Goal: Task Accomplishment & Management: Complete application form

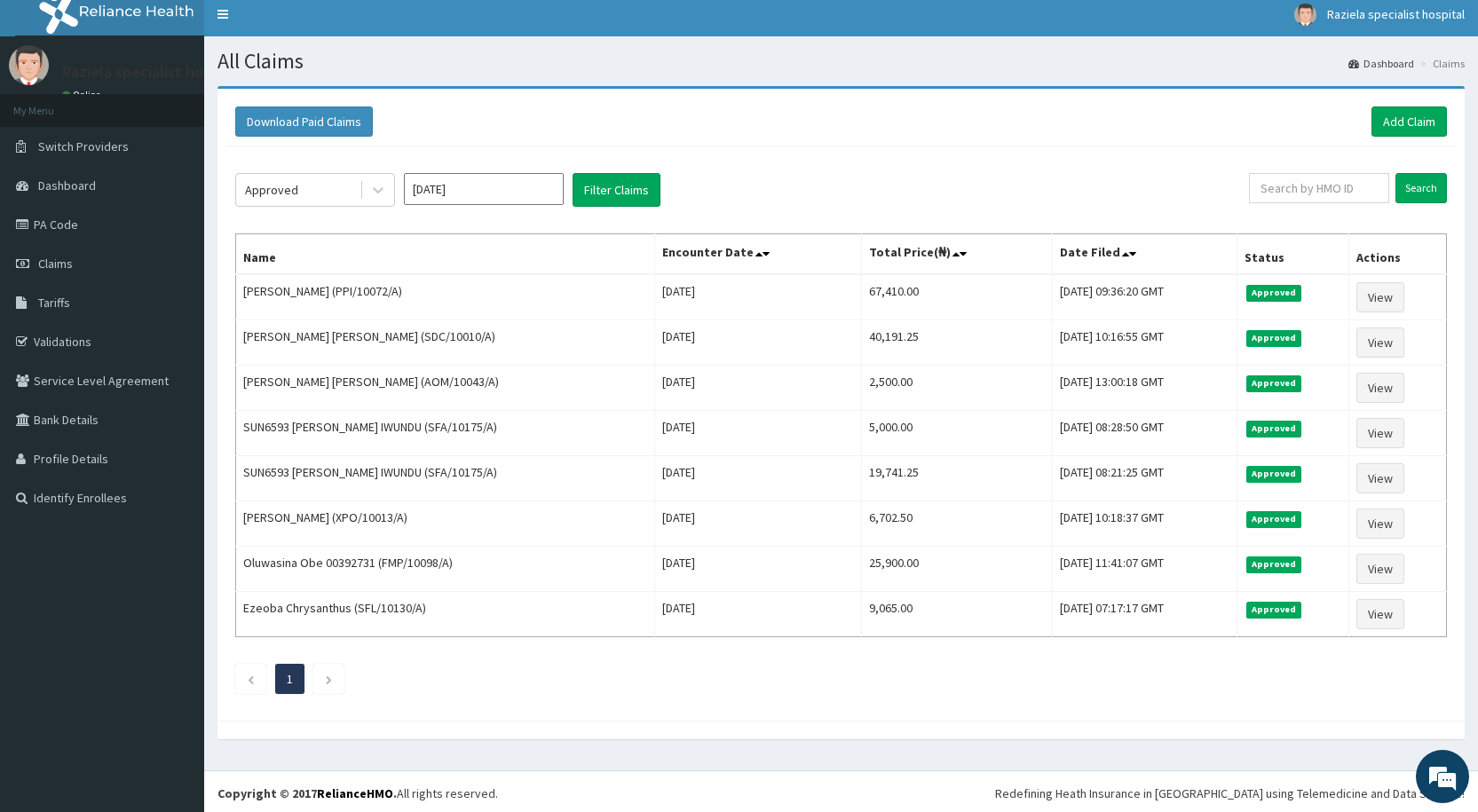
scroll to position [12, 0]
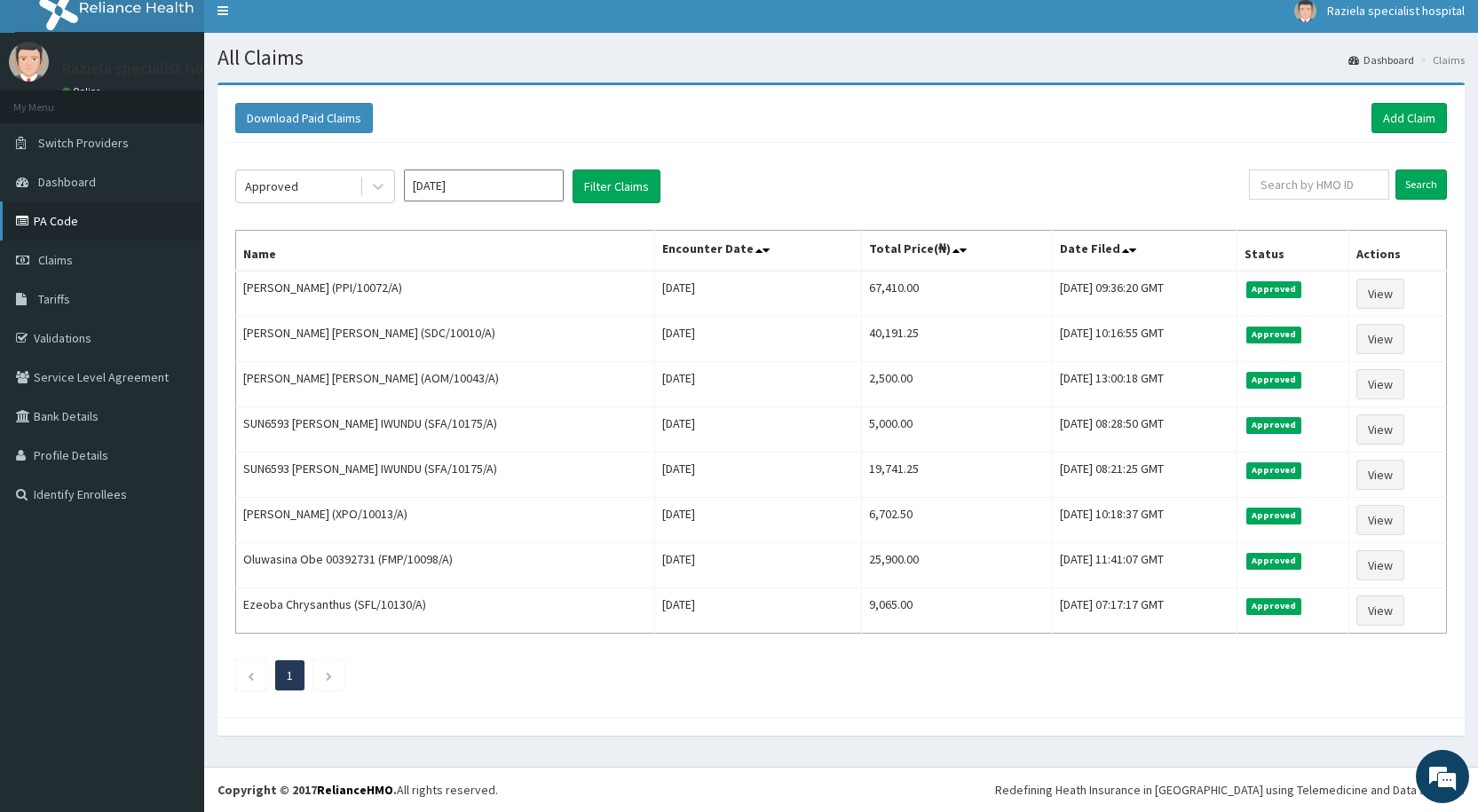
click at [69, 219] on link "PA Code" at bounding box center [102, 220] width 204 height 39
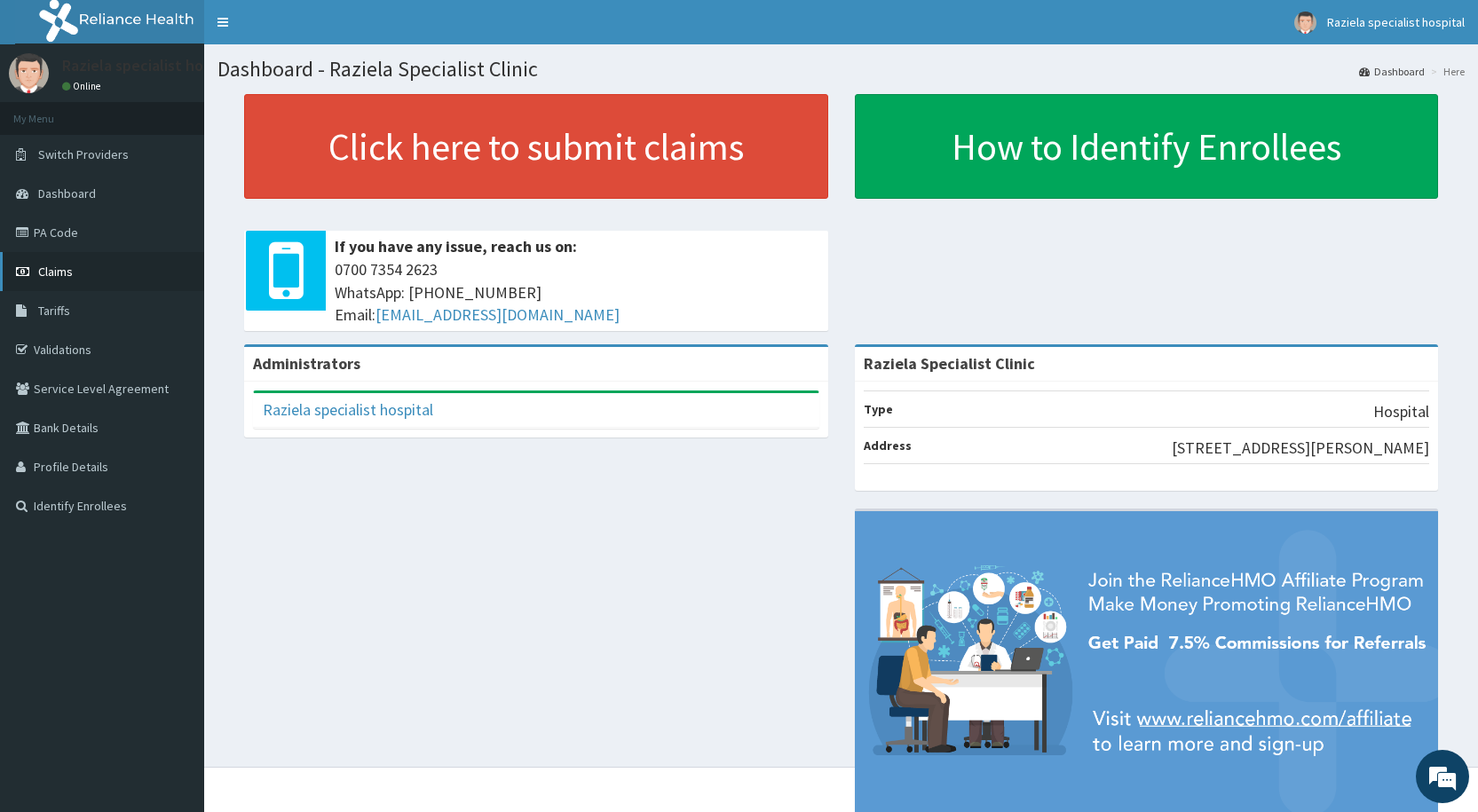
click at [117, 265] on link "Claims" at bounding box center [102, 271] width 204 height 39
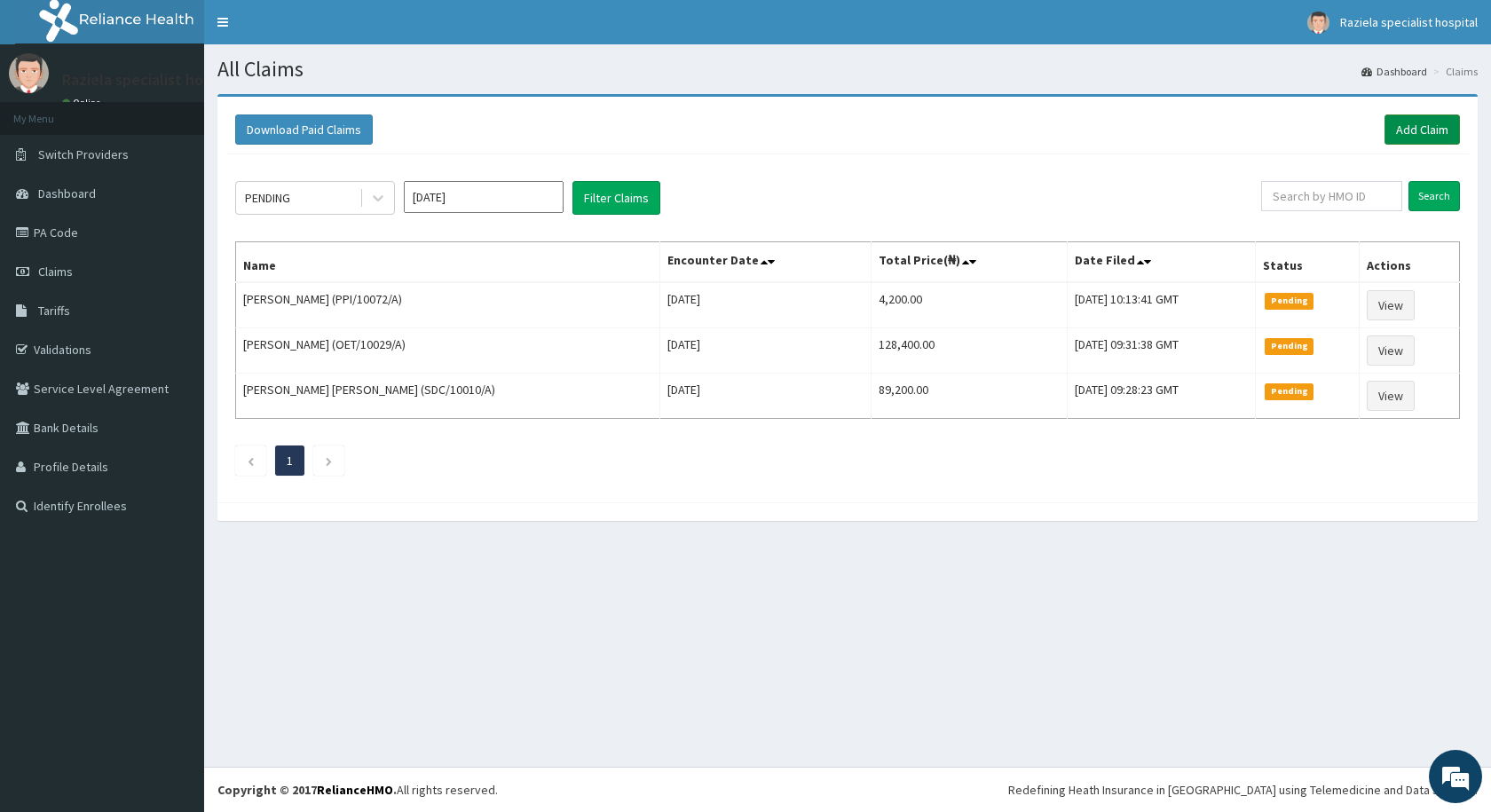
click at [1407, 132] on link "Add Claim" at bounding box center [1422, 130] width 75 height 30
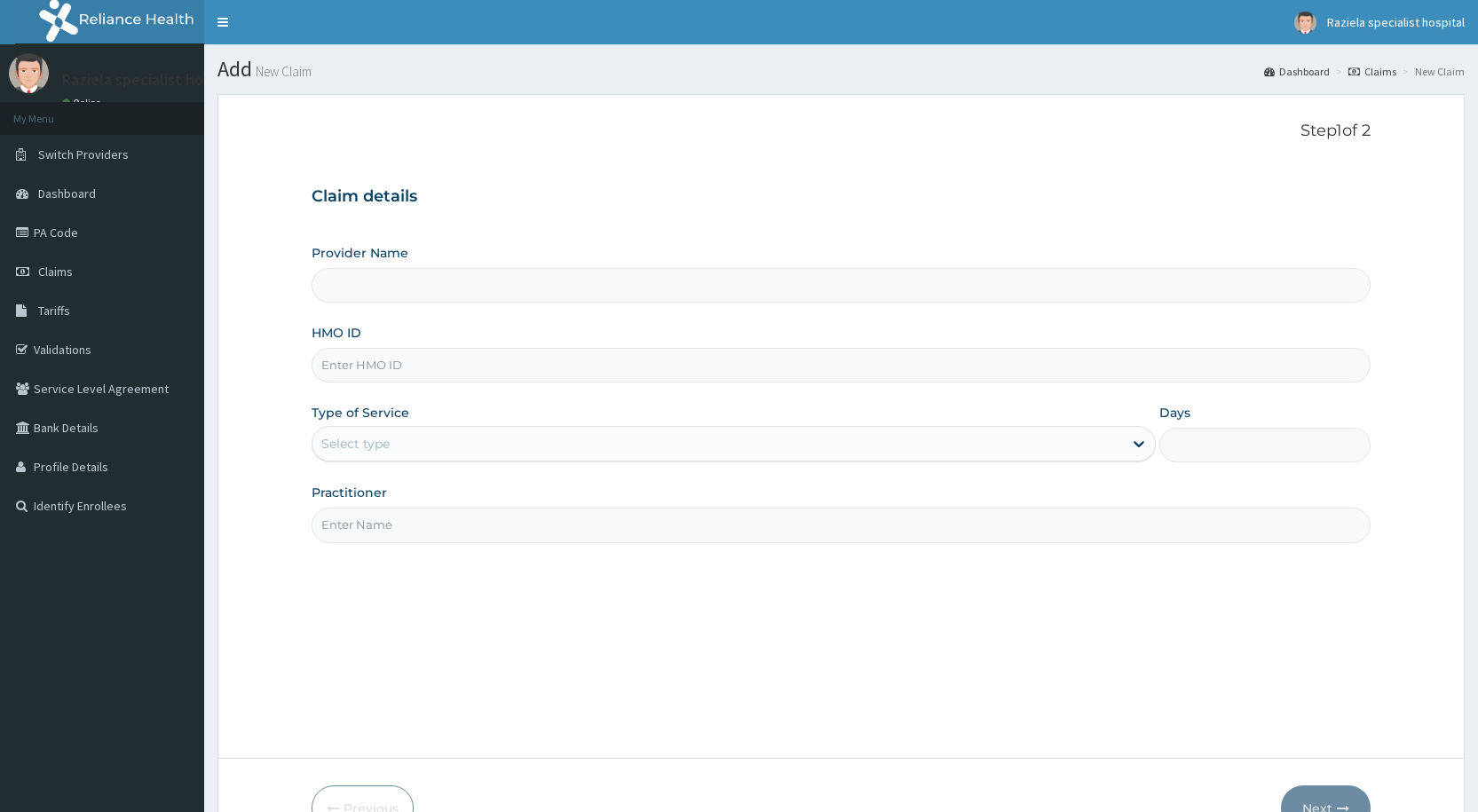
click at [376, 292] on input "Provider Name" at bounding box center [841, 286] width 1059 height 35
type input "Raziela Specialist Clinic"
click at [365, 374] on input "HMO ID" at bounding box center [841, 366] width 1059 height 35
type input "TMT/10166/A"
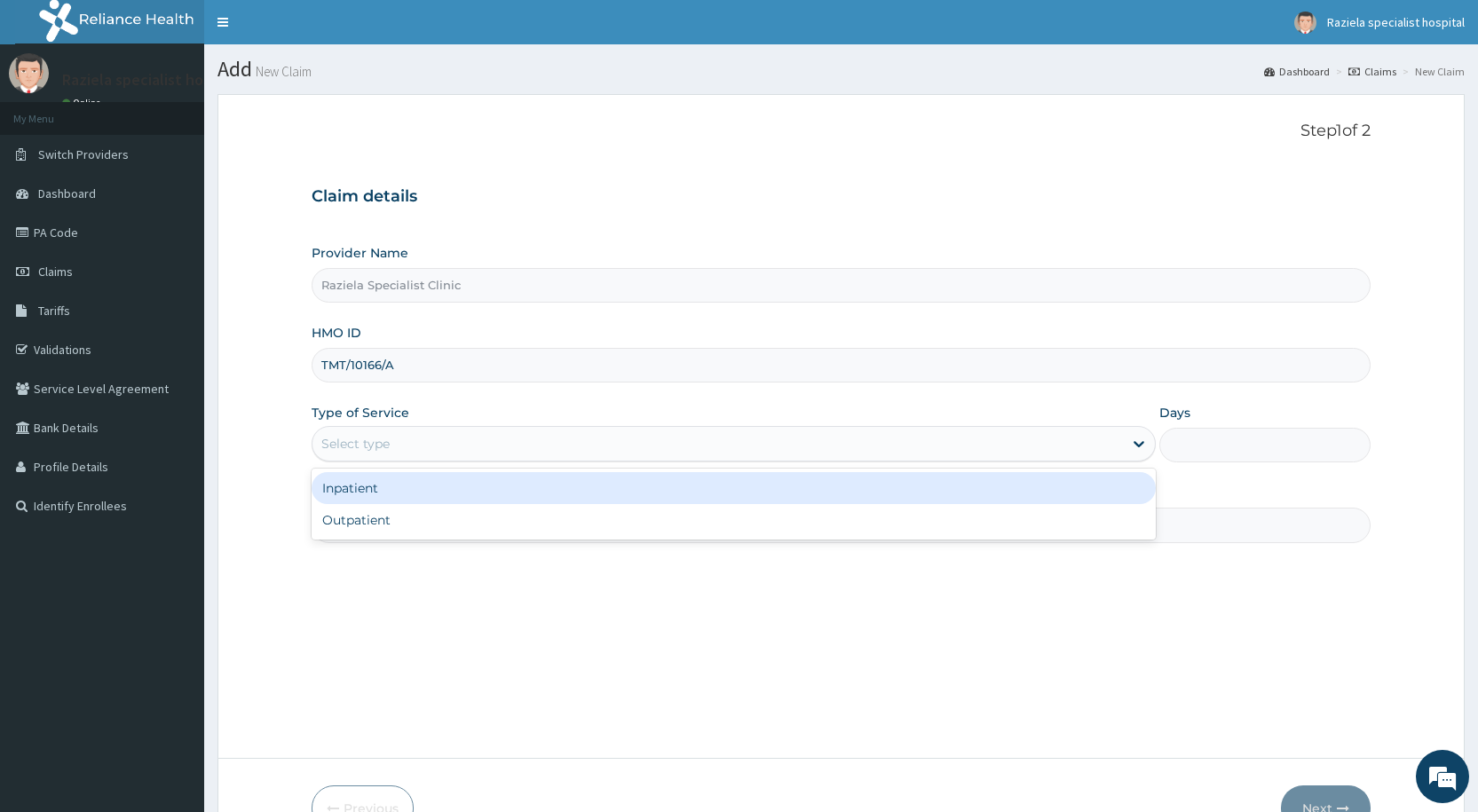
click at [449, 451] on div "Select type" at bounding box center [717, 444] width 810 height 28
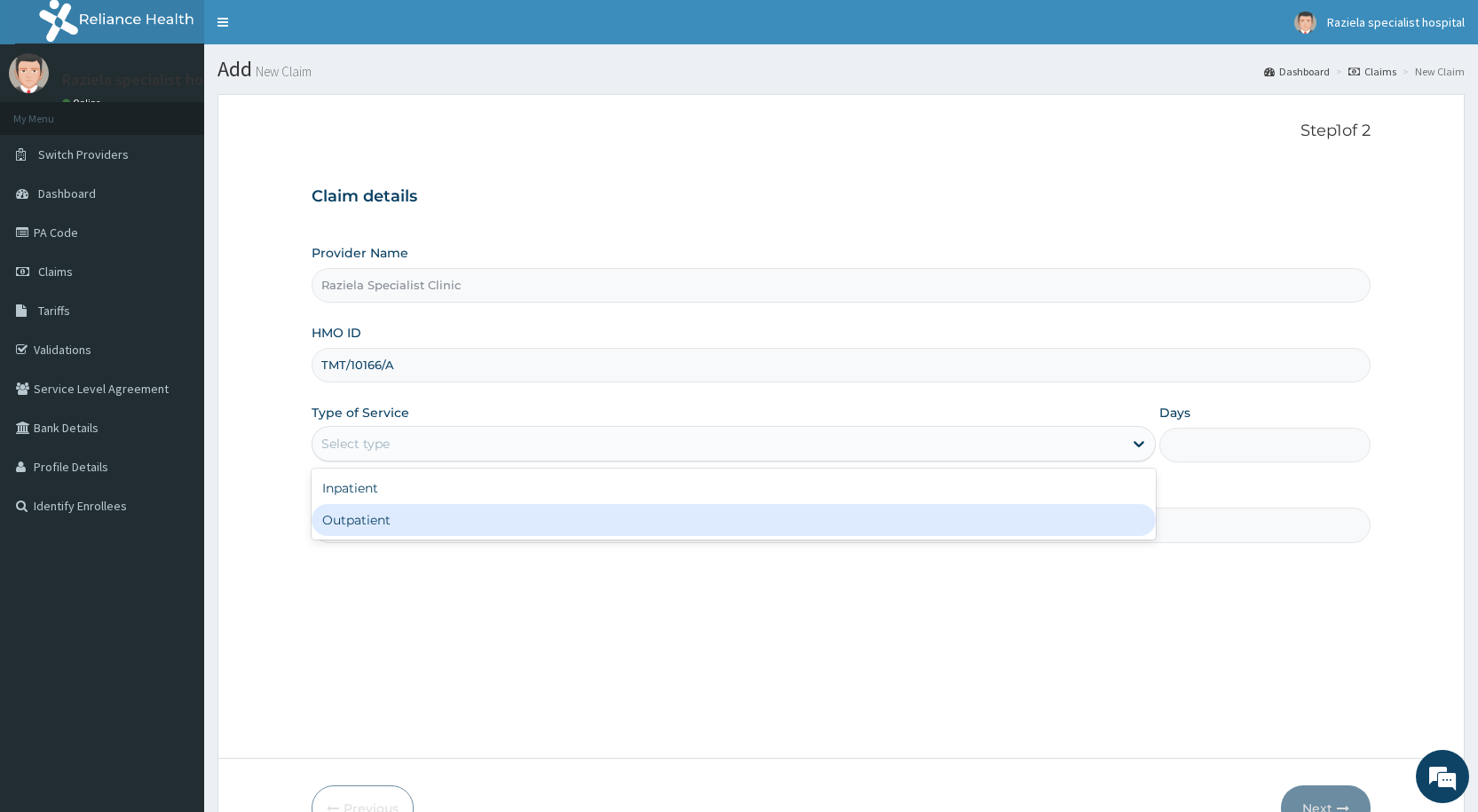
click at [383, 522] on div "Outpatient" at bounding box center [733, 520] width 844 height 32
type input "1"
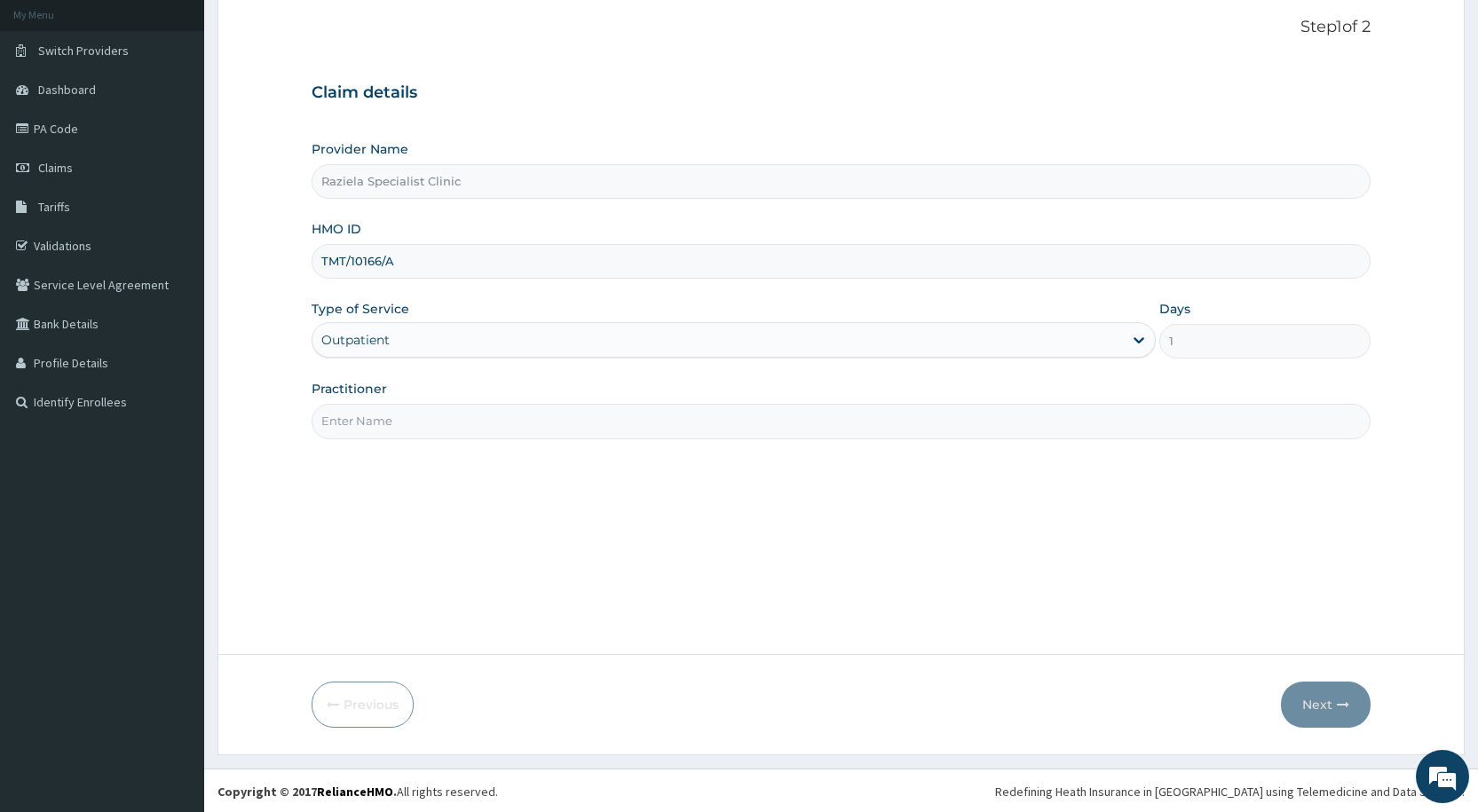
scroll to position [106, 0]
click at [398, 422] on input "Practitioner" at bounding box center [841, 420] width 1059 height 35
type input "DR KELLY"
click at [1335, 706] on button "Next" at bounding box center [1326, 703] width 90 height 46
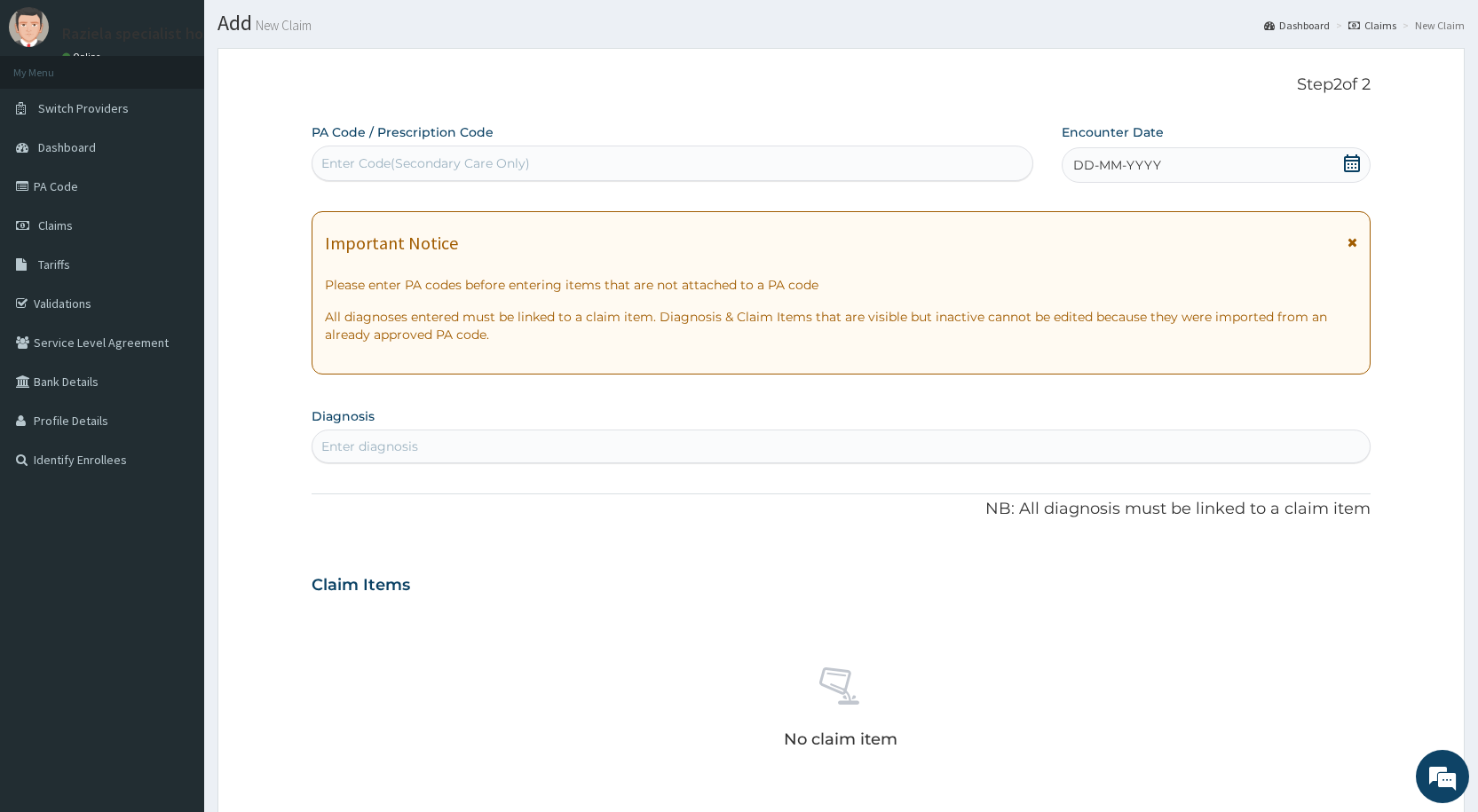
scroll to position [0, 0]
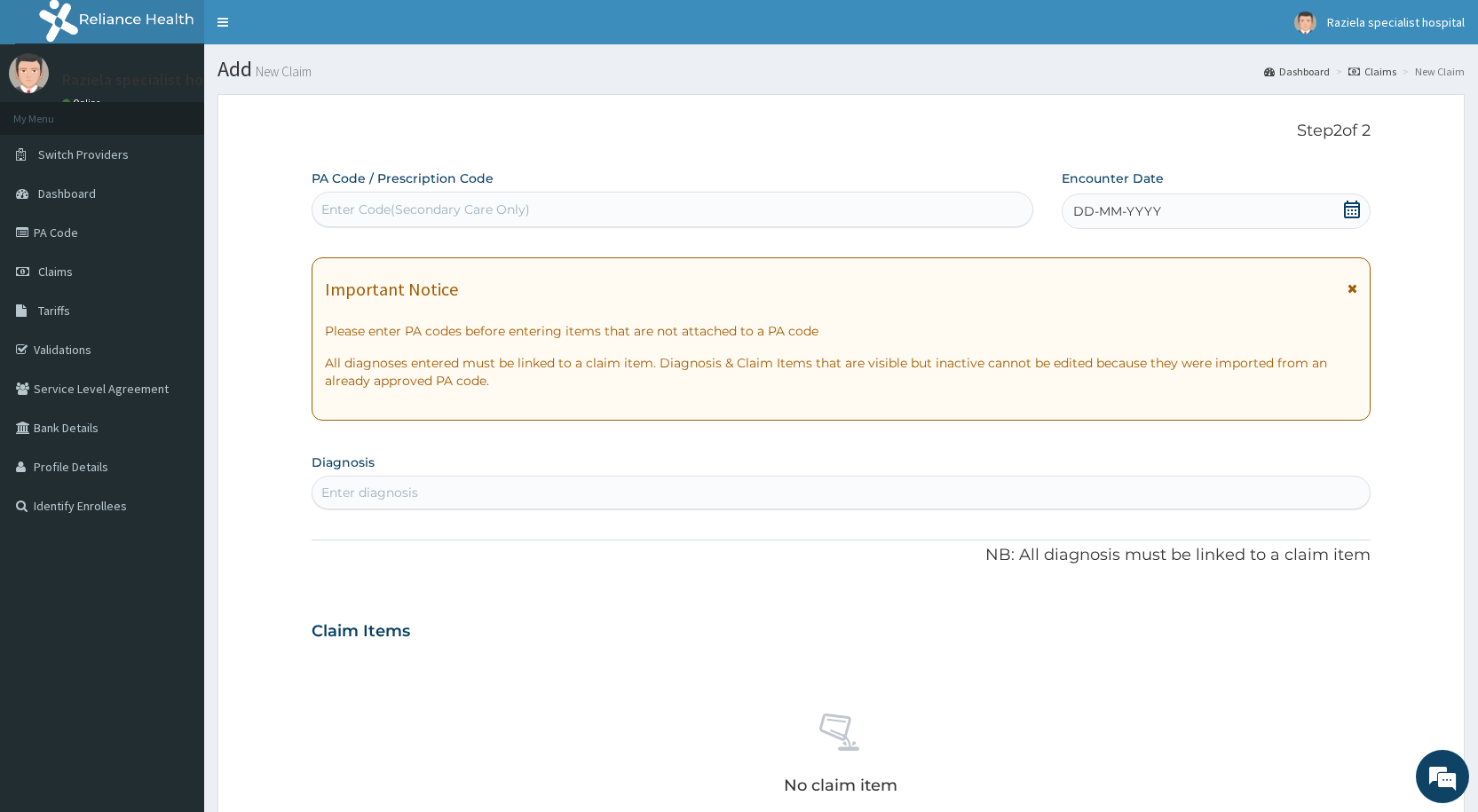
click at [402, 191] on div "PA Code / Prescription Code Enter Code(Secondary Care Only)" at bounding box center [671, 198] width 721 height 58
click at [394, 205] on div "Enter Code(Secondary Care Only)" at bounding box center [425, 209] width 209 height 17
paste input "PA/D18CF7"
type input "PA/D18CF7"
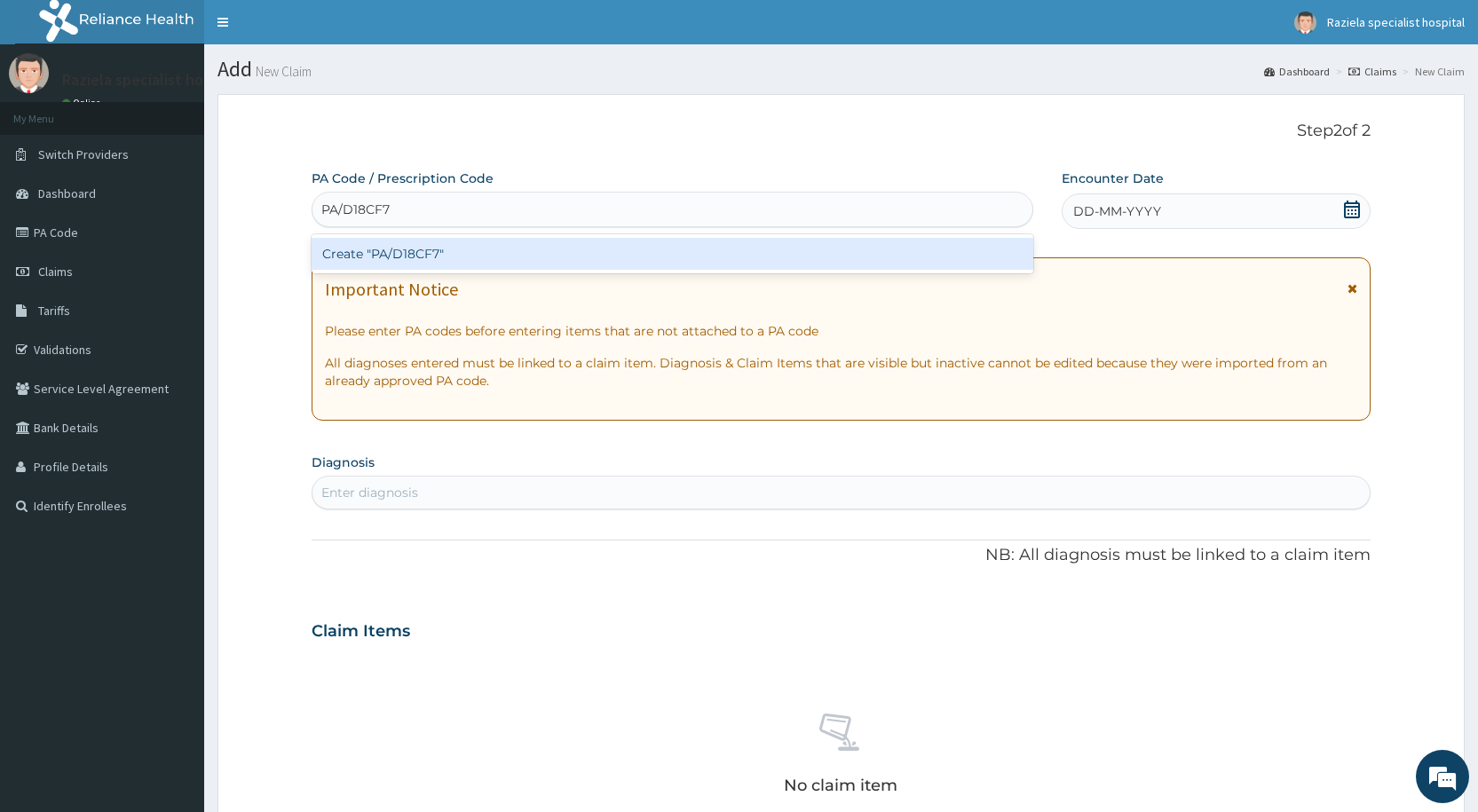
click at [423, 246] on div "Create "PA/D18CF7"" at bounding box center [671, 254] width 721 height 32
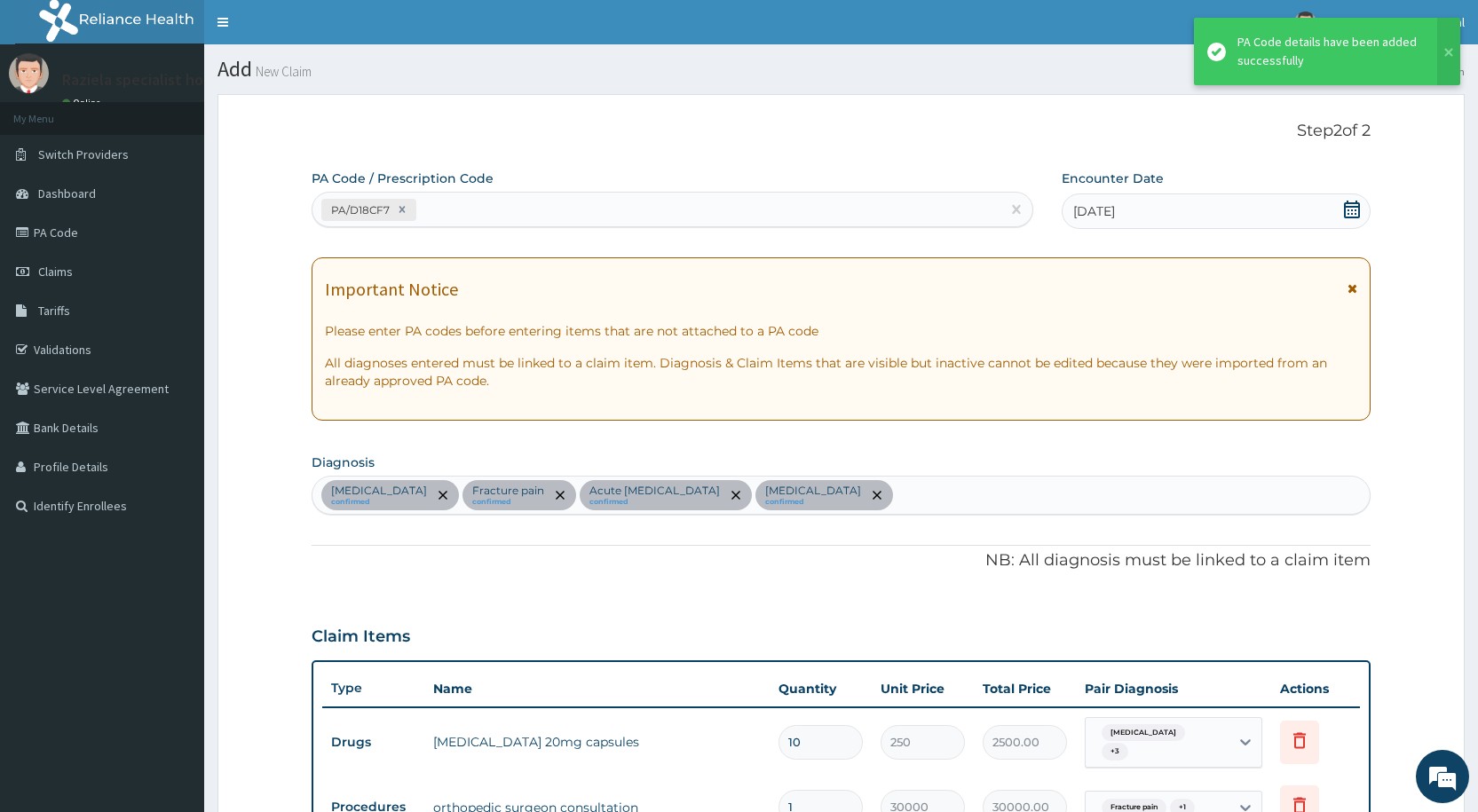
scroll to position [527, 0]
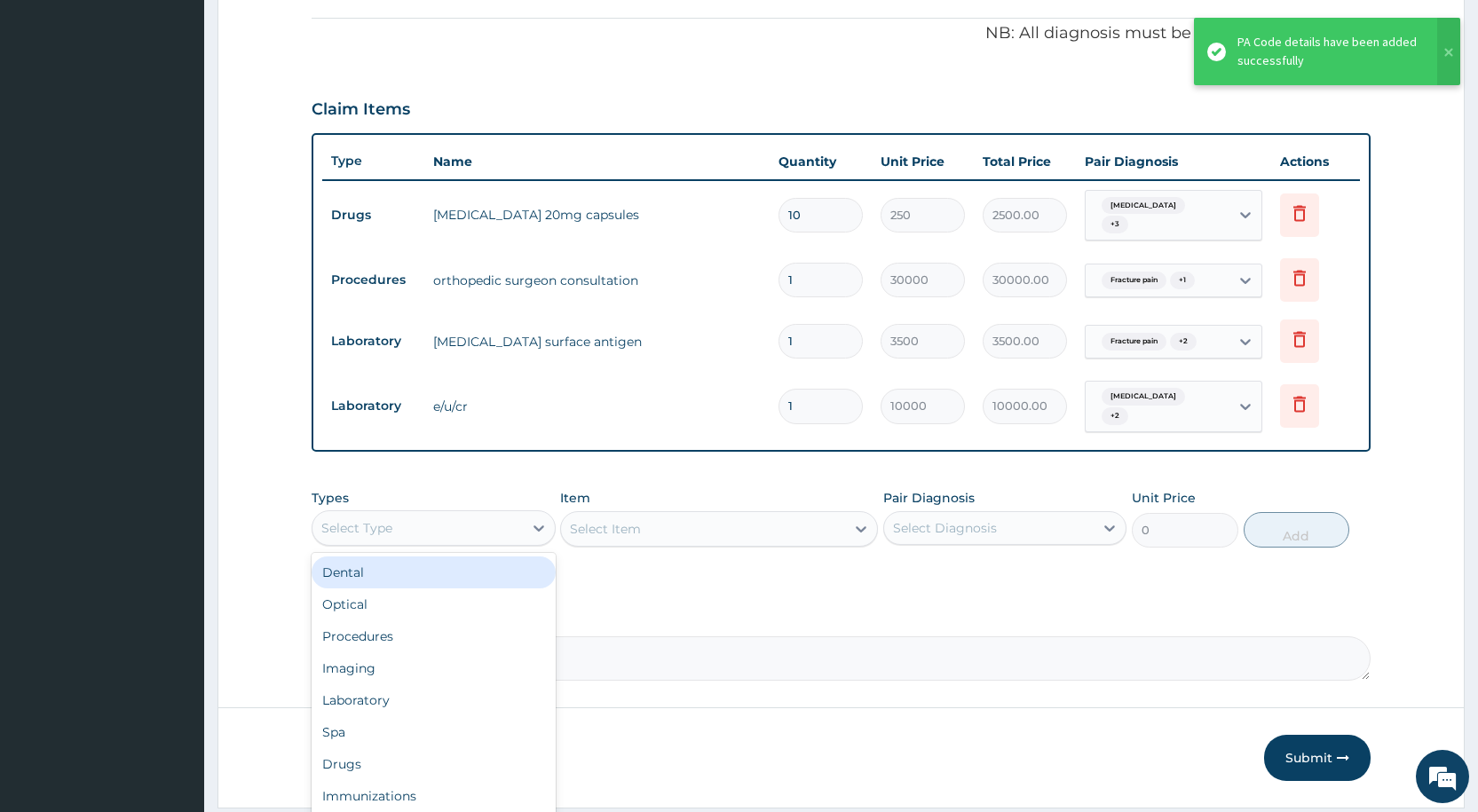
drag, startPoint x: 431, startPoint y: 514, endPoint x: 429, endPoint y: 550, distance: 36.1
click at [430, 518] on div "Select Type" at bounding box center [417, 527] width 209 height 28
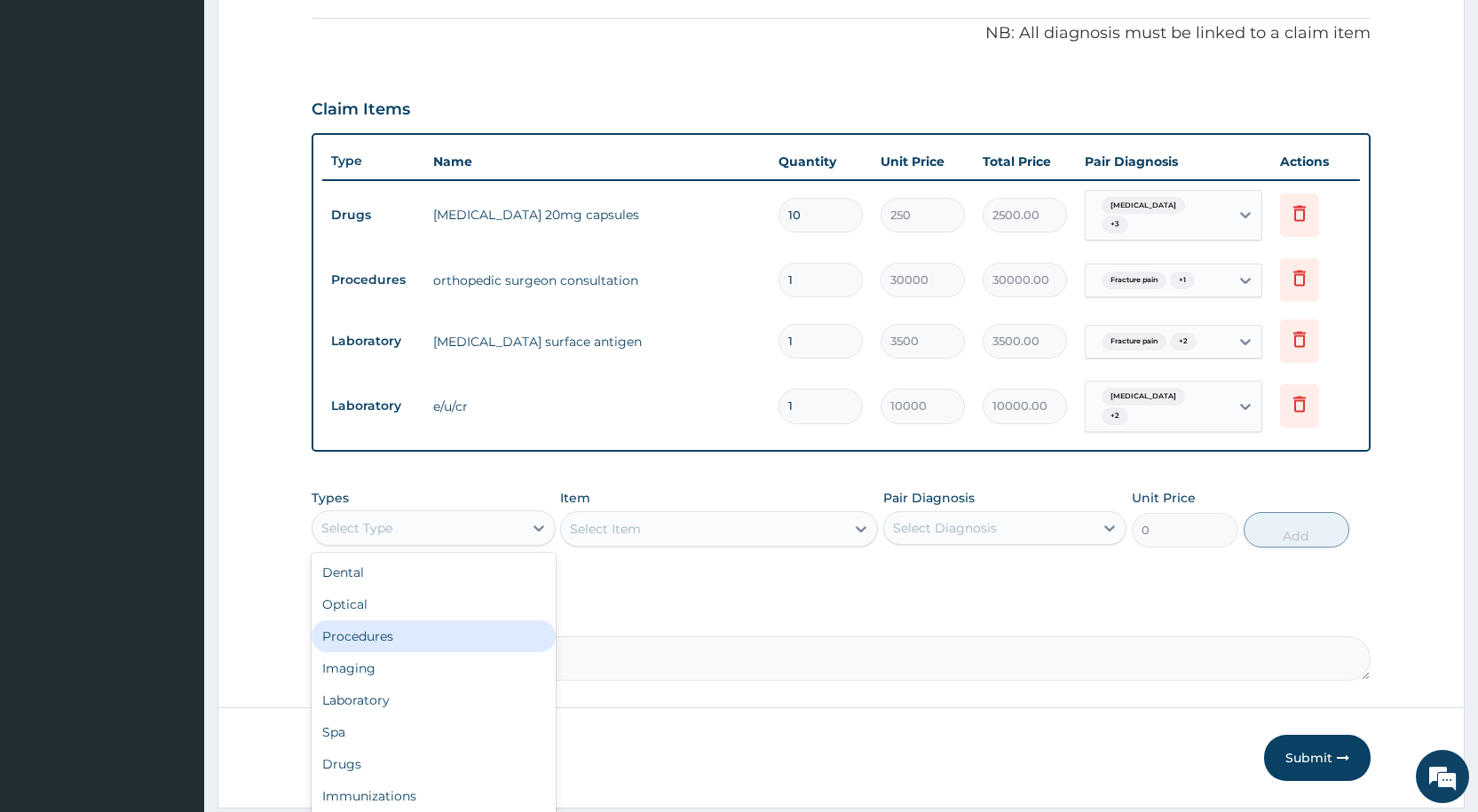
click at [414, 633] on div "Procedures" at bounding box center [433, 636] width 243 height 32
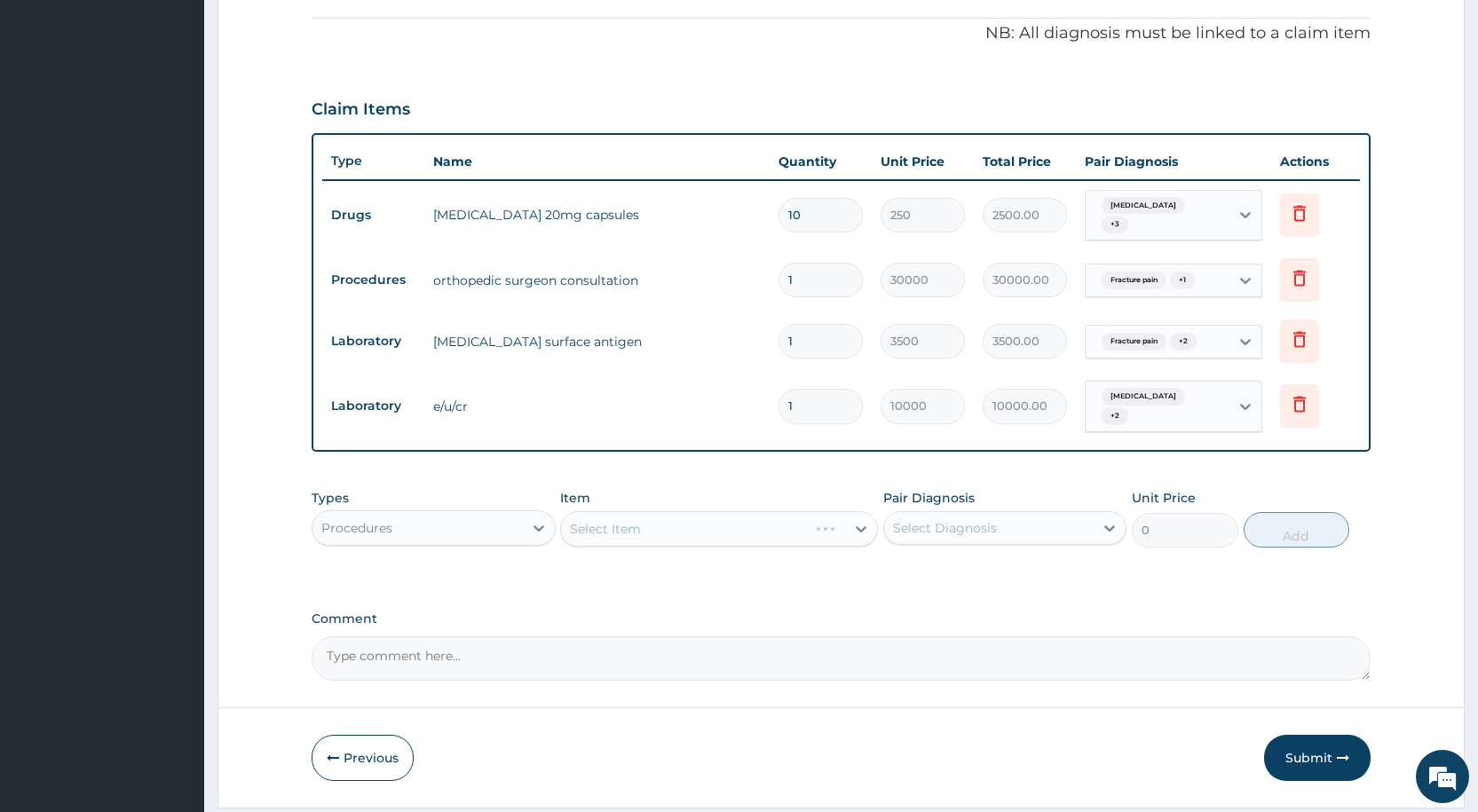
click at [639, 526] on div "Select Item" at bounding box center [719, 529] width 318 height 36
click at [619, 530] on div "Select Item" at bounding box center [719, 529] width 318 height 36
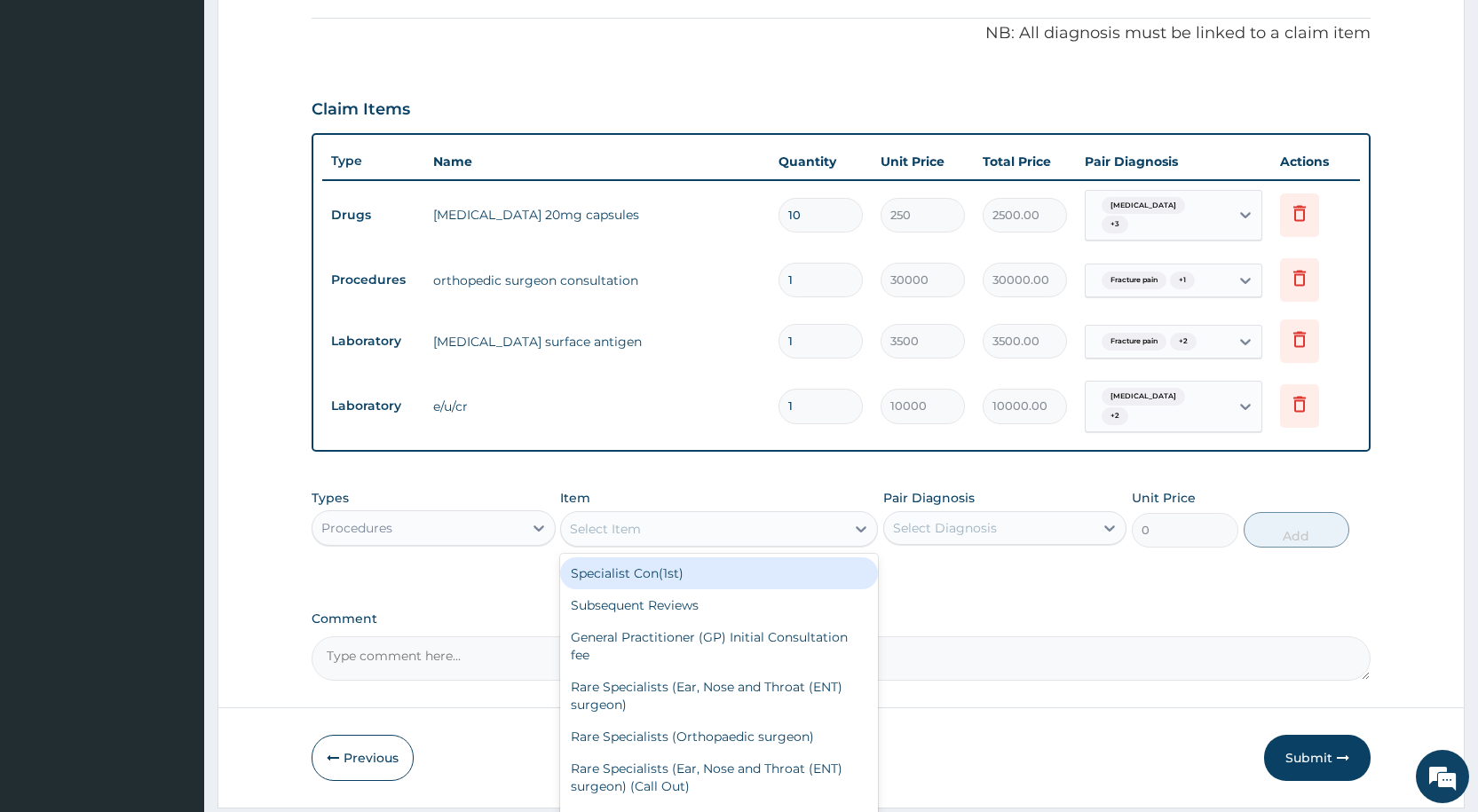
click at [604, 540] on div "Select Item" at bounding box center [703, 528] width 284 height 28
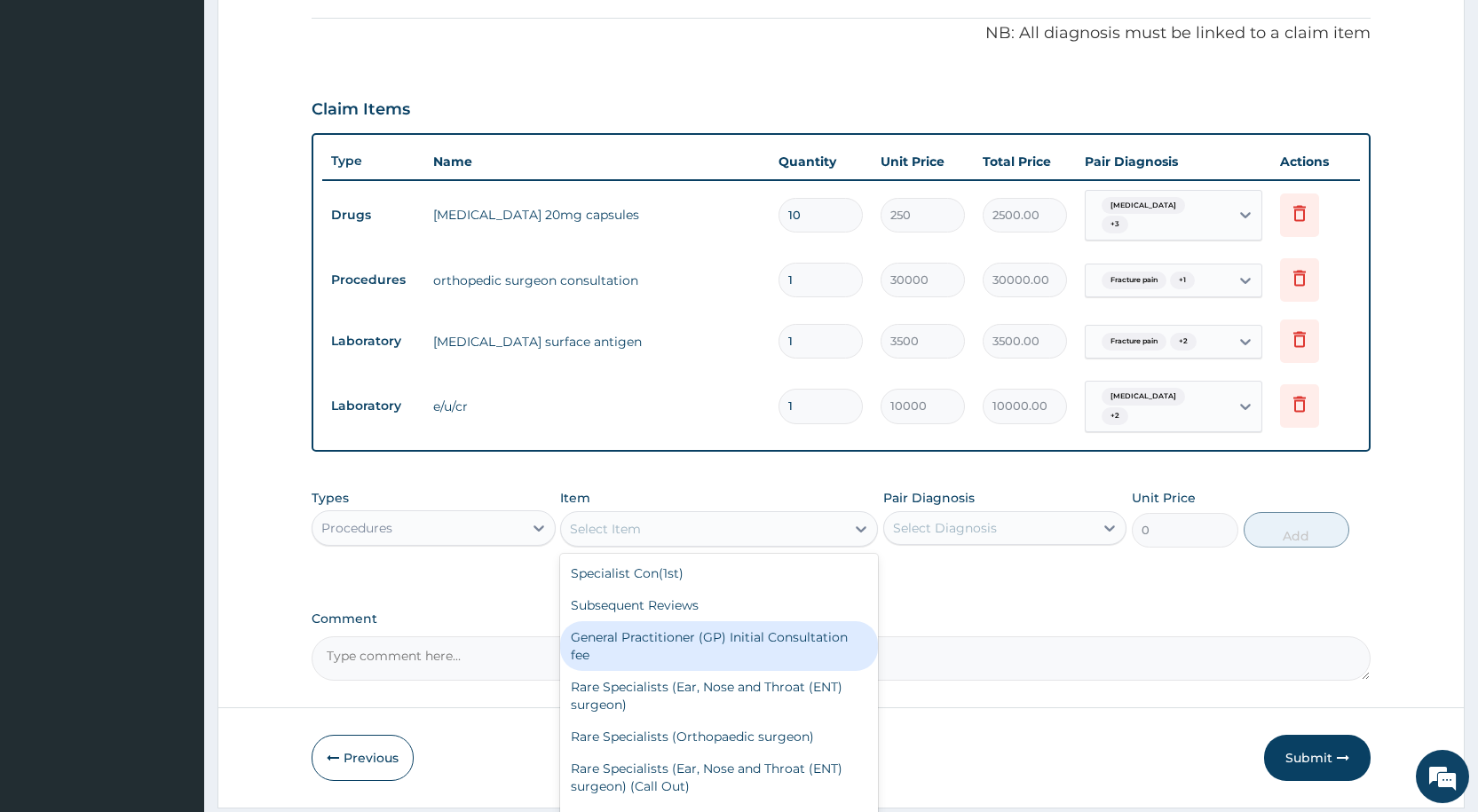
drag, startPoint x: 633, startPoint y: 628, endPoint x: 649, endPoint y: 618, distance: 18.9
click at [635, 627] on div "General Practitioner (GP) Initial Consultation fee" at bounding box center [719, 646] width 318 height 50
type input "2500"
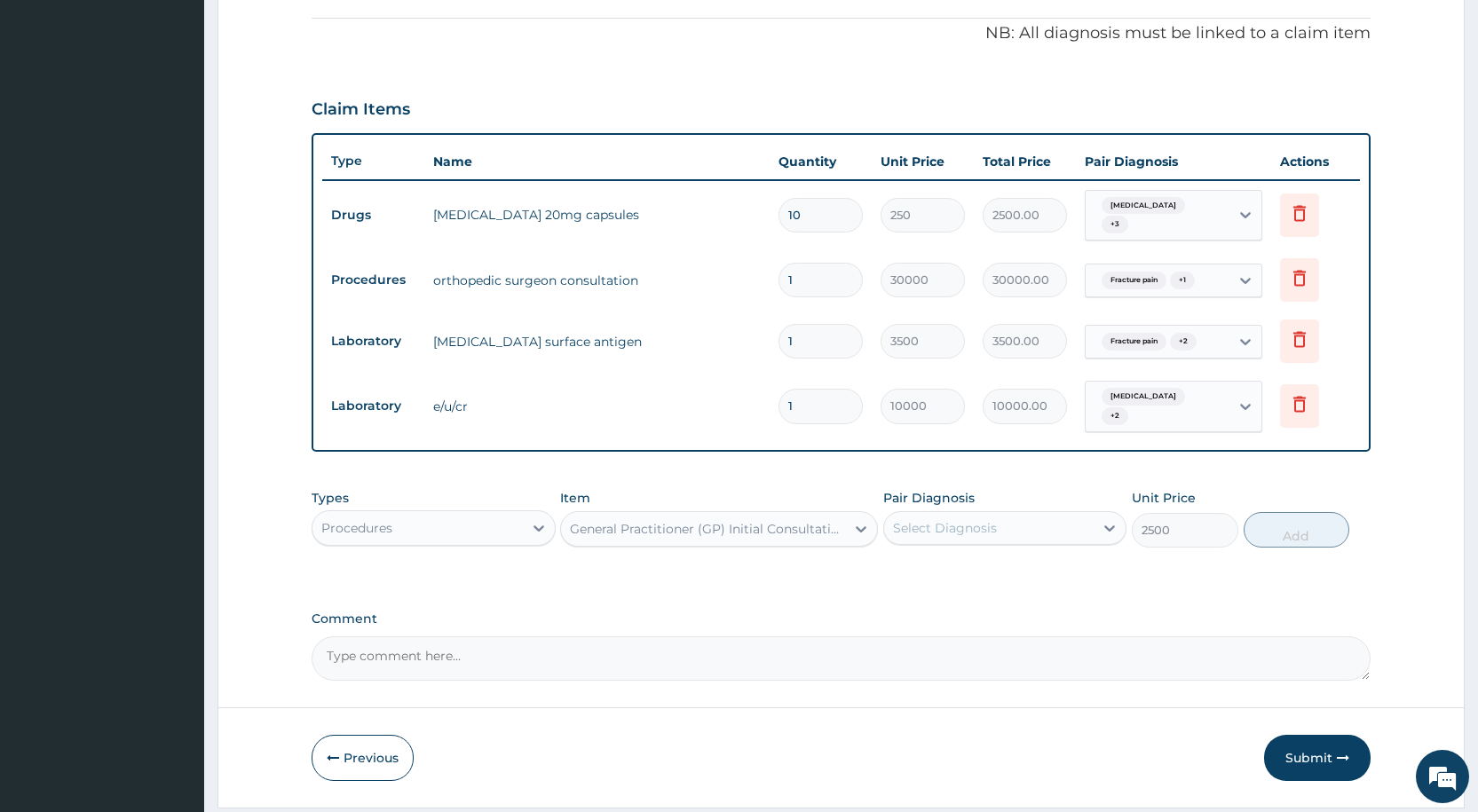
click at [905, 531] on div "Select Diagnosis" at bounding box center [944, 527] width 104 height 17
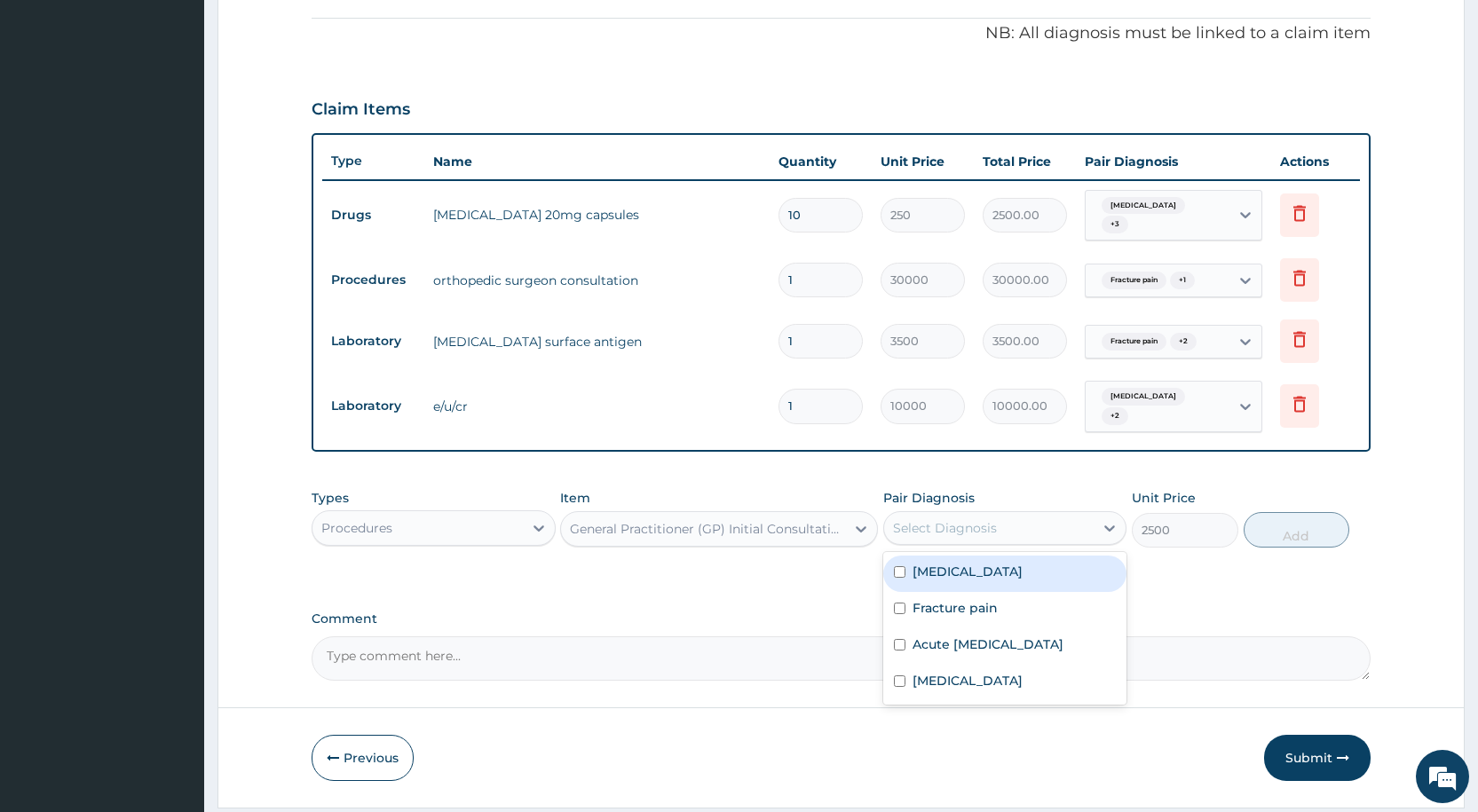
click at [927, 586] on div "Hypertensive emergency" at bounding box center [1004, 574] width 243 height 37
checkbox input "true"
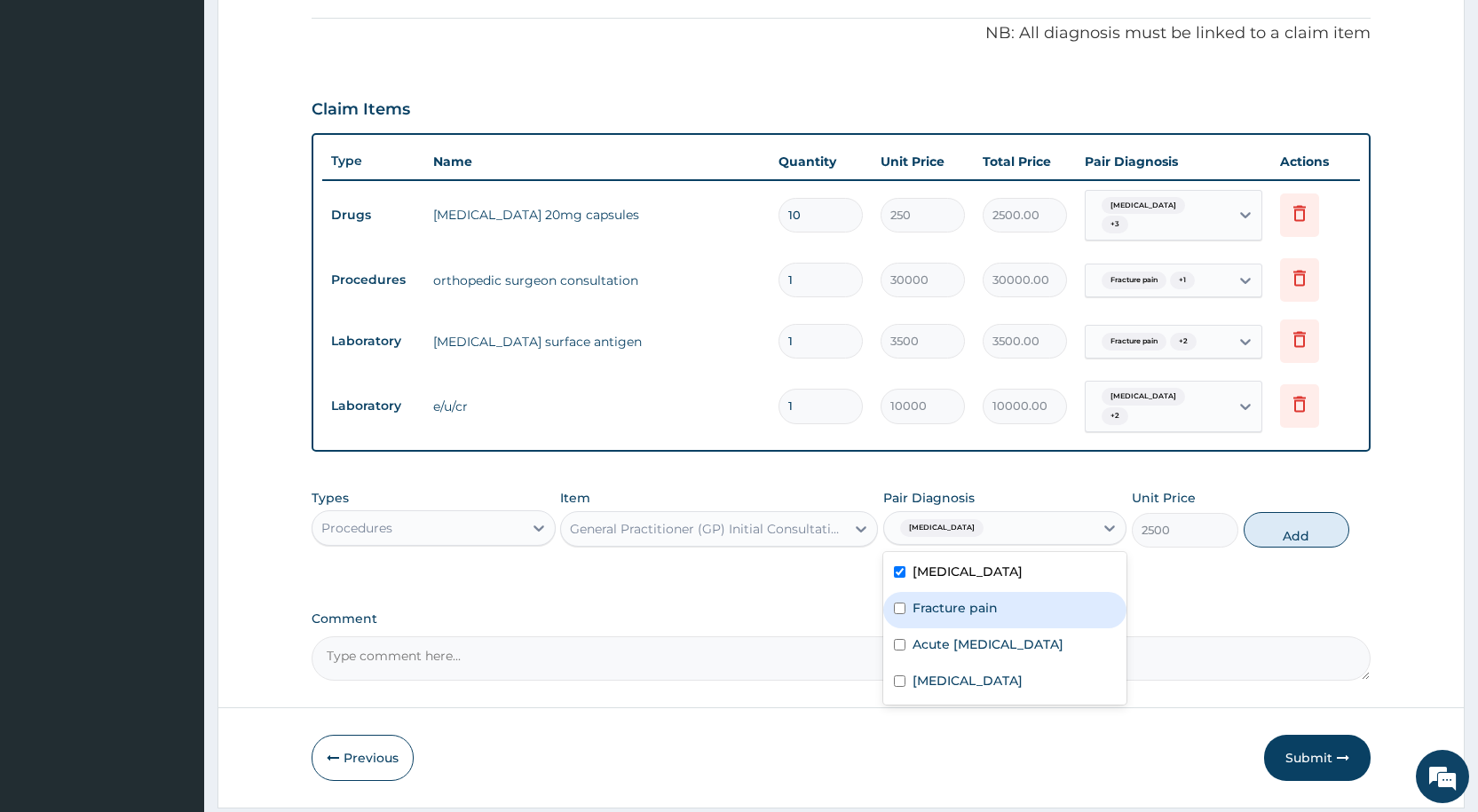
click at [927, 602] on label "Fracture pain" at bounding box center [954, 607] width 85 height 17
checkbox input "true"
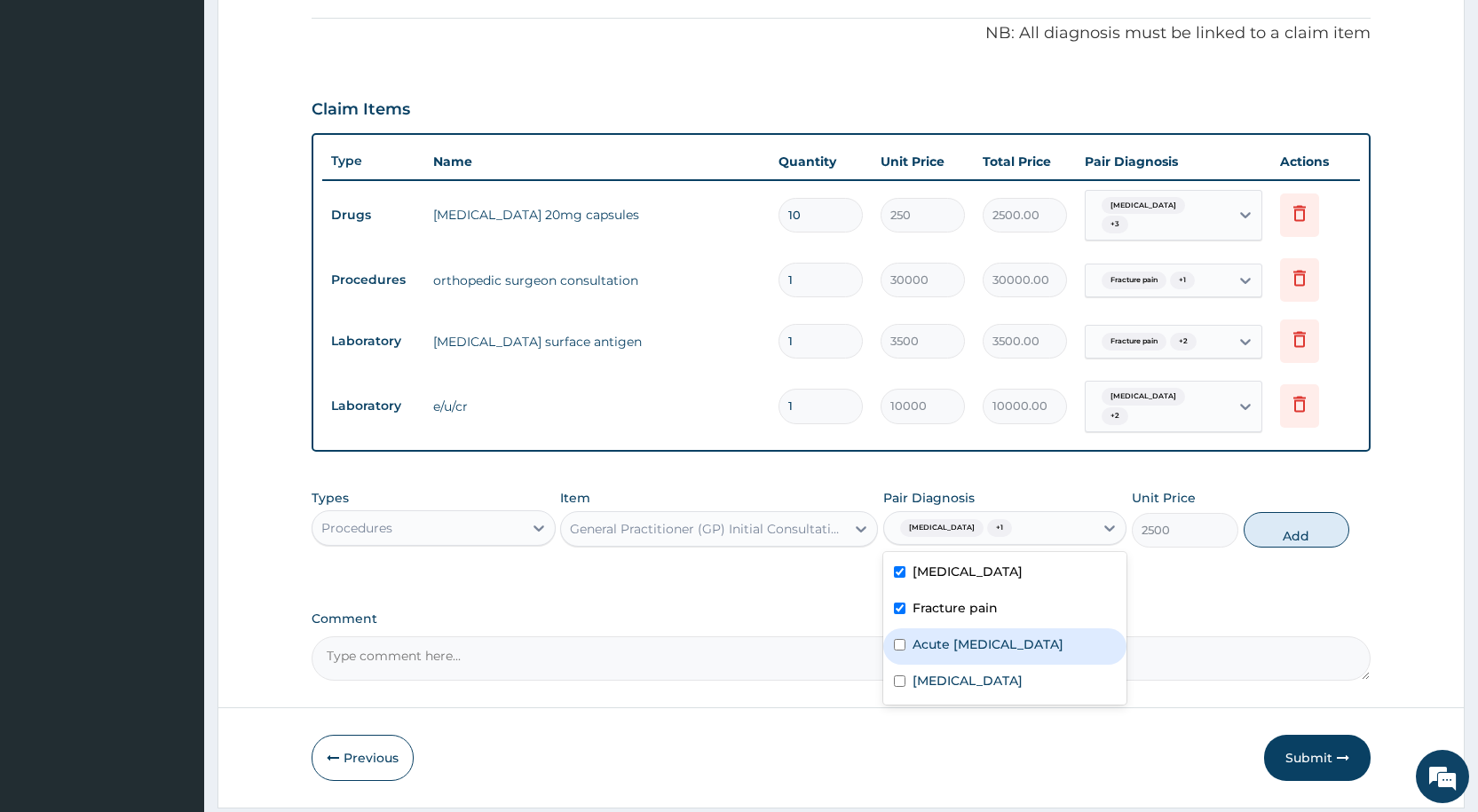
click at [926, 644] on label "Acute hepatitis" at bounding box center [987, 644] width 151 height 17
checkbox input "true"
drag, startPoint x: 909, startPoint y: 671, endPoint x: 953, endPoint y: 655, distance: 46.8
click at [916, 667] on div "Immunosuppression" at bounding box center [1004, 683] width 243 height 37
checkbox input "true"
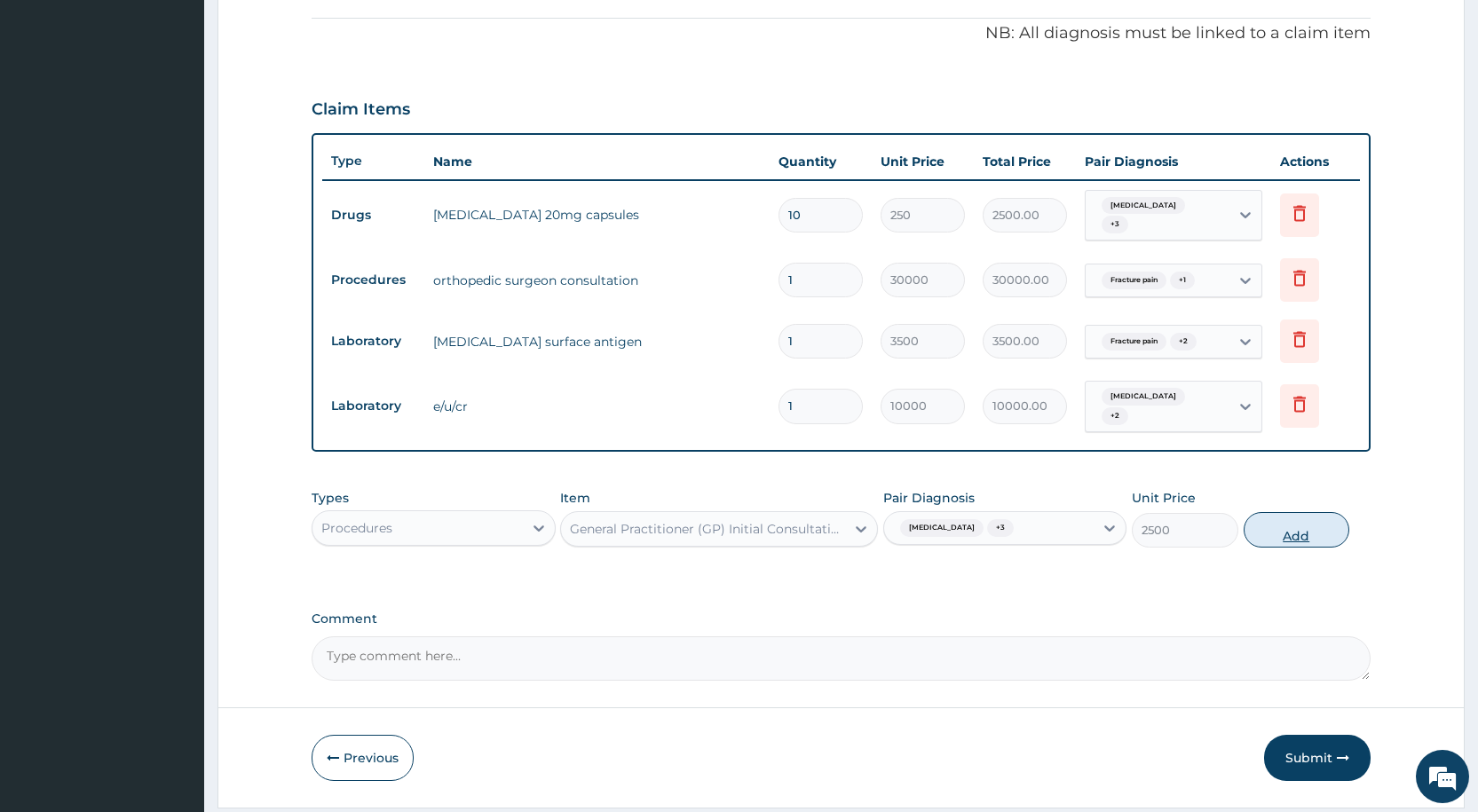
click at [1290, 538] on button "Add" at bounding box center [1296, 530] width 106 height 36
type input "0"
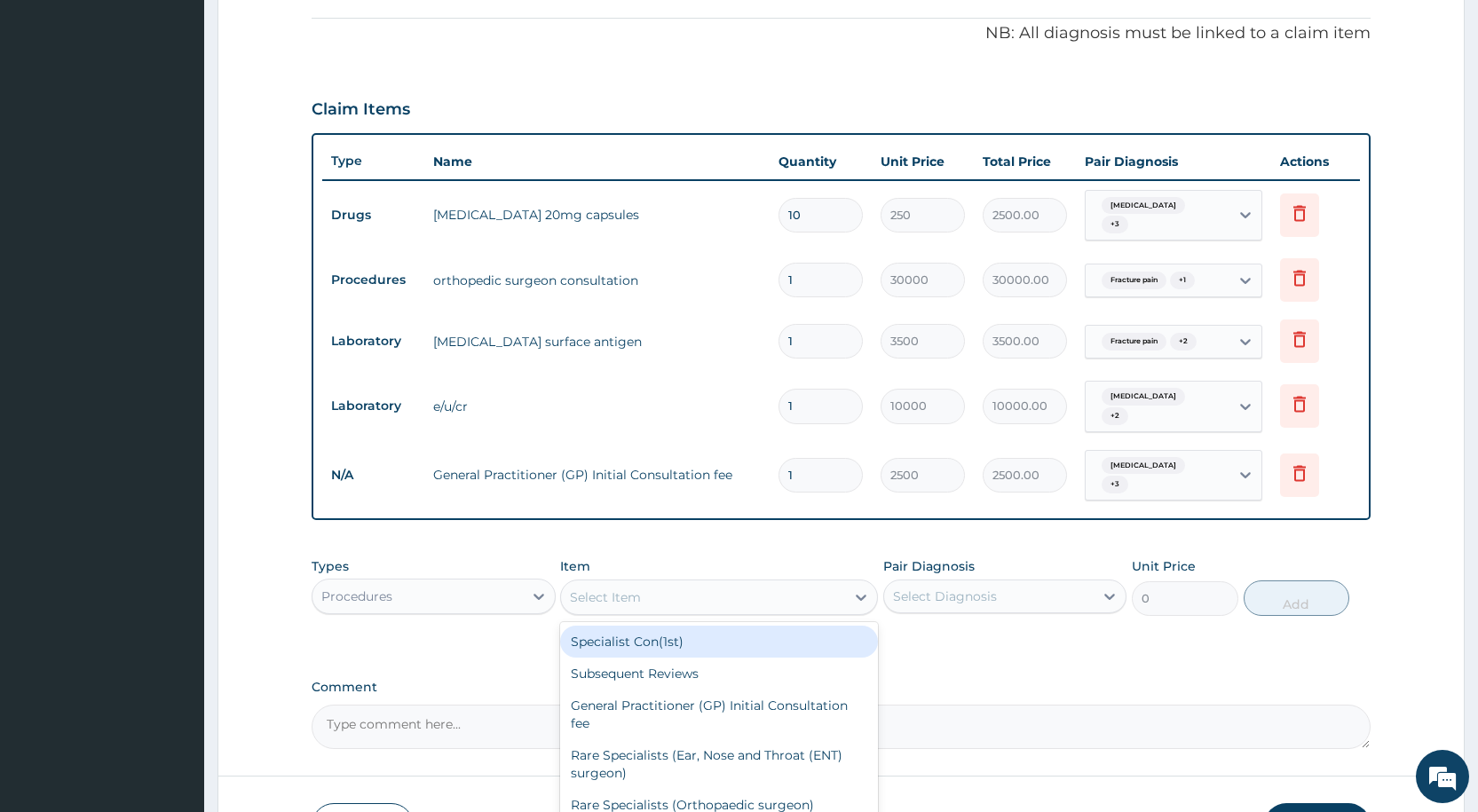
click at [583, 596] on div "Select Item" at bounding box center [604, 597] width 71 height 17
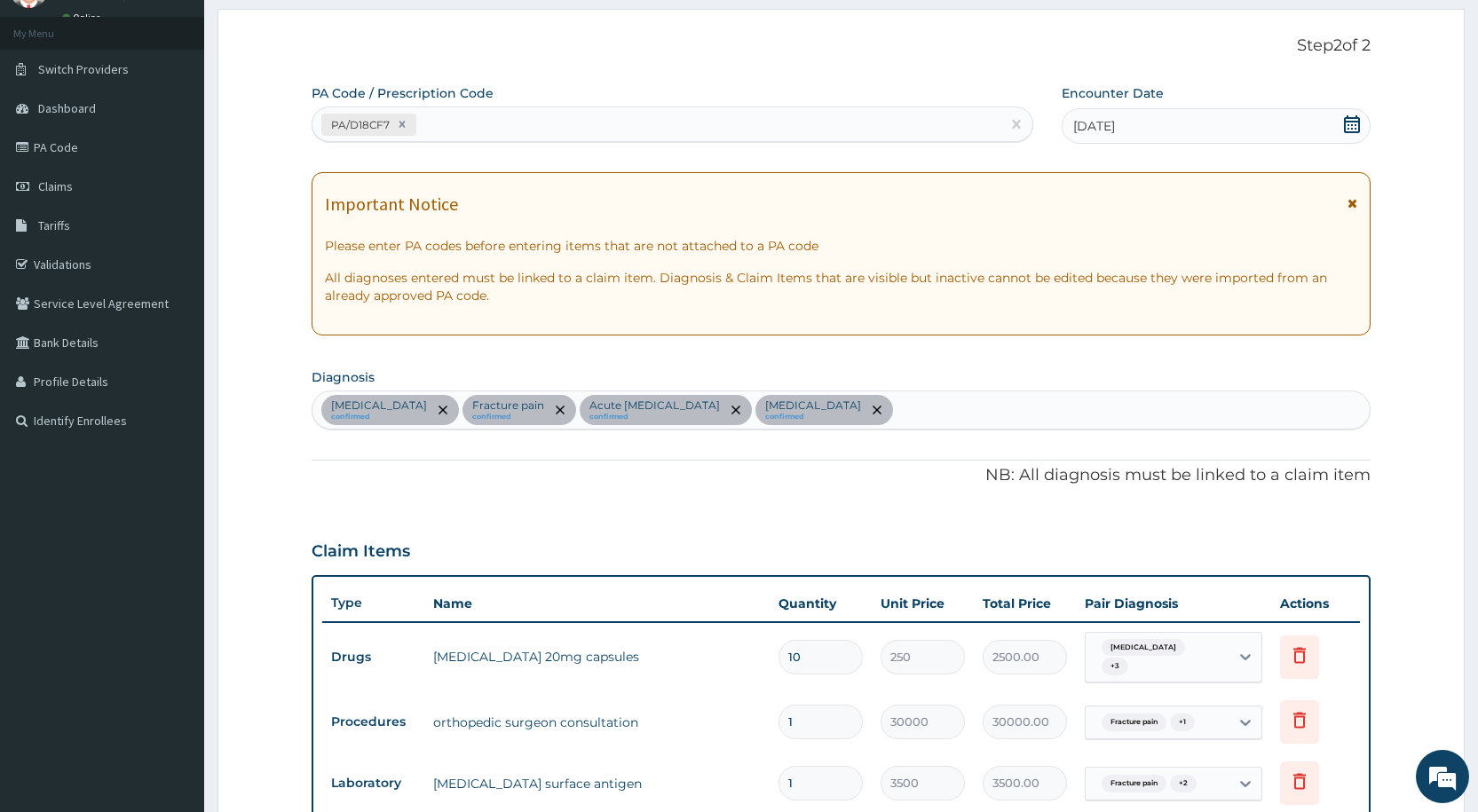
scroll to position [533, 0]
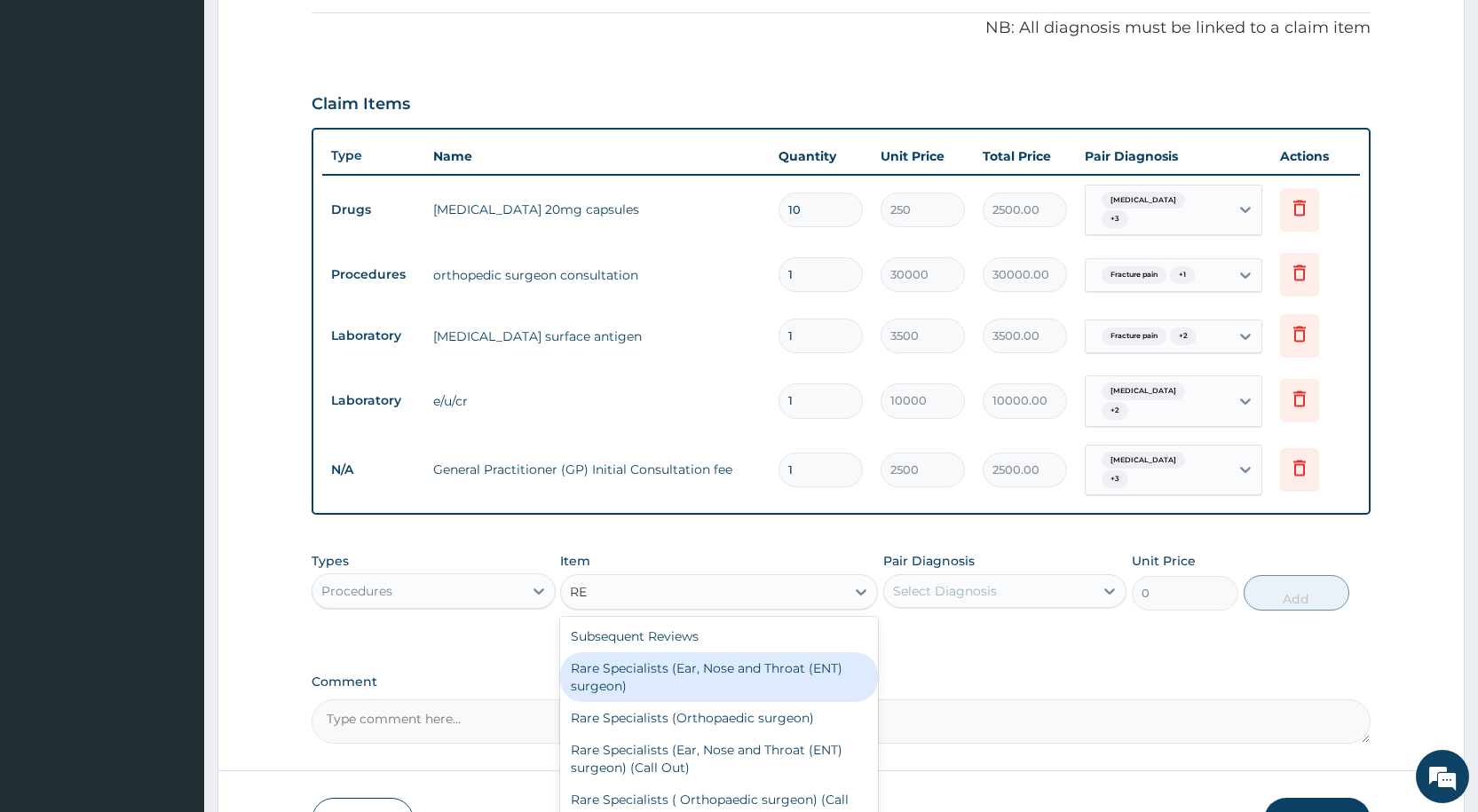
type input "REG"
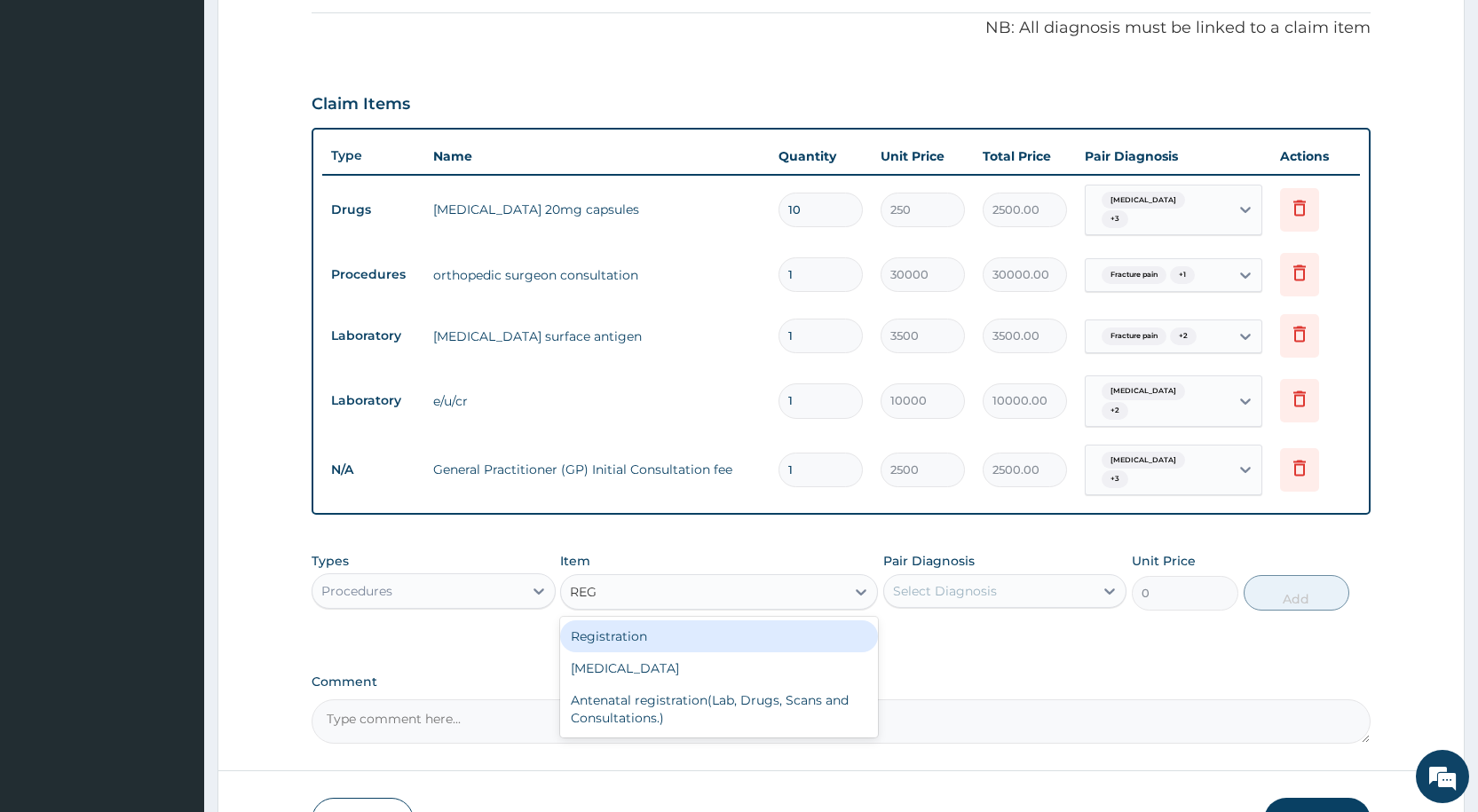
click at [691, 628] on div "Registration" at bounding box center [719, 636] width 318 height 32
type input "1000"
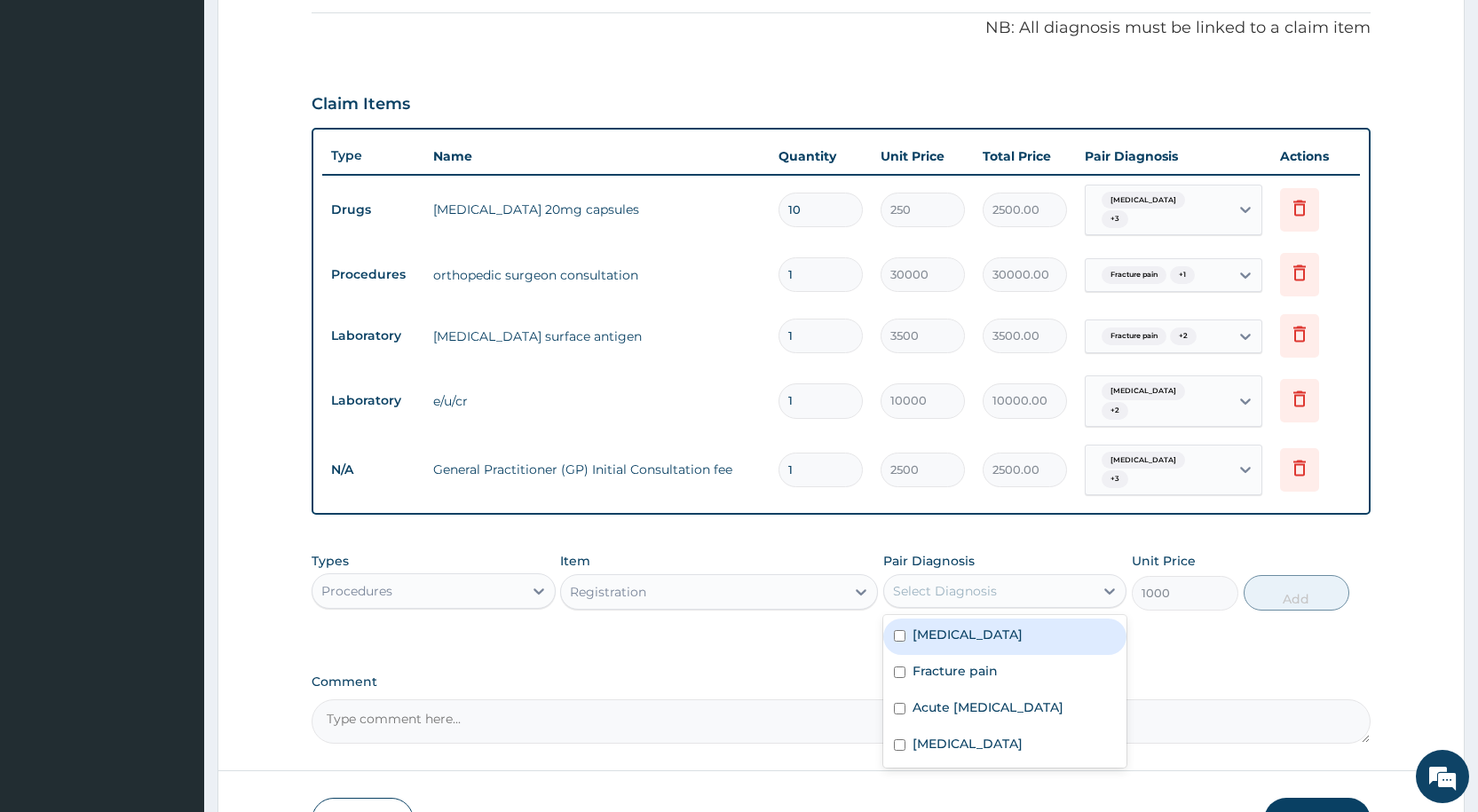
click at [967, 593] on div "Select Diagnosis" at bounding box center [944, 591] width 104 height 17
click at [961, 652] on div "Hypertensive emergency" at bounding box center [1004, 637] width 243 height 37
checkbox input "true"
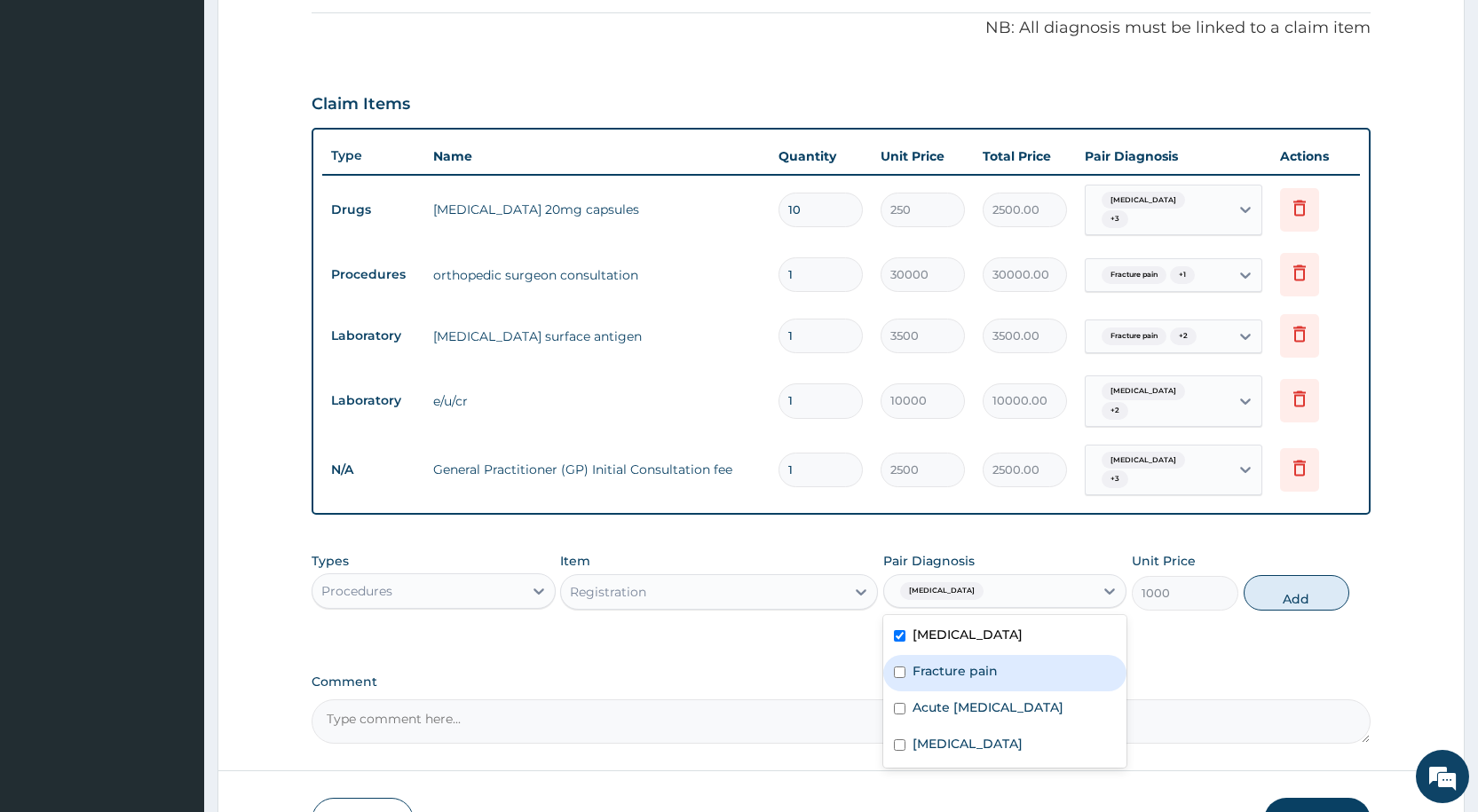
click at [951, 675] on label "Fracture pain" at bounding box center [954, 671] width 85 height 17
checkbox input "true"
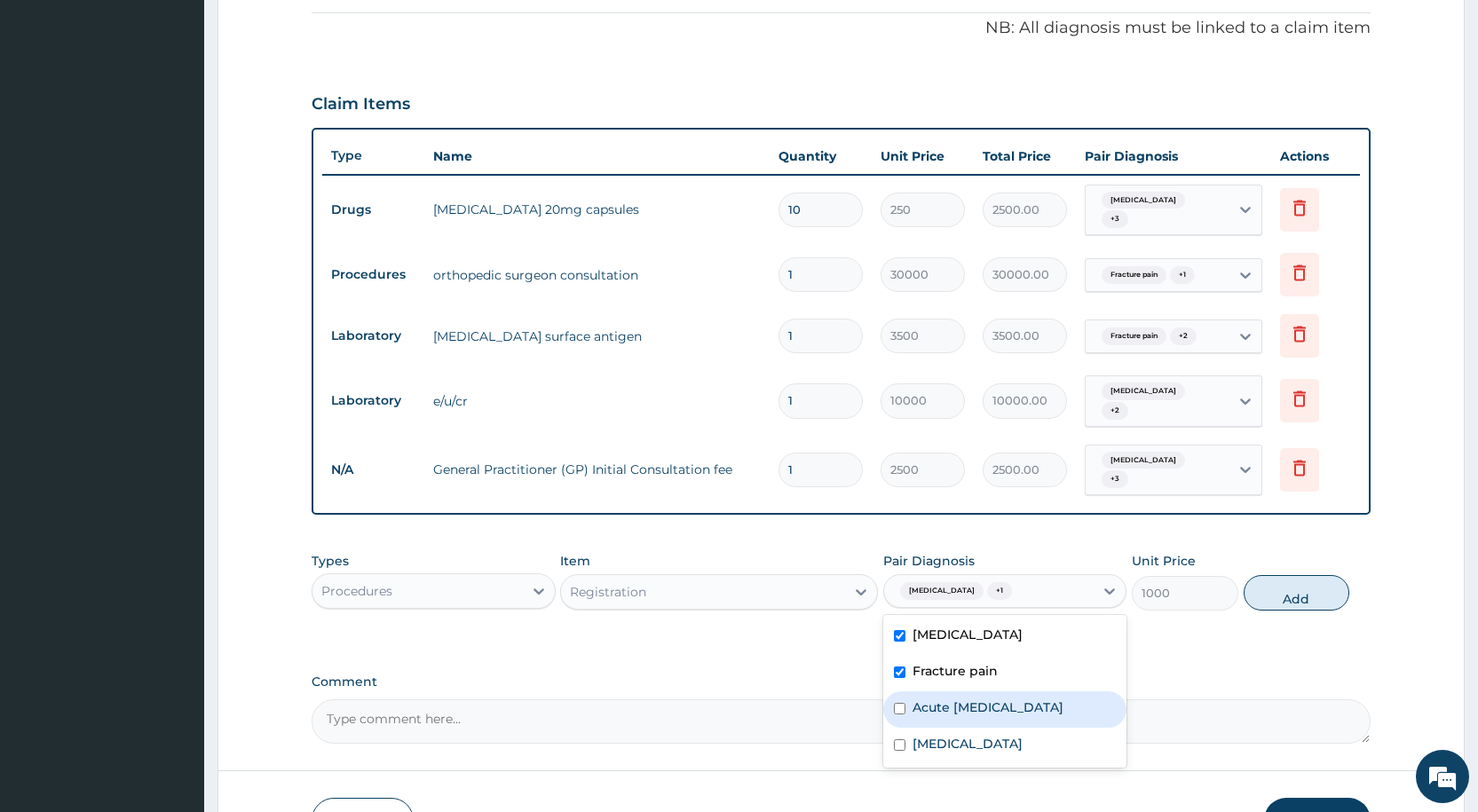
drag, startPoint x: 949, startPoint y: 707, endPoint x: 950, endPoint y: 725, distance: 18.0
click at [950, 707] on label "Acute hepatitis" at bounding box center [987, 706] width 151 height 17
checkbox input "true"
drag, startPoint x: 940, startPoint y: 745, endPoint x: 1042, endPoint y: 716, distance: 106.0
click at [940, 740] on label "Immunosuppression" at bounding box center [967, 743] width 110 height 17
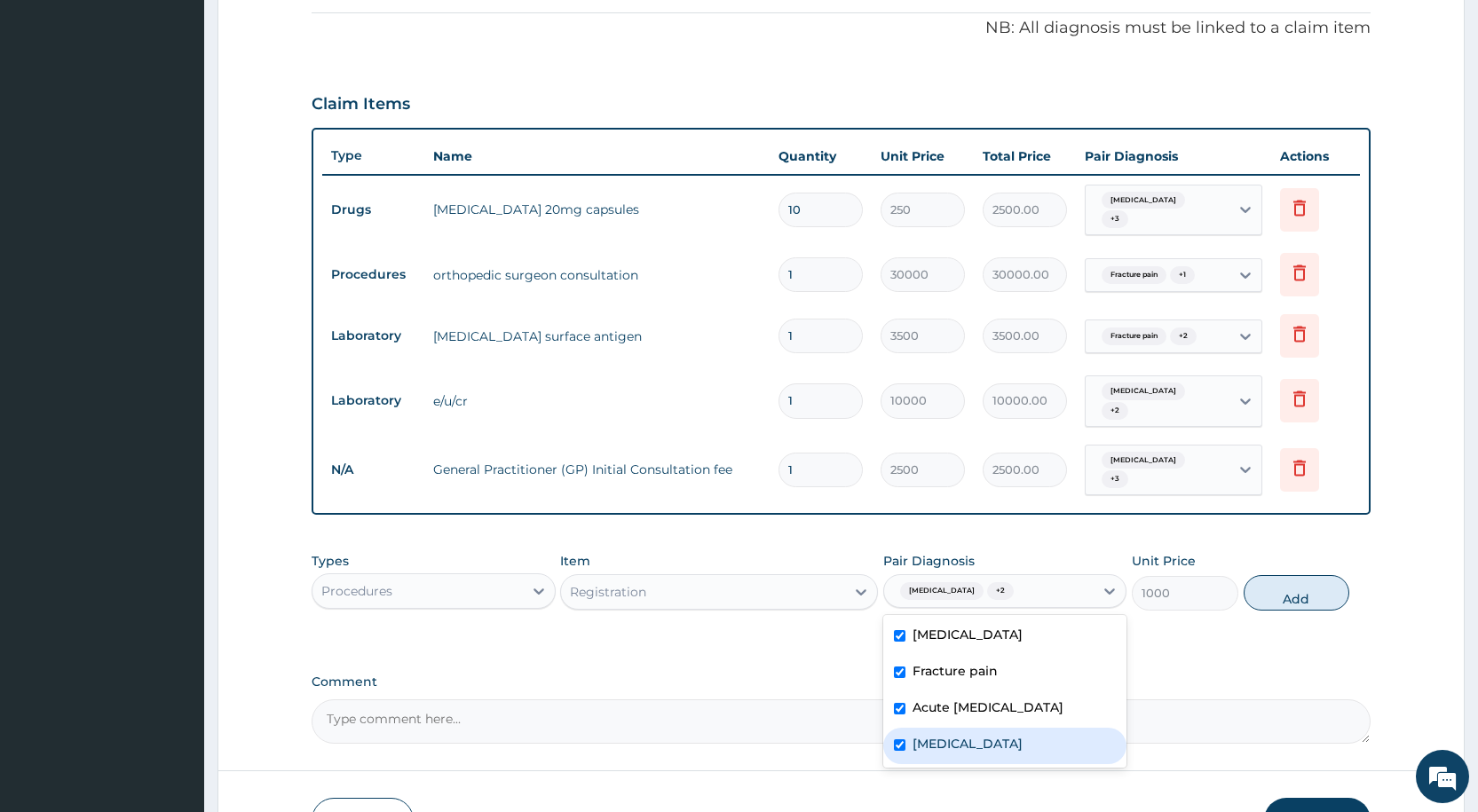
checkbox input "true"
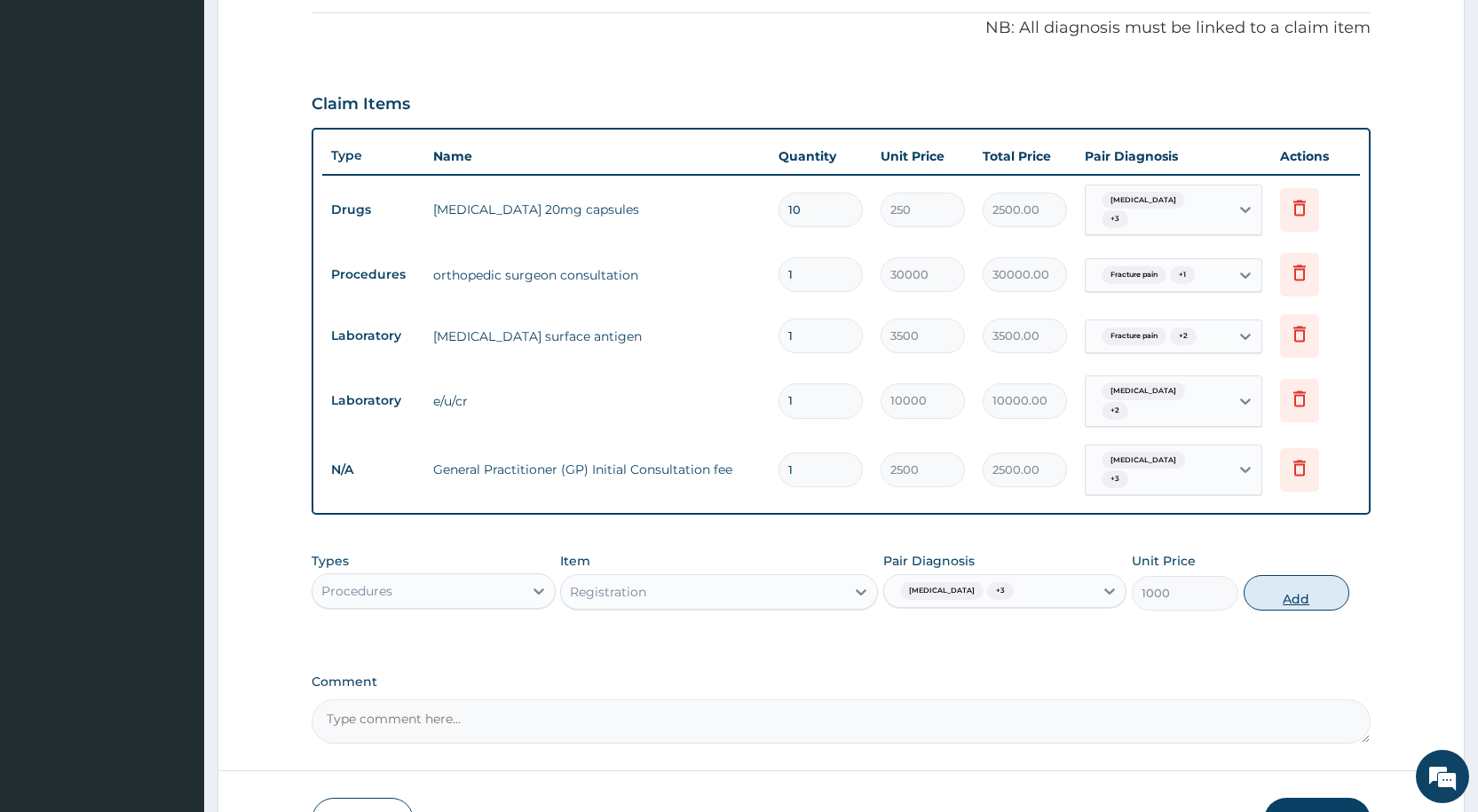
click at [1307, 595] on button "Add" at bounding box center [1296, 592] width 106 height 36
type input "0"
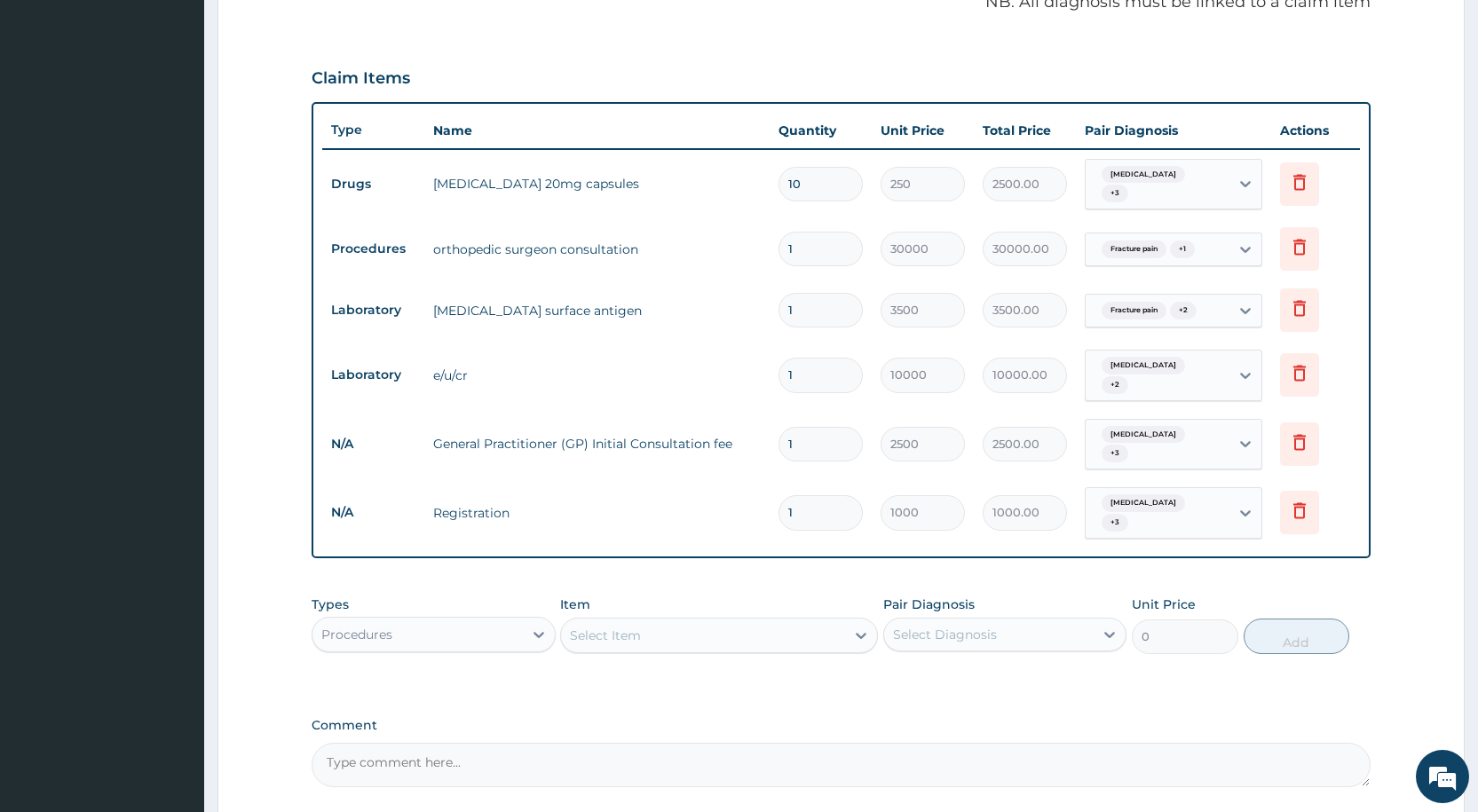
scroll to position [720, 0]
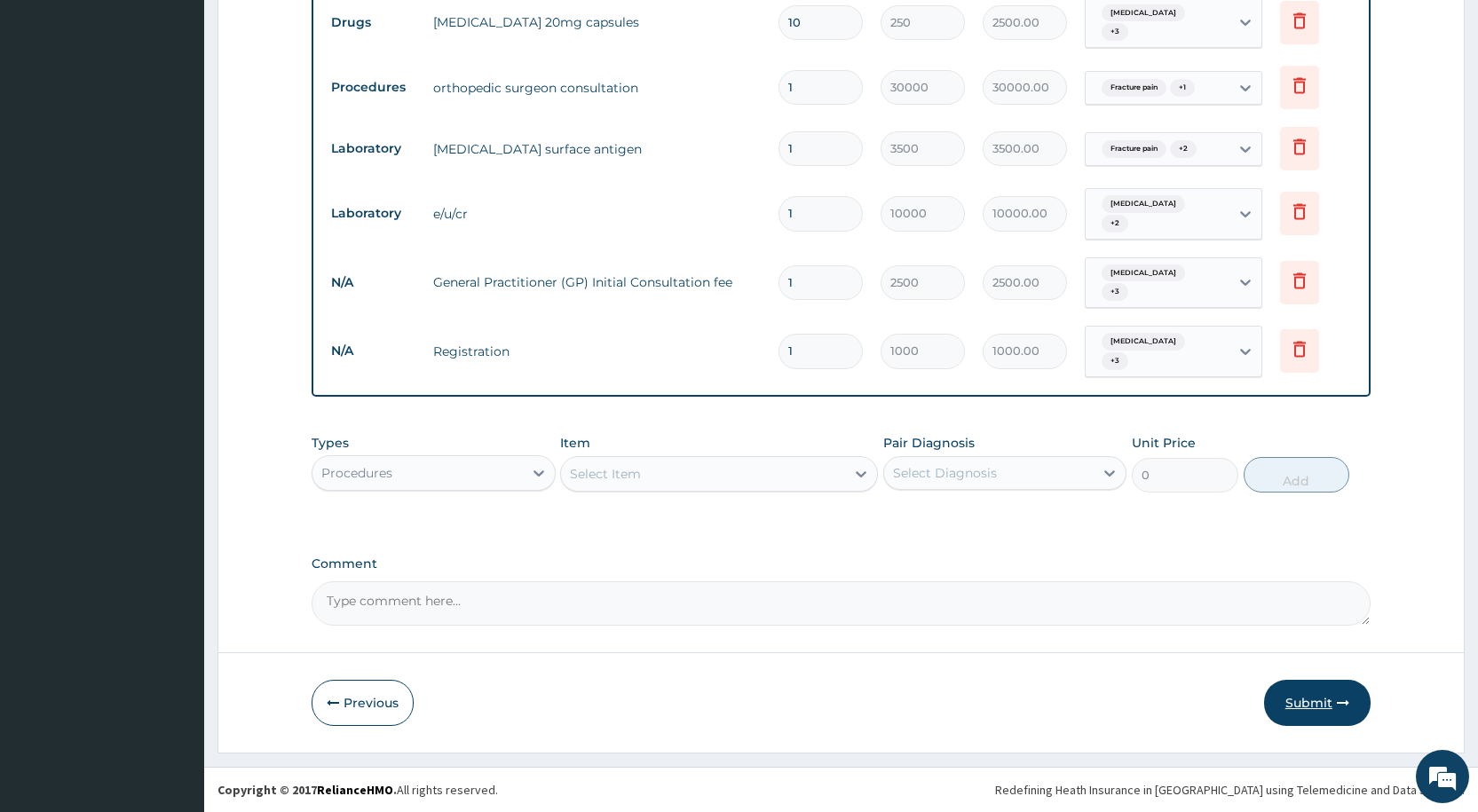
click at [1281, 703] on button "Submit" at bounding box center [1317, 703] width 107 height 46
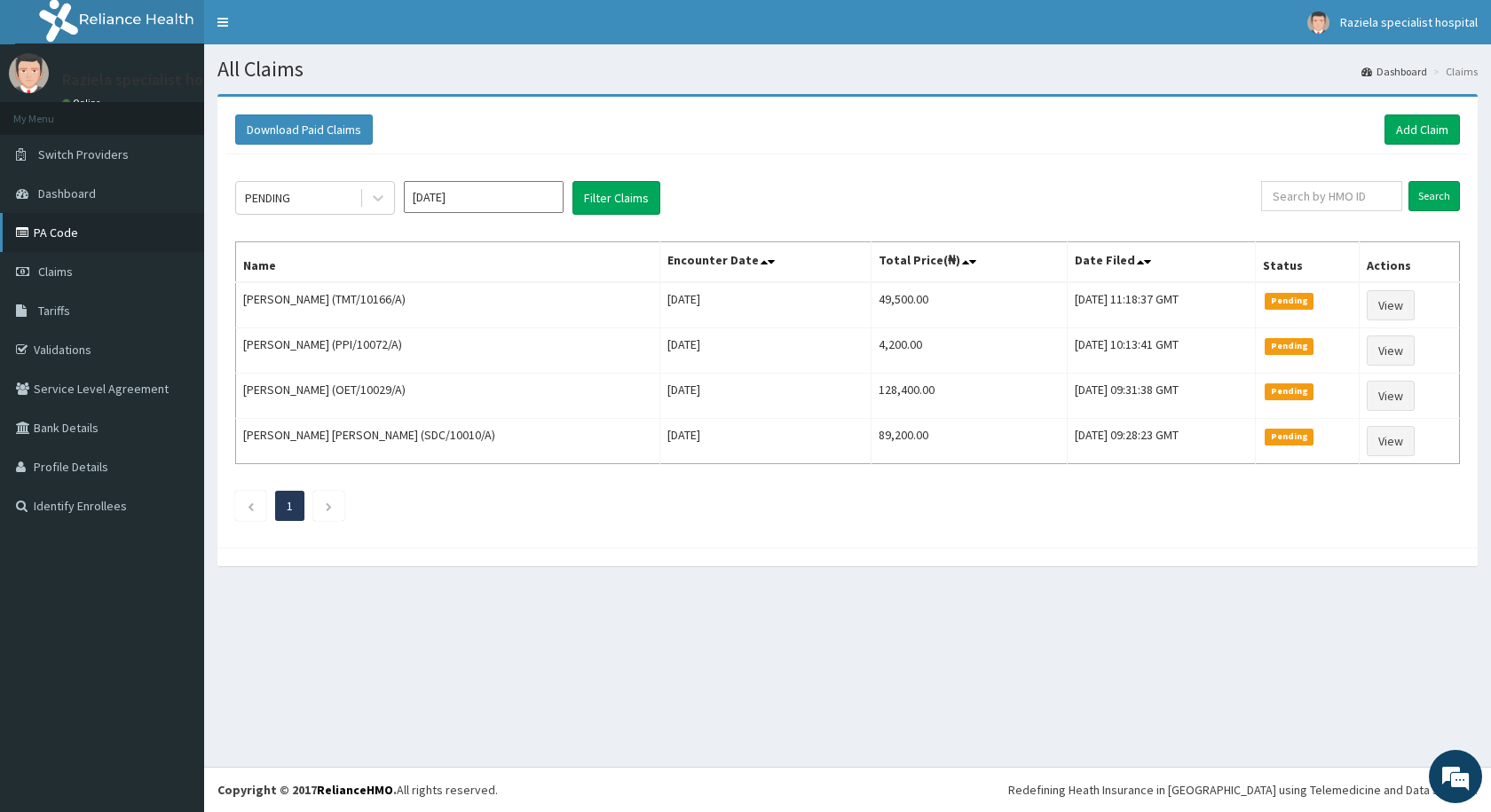
click at [109, 232] on link "PA Code" at bounding box center [102, 232] width 204 height 39
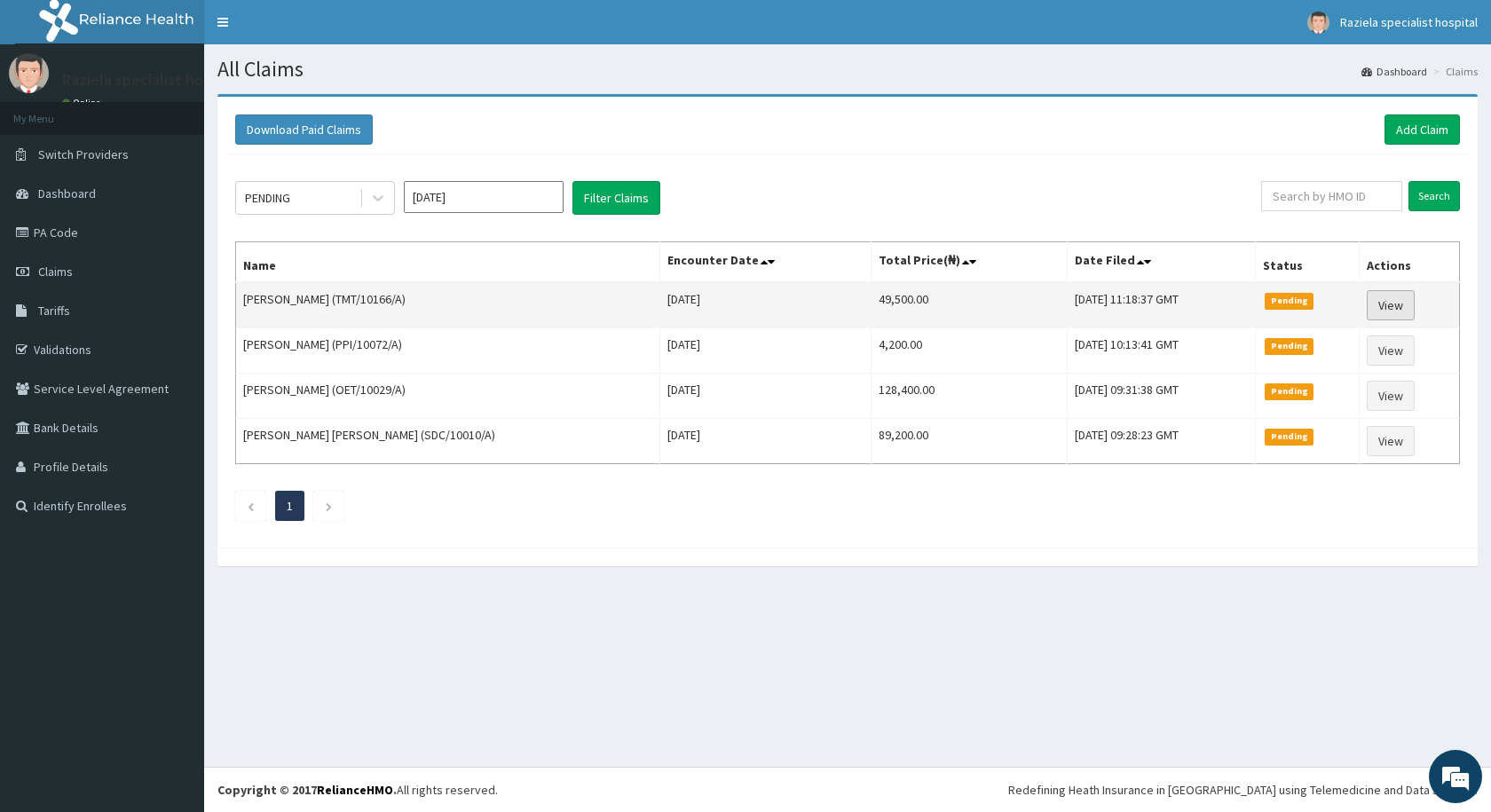
click at [1385, 307] on link "View" at bounding box center [1391, 305] width 48 height 30
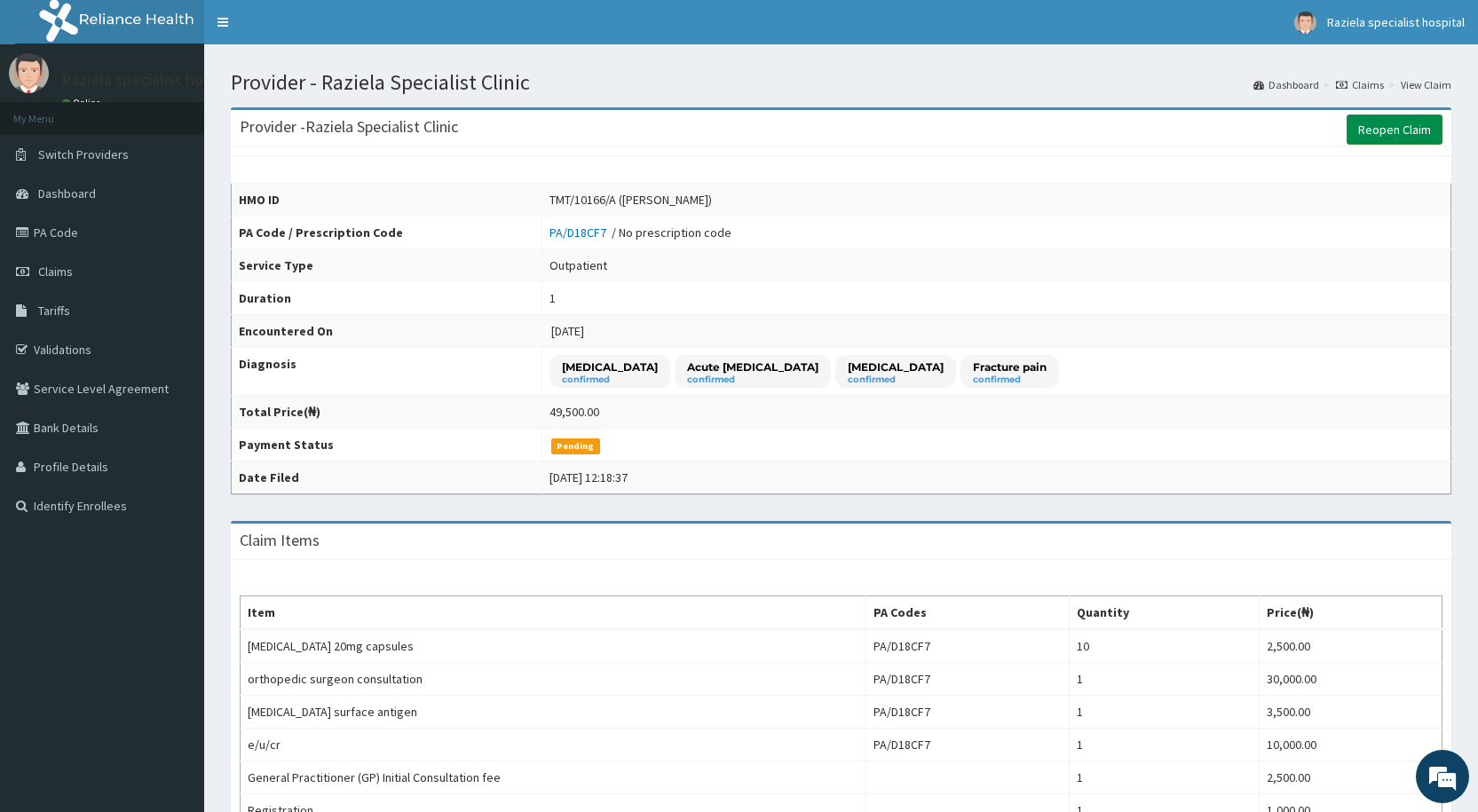
click at [1381, 127] on link "Reopen Claim" at bounding box center [1394, 130] width 96 height 30
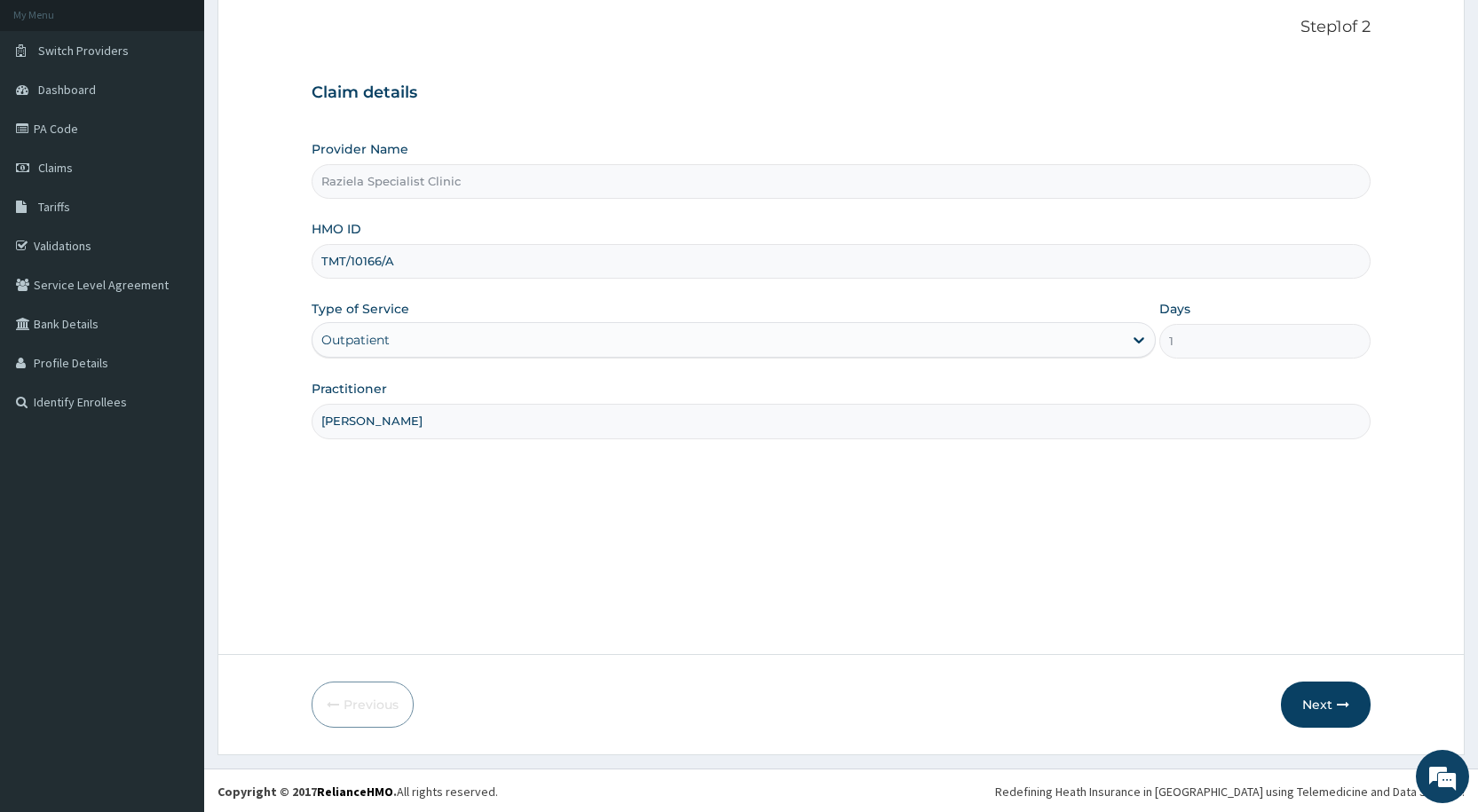
scroll to position [106, 0]
click at [1303, 701] on button "Next" at bounding box center [1326, 703] width 90 height 46
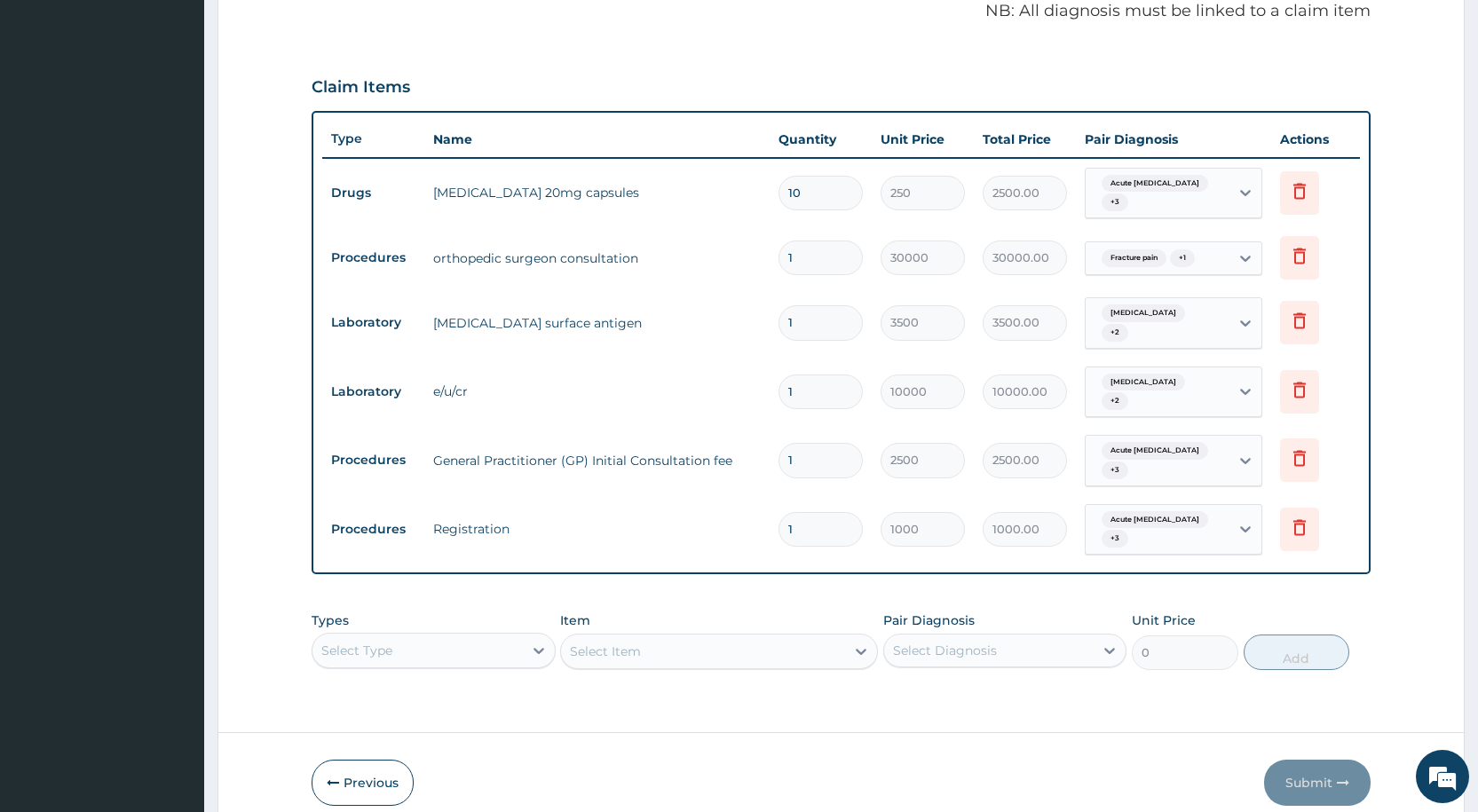
scroll to position [0, 0]
drag, startPoint x: 461, startPoint y: 612, endPoint x: 470, endPoint y: 649, distance: 38.1
click at [461, 633] on div "option Dental focused, 1 of 10. 10 results available. Use Up and Down to choose…" at bounding box center [433, 650] width 243 height 36
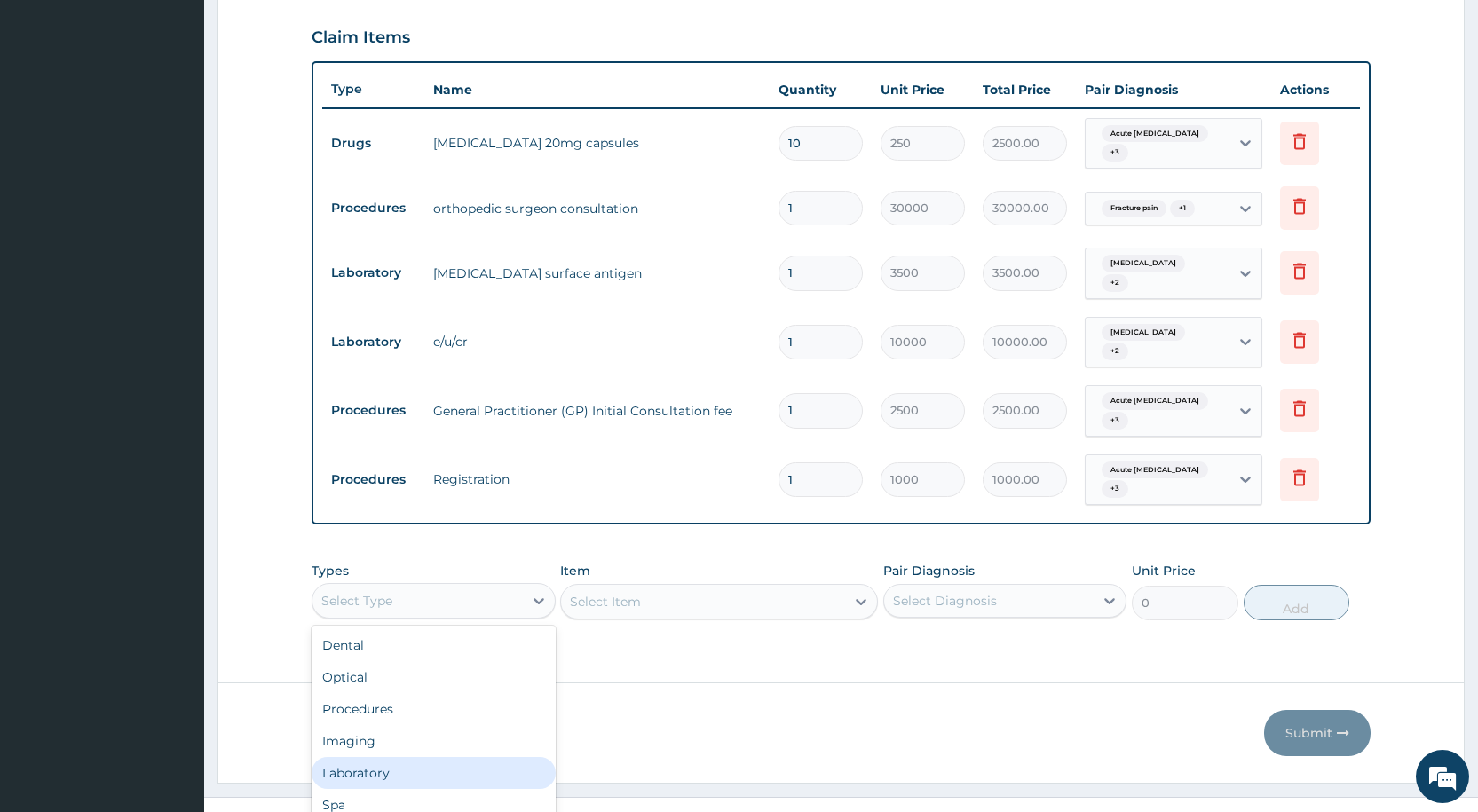
drag, startPoint x: 432, startPoint y: 742, endPoint x: 452, endPoint y: 716, distance: 32.8
click at [432, 757] on div "Laboratory" at bounding box center [433, 773] width 243 height 32
click at [628, 584] on div "Select Item" at bounding box center [719, 602] width 318 height 36
click at [627, 584] on div "Select Item" at bounding box center [719, 602] width 318 height 36
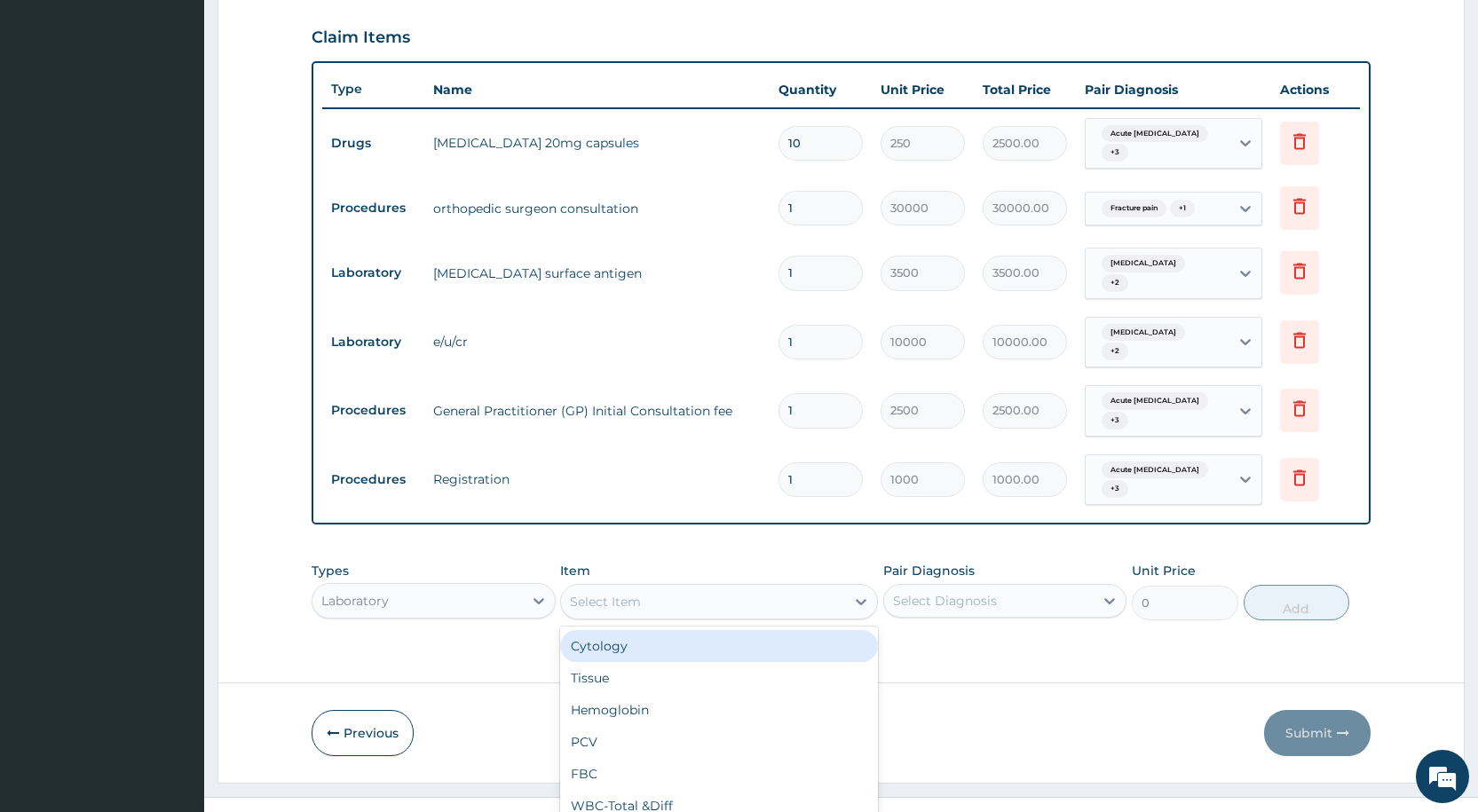
click at [577, 584] on div "option Cytology focused, 1 of 115. 115 results available. Use Up and Down to ch…" at bounding box center [719, 602] width 318 height 36
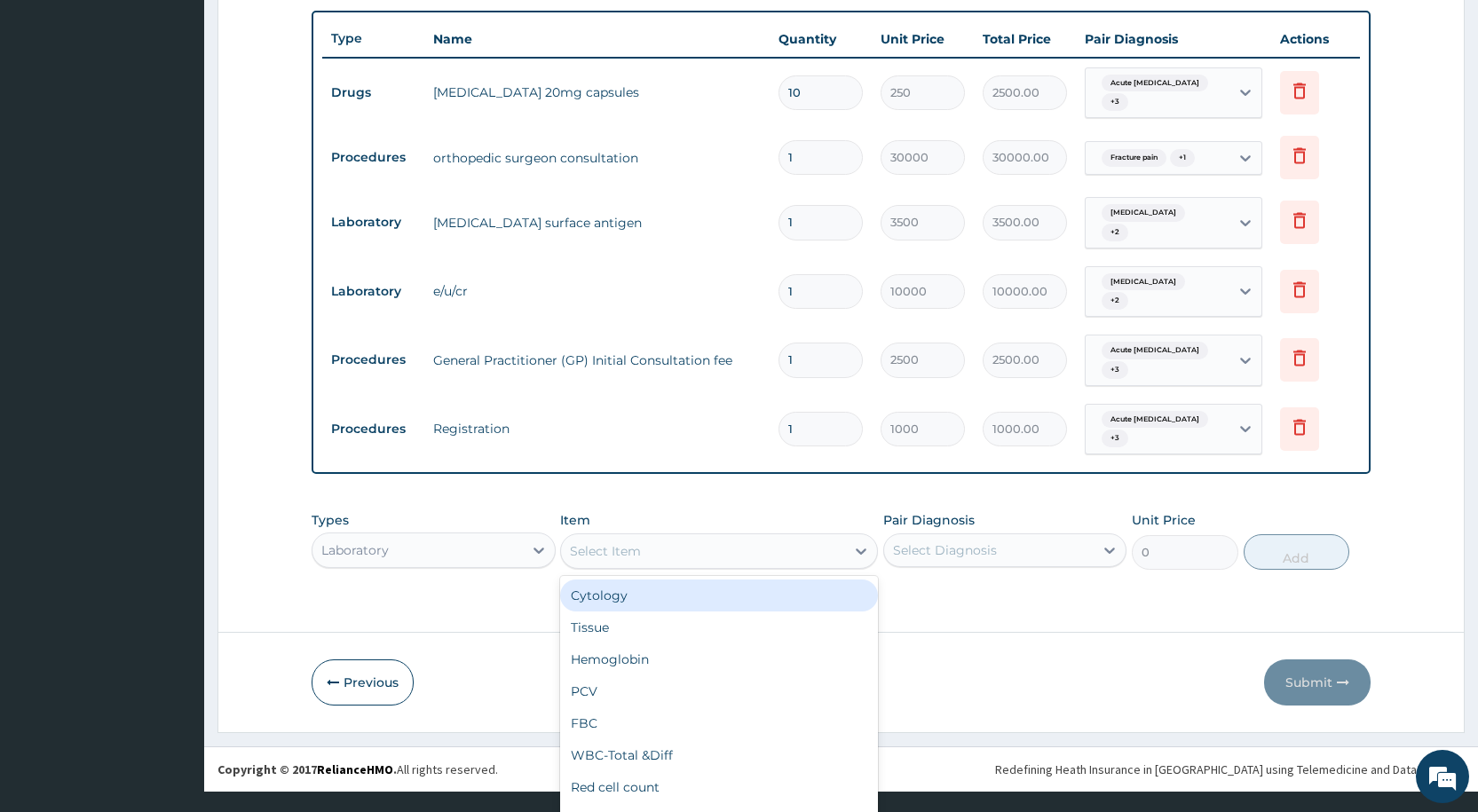
scroll to position [607, 0]
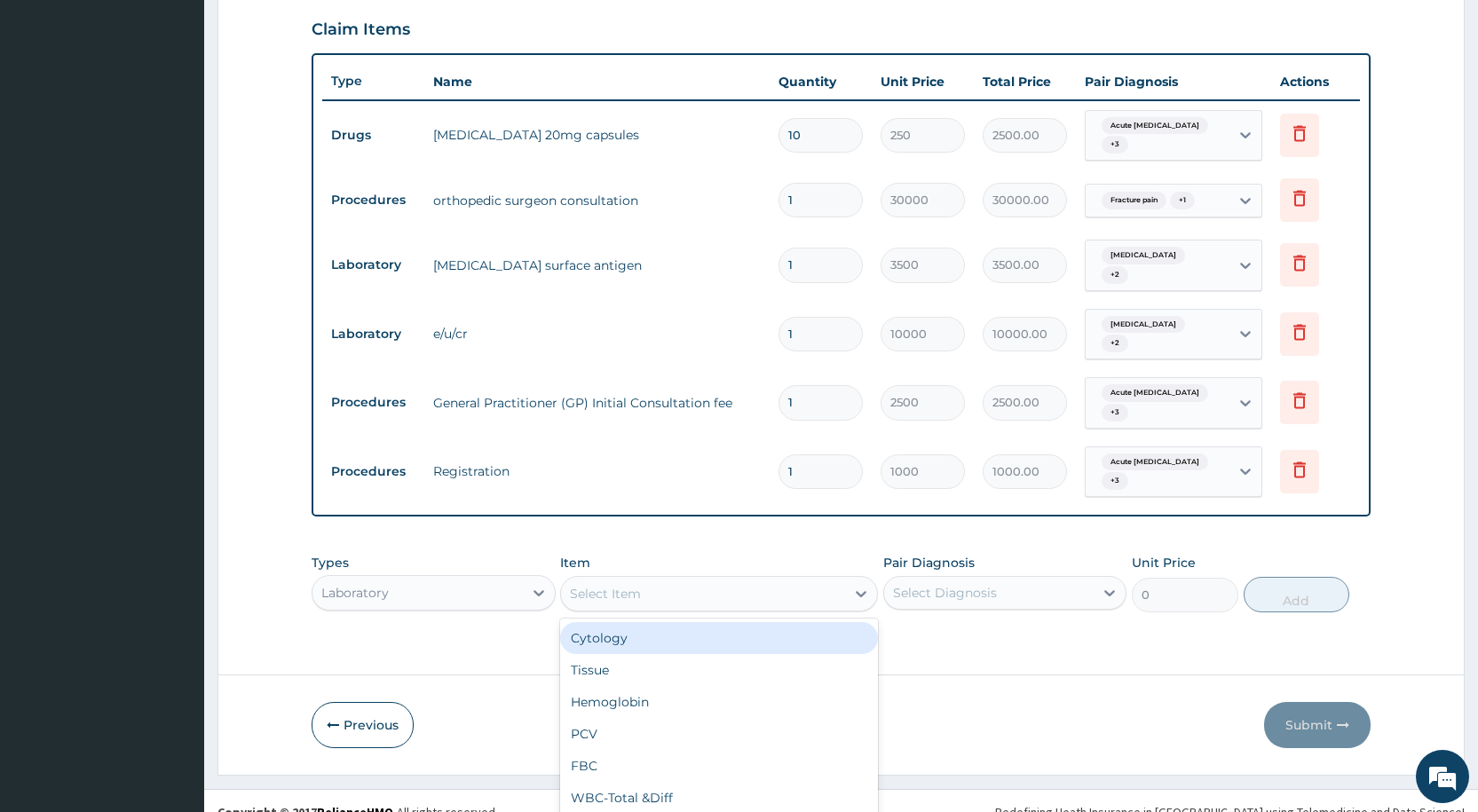
click at [619, 554] on div "Item option Cytology focused, 1 of 115. 115 results available. Use Up and Down …" at bounding box center [719, 583] width 318 height 59
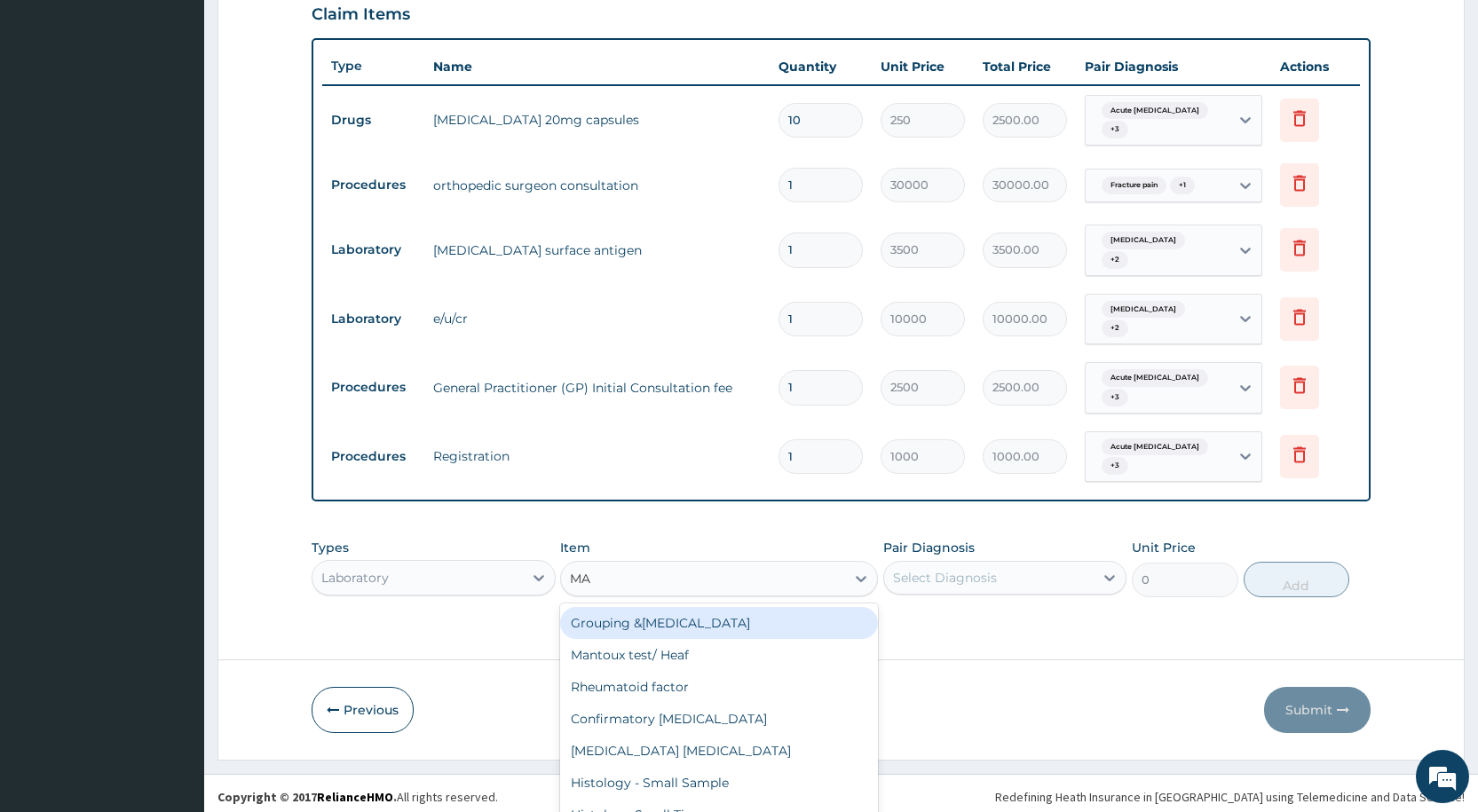
scroll to position [15, 0]
type input "MAL"
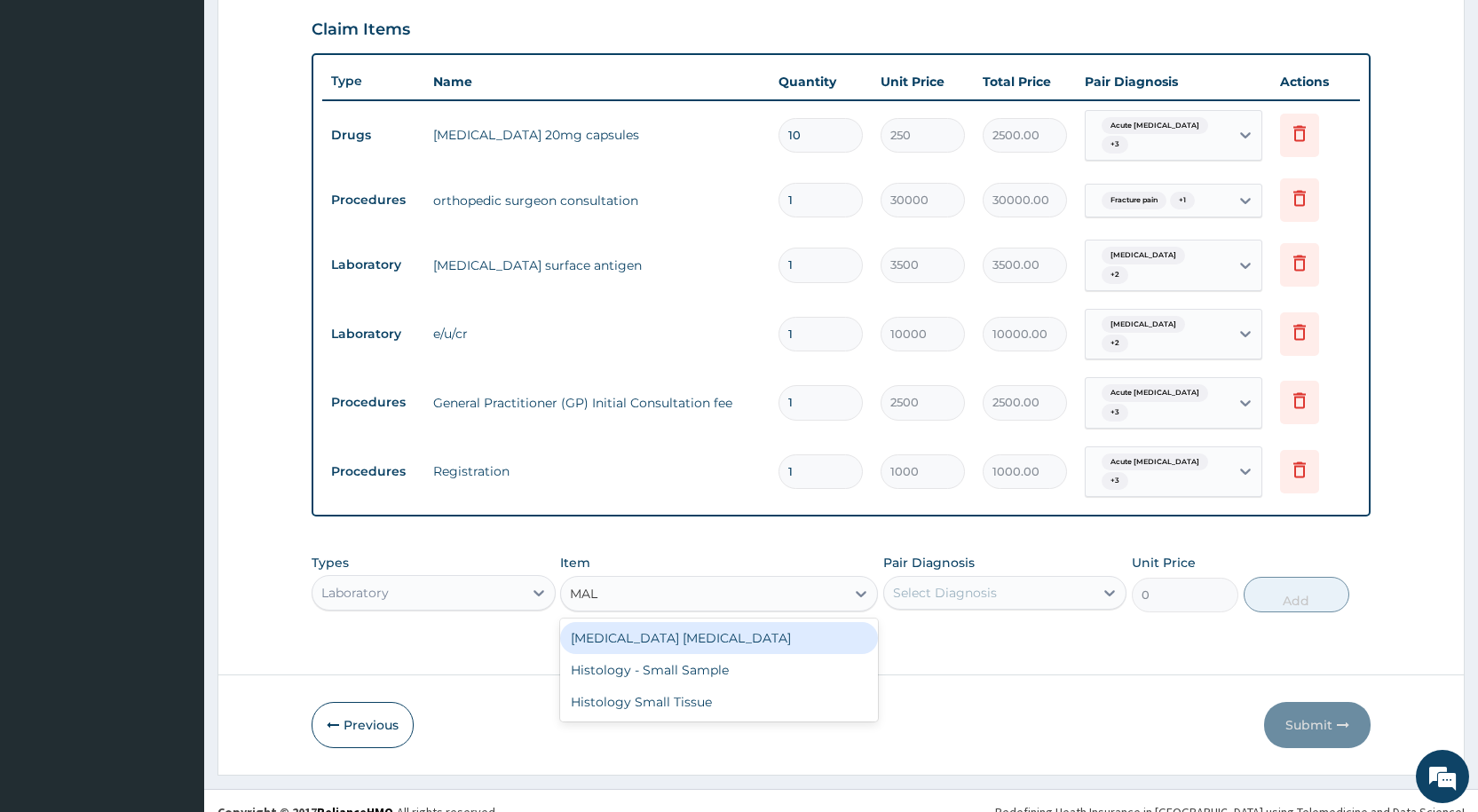
scroll to position [0, 0]
click at [791, 622] on div "MALARIA PARASITE" at bounding box center [719, 637] width 318 height 32
type input "1000"
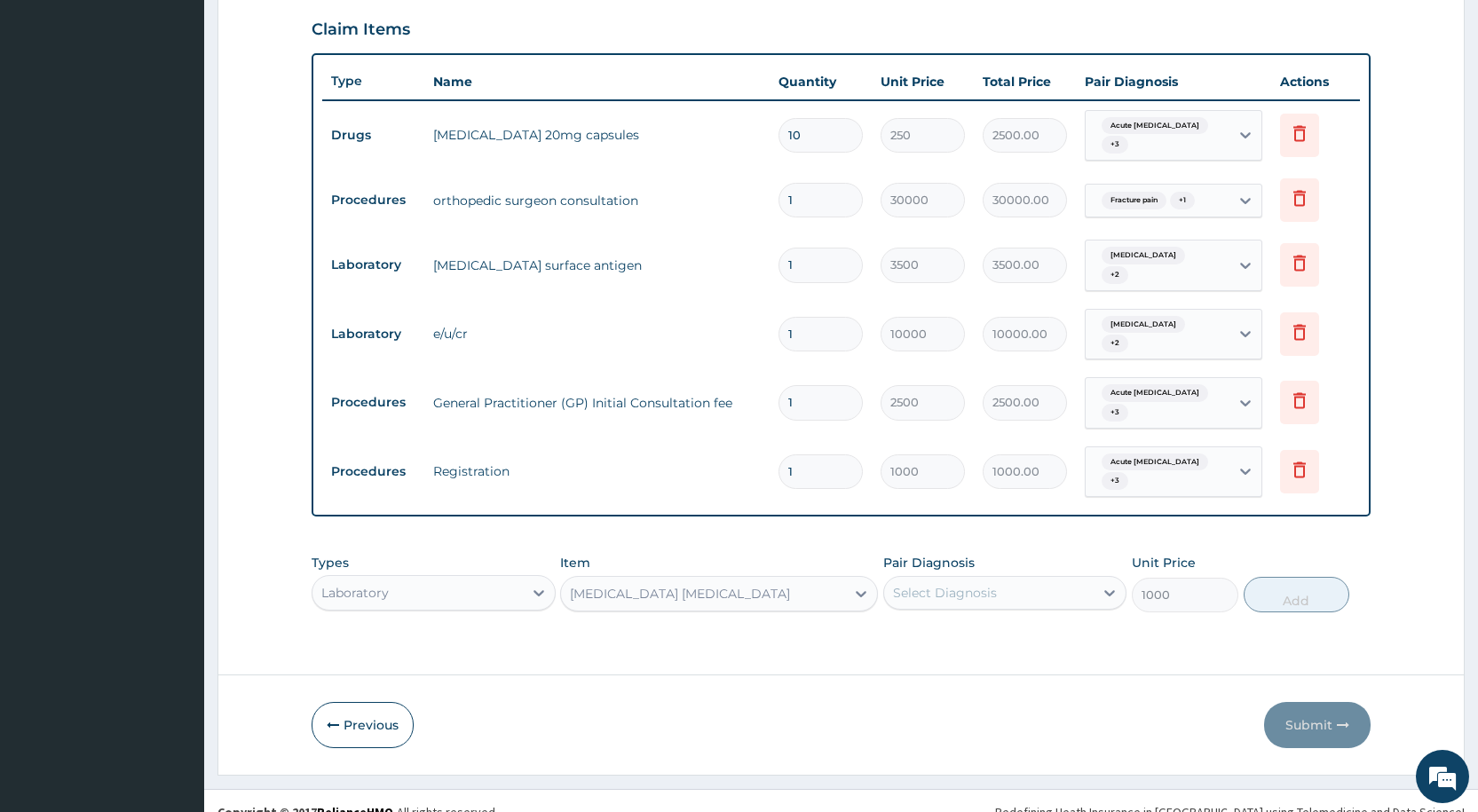
click at [920, 584] on div "Select Diagnosis" at bounding box center [944, 592] width 104 height 17
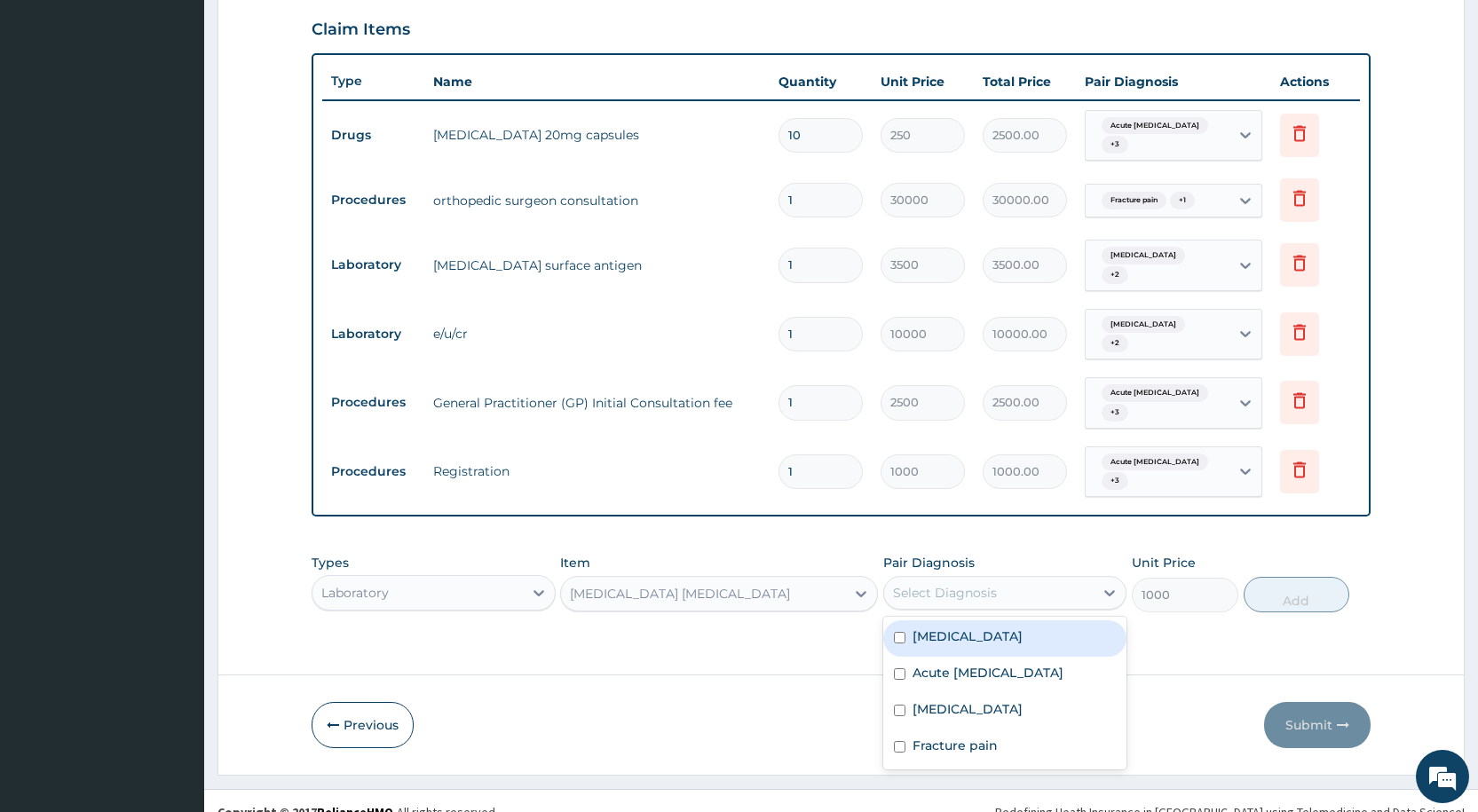
click at [903, 632] on input "checkbox" at bounding box center [899, 637] width 12 height 12
checkbox input "true"
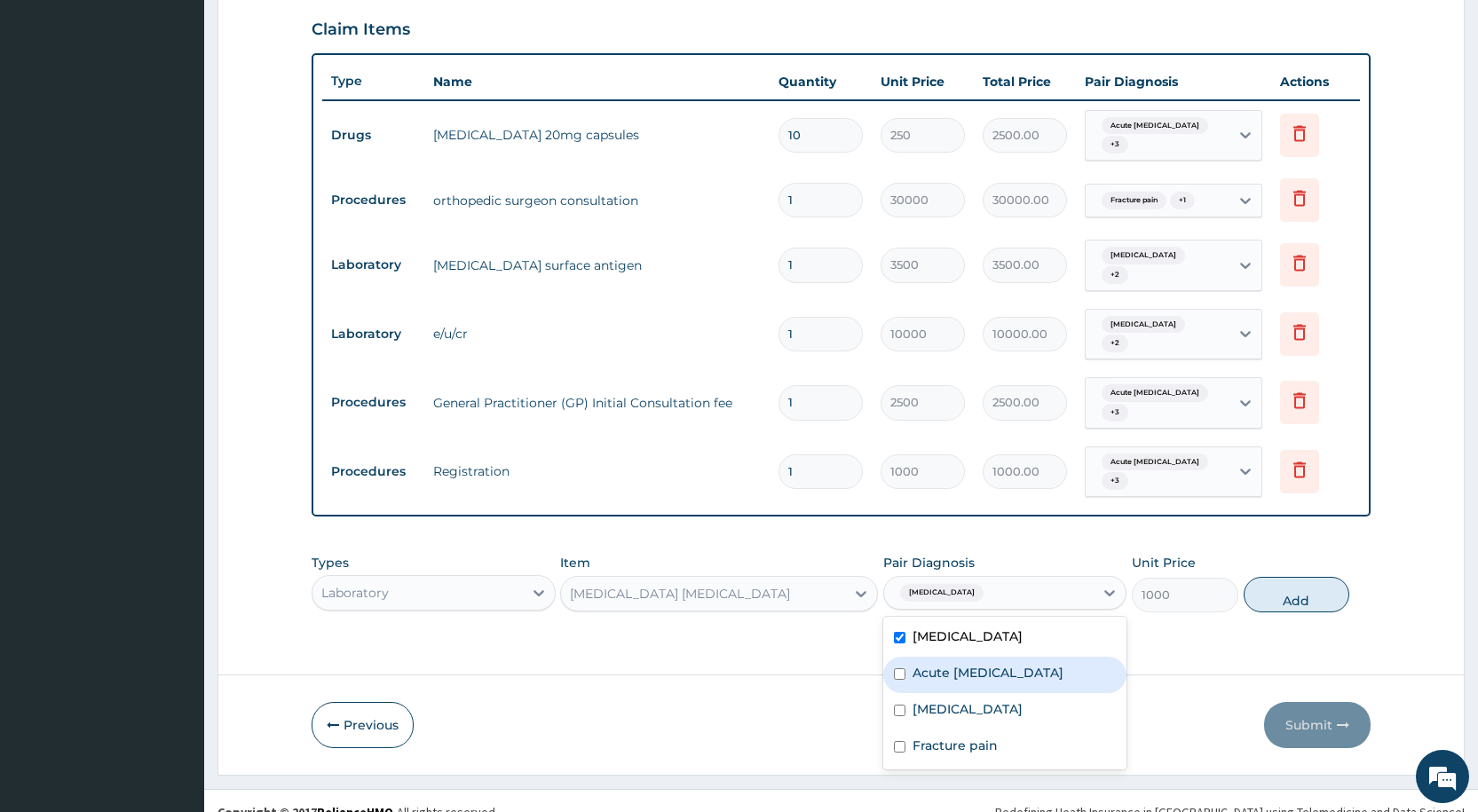
click at [899, 669] on input "checkbox" at bounding box center [899, 674] width 12 height 12
checkbox input "true"
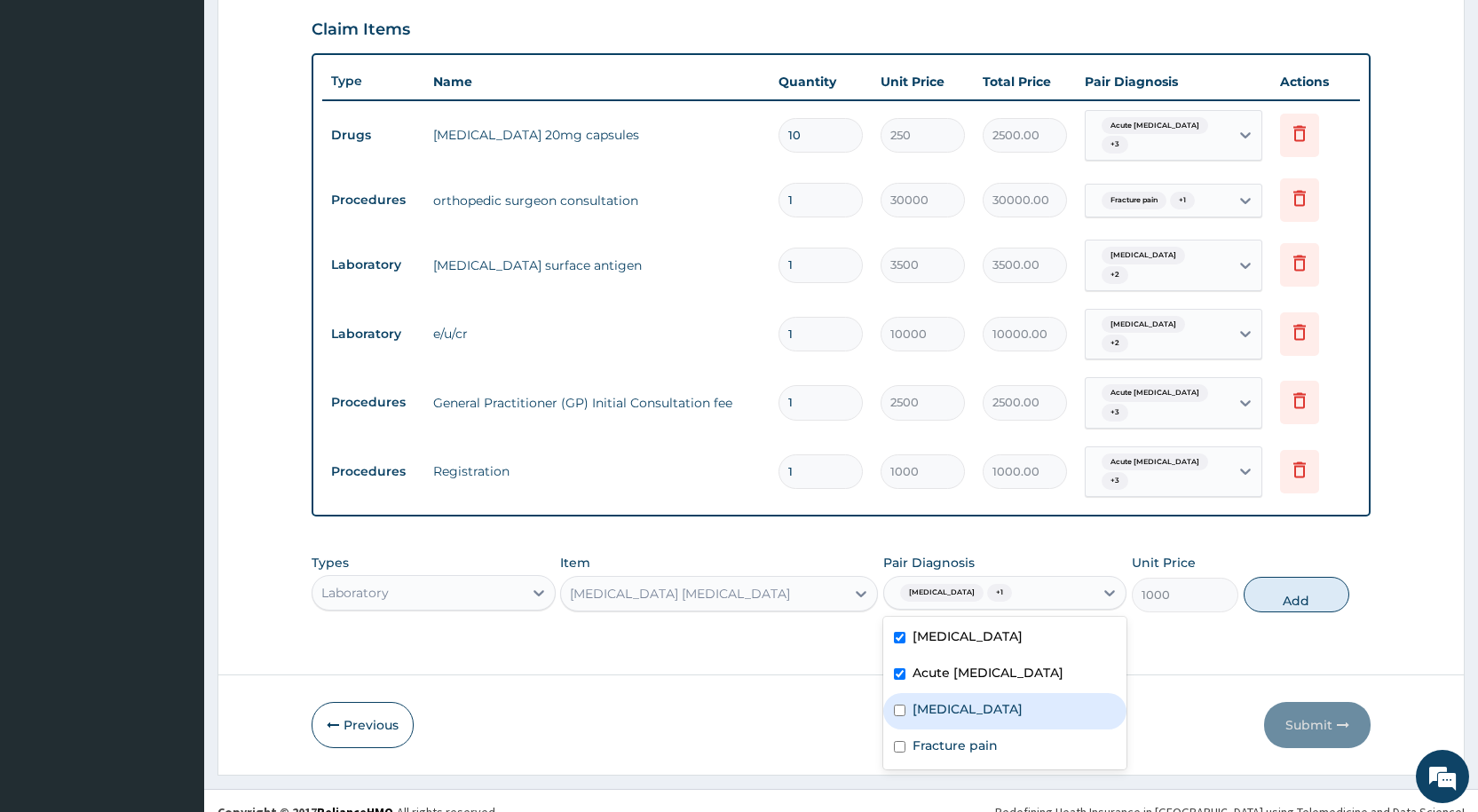
click at [912, 700] on label "Immunosuppression" at bounding box center [967, 708] width 110 height 17
checkbox input "true"
click at [911, 729] on div "Fracture pain" at bounding box center [1004, 748] width 243 height 37
checkbox input "true"
click at [1262, 577] on button "Add" at bounding box center [1296, 594] width 106 height 36
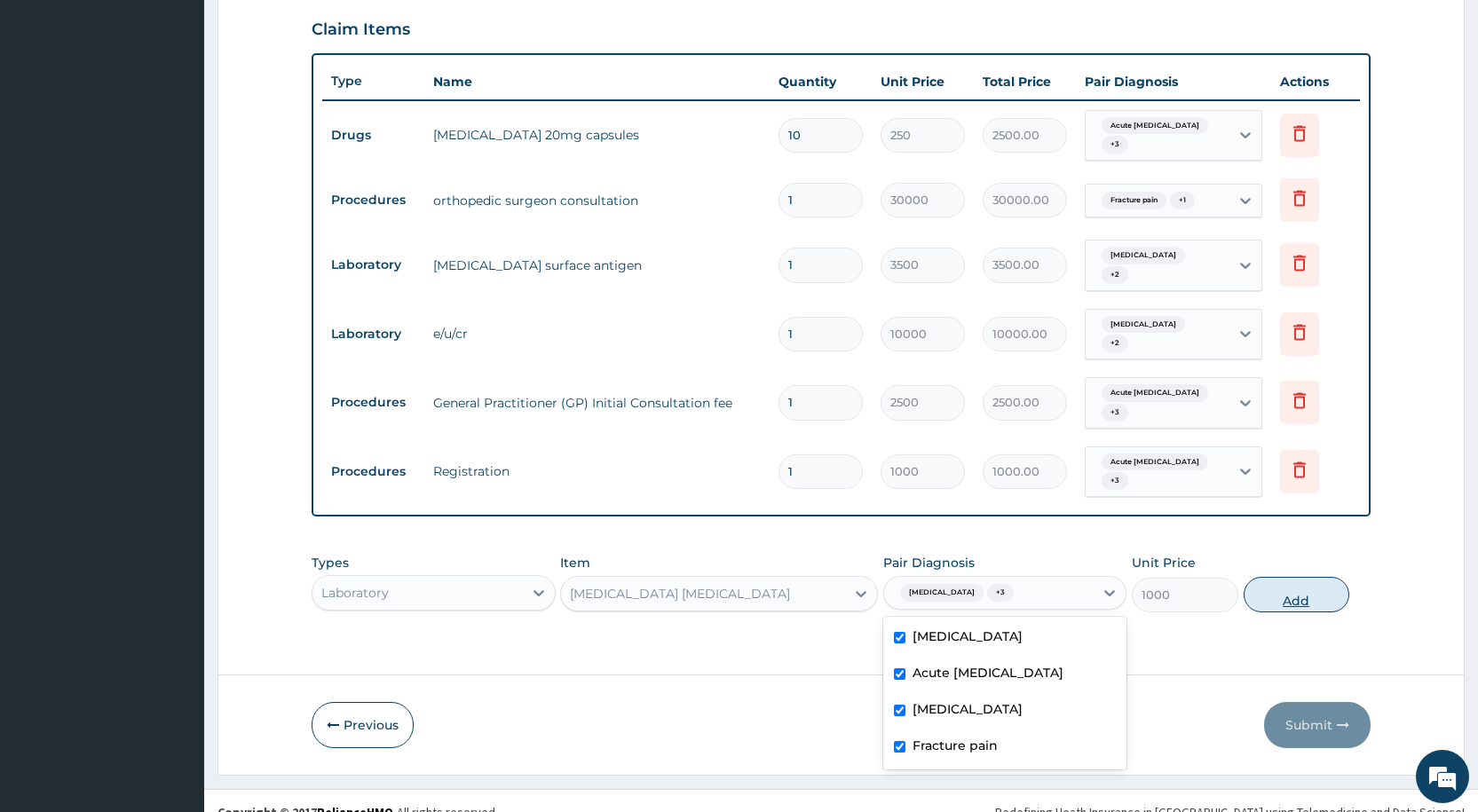
type input "0"
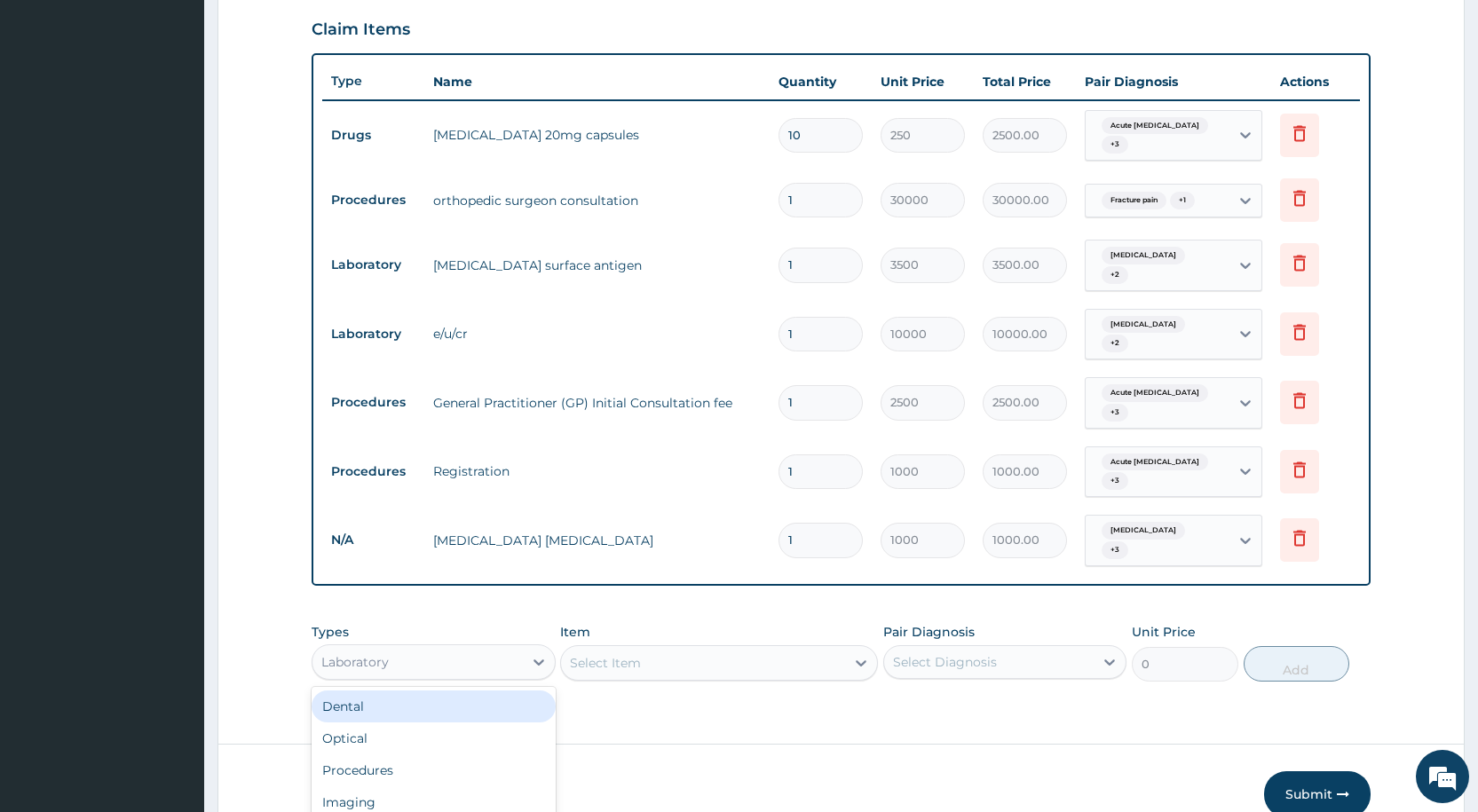
scroll to position [50, 0]
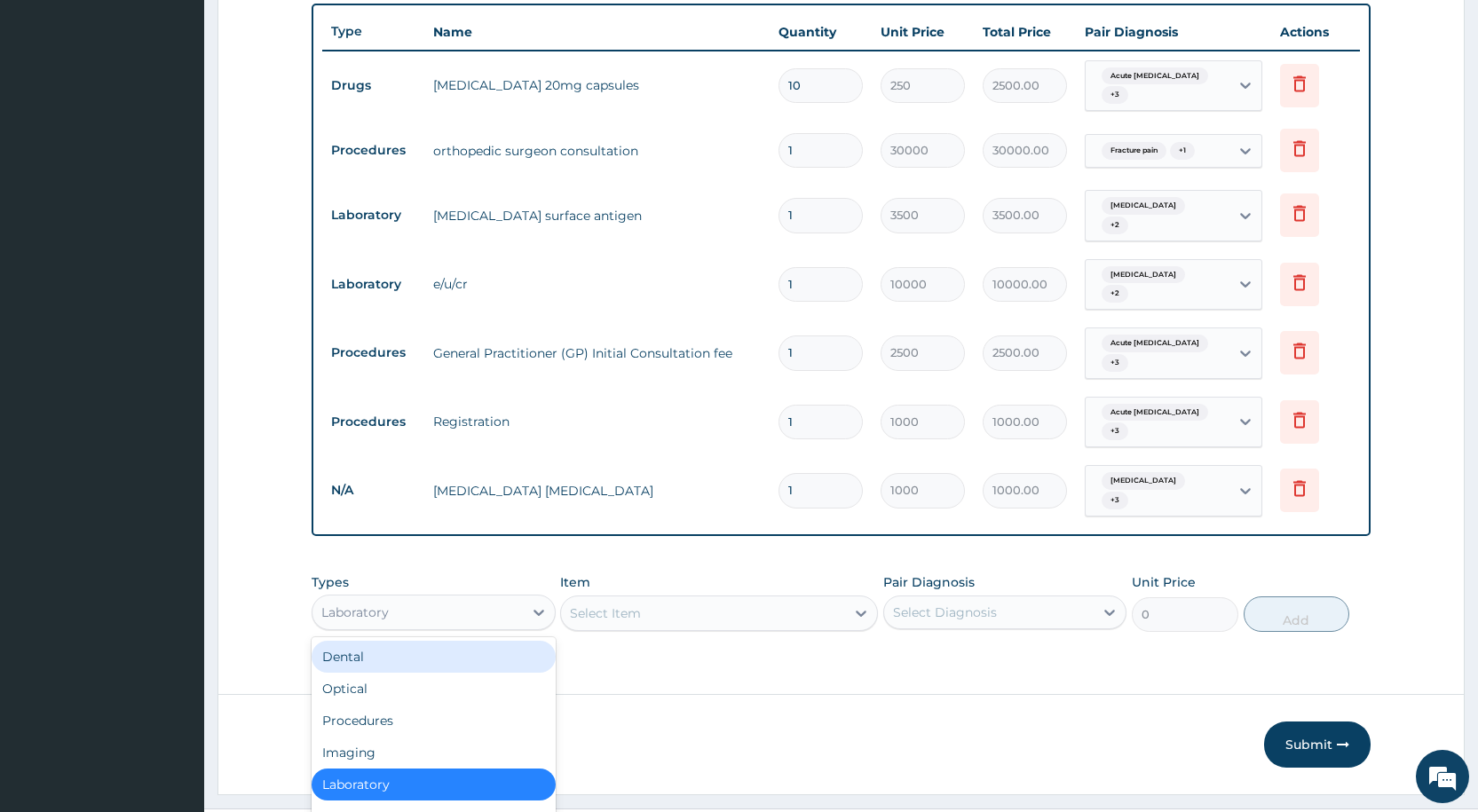
click at [507, 630] on div "option Laboratory, selected. option Dental focused, 1 of 10. 10 results availab…" at bounding box center [433, 612] width 243 height 36
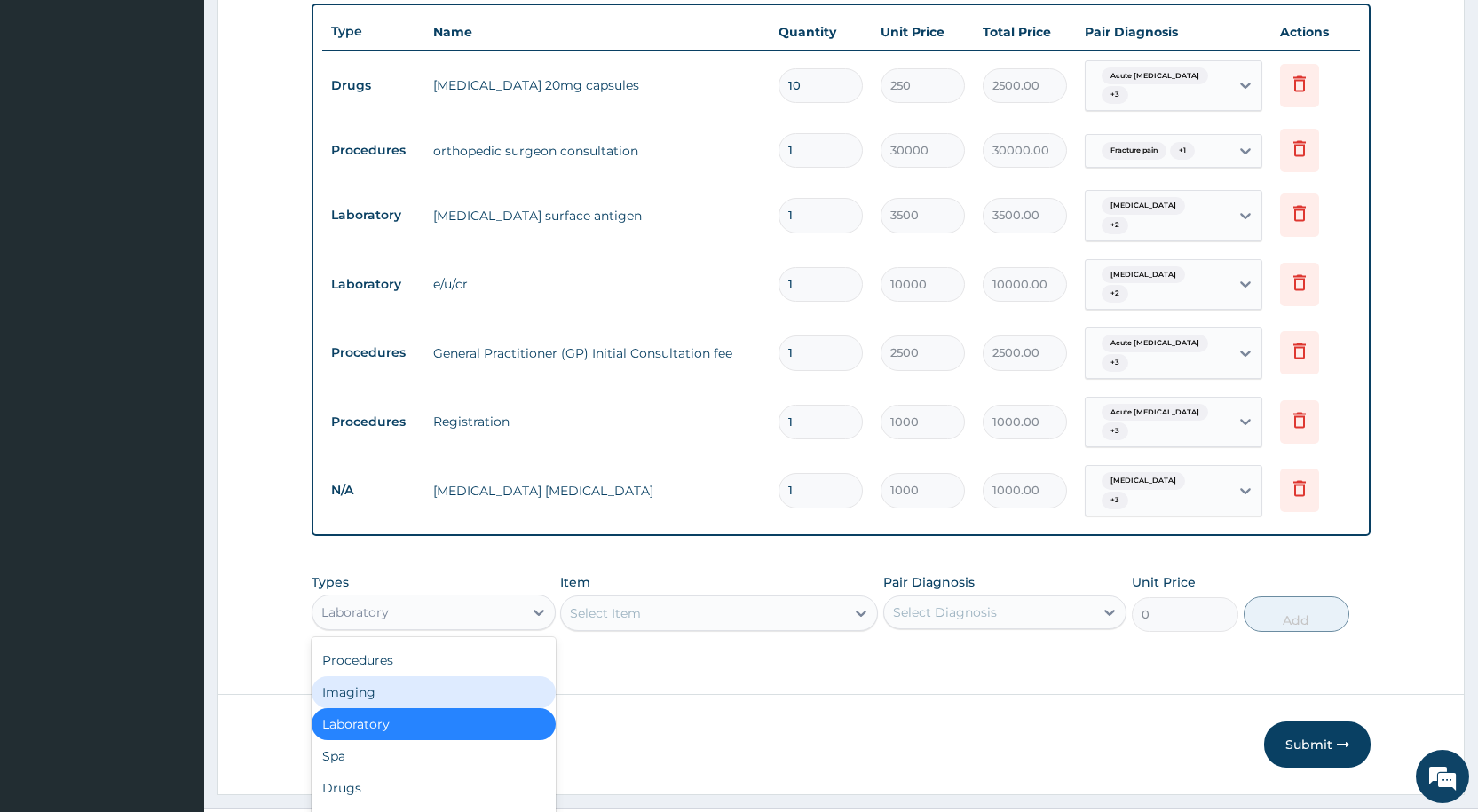
scroll to position [0, 0]
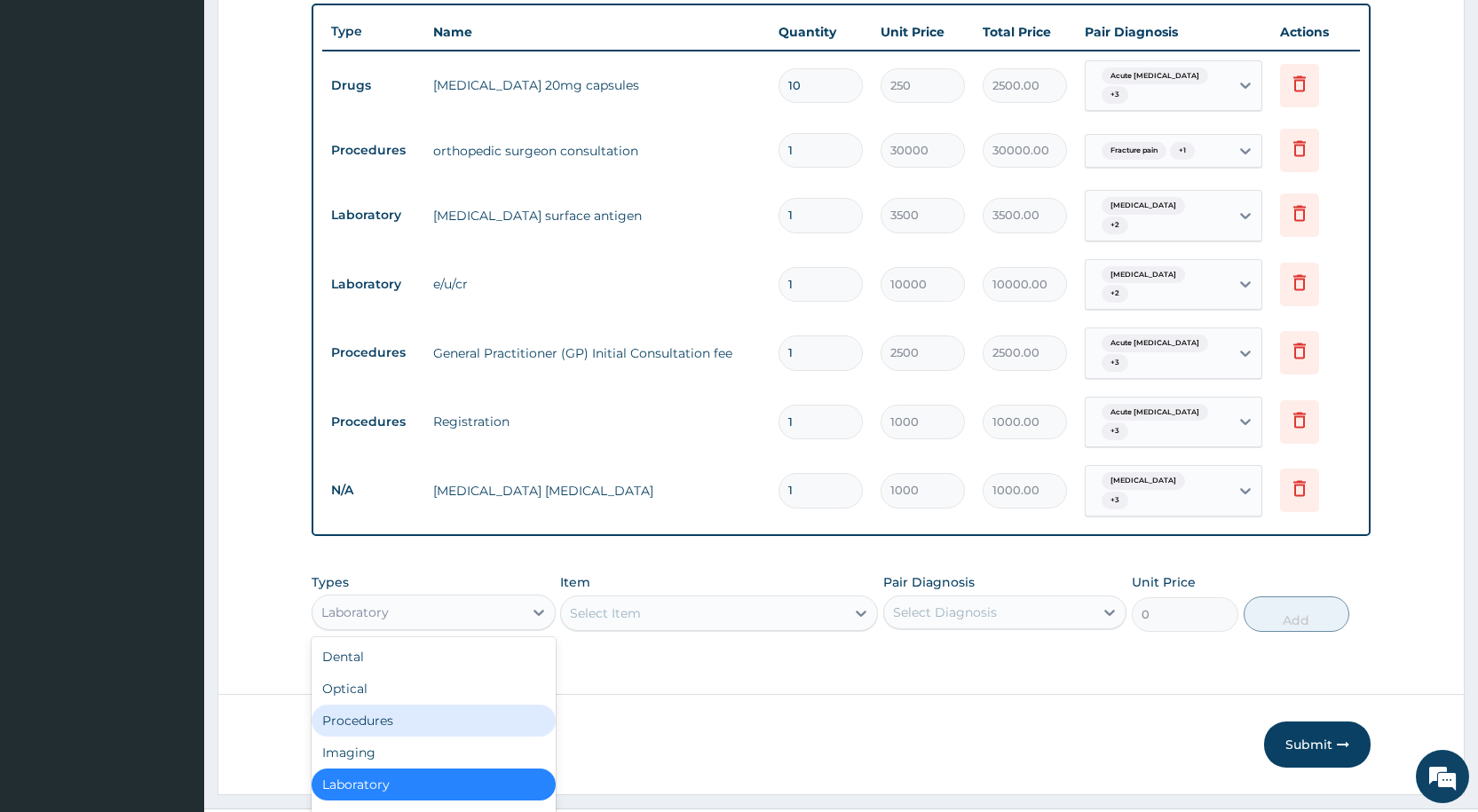
click at [457, 705] on div "Procedures" at bounding box center [433, 720] width 243 height 32
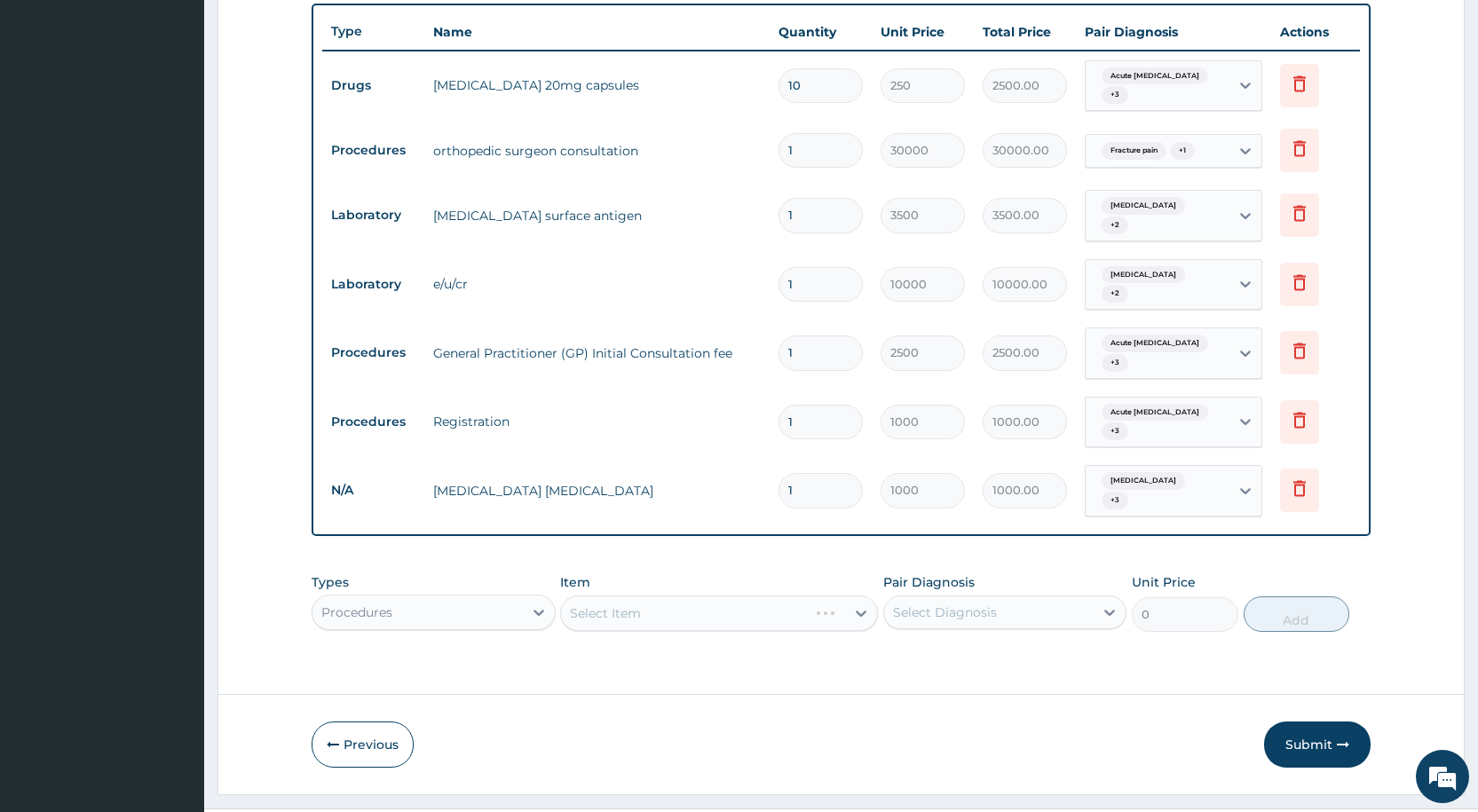
click at [618, 595] on div "Select Item" at bounding box center [719, 613] width 318 height 36
click at [615, 595] on div "Select Item" at bounding box center [719, 613] width 318 height 36
click at [605, 599] on div "Select Item" at bounding box center [719, 613] width 318 height 36
click at [587, 595] on div "Select Item" at bounding box center [719, 613] width 318 height 36
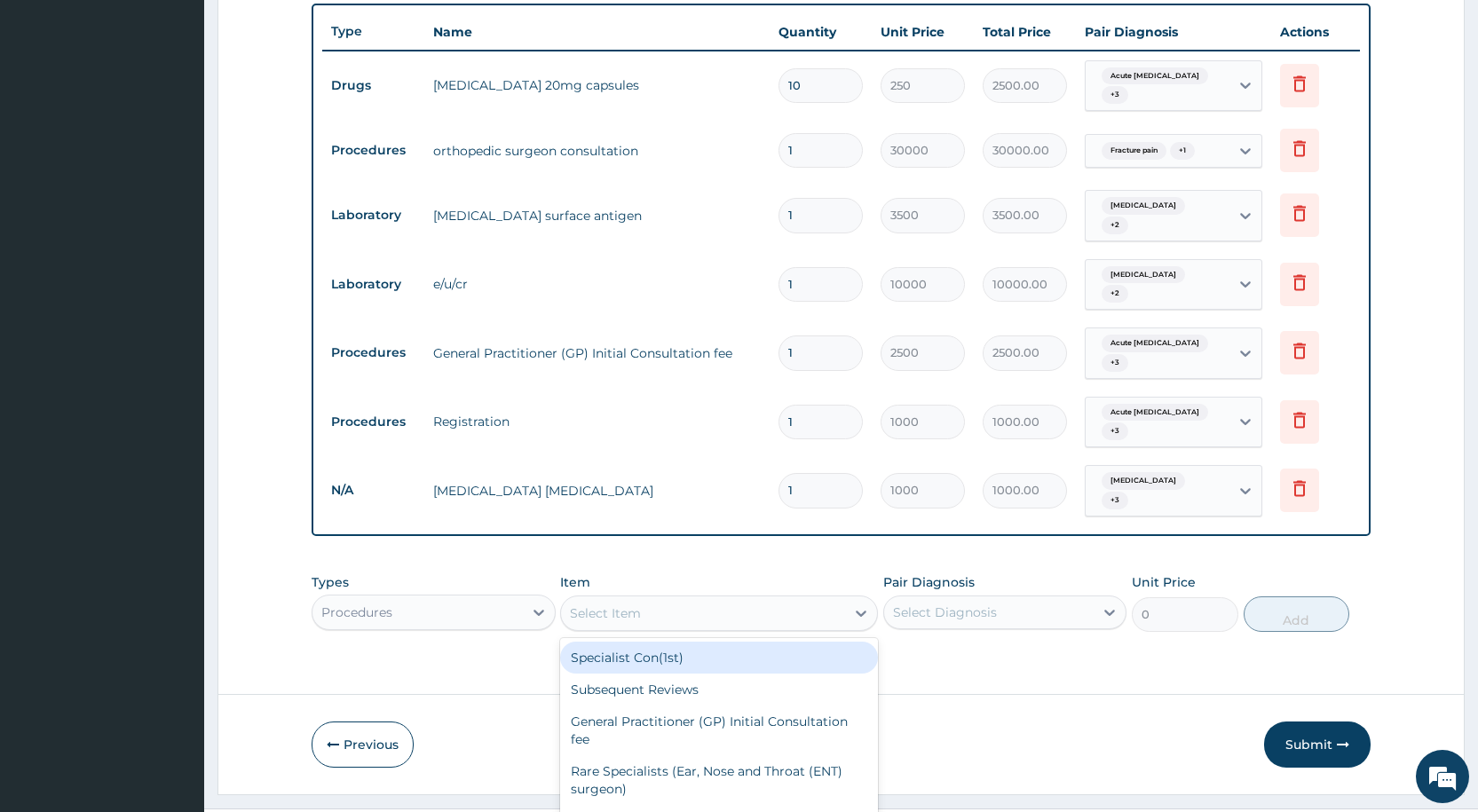
click at [590, 595] on div "option MALARIA PARASITE, selected. option Specialist Con(1st) focused, 1 of 201…" at bounding box center [719, 613] width 318 height 36
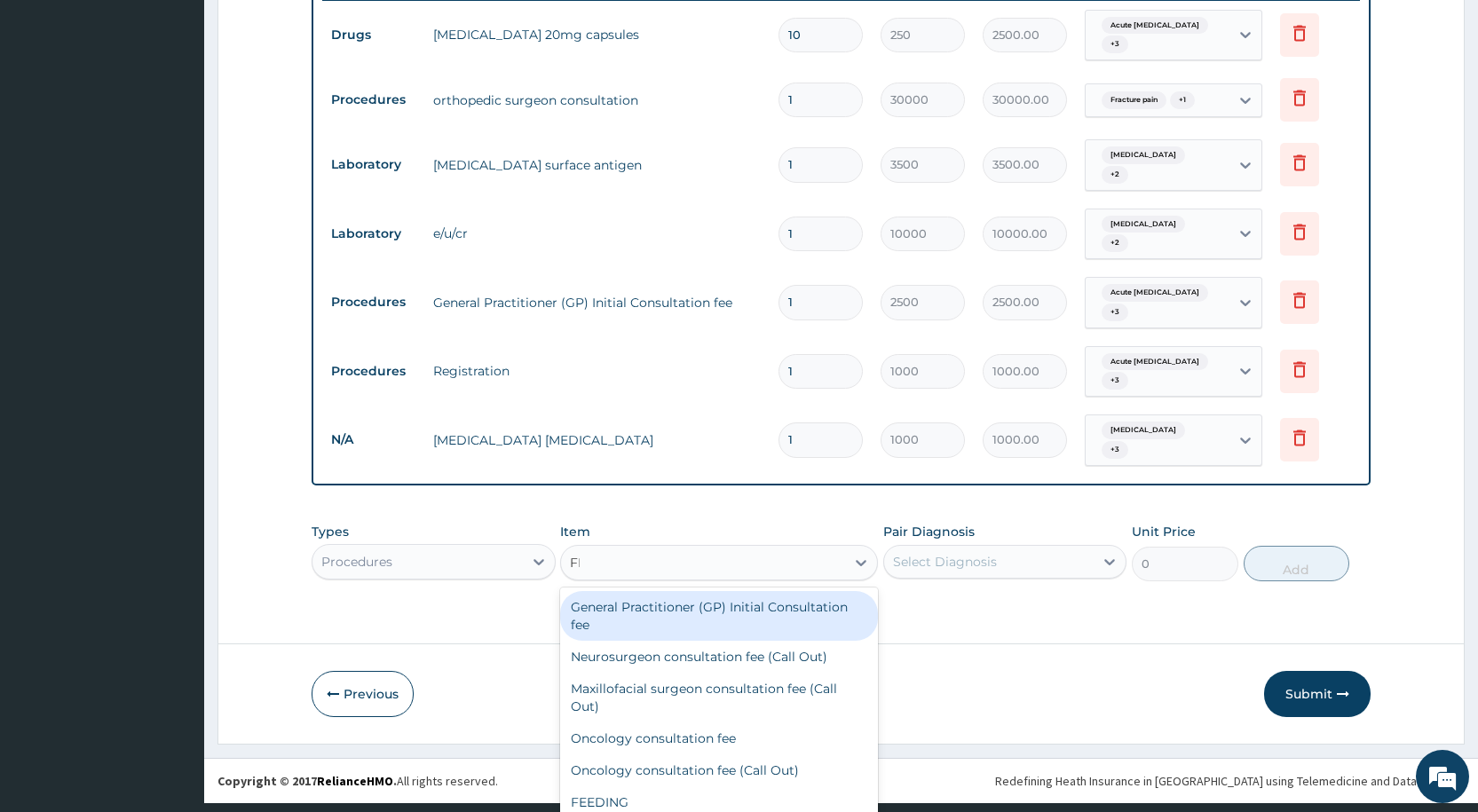
scroll to position [675, 0]
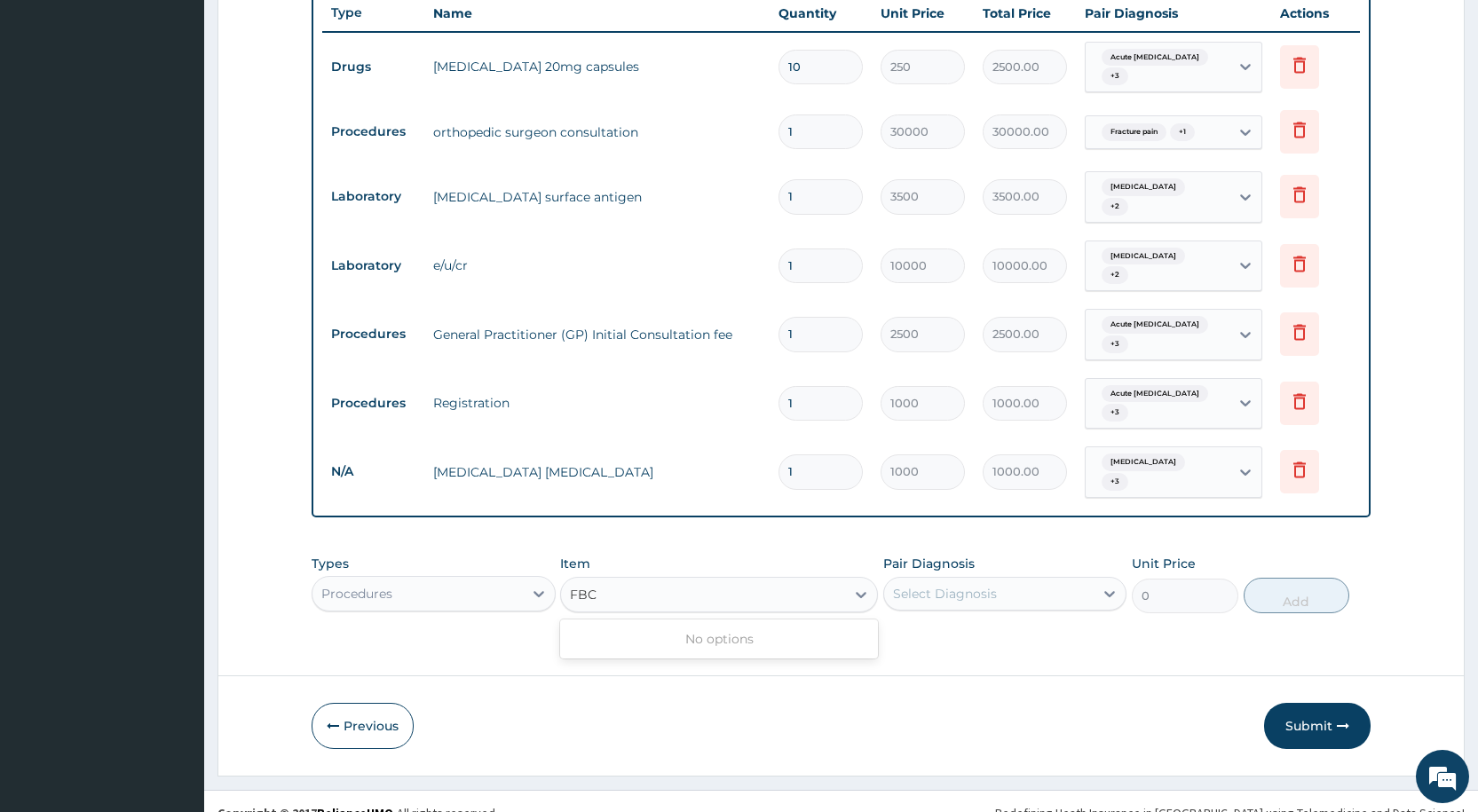
type input "FBC"
click at [424, 576] on div "Procedures" at bounding box center [433, 593] width 243 height 36
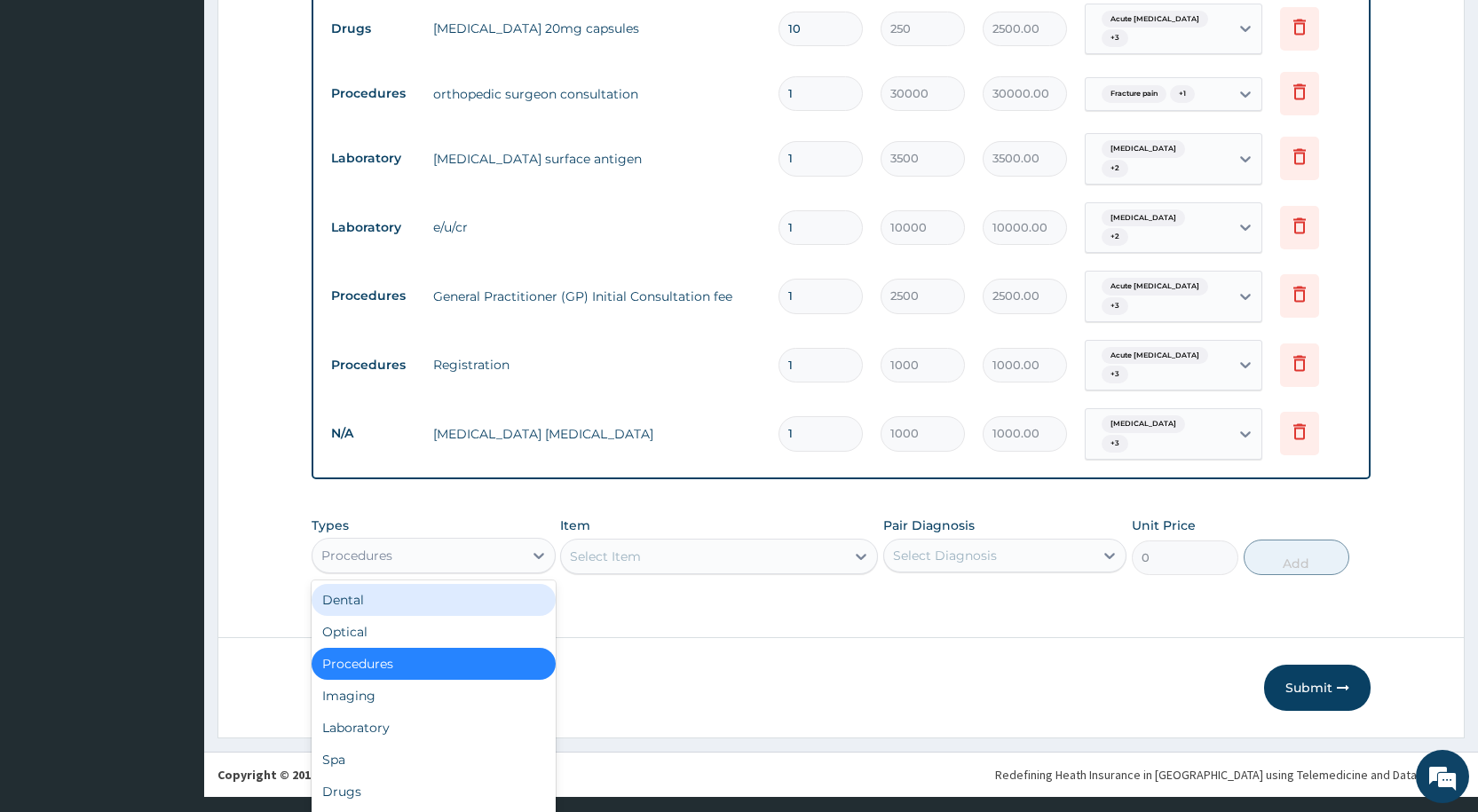
scroll to position [50, 0]
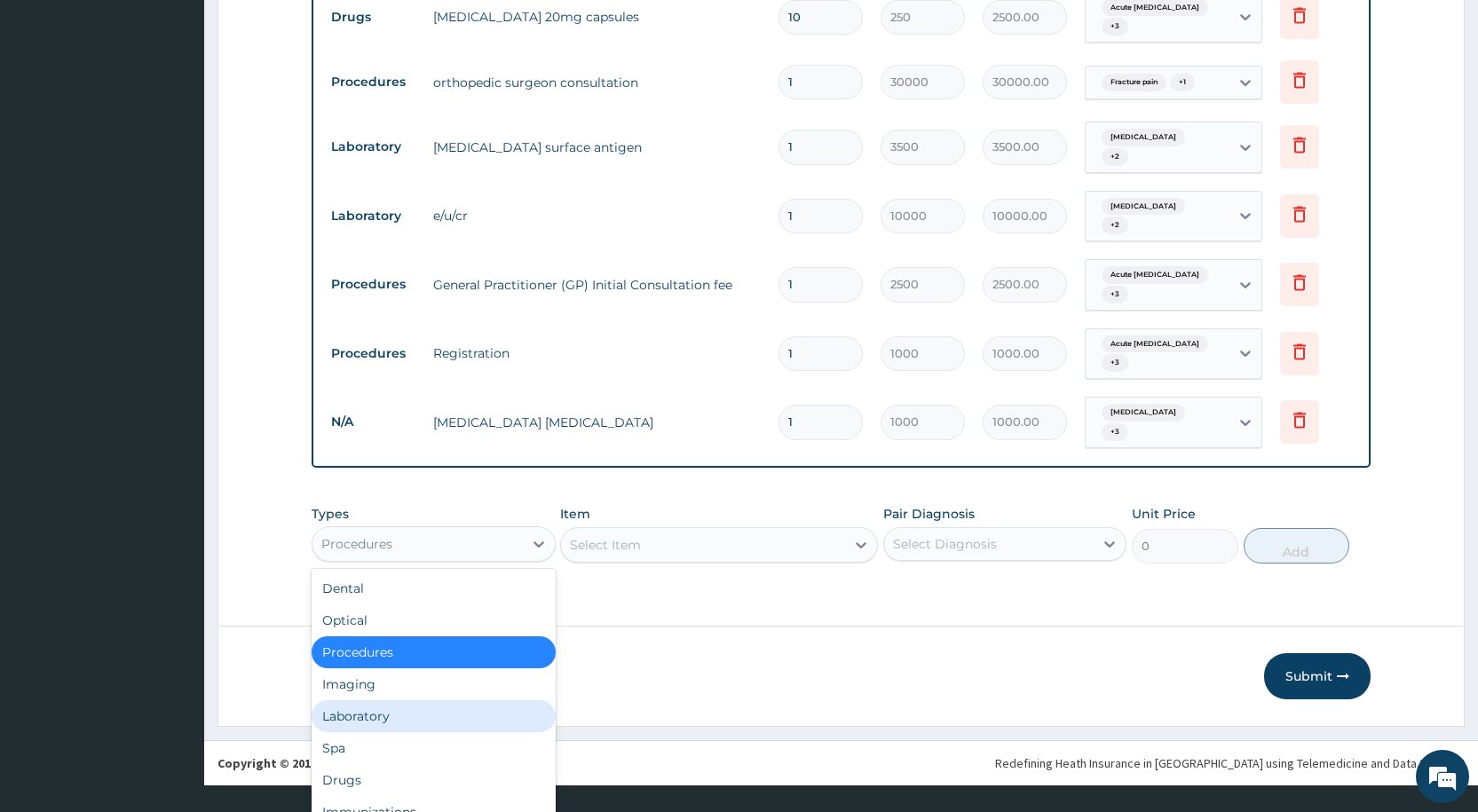
click at [411, 700] on div "Laboratory" at bounding box center [433, 716] width 243 height 32
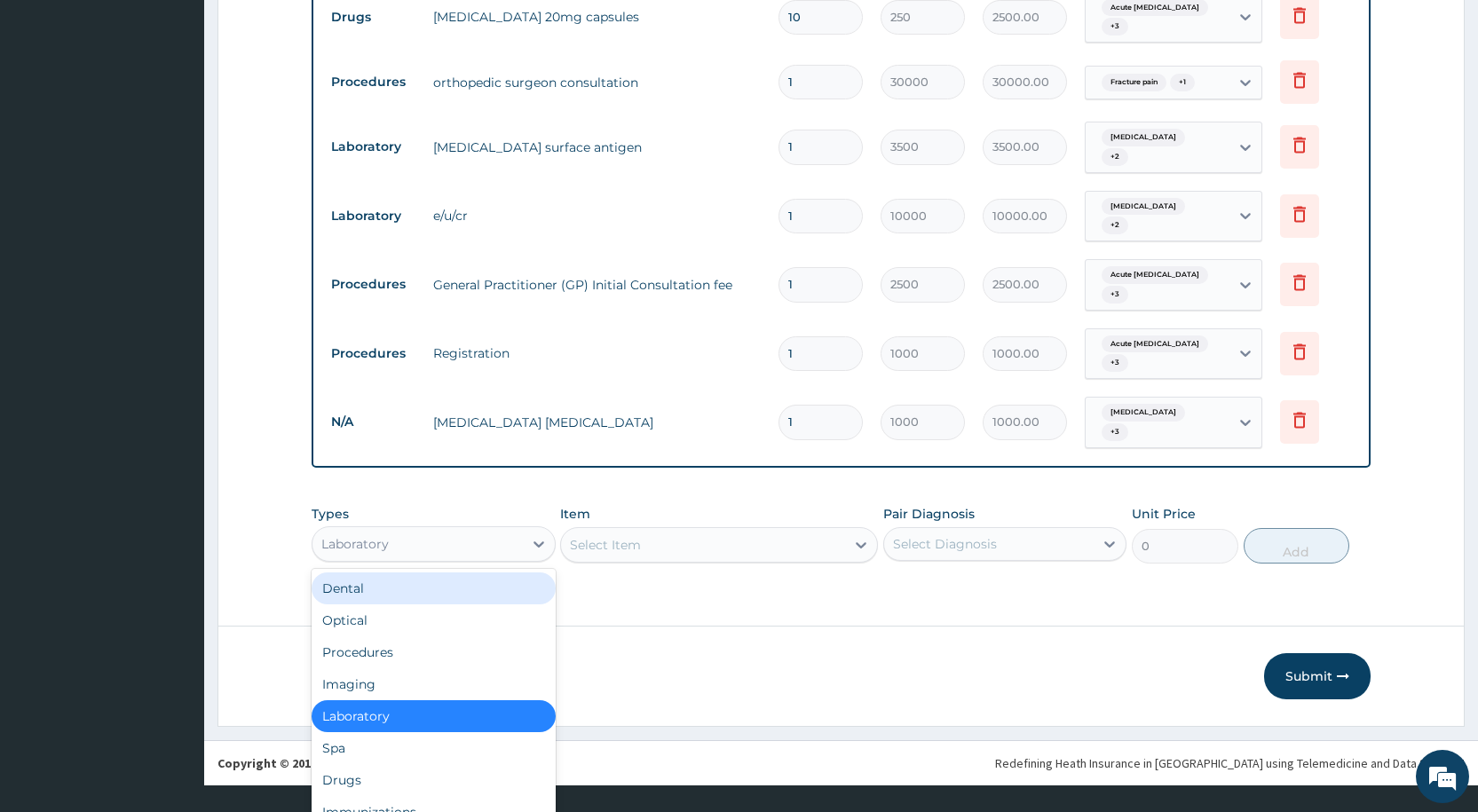
click at [508, 562] on div "option Laboratory, selected. option Dental focused, 1 of 10. 10 results availab…" at bounding box center [433, 544] width 243 height 36
click at [464, 700] on div "Laboratory" at bounding box center [433, 716] width 243 height 32
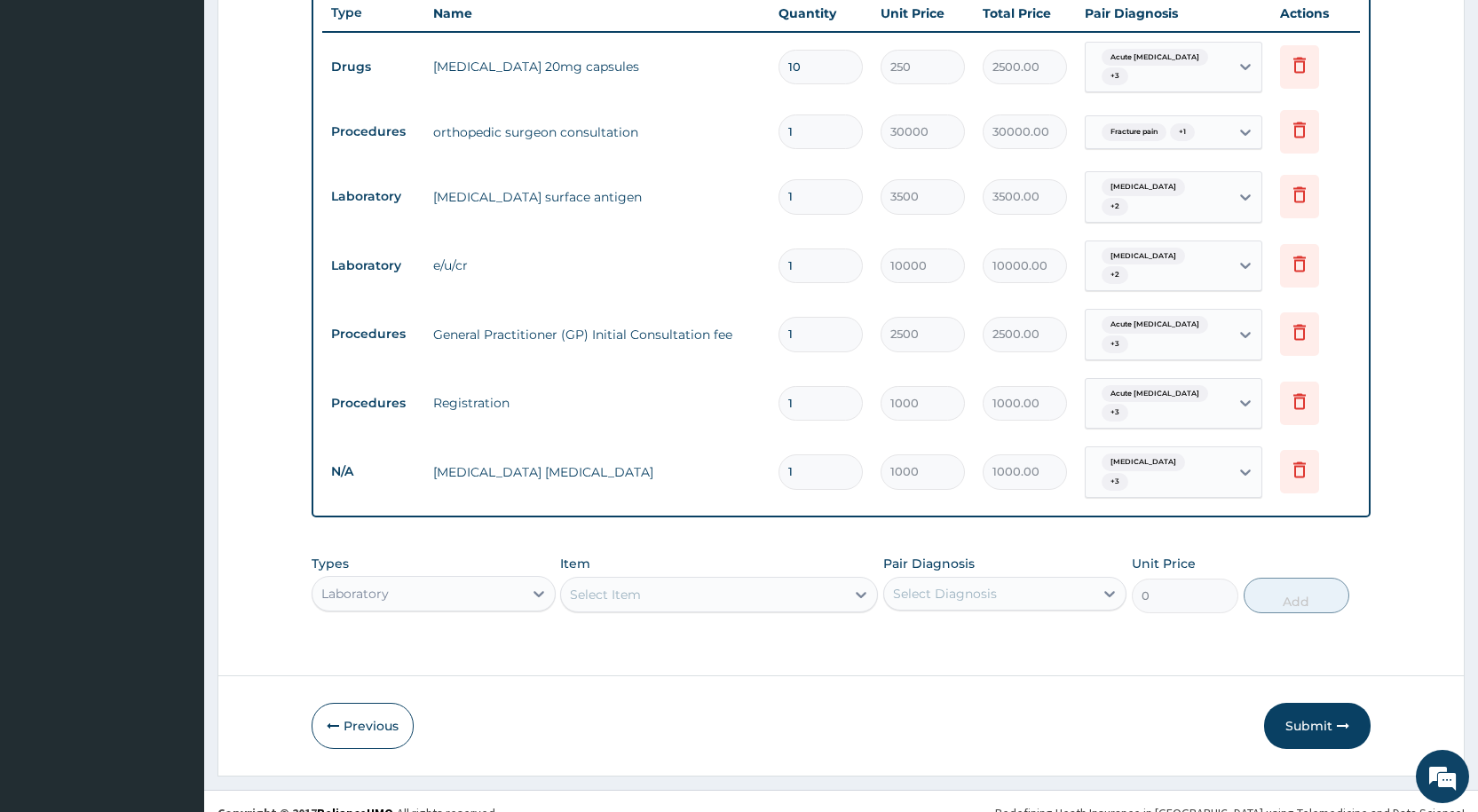
scroll to position [0, 0]
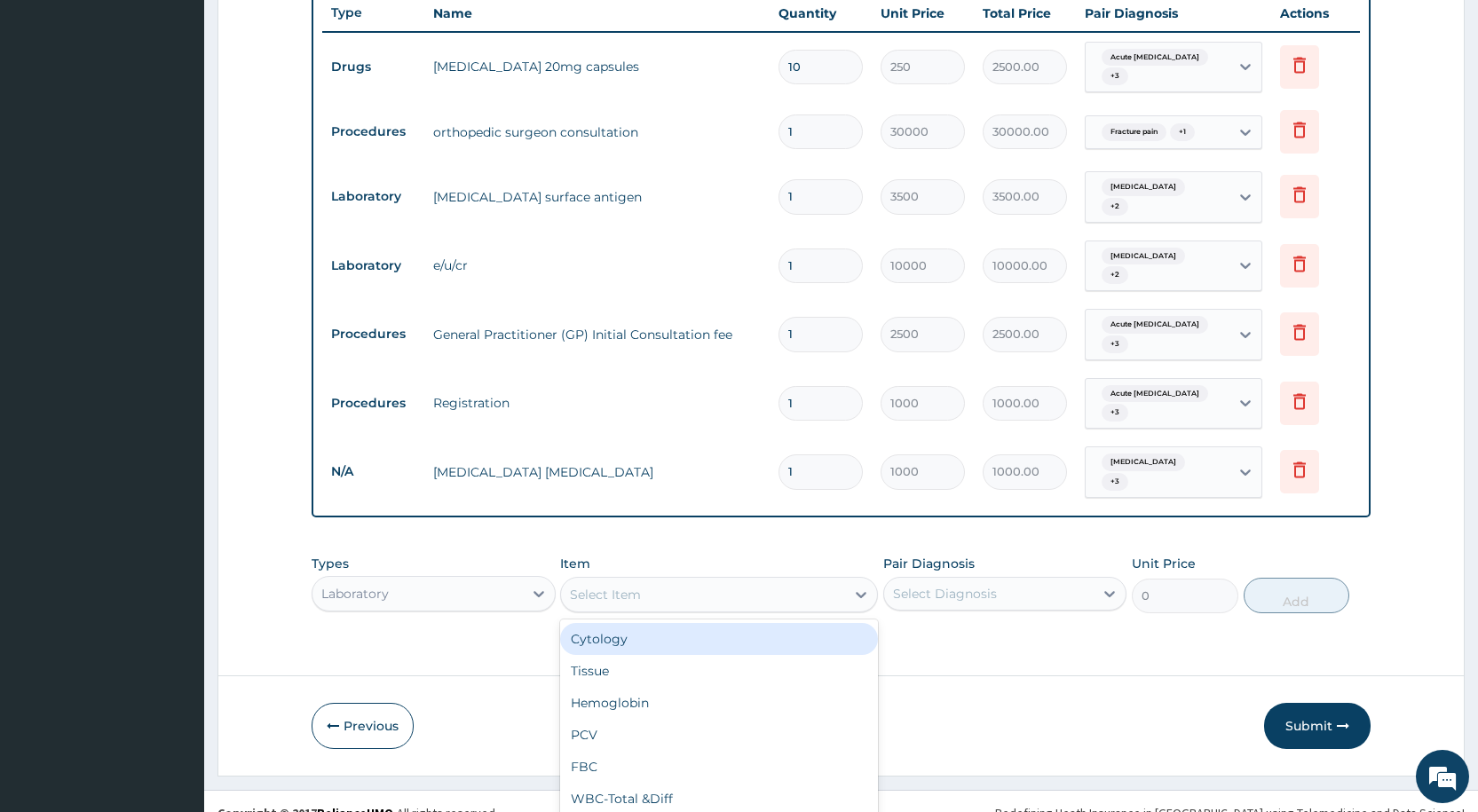
click at [601, 577] on div "option MALARIA PARASITE, selected. option Cytology focused, 1 of 115. 115 resul…" at bounding box center [719, 594] width 318 height 36
type input "FBC"
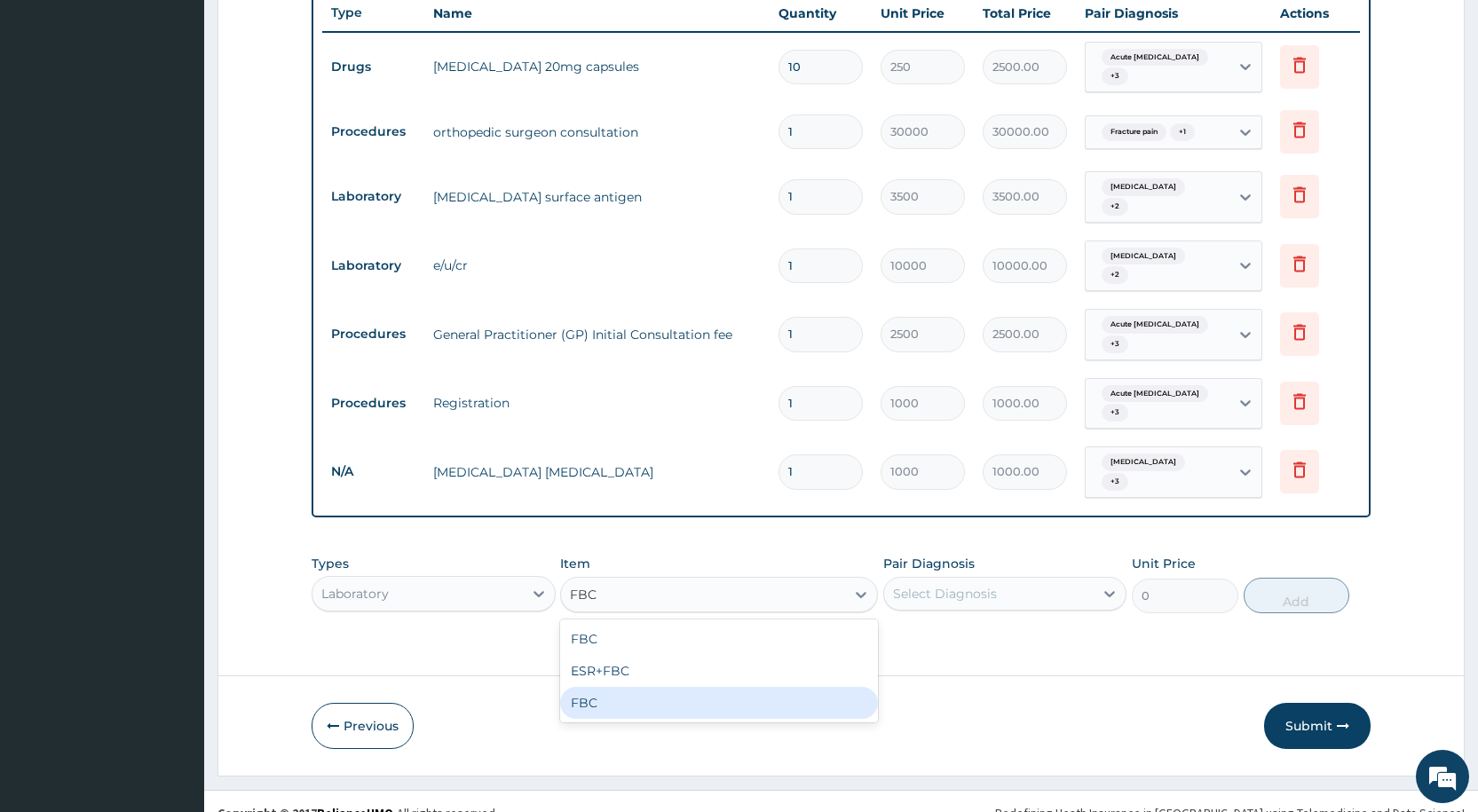
click at [609, 687] on div "FBC" at bounding box center [719, 703] width 318 height 32
type input "4000"
click at [1021, 587] on div "Select Diagnosis" at bounding box center [1004, 593] width 243 height 34
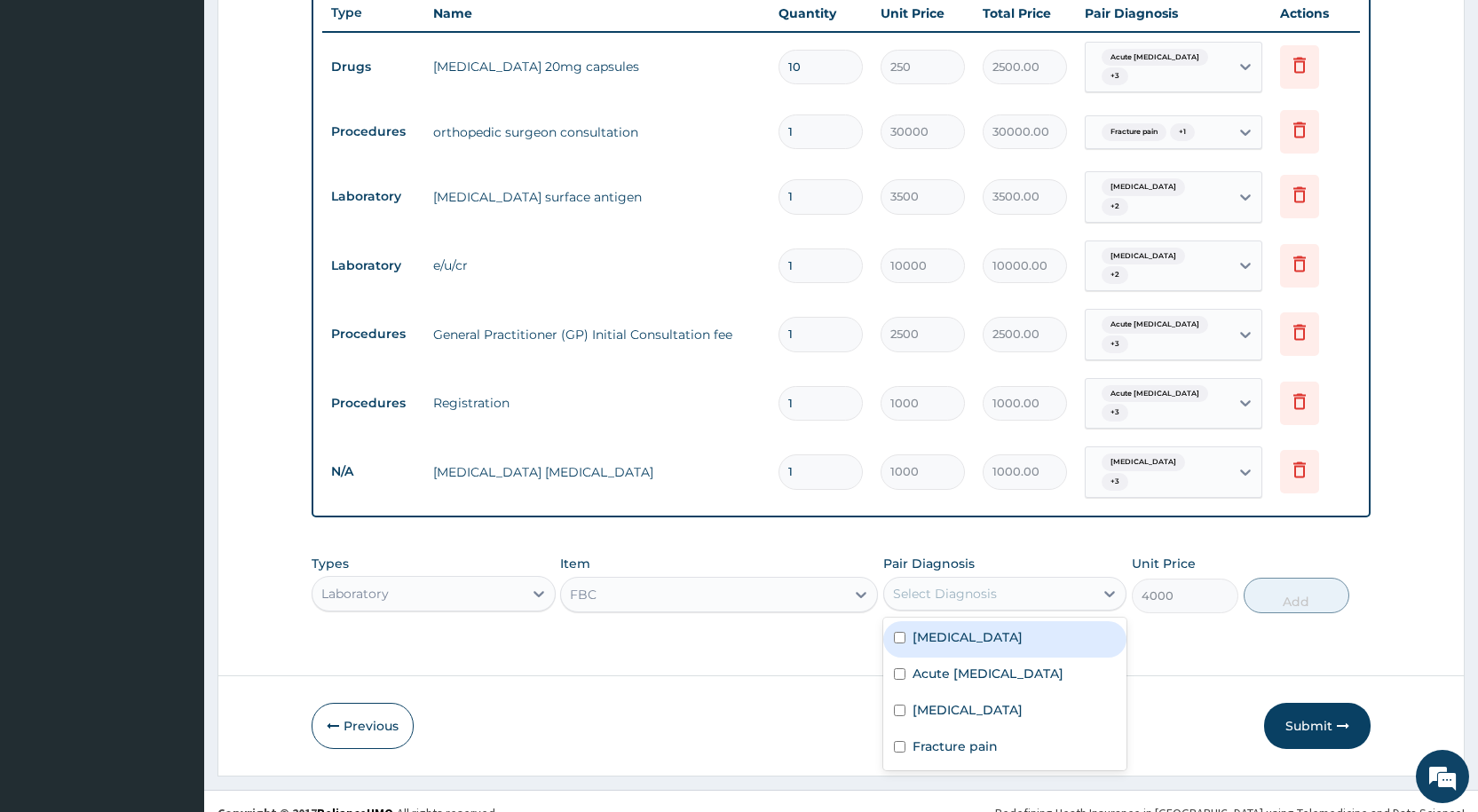
click at [993, 628] on label "Hypertensive emergency" at bounding box center [967, 637] width 110 height 17
checkbox input "true"
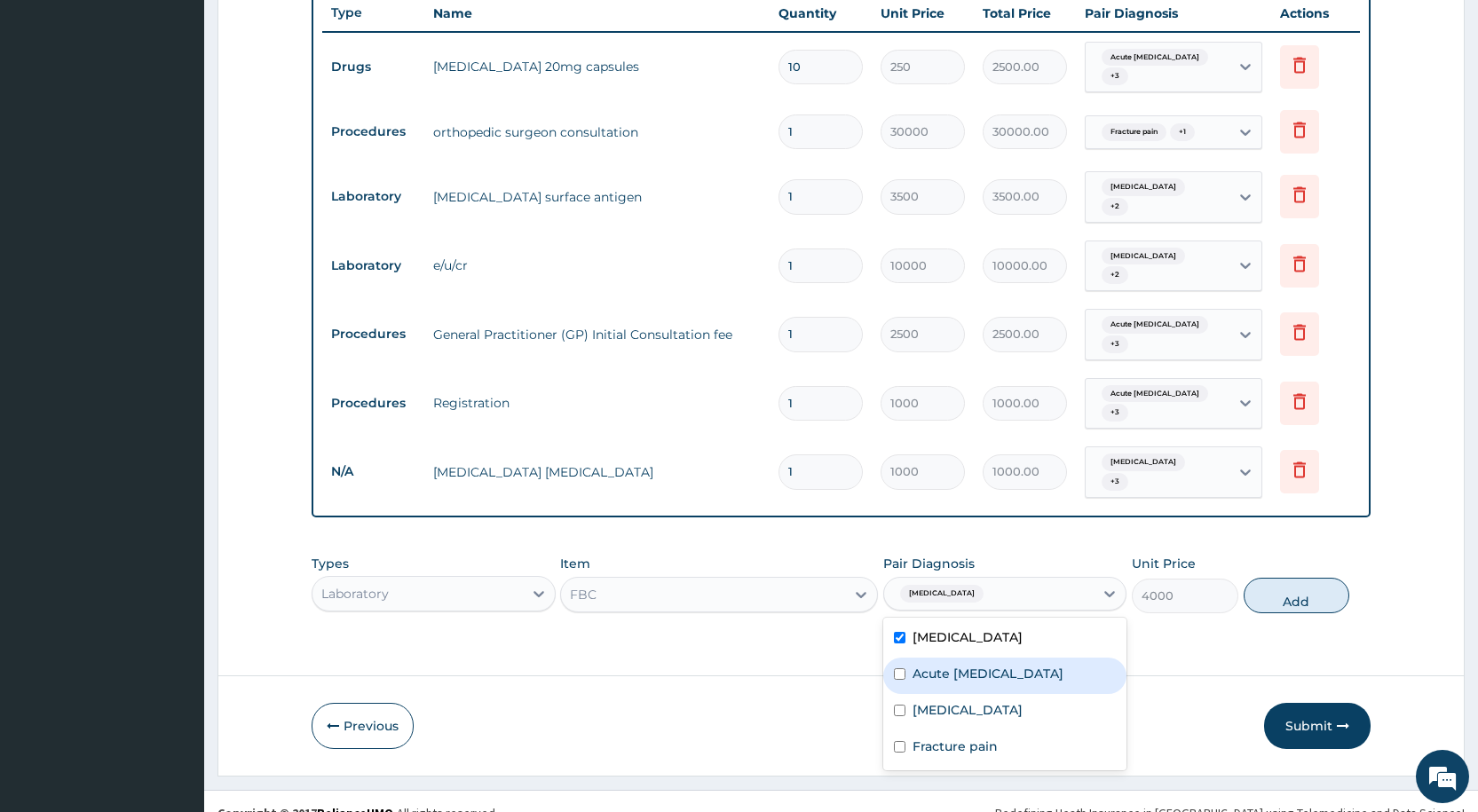
click at [997, 658] on div "Acute hepatitis" at bounding box center [1004, 676] width 243 height 37
checkbox input "true"
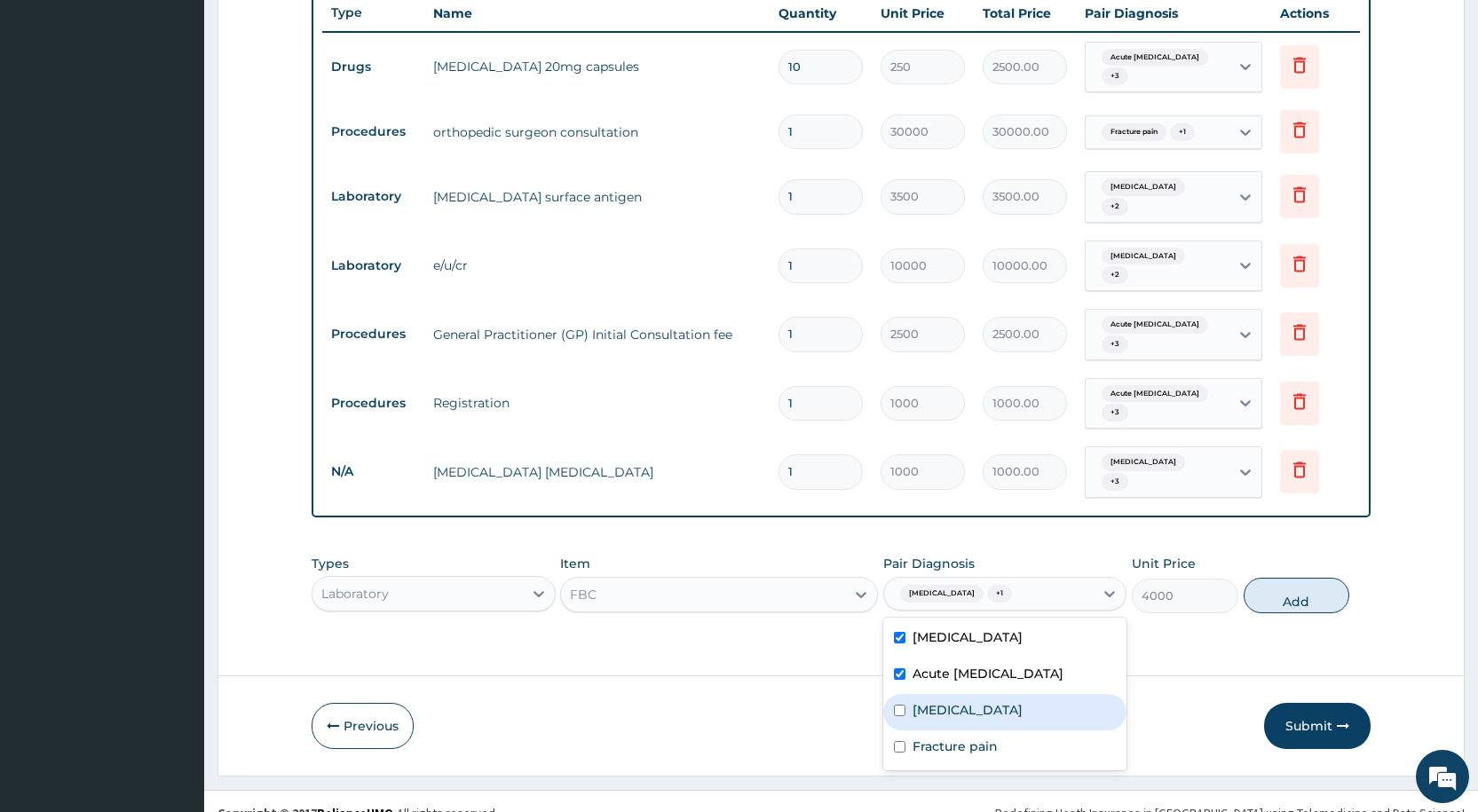
click at [1001, 694] on div "Immunosuppression" at bounding box center [1004, 713] width 243 height 37
checkbox input "true"
drag, startPoint x: 1001, startPoint y: 713, endPoint x: 1115, endPoint y: 644, distance: 133.3
click at [1003, 730] on div "Fracture pain" at bounding box center [1004, 749] width 243 height 37
checkbox input "true"
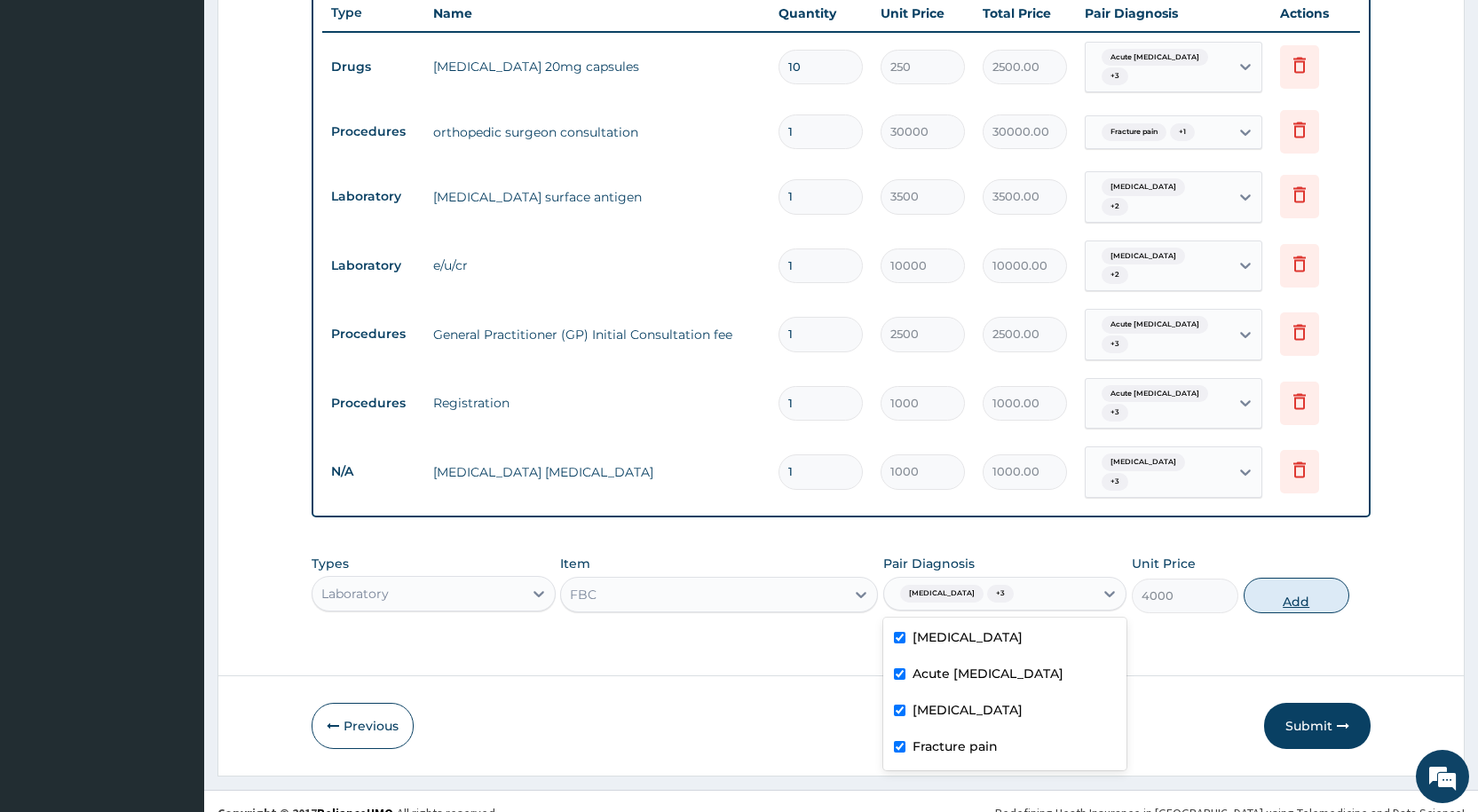
click at [1302, 578] on button "Add" at bounding box center [1296, 595] width 106 height 36
type input "0"
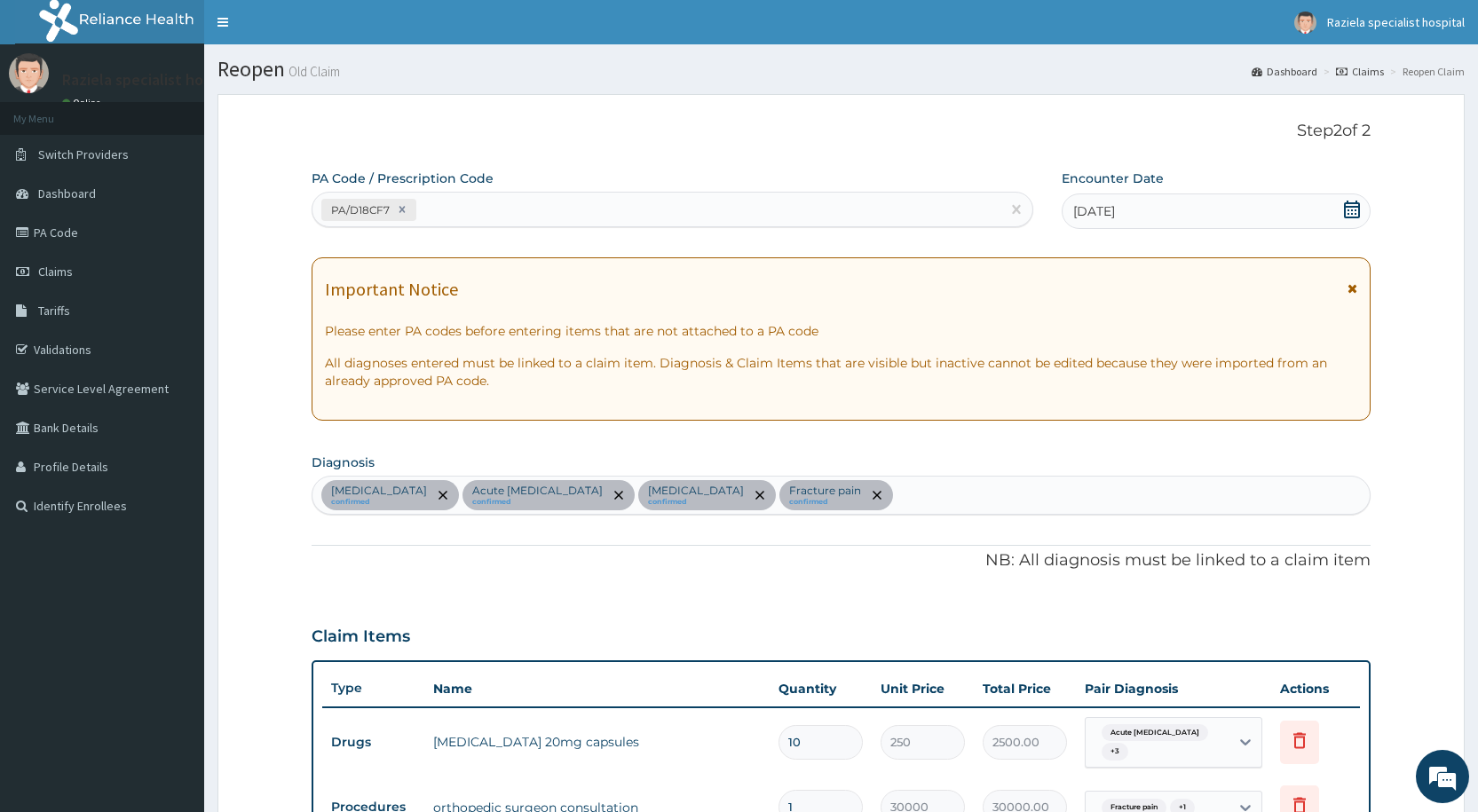
click at [975, 493] on div "Hypertensive emergency confirmed Acute hepatitis confirmed Immunosuppression co…" at bounding box center [841, 495] width 1057 height 38
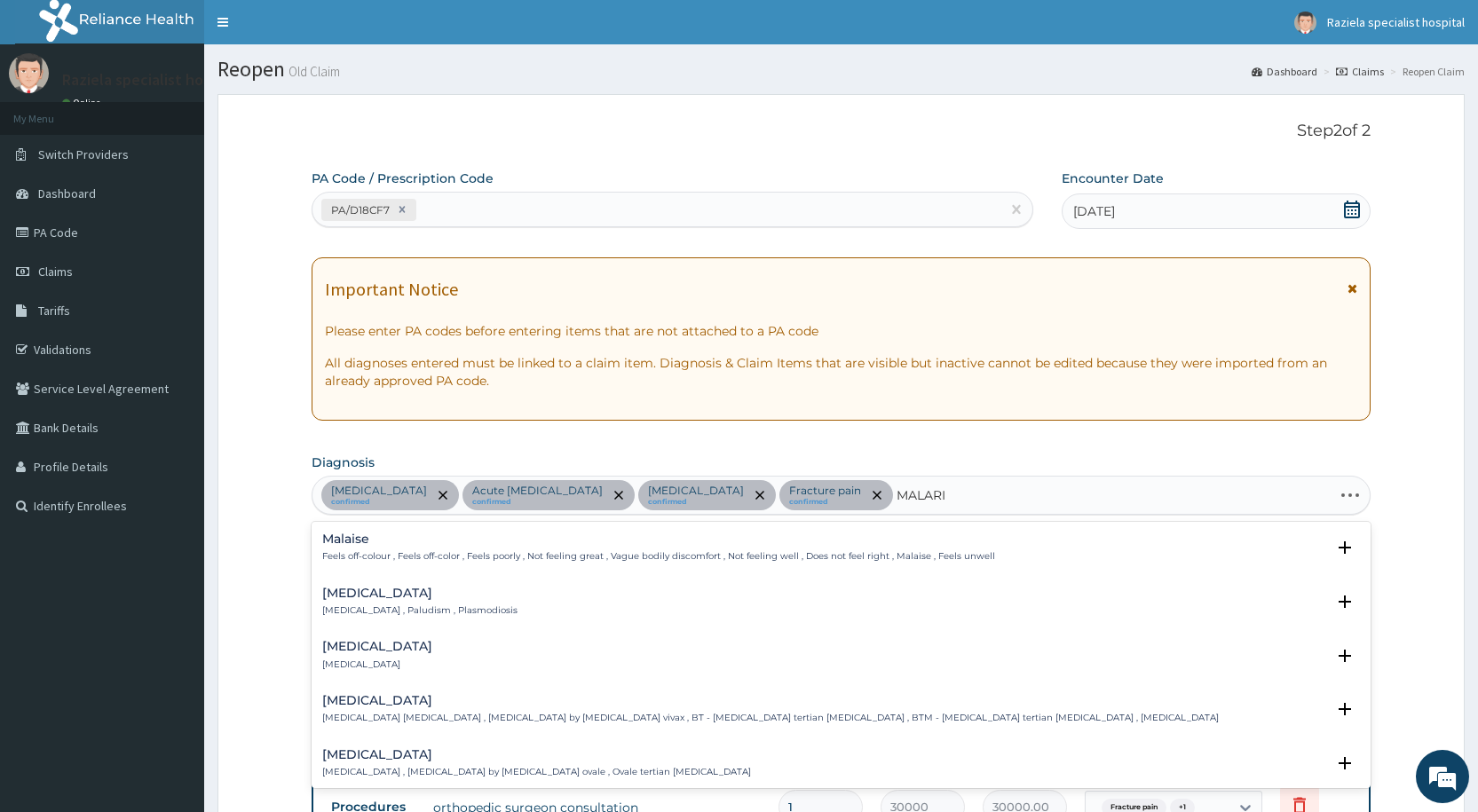
type input "MALARIA"
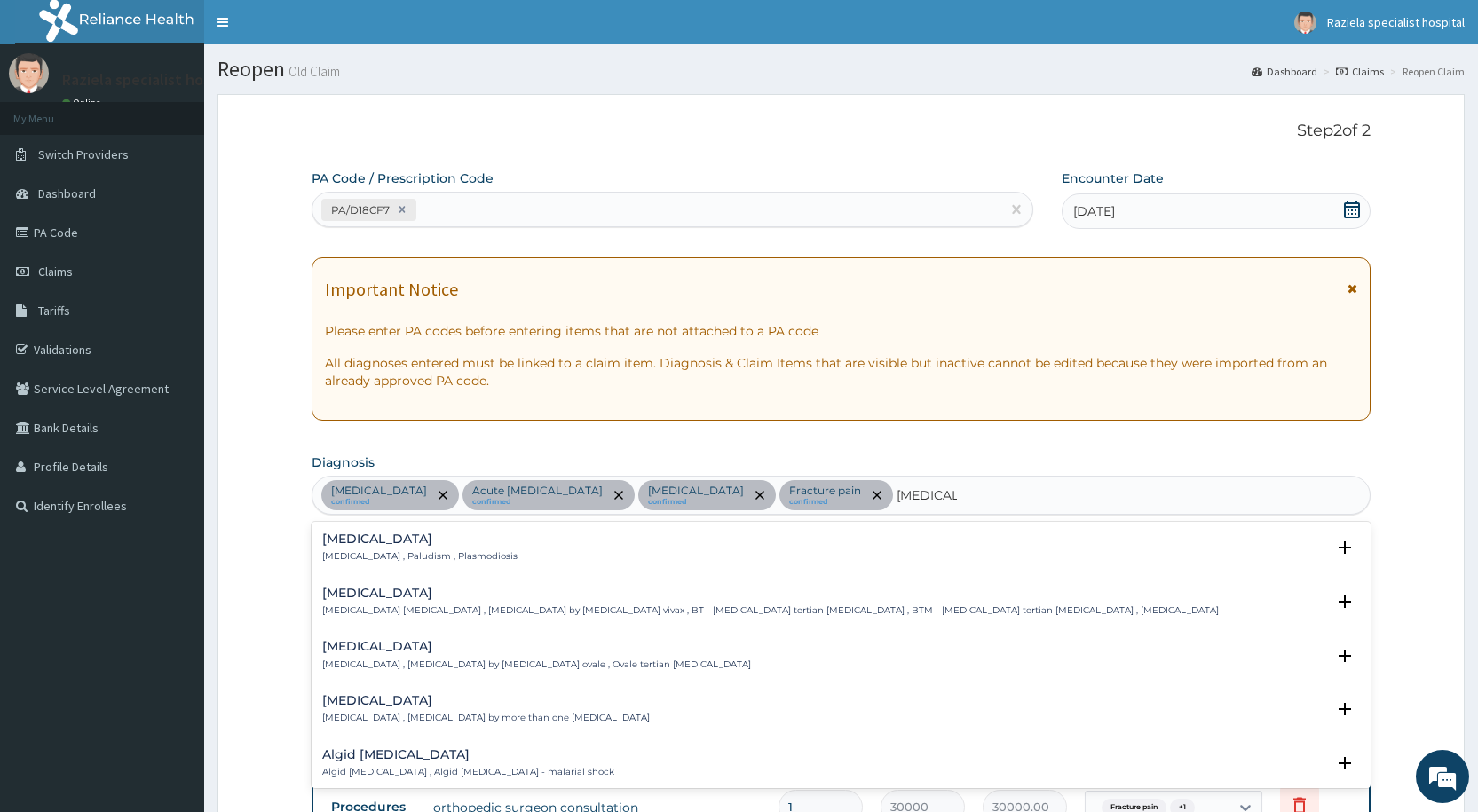
click at [401, 542] on h4 "Malaria" at bounding box center [420, 539] width 196 height 13
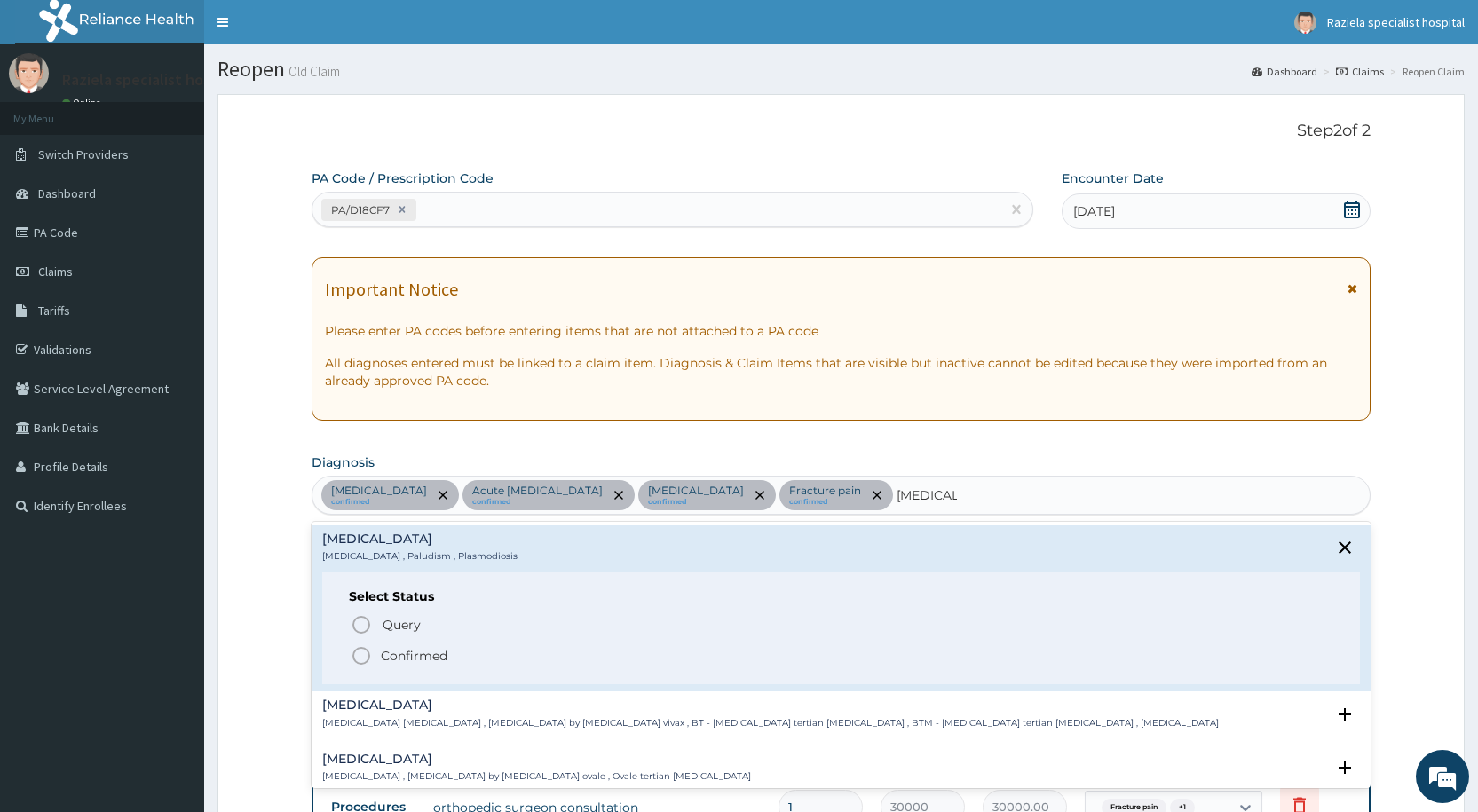
click at [366, 648] on circle "status option filled" at bounding box center [361, 655] width 16 height 16
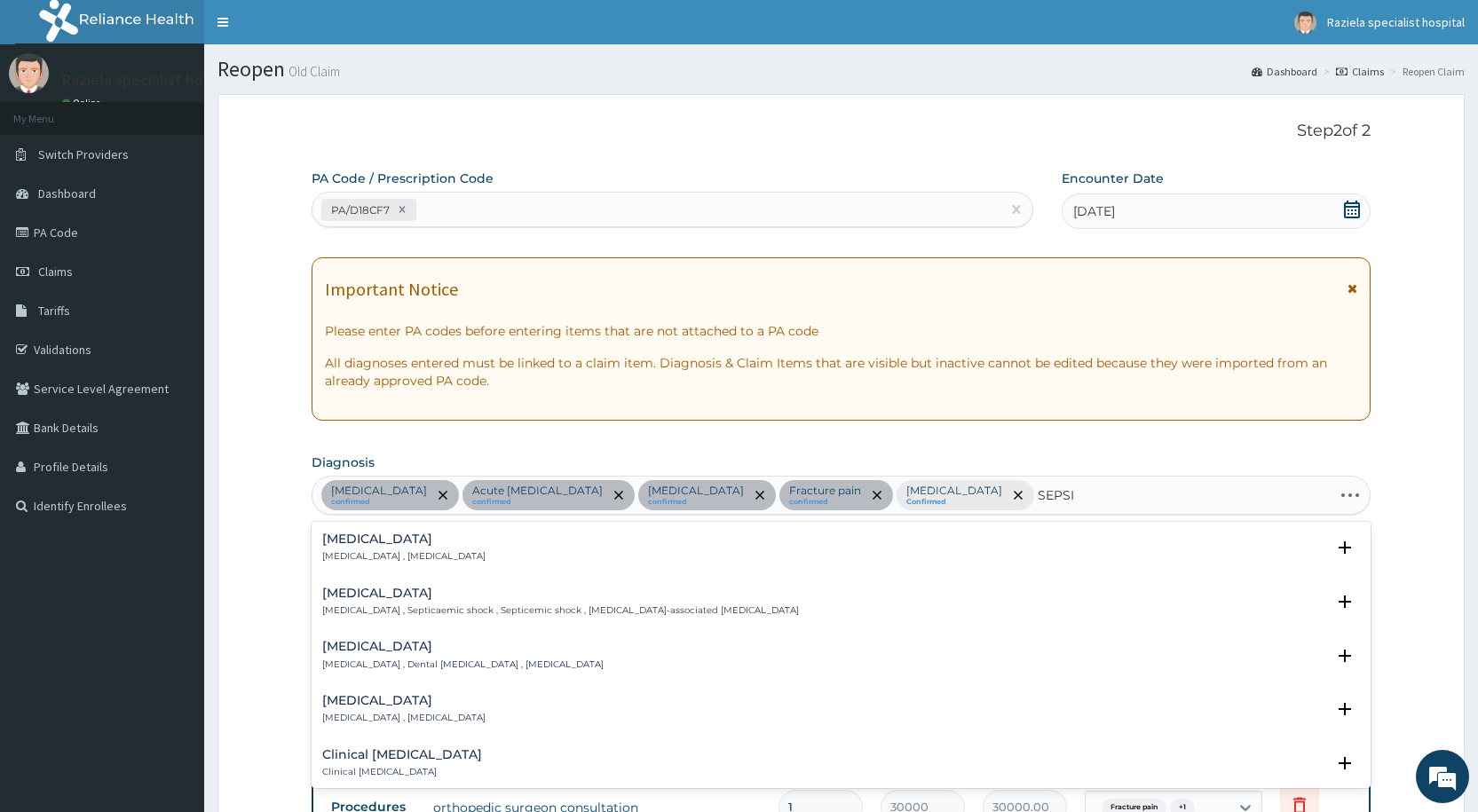
type input "SEPSIS"
click at [406, 553] on p "Systemic infection , Sepsis" at bounding box center [404, 557] width 164 height 13
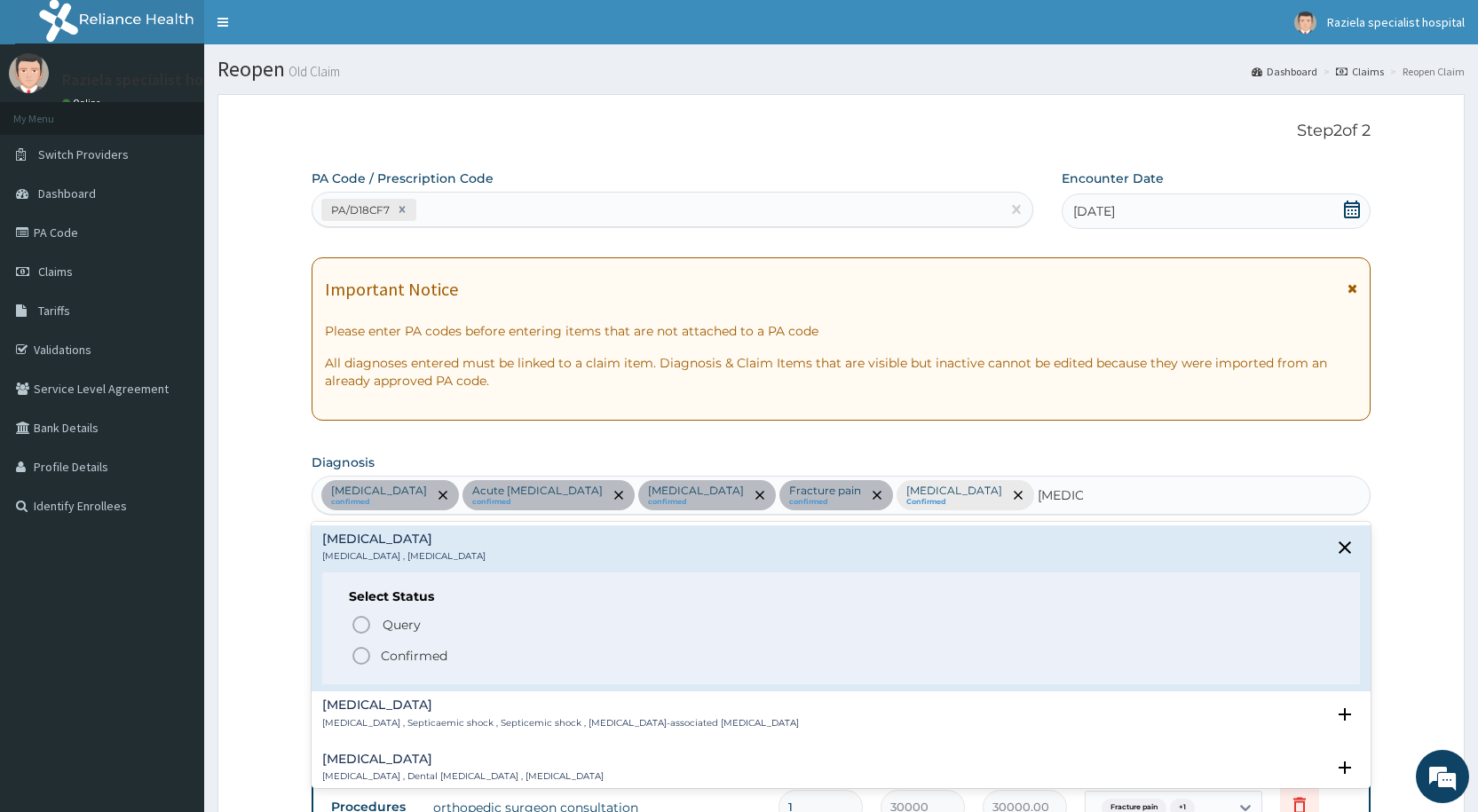
click at [358, 648] on circle "status option filled" at bounding box center [361, 655] width 16 height 16
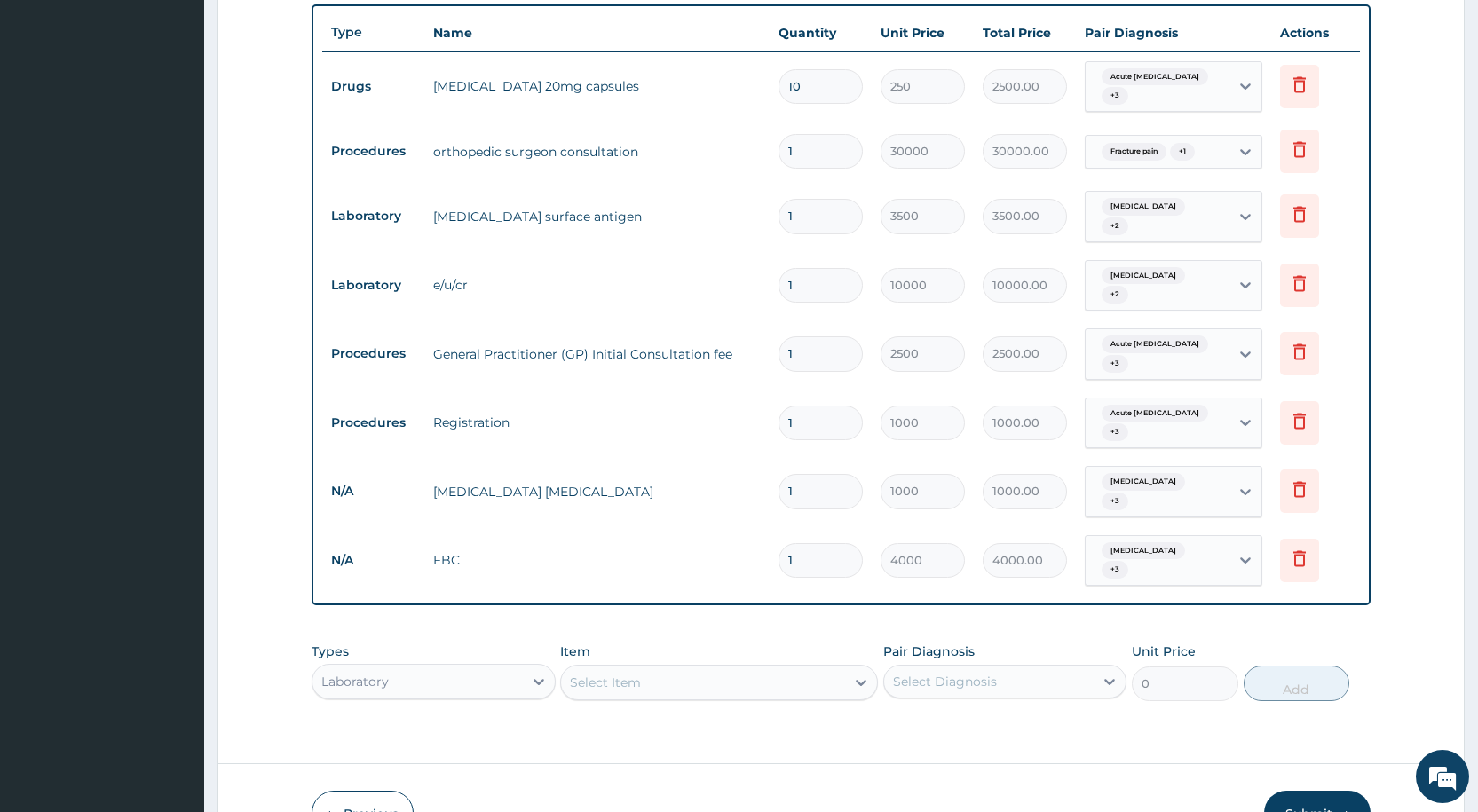
scroll to position [745, 0]
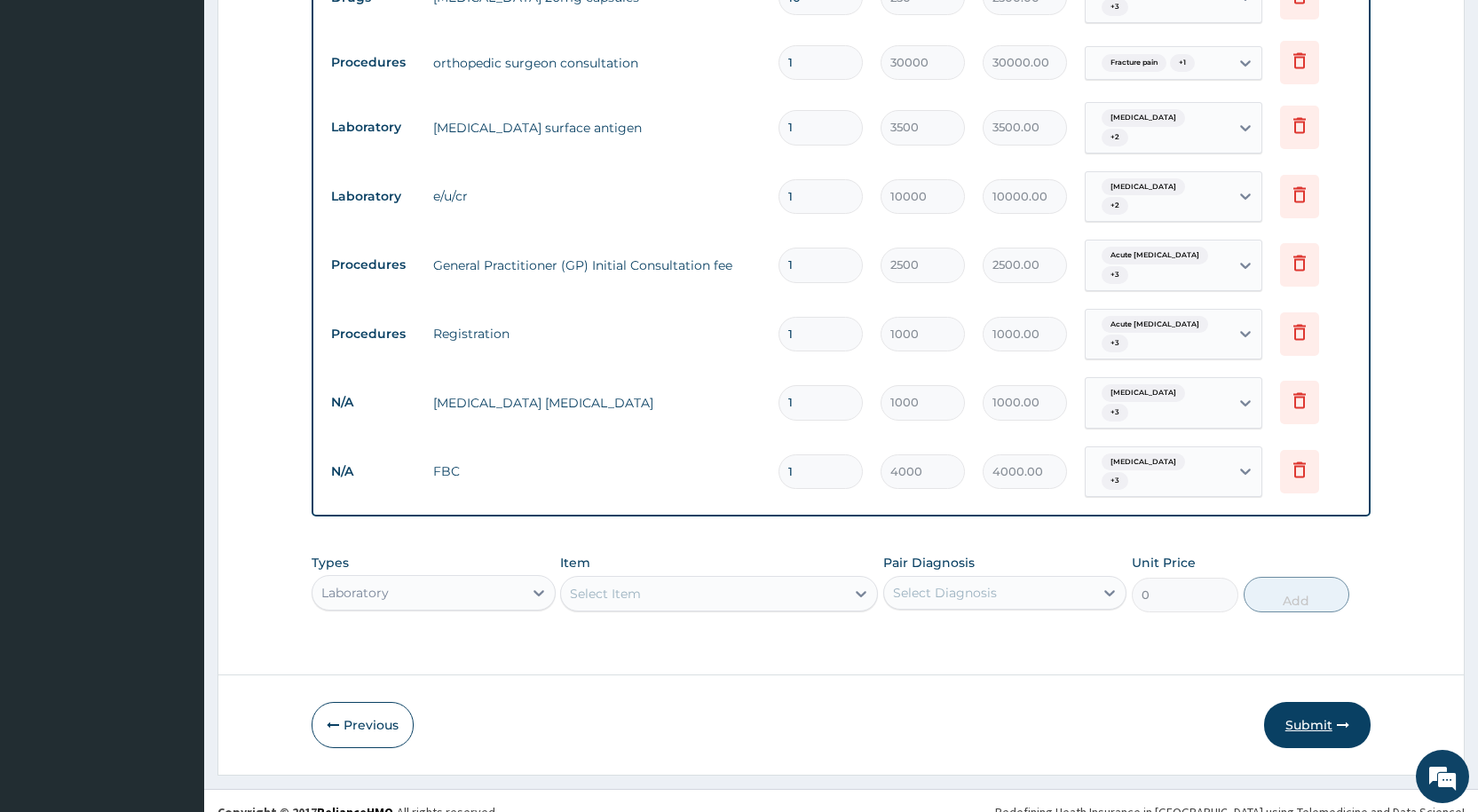
click at [1287, 702] on button "Submit" at bounding box center [1317, 725] width 107 height 46
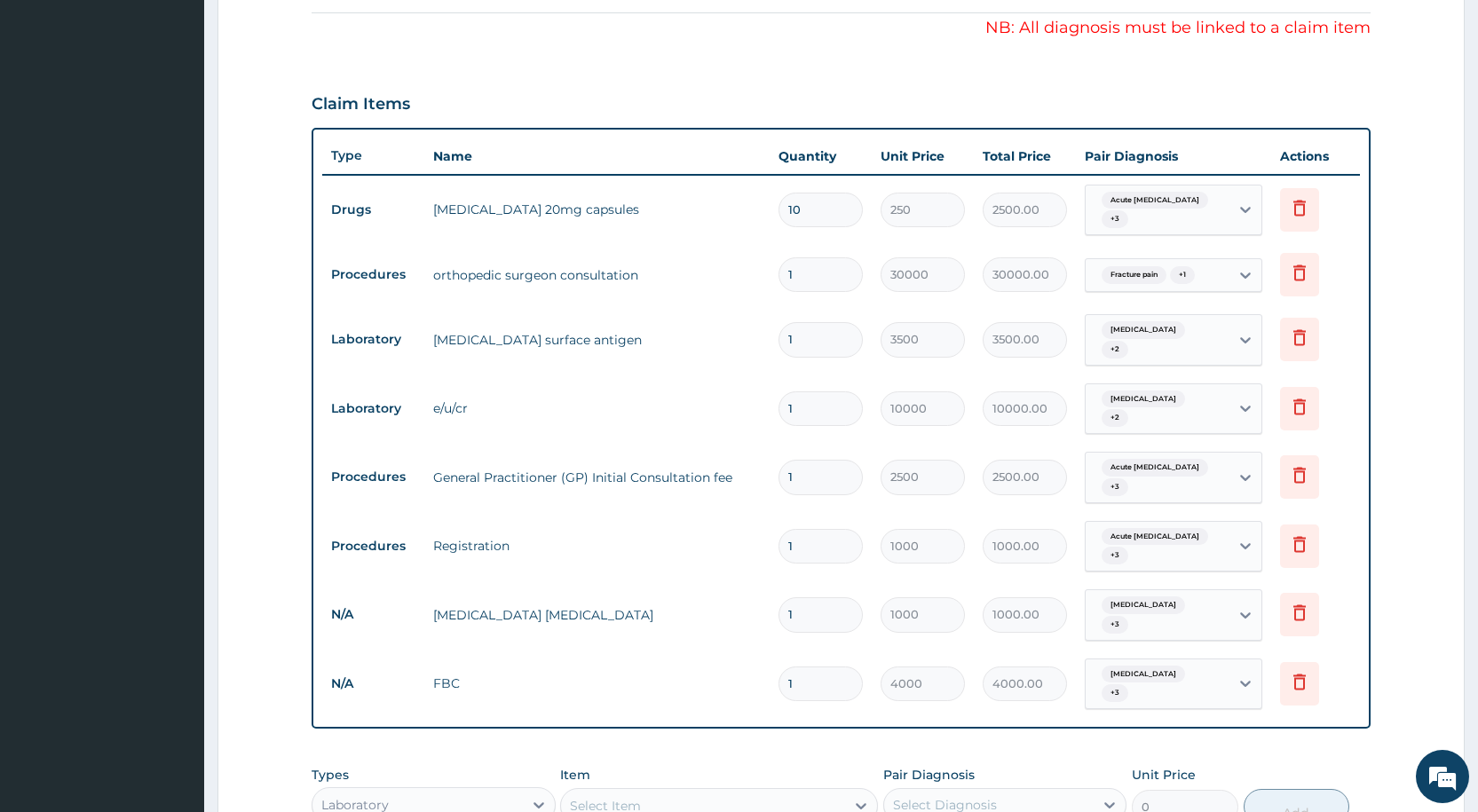
scroll to position [567, 0]
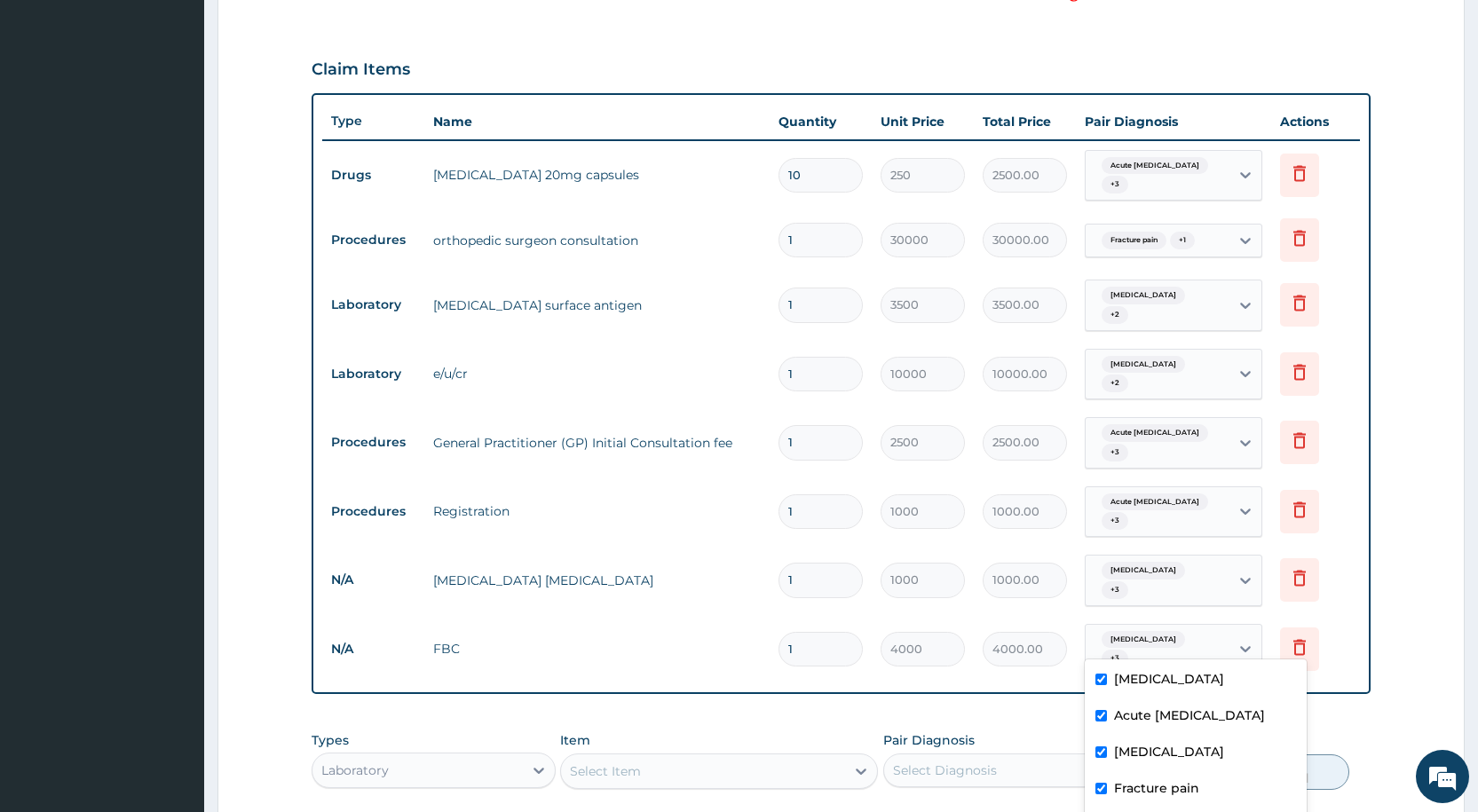
click at [1118, 649] on span "+ 3" at bounding box center [1114, 658] width 27 height 17
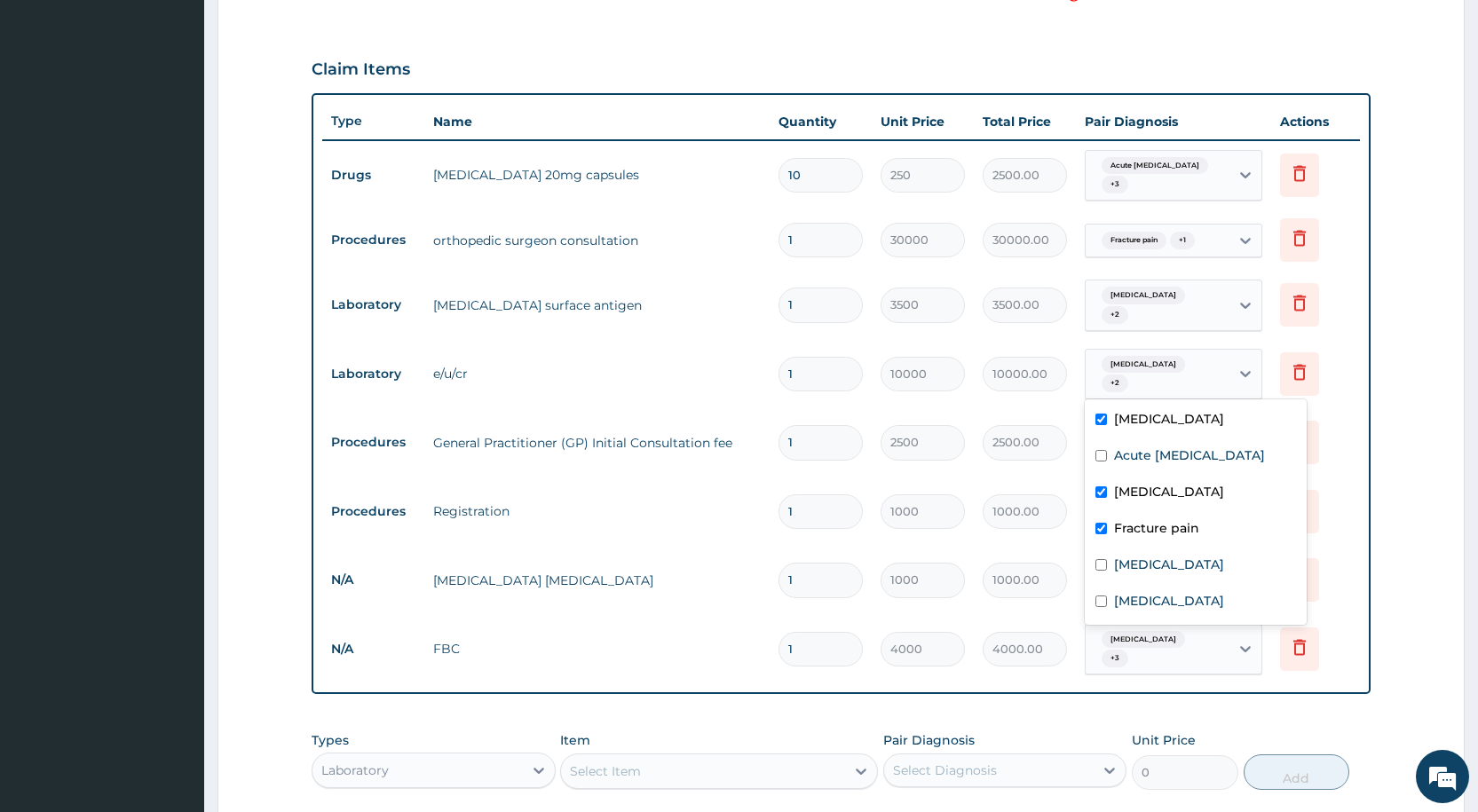
click at [1141, 367] on div "Immunosuppression + 2" at bounding box center [1154, 375] width 120 height 42
click at [1108, 454] on div "Acute hepatitis" at bounding box center [1196, 457] width 222 height 37
checkbox input "true"
click at [1104, 569] on input "checkbox" at bounding box center [1100, 565] width 12 height 12
checkbox input "true"
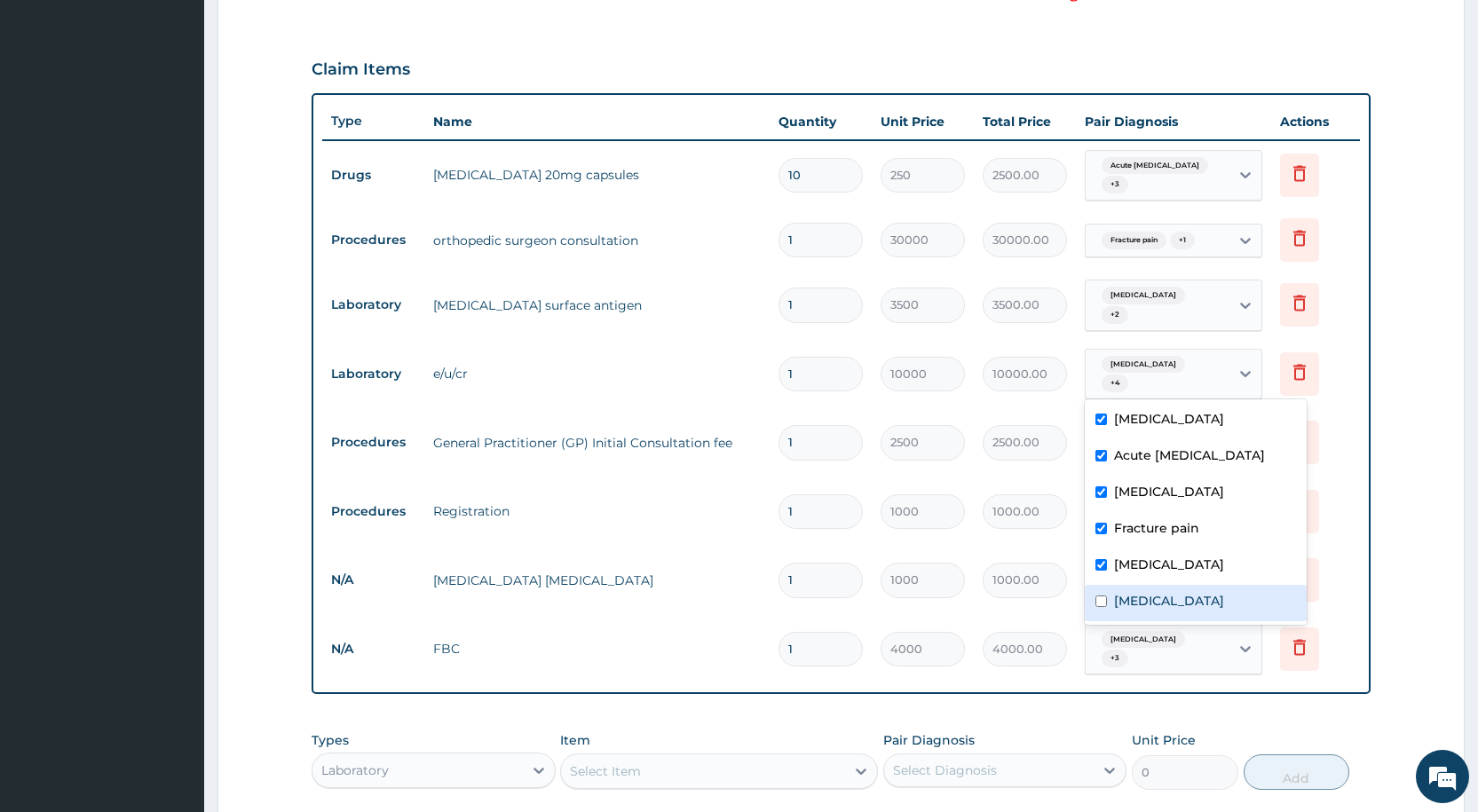
drag, startPoint x: 1107, startPoint y: 602, endPoint x: 1095, endPoint y: 545, distance: 58.2
click at [1107, 601] on div "Sepsis" at bounding box center [1196, 603] width 222 height 37
checkbox input "true"
drag, startPoint x: 1032, startPoint y: 392, endPoint x: 1032, endPoint y: 374, distance: 18.0
click at [1032, 385] on td "10000.00" at bounding box center [1024, 374] width 102 height 52
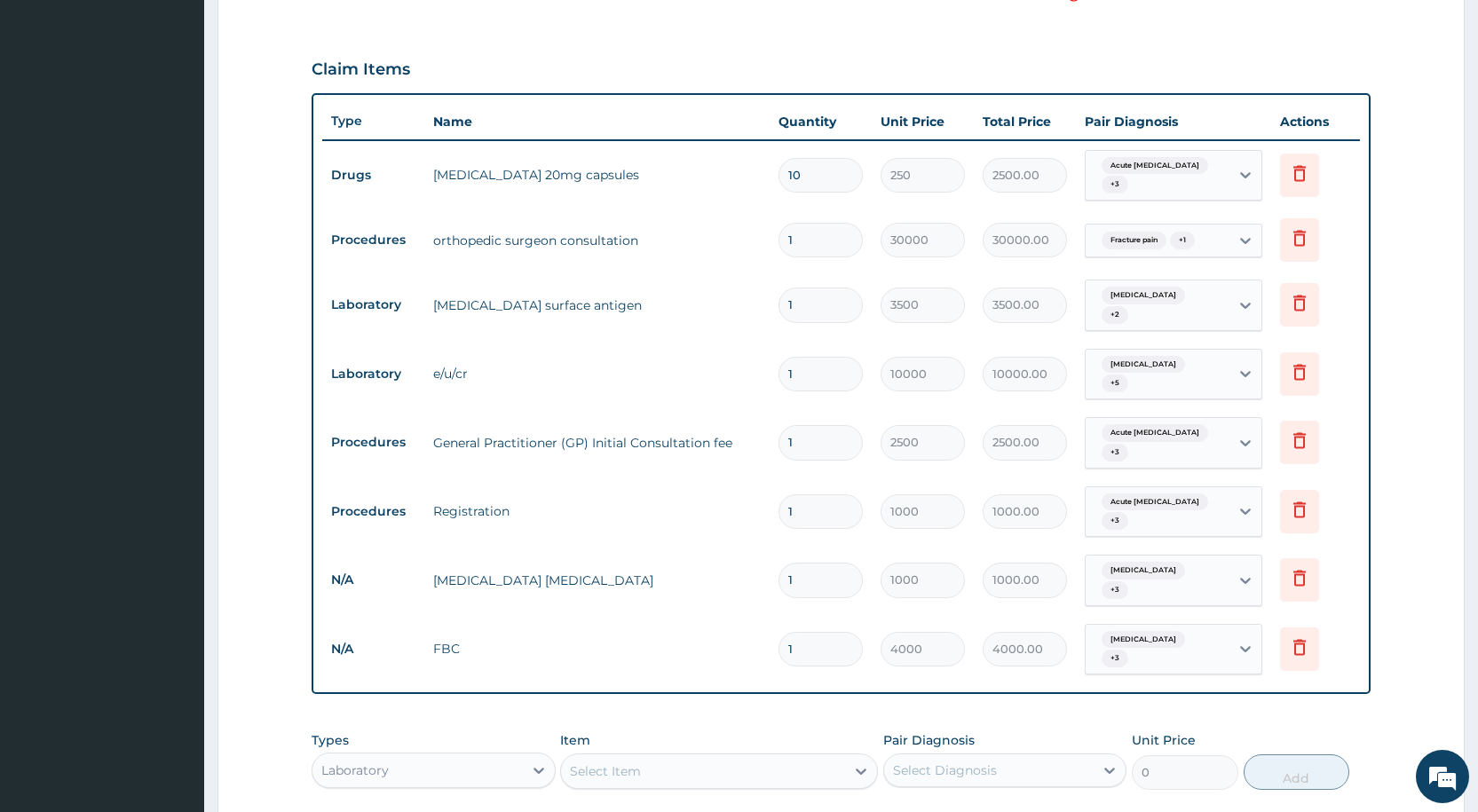
click at [1165, 300] on div "Immunosuppression + 2" at bounding box center [1154, 305] width 120 height 42
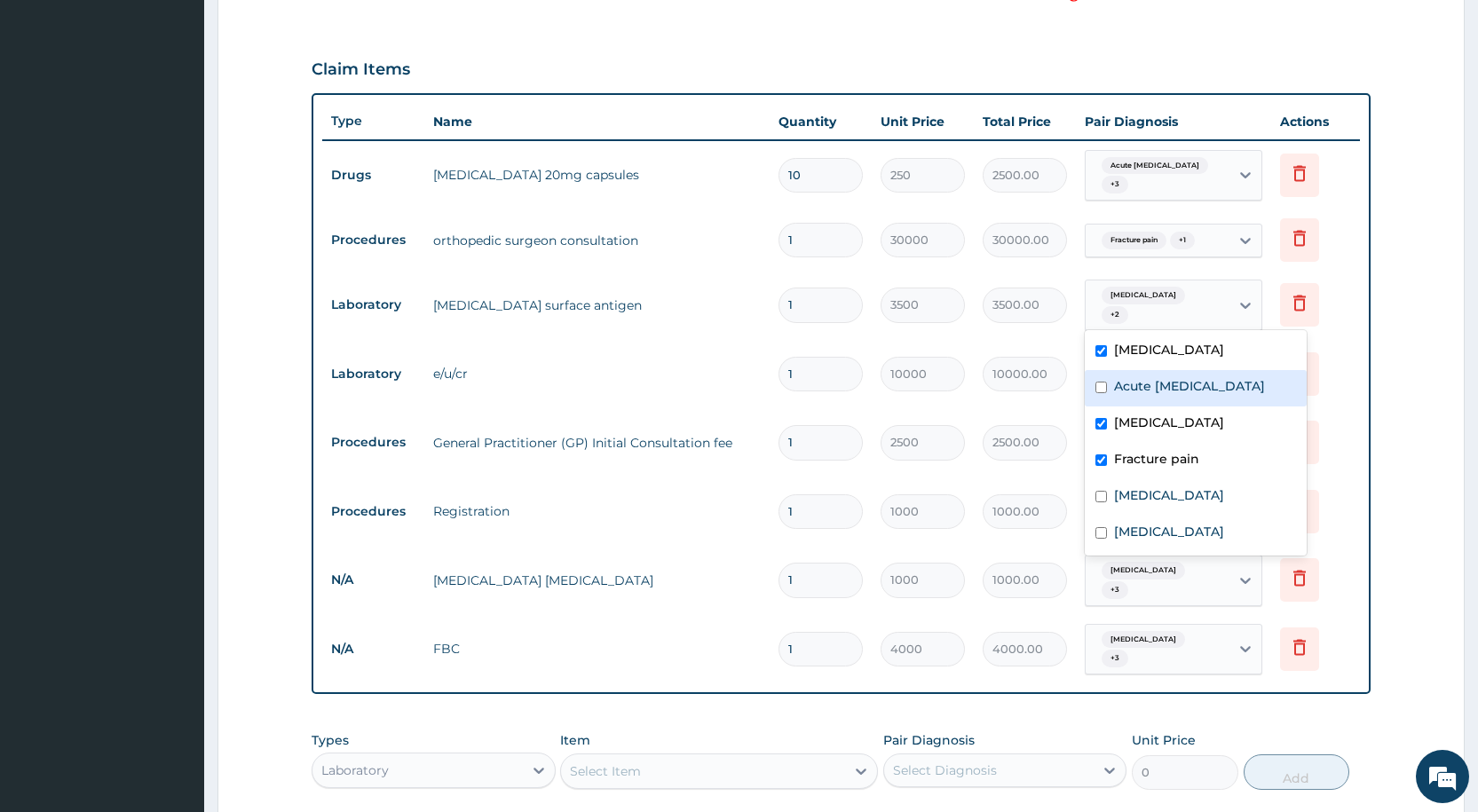
click at [1110, 383] on div "Acute hepatitis" at bounding box center [1196, 389] width 222 height 37
checkbox input "true"
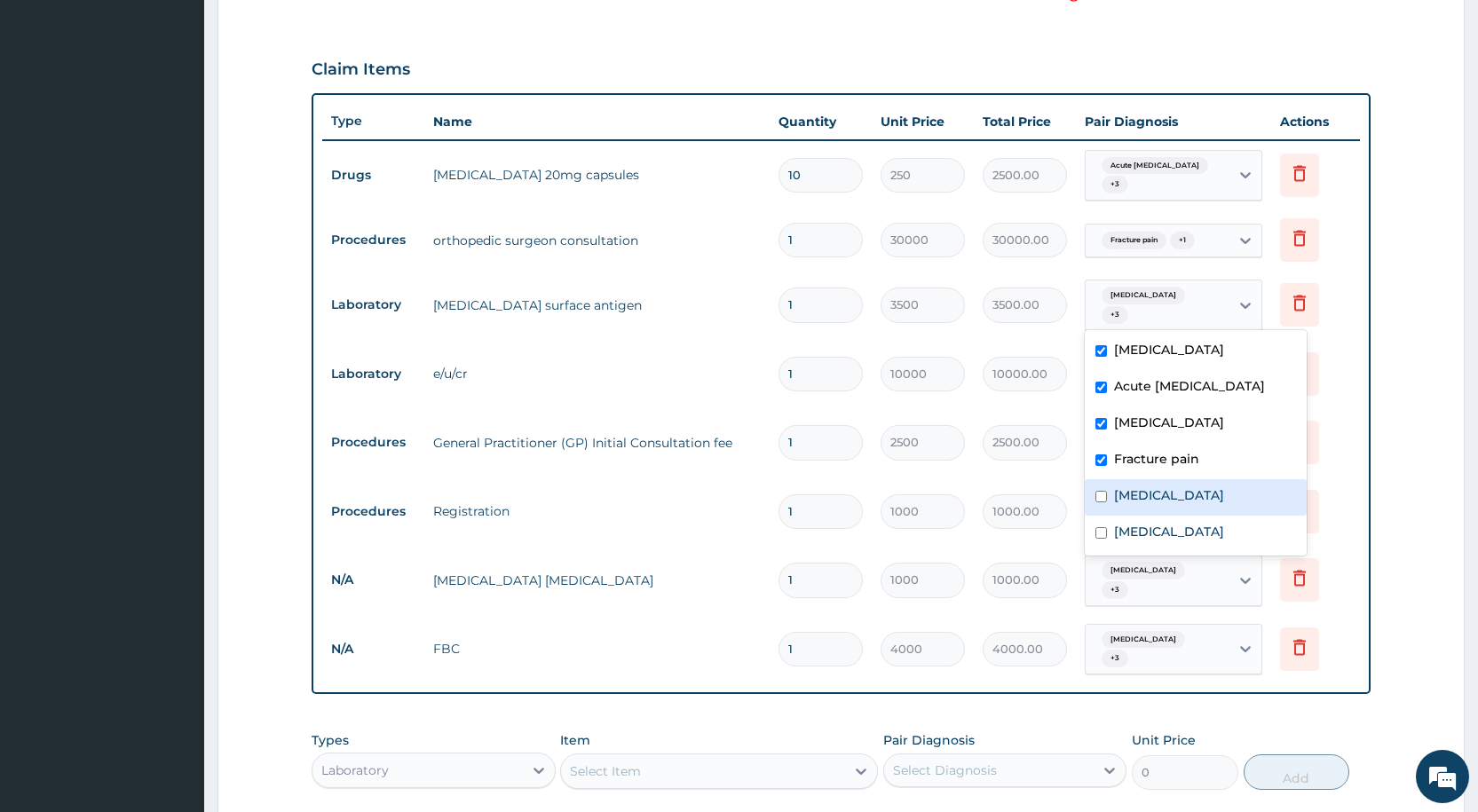
click at [1103, 482] on div "Malaria" at bounding box center [1196, 498] width 222 height 37
checkbox input "true"
click at [1101, 532] on input "checkbox" at bounding box center [1100, 533] width 12 height 12
checkbox input "true"
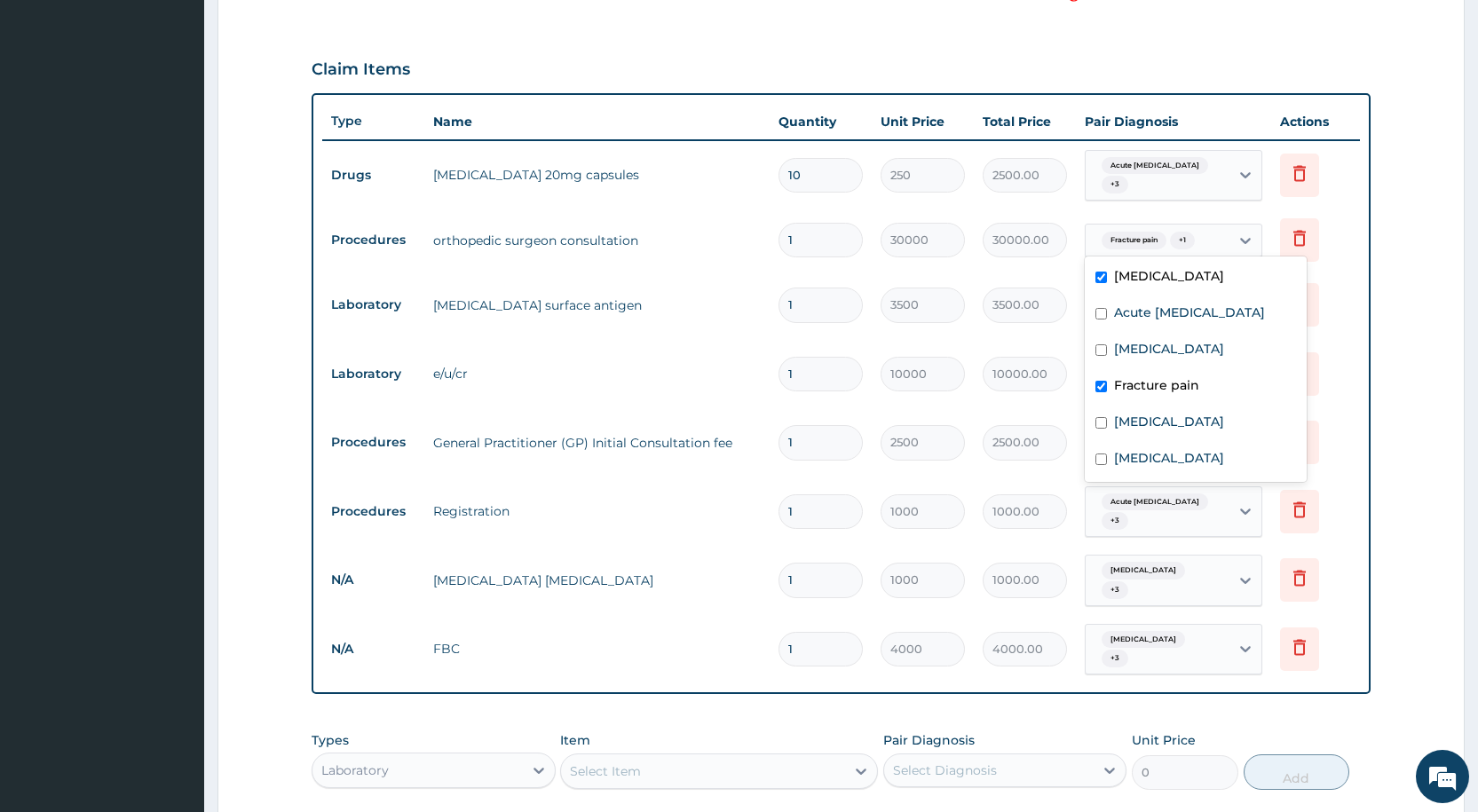
click at [1160, 231] on span "Fracture pain" at bounding box center [1134, 240] width 65 height 17
drag, startPoint x: 1123, startPoint y: 308, endPoint x: 1129, endPoint y: 337, distance: 29.6
click at [1124, 321] on label "Acute hepatitis" at bounding box center [1190, 311] width 151 height 17
checkbox input "true"
click at [1133, 349] on label "Immunosuppression" at bounding box center [1169, 348] width 110 height 17
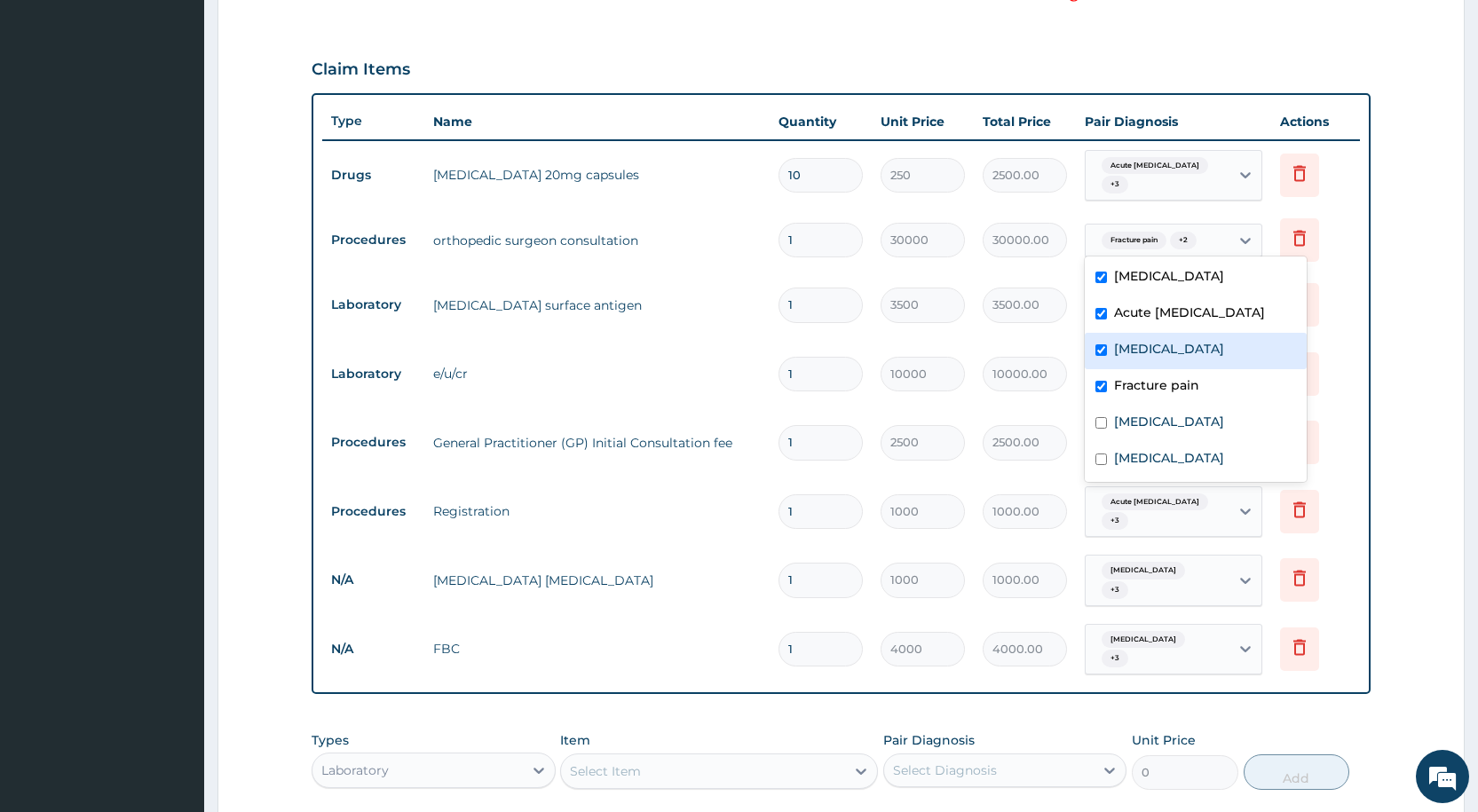
checkbox input "true"
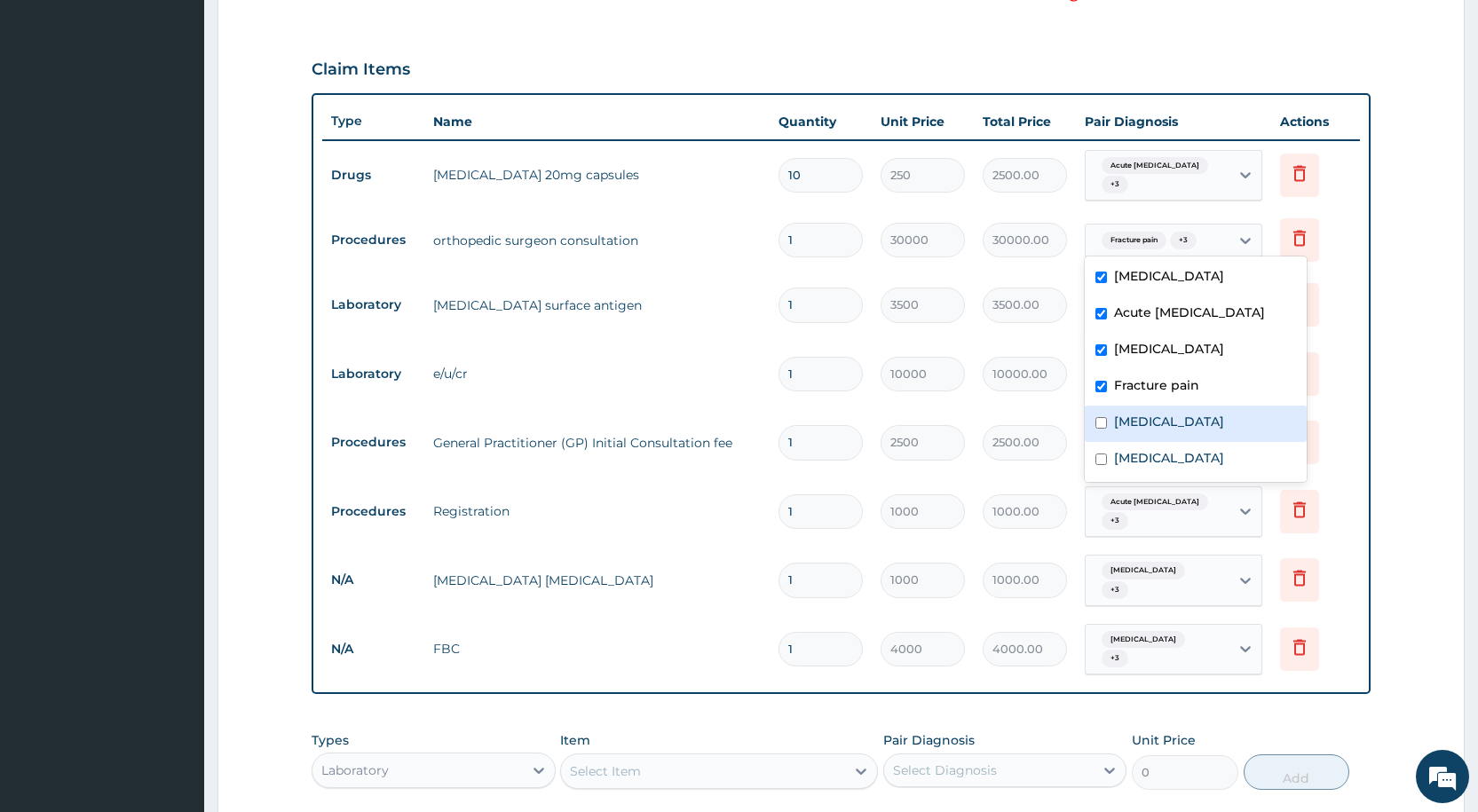
drag, startPoint x: 1113, startPoint y: 420, endPoint x: 1113, endPoint y: 431, distance: 11.0
click at [1114, 423] on label "Malaria" at bounding box center [1169, 421] width 110 height 17
checkbox input "true"
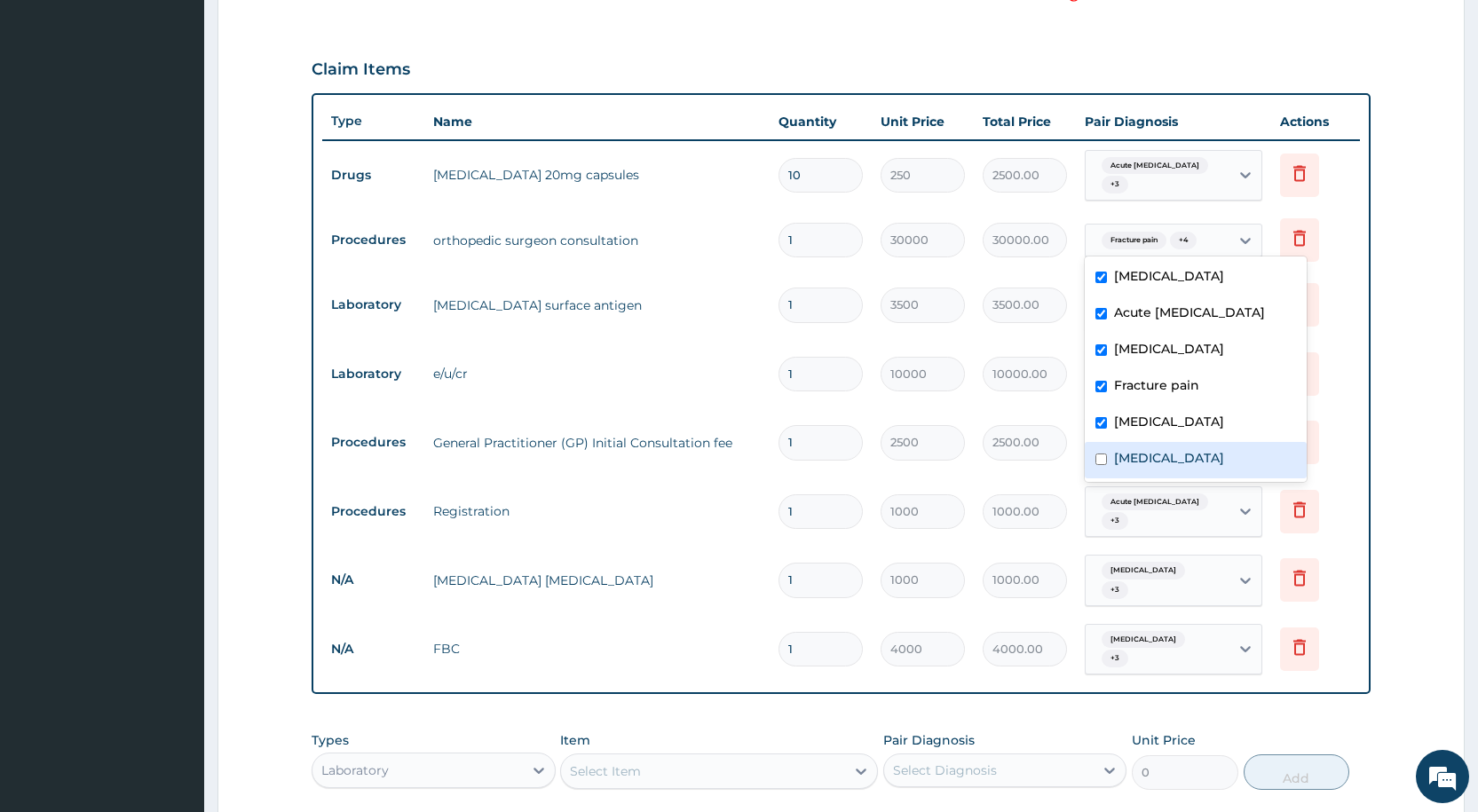
drag, startPoint x: 1114, startPoint y: 457, endPoint x: 1124, endPoint y: 384, distance: 73.7
click at [1115, 454] on label "Sepsis" at bounding box center [1169, 457] width 110 height 17
checkbox input "true"
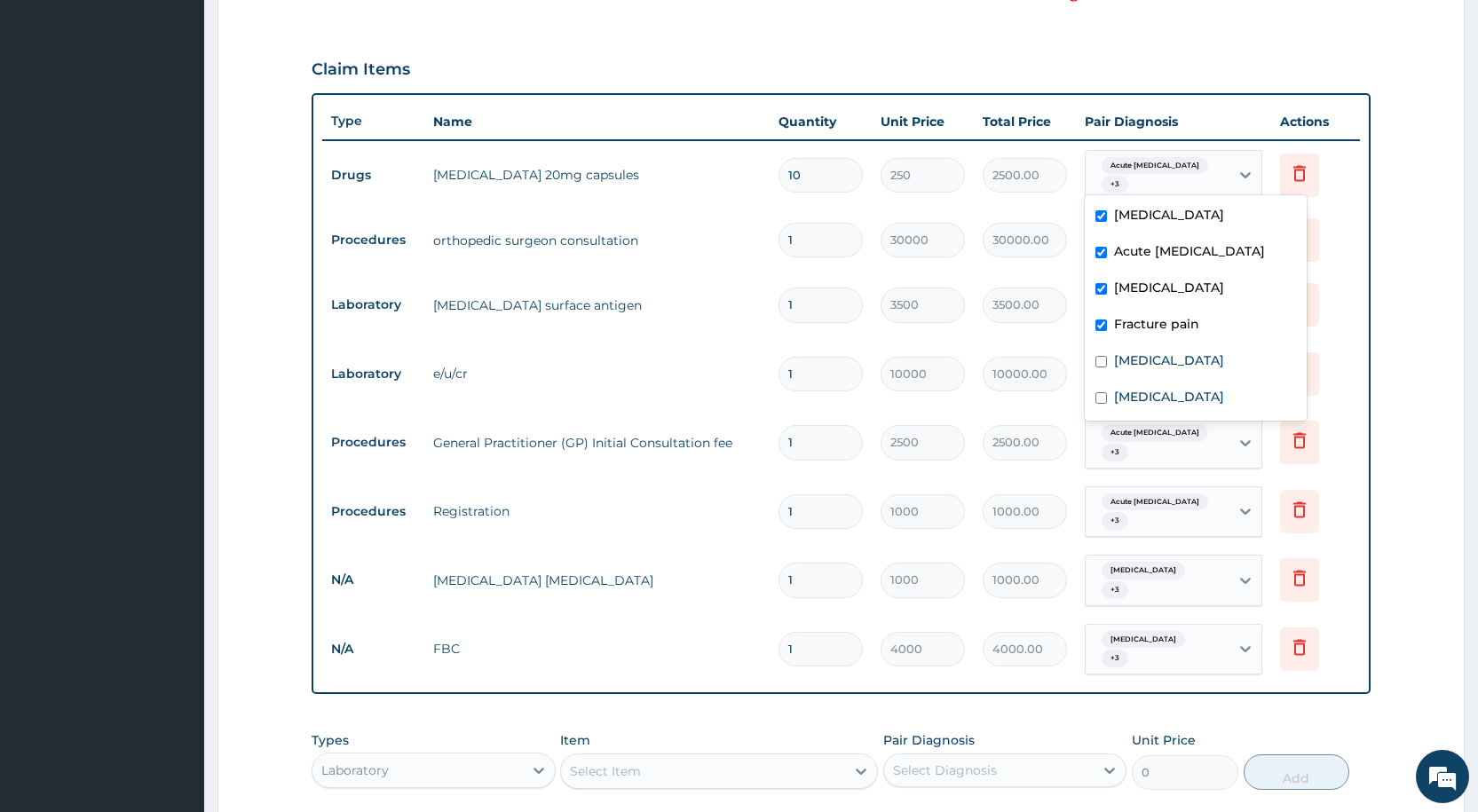
click at [1145, 173] on span "Acute hepatitis" at bounding box center [1155, 165] width 107 height 17
click at [1121, 367] on label "Malaria" at bounding box center [1169, 360] width 110 height 17
checkbox input "true"
drag, startPoint x: 1123, startPoint y: 389, endPoint x: 1093, endPoint y: 487, distance: 102.5
click at [1123, 389] on label "Sepsis" at bounding box center [1169, 396] width 110 height 17
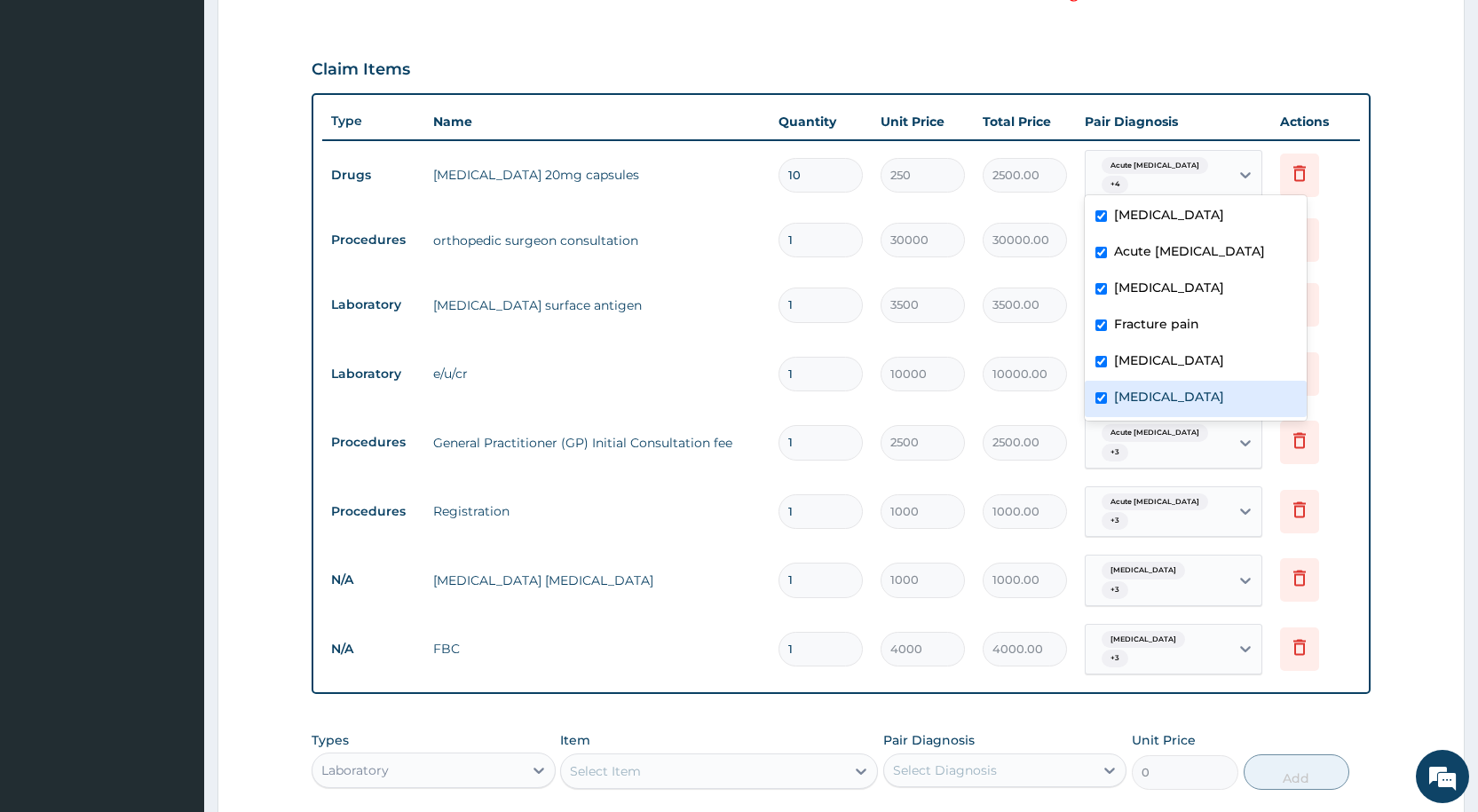
checkbox input "true"
click at [1096, 664] on div "Type Name Quantity Unit Price Total Price Pair Diagnosis Actions Drugs celebrex…" at bounding box center [841, 393] width 1059 height 602
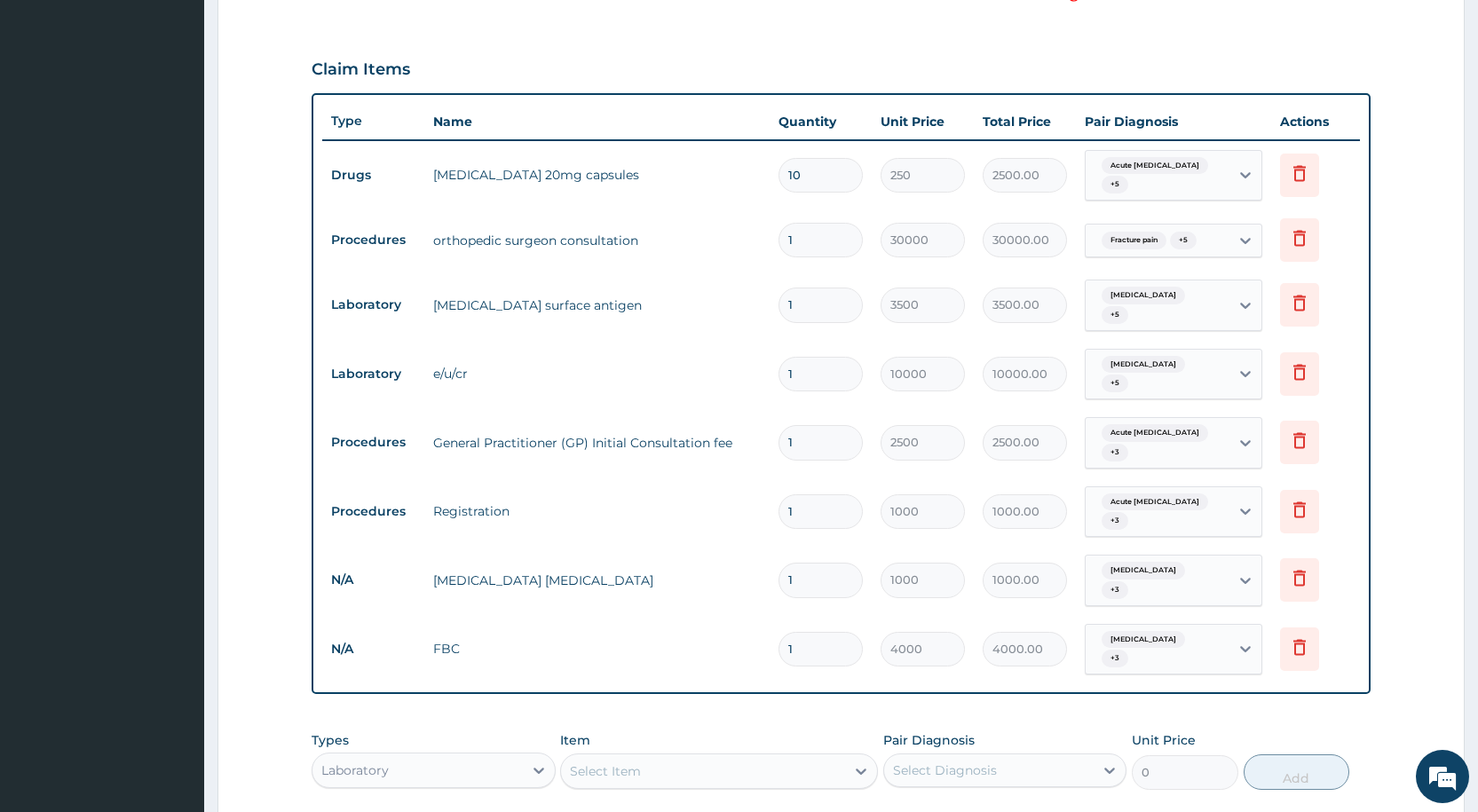
scroll to position [745, 0]
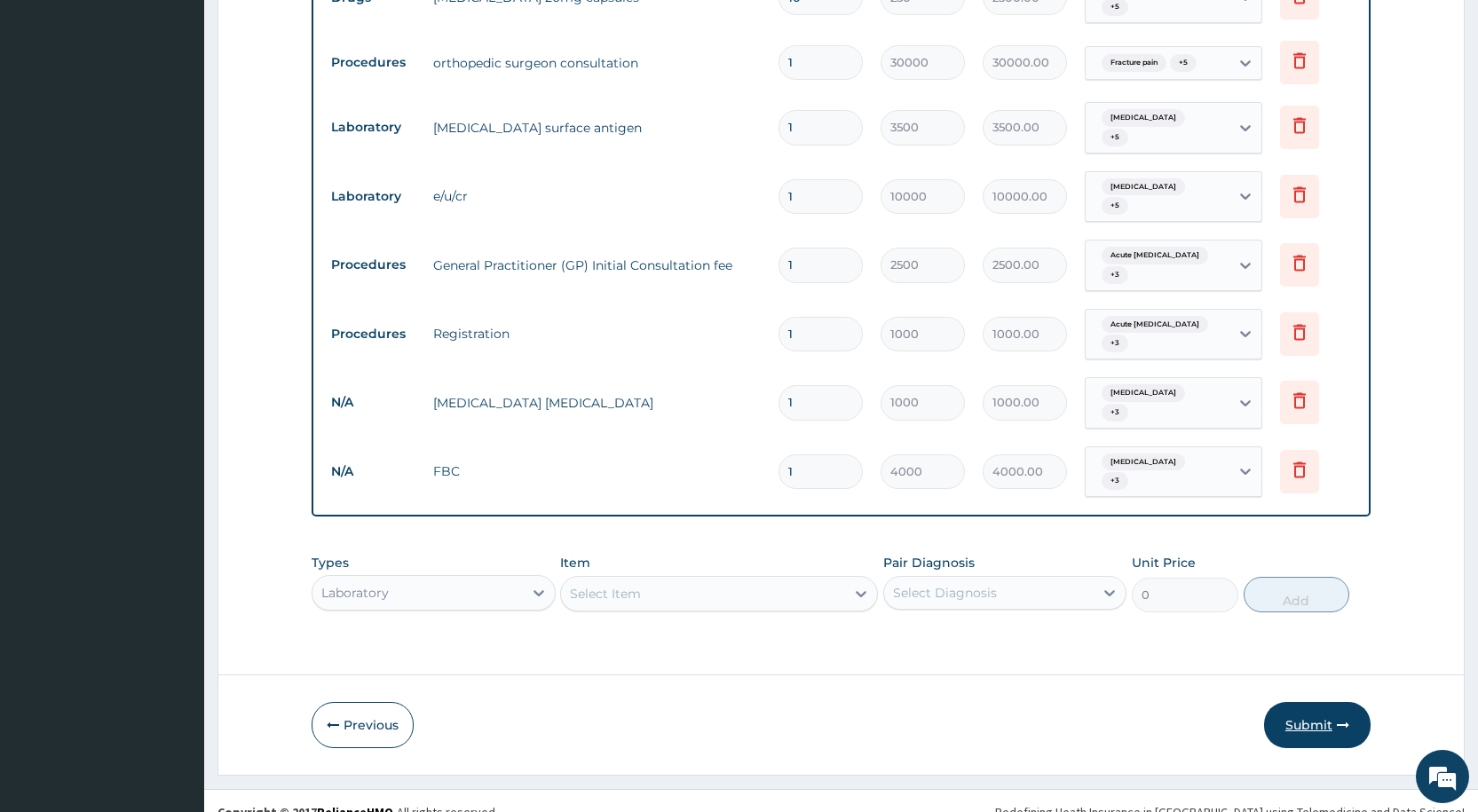
click at [1301, 703] on button "Submit" at bounding box center [1317, 725] width 107 height 46
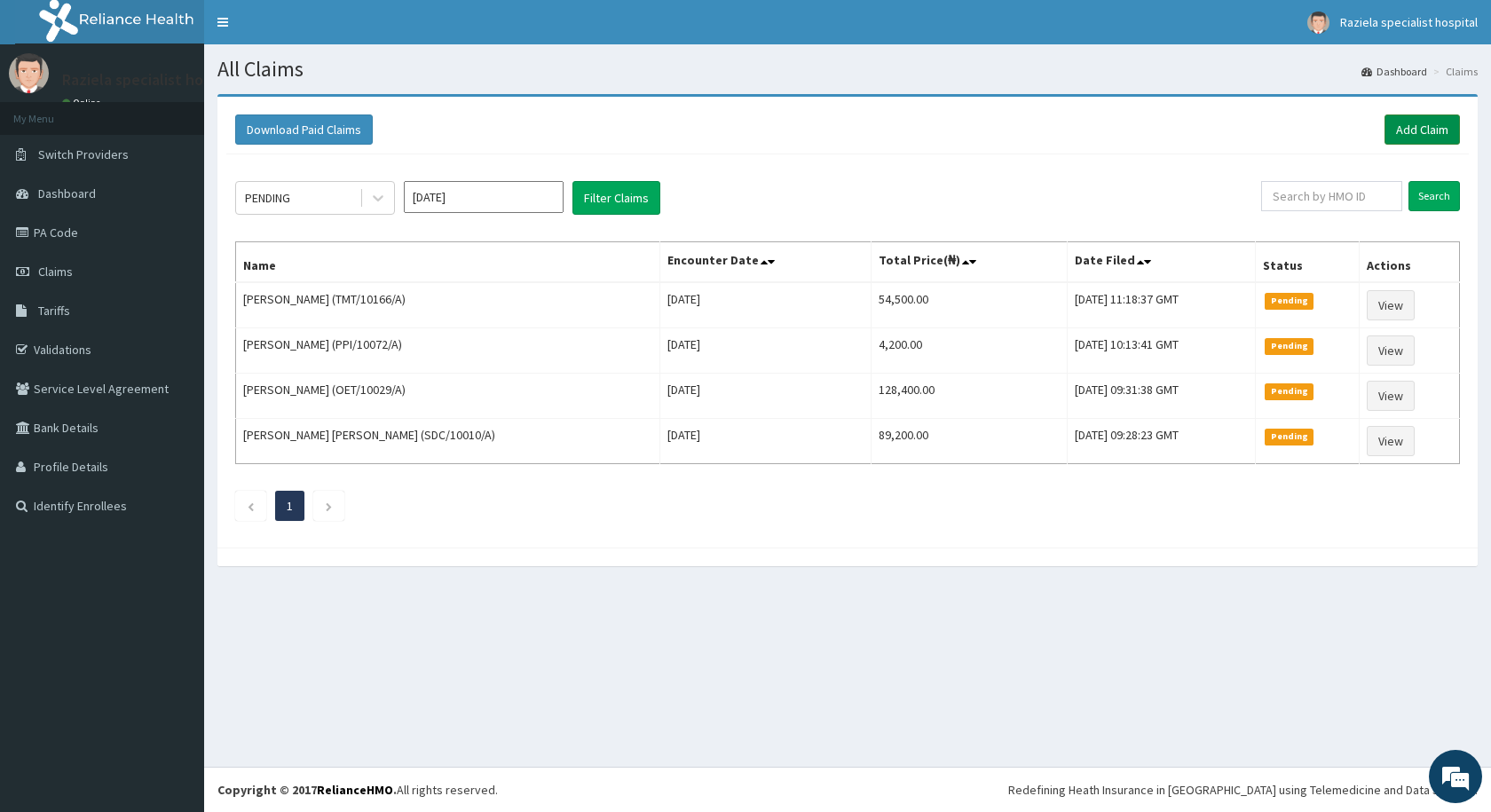
click at [1390, 131] on link "Add Claim" at bounding box center [1422, 130] width 75 height 30
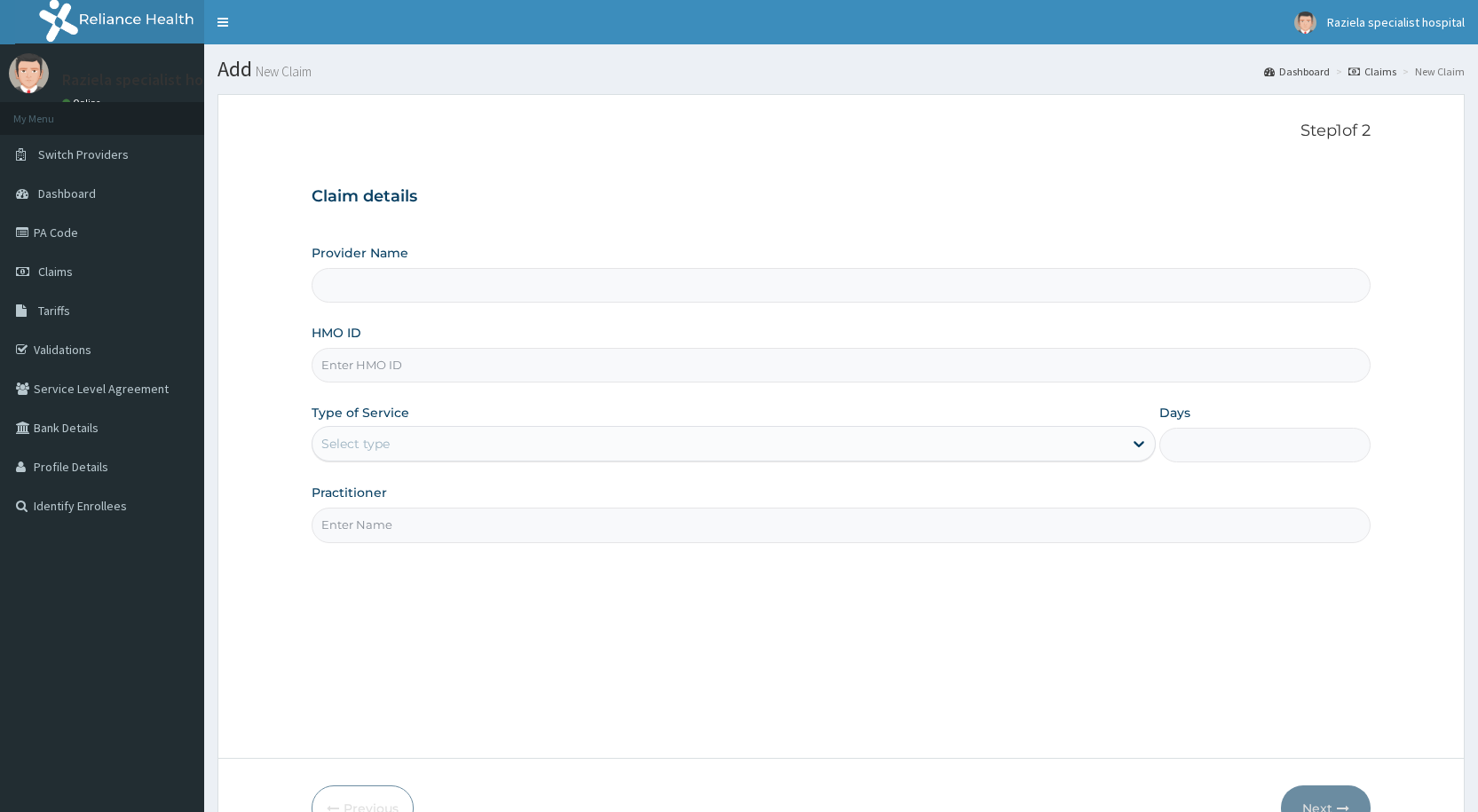
click at [375, 289] on input "Provider Name" at bounding box center [841, 286] width 1059 height 35
type input "Raziela Specialist Clinic"
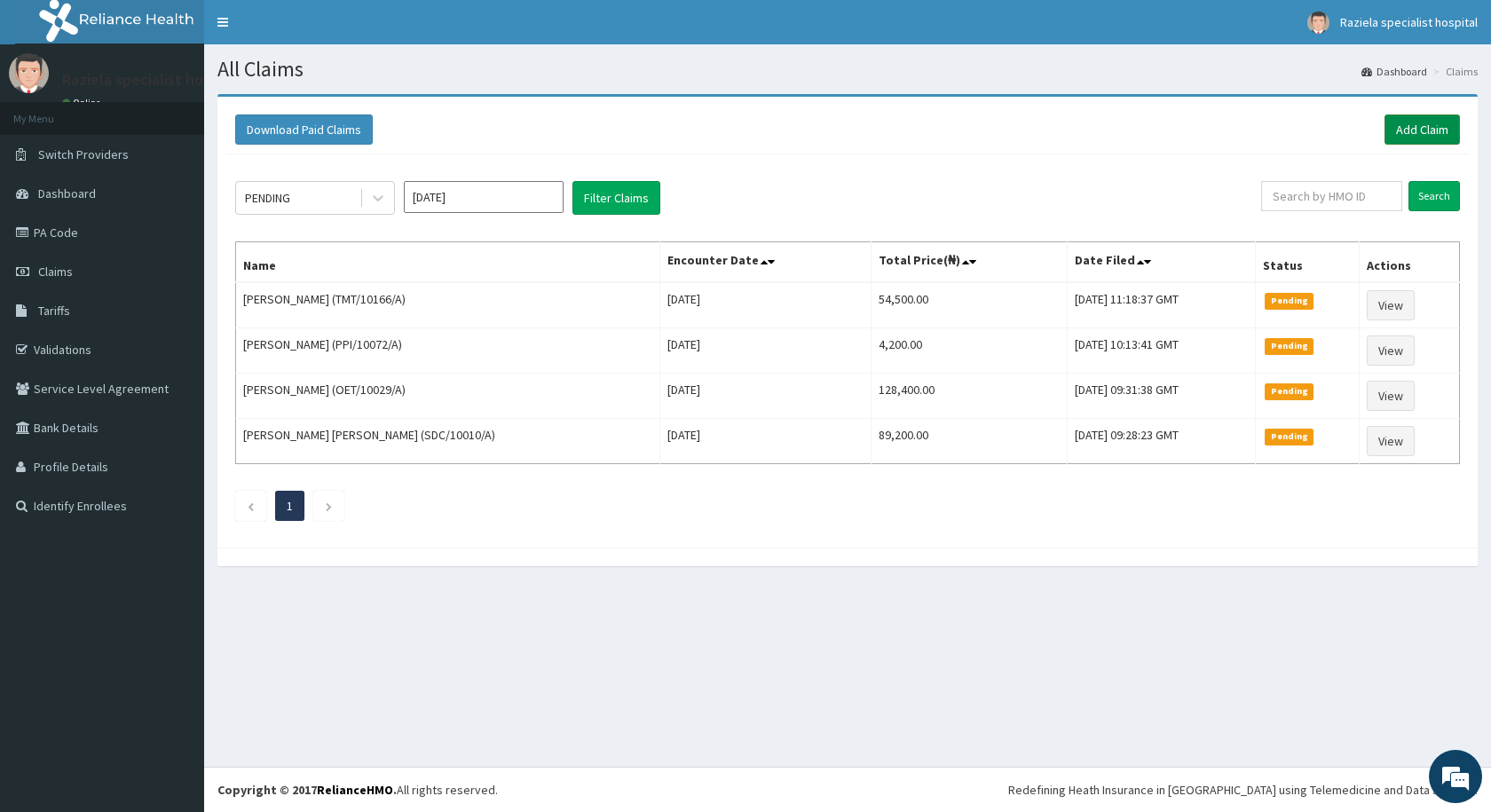
click at [1398, 126] on link "Add Claim" at bounding box center [1422, 130] width 75 height 30
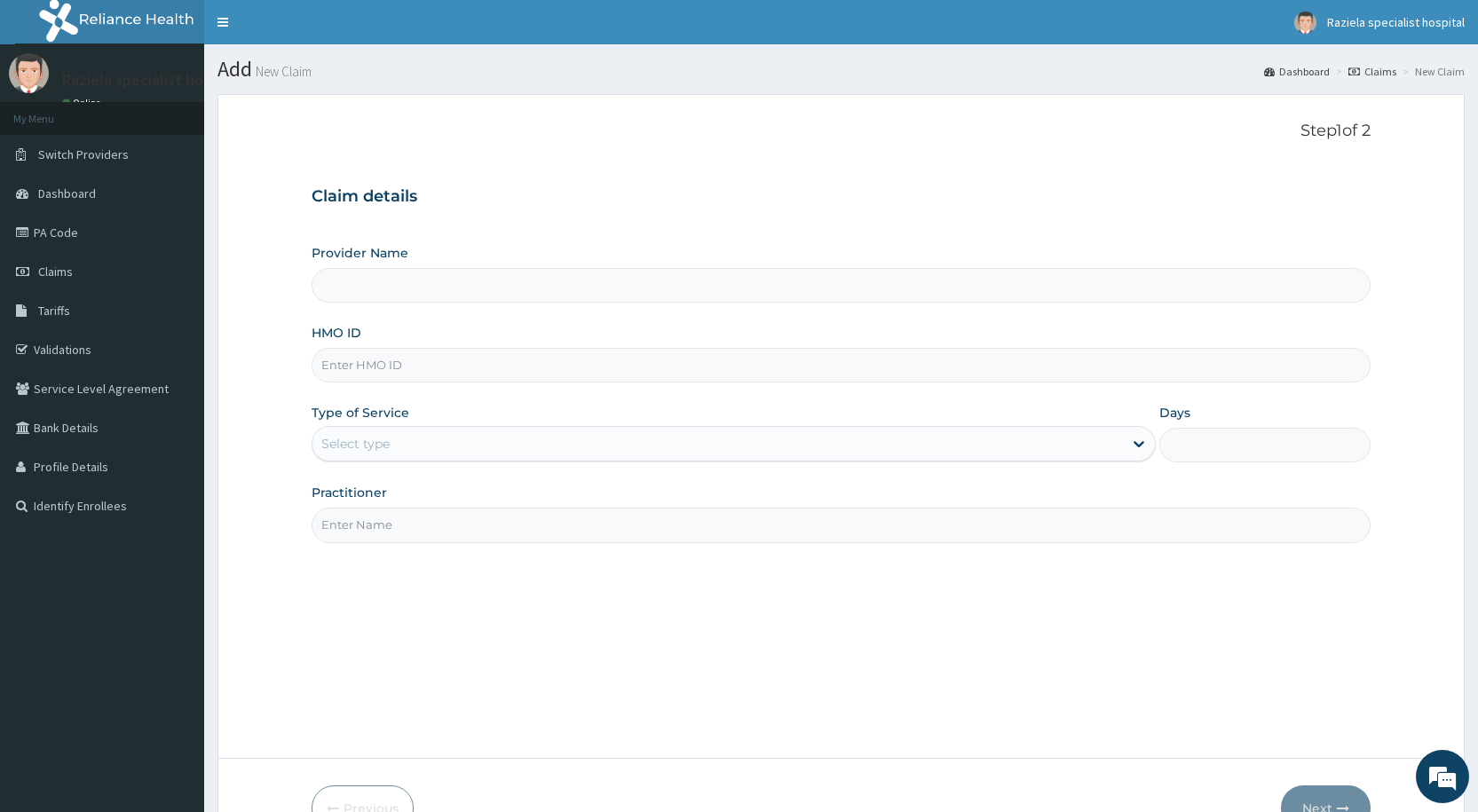
click at [371, 291] on input "Provider Name" at bounding box center [841, 286] width 1059 height 35
type input "Raziela Specialist Clinic"
click at [363, 365] on input "HMO ID" at bounding box center [841, 366] width 1059 height 35
type input "TMT/10166/A"
click at [381, 449] on div "Select type" at bounding box center [355, 443] width 68 height 17
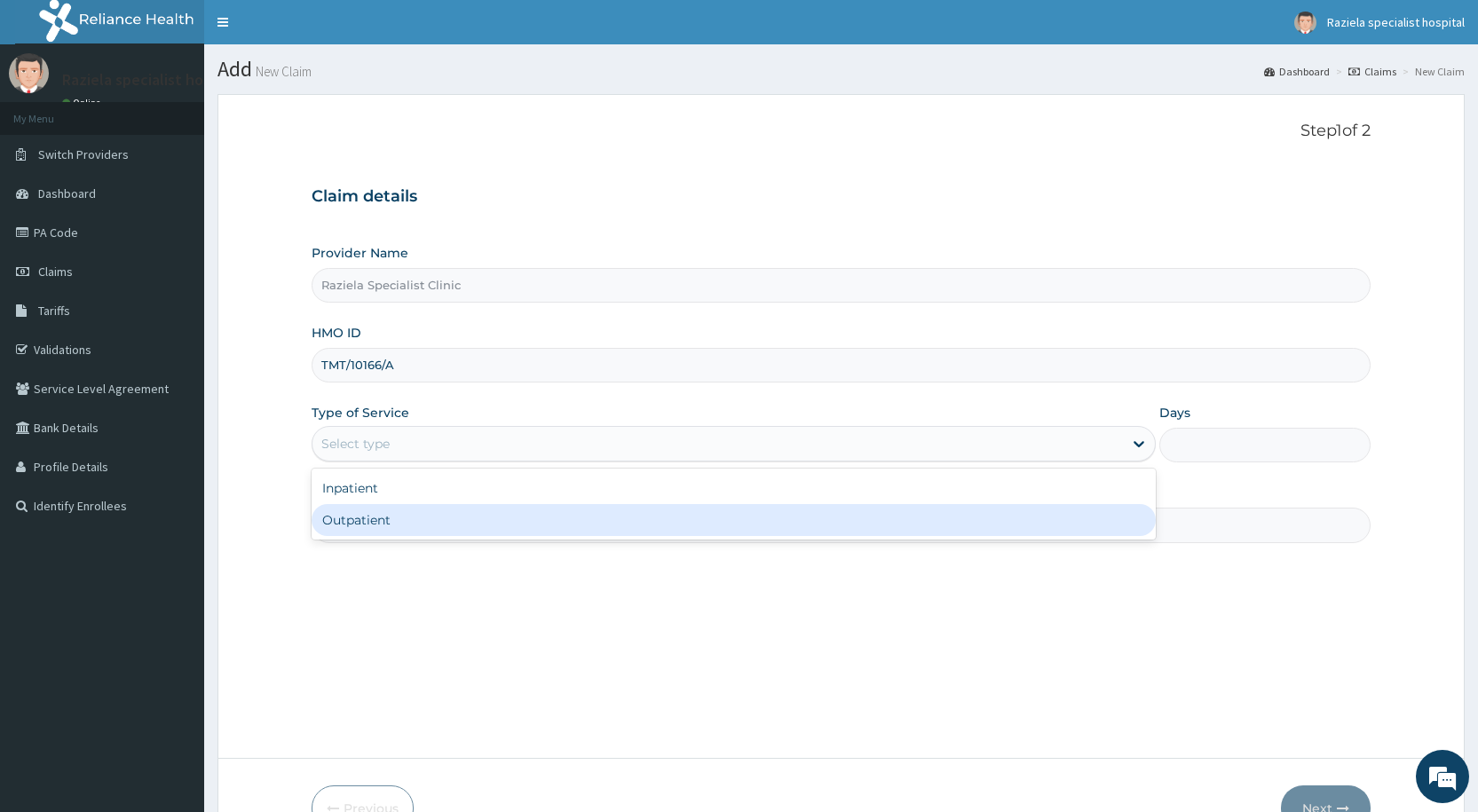
click at [395, 518] on div "Outpatient" at bounding box center [733, 520] width 844 height 32
type input "1"
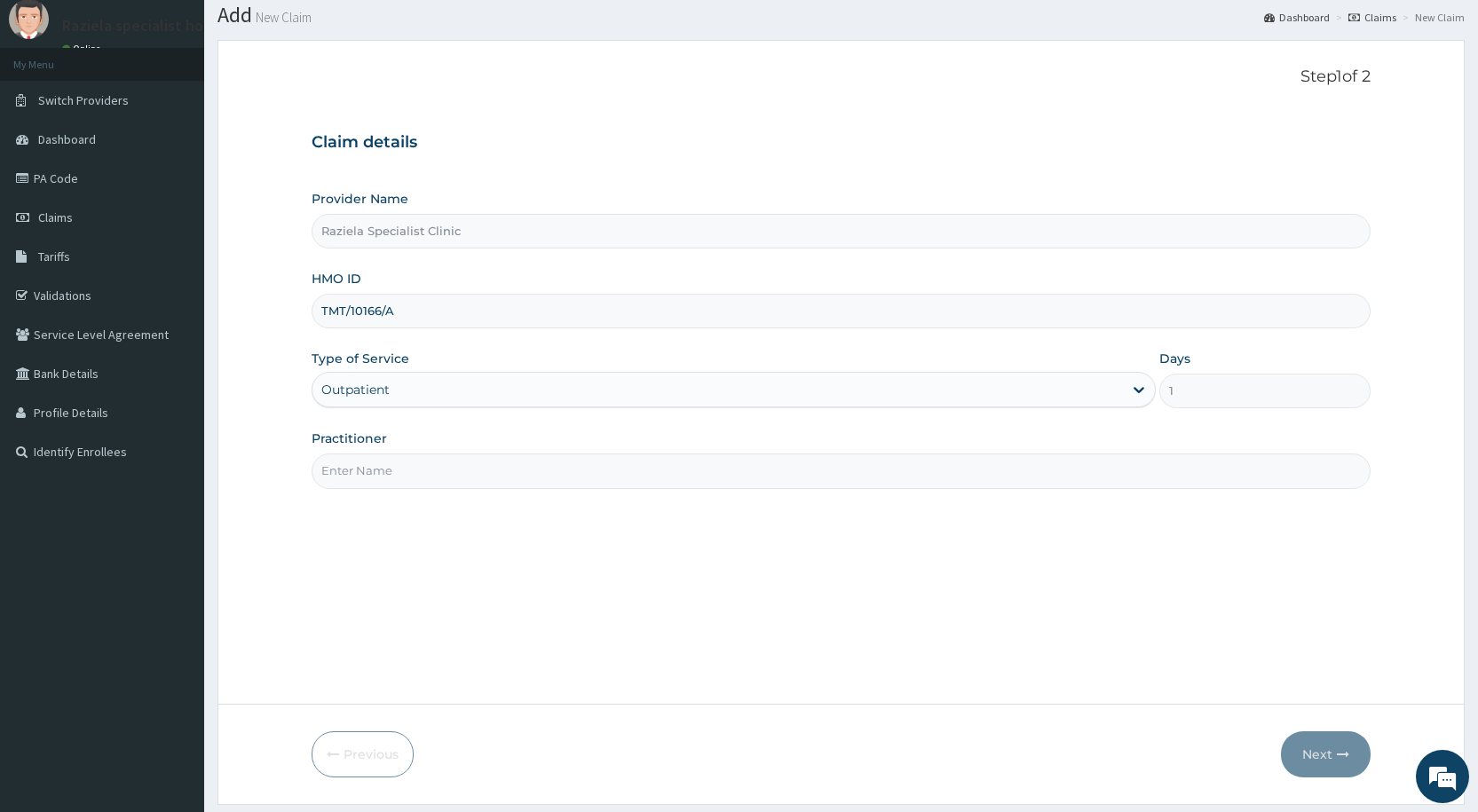
scroll to position [106, 0]
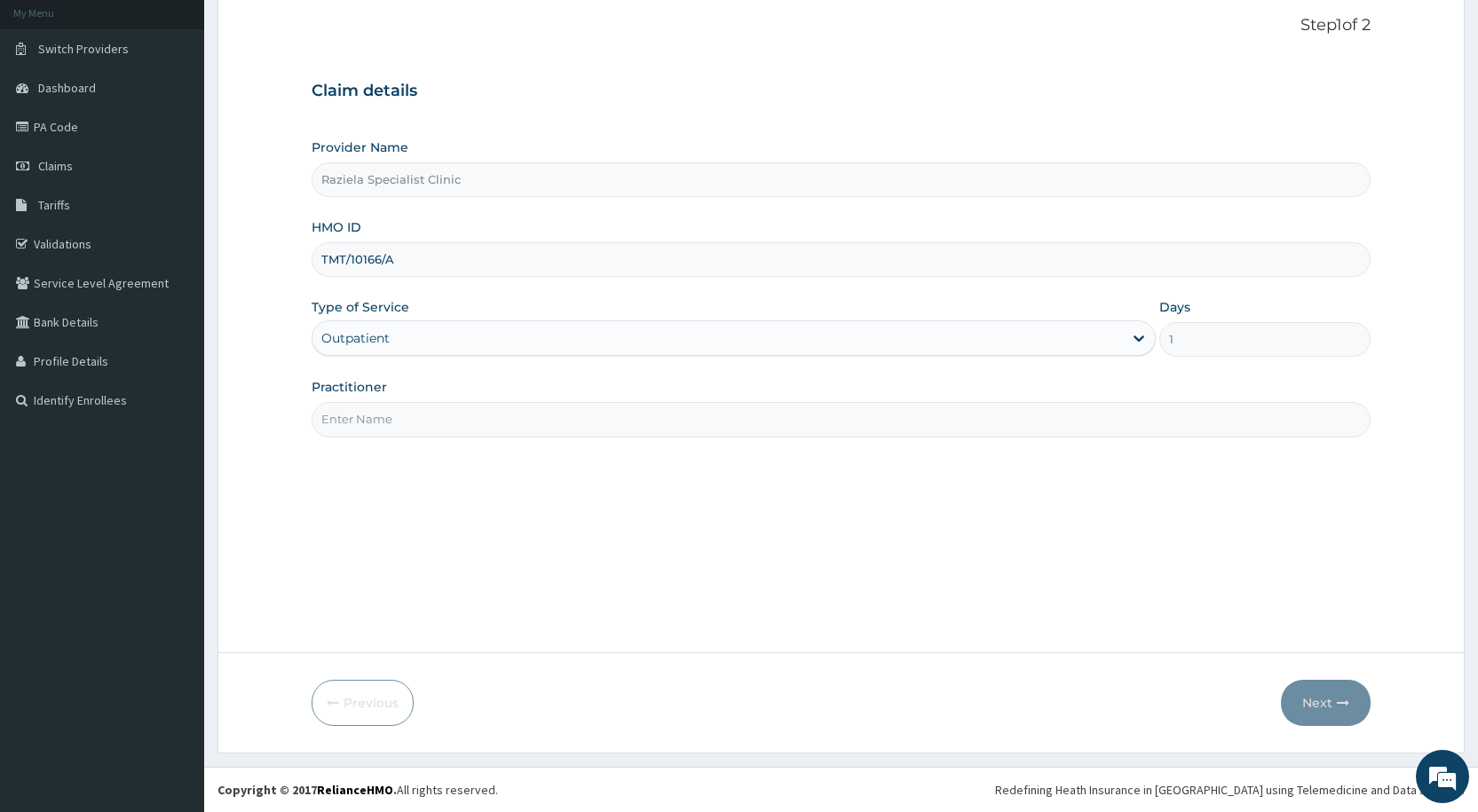
click at [390, 333] on div "Outpatient" at bounding box center [717, 338] width 810 height 28
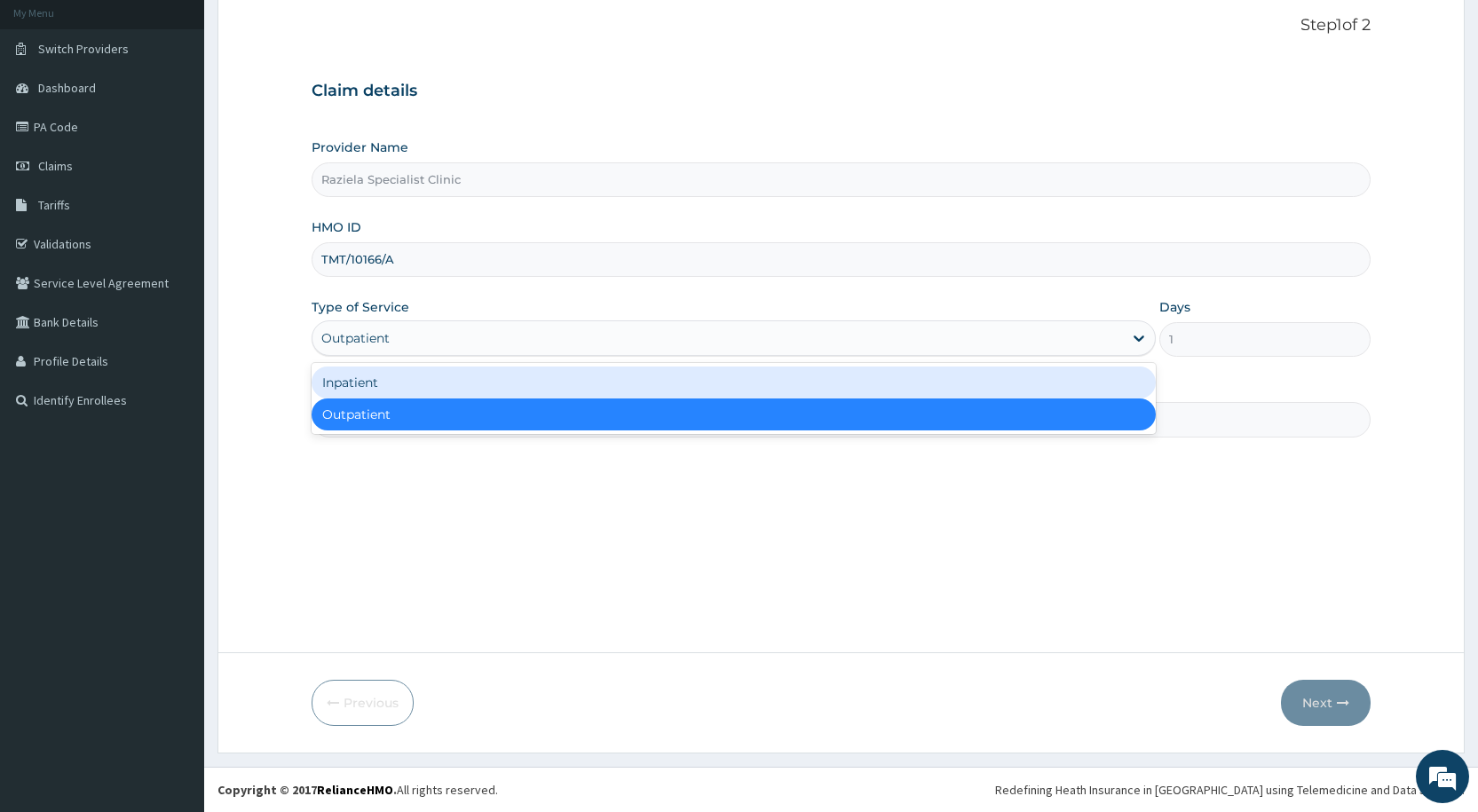
click at [400, 383] on div "Inpatient" at bounding box center [733, 382] width 844 height 32
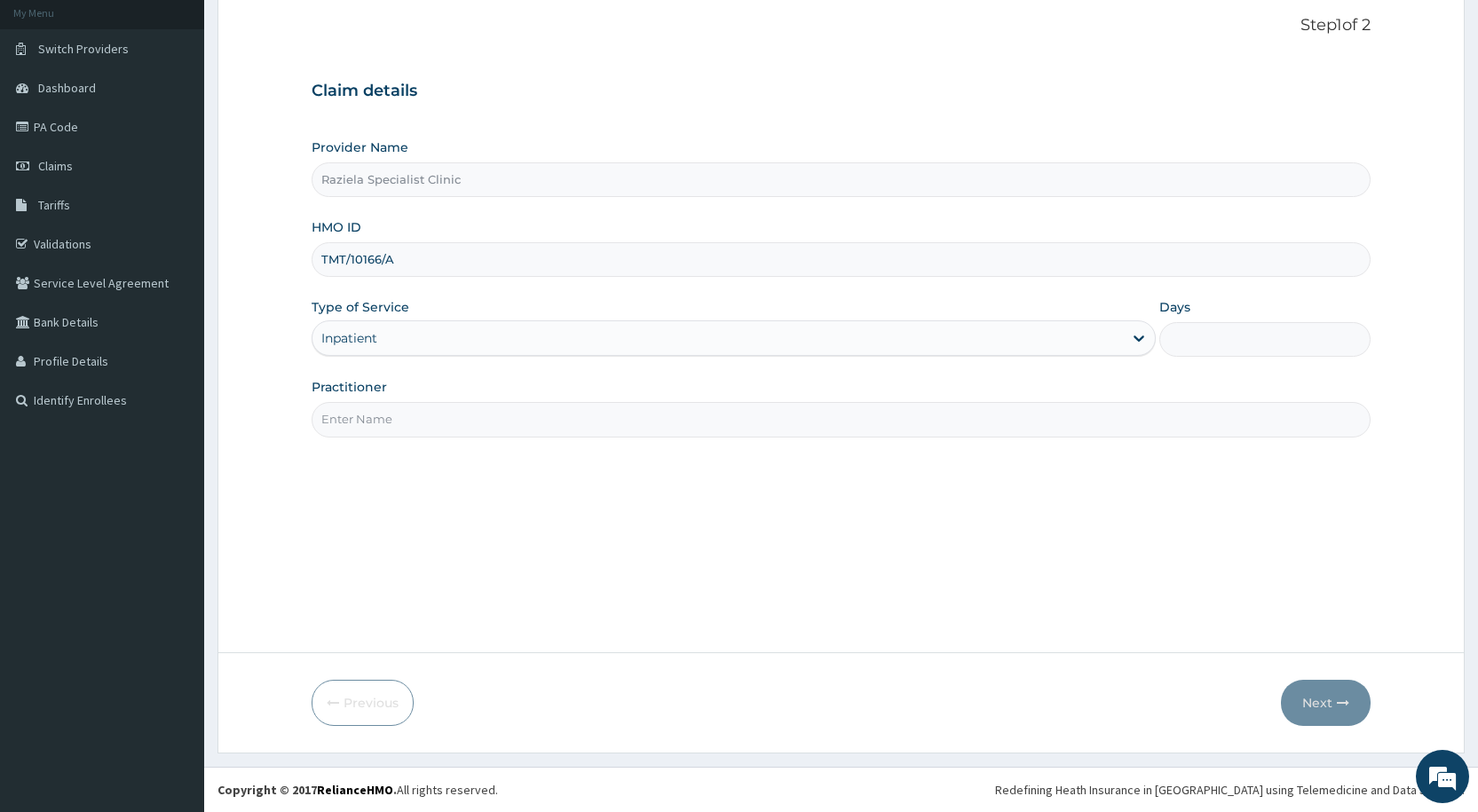
click at [394, 402] on input "Practitioner" at bounding box center [841, 420] width 1059 height 35
type input "[PERSON_NAME]"
click at [1187, 336] on input "Days" at bounding box center [1265, 340] width 211 height 35
type input "2"
click at [1298, 704] on button "Next" at bounding box center [1326, 703] width 90 height 46
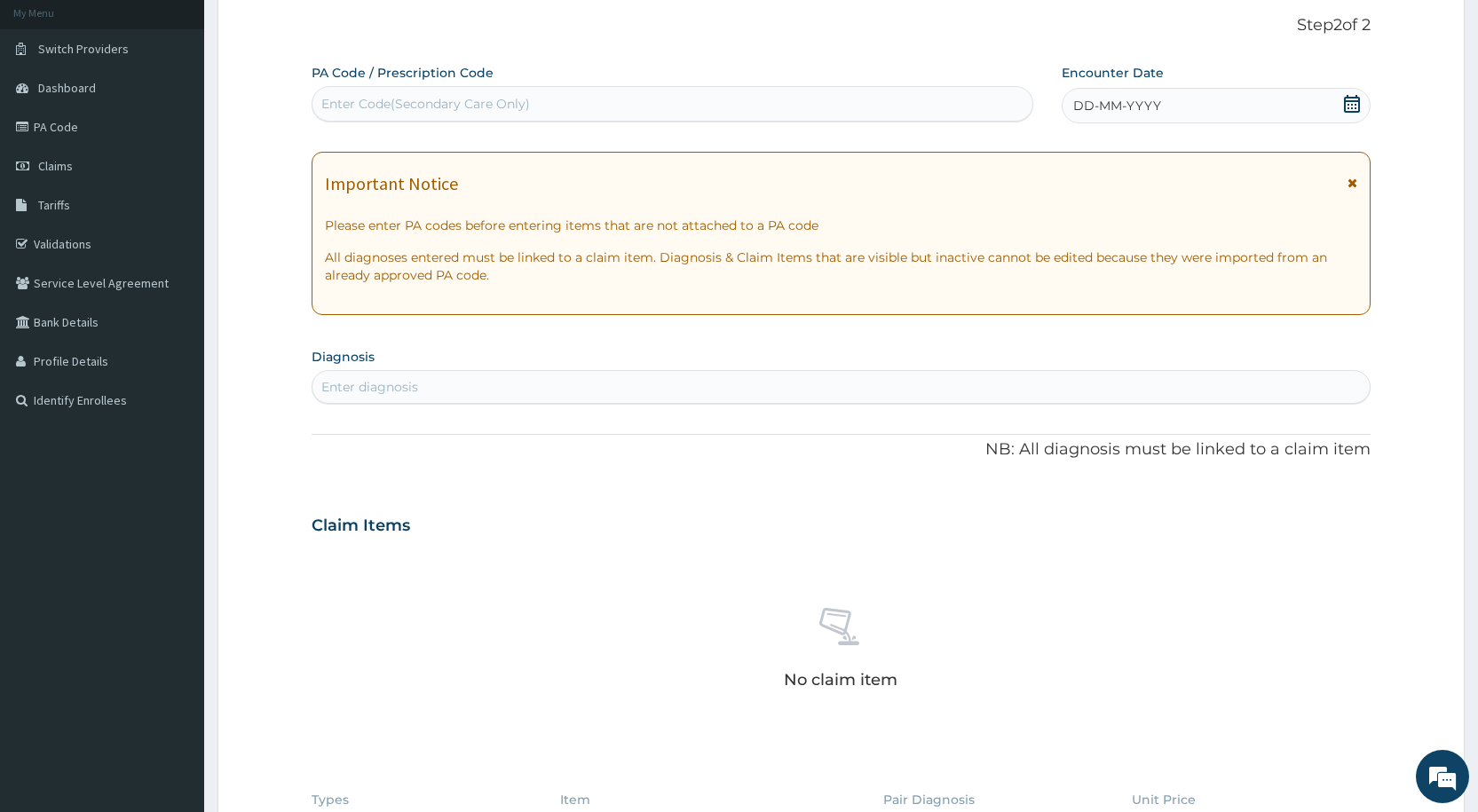
click at [402, 95] on div "Enter Code(Secondary Care Only)" at bounding box center [425, 103] width 209 height 17
paste input "PA/F461B2"
type input "PA/F461B2"
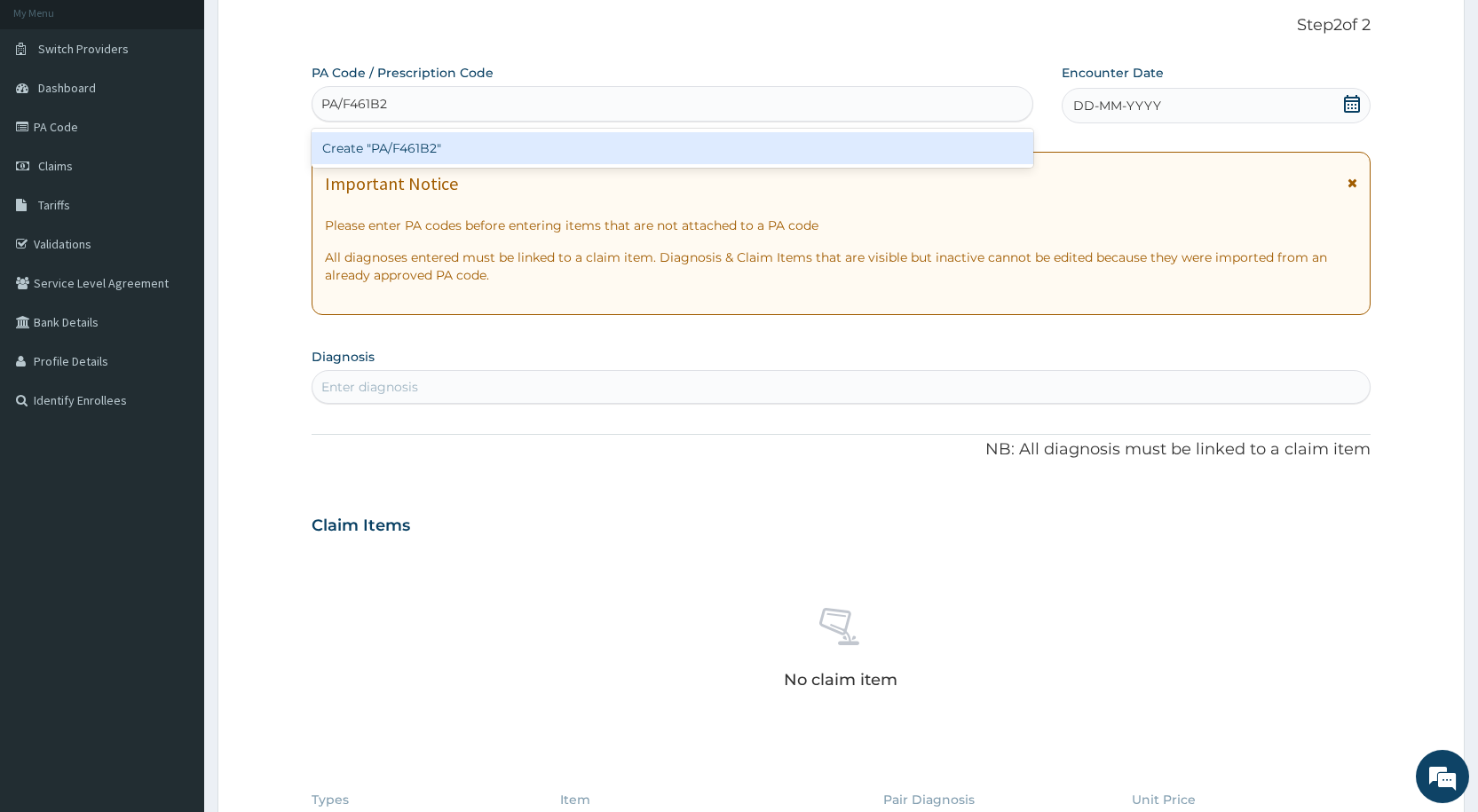
click at [409, 143] on div "Create "PA/F461B2"" at bounding box center [671, 148] width 721 height 32
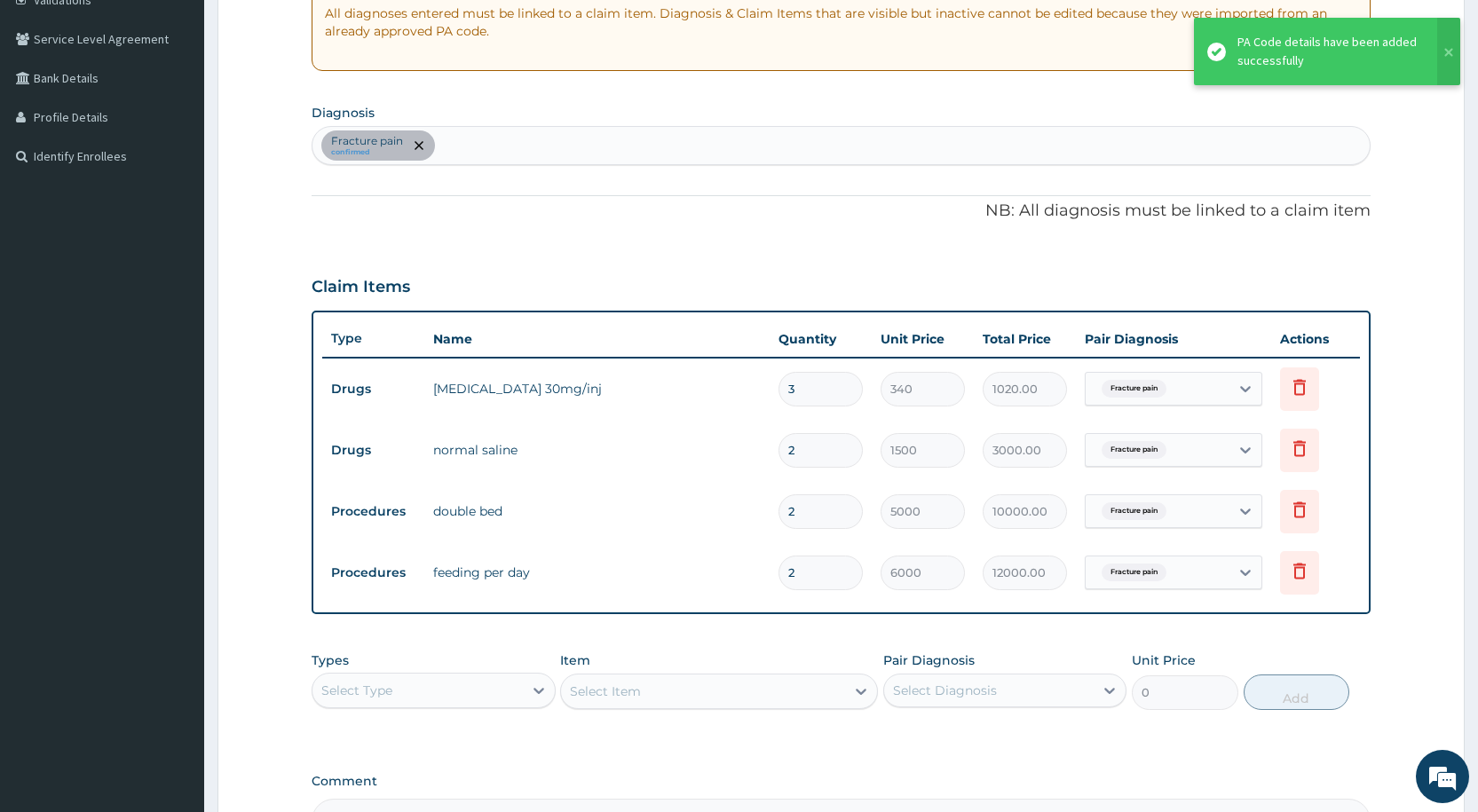
scroll to position [567, 0]
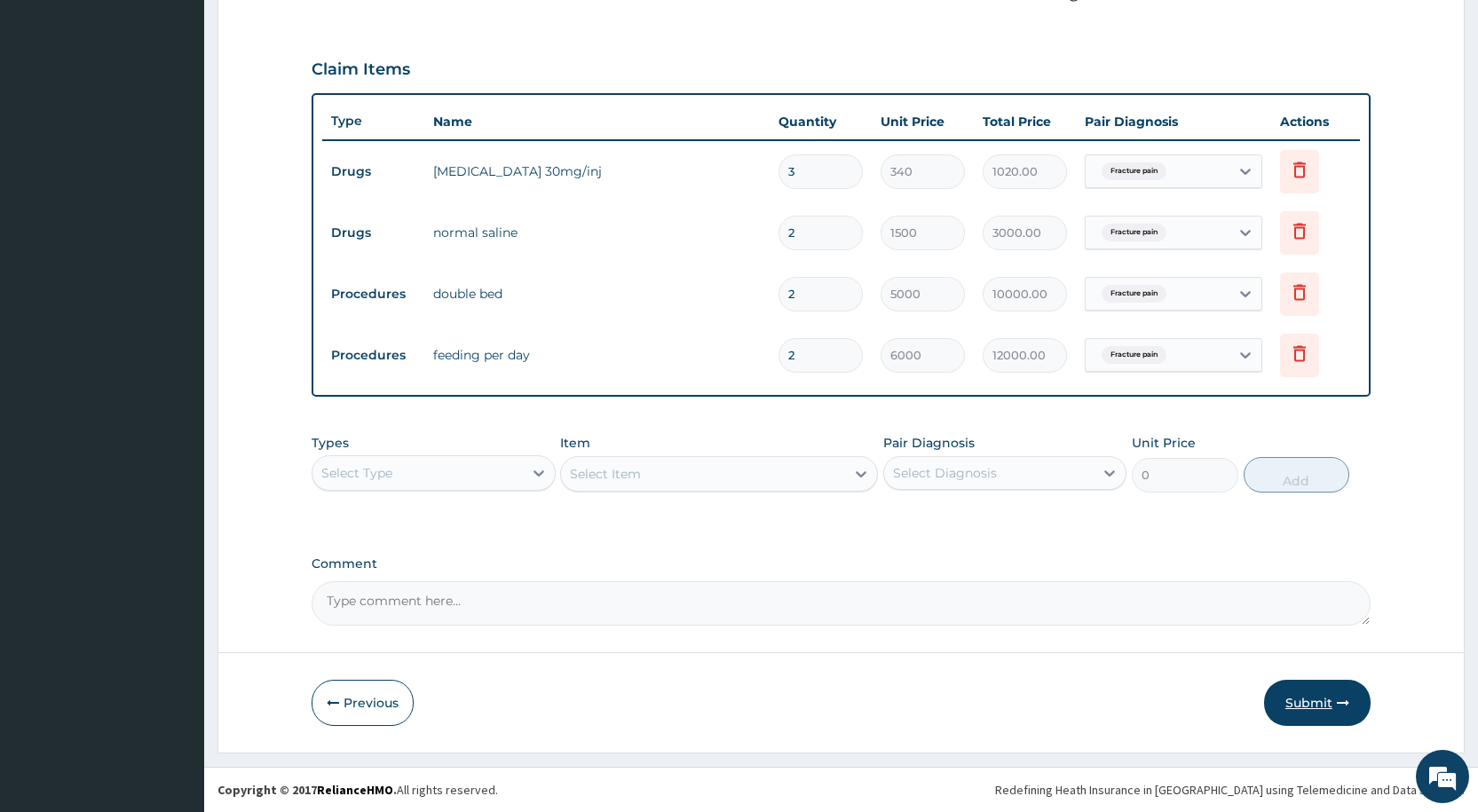
click at [1303, 694] on button "Submit" at bounding box center [1317, 703] width 107 height 46
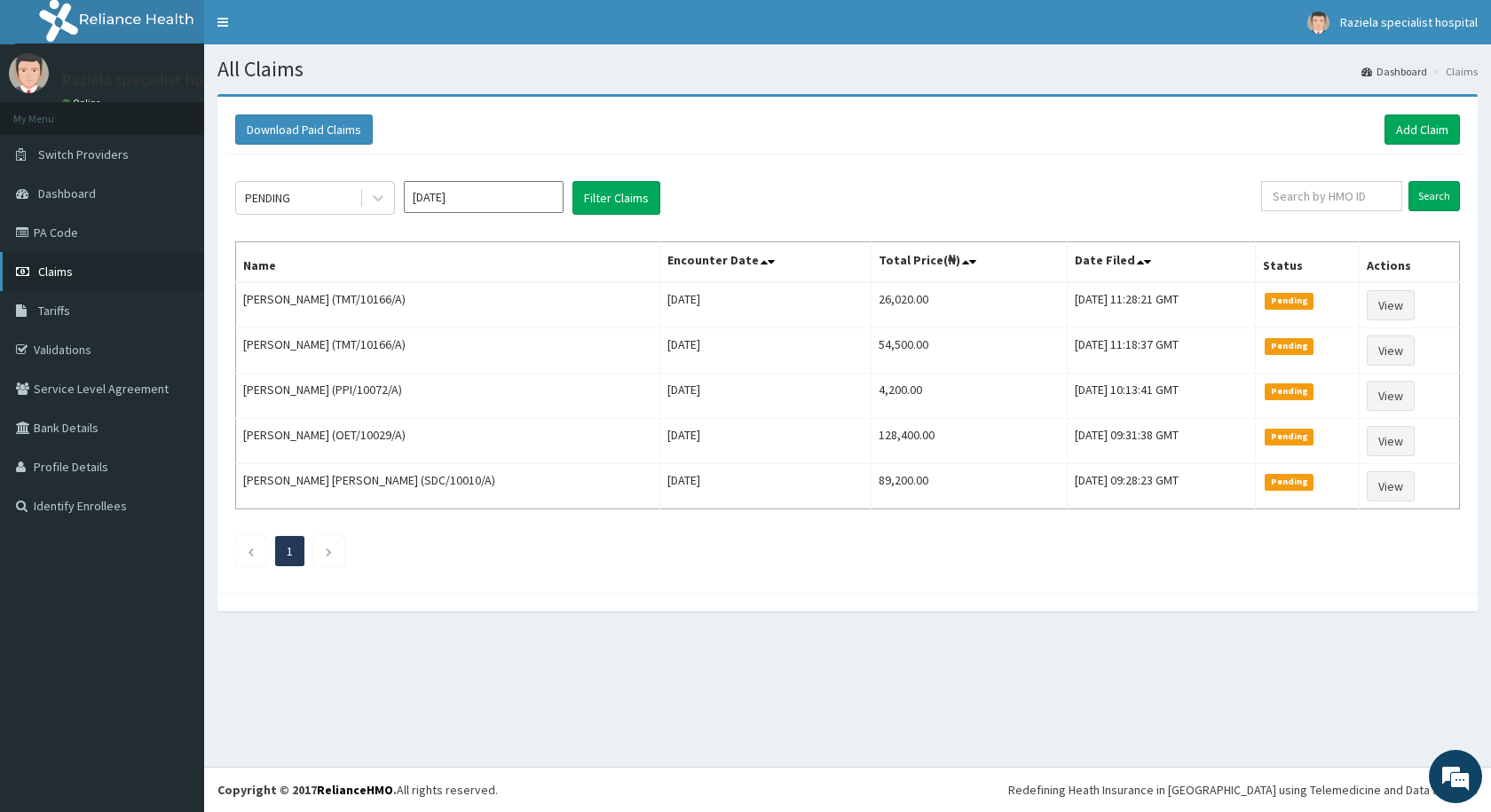
click at [90, 275] on link "Claims" at bounding box center [102, 271] width 204 height 39
click at [1422, 130] on link "Add Claim" at bounding box center [1422, 130] width 75 height 30
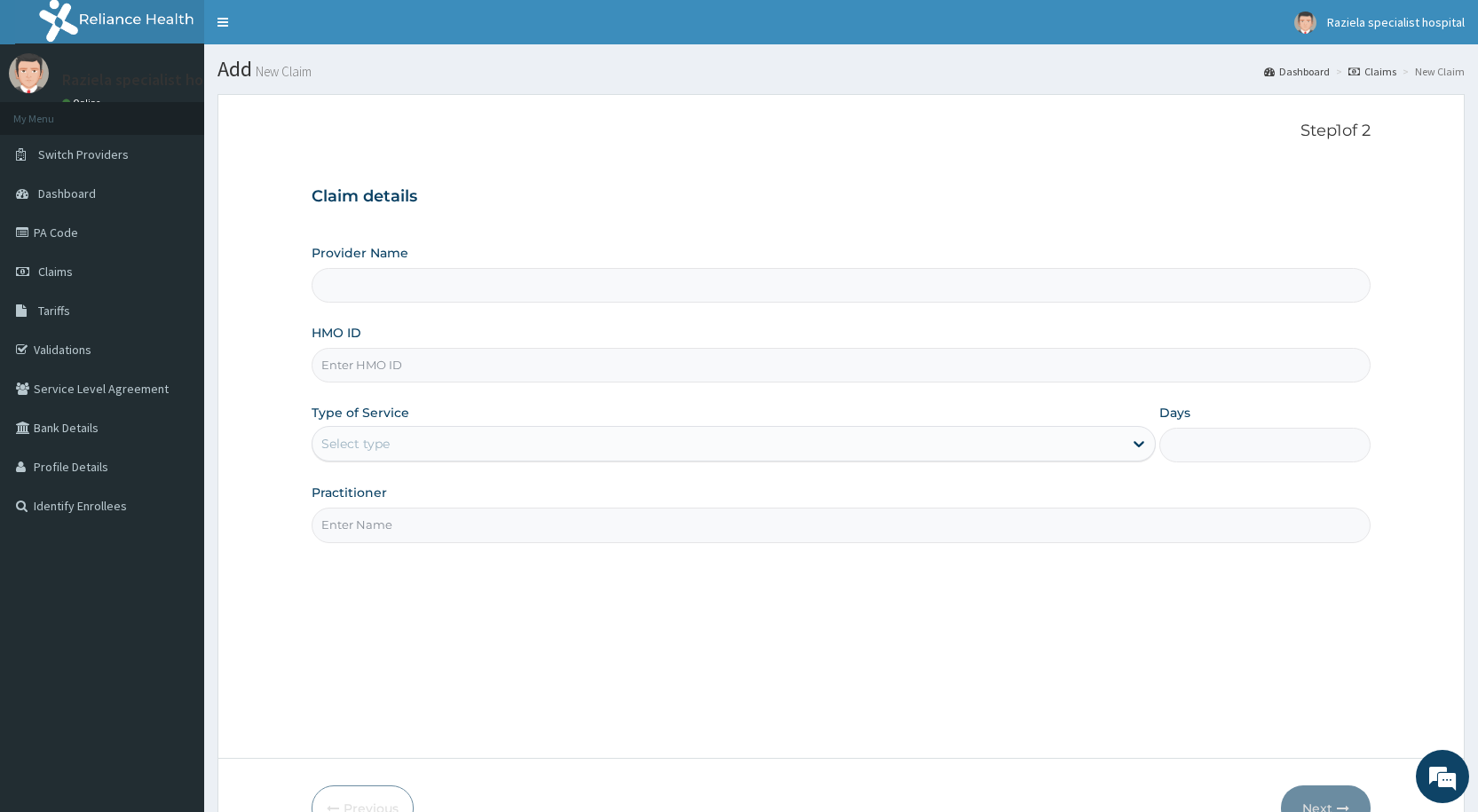
type input "Raziela Specialist Clinic"
click at [352, 365] on input "HMO ID" at bounding box center [841, 366] width 1059 height 35
type input "AOM/10148/B"
click at [389, 419] on label "Type of Service" at bounding box center [360, 412] width 97 height 17
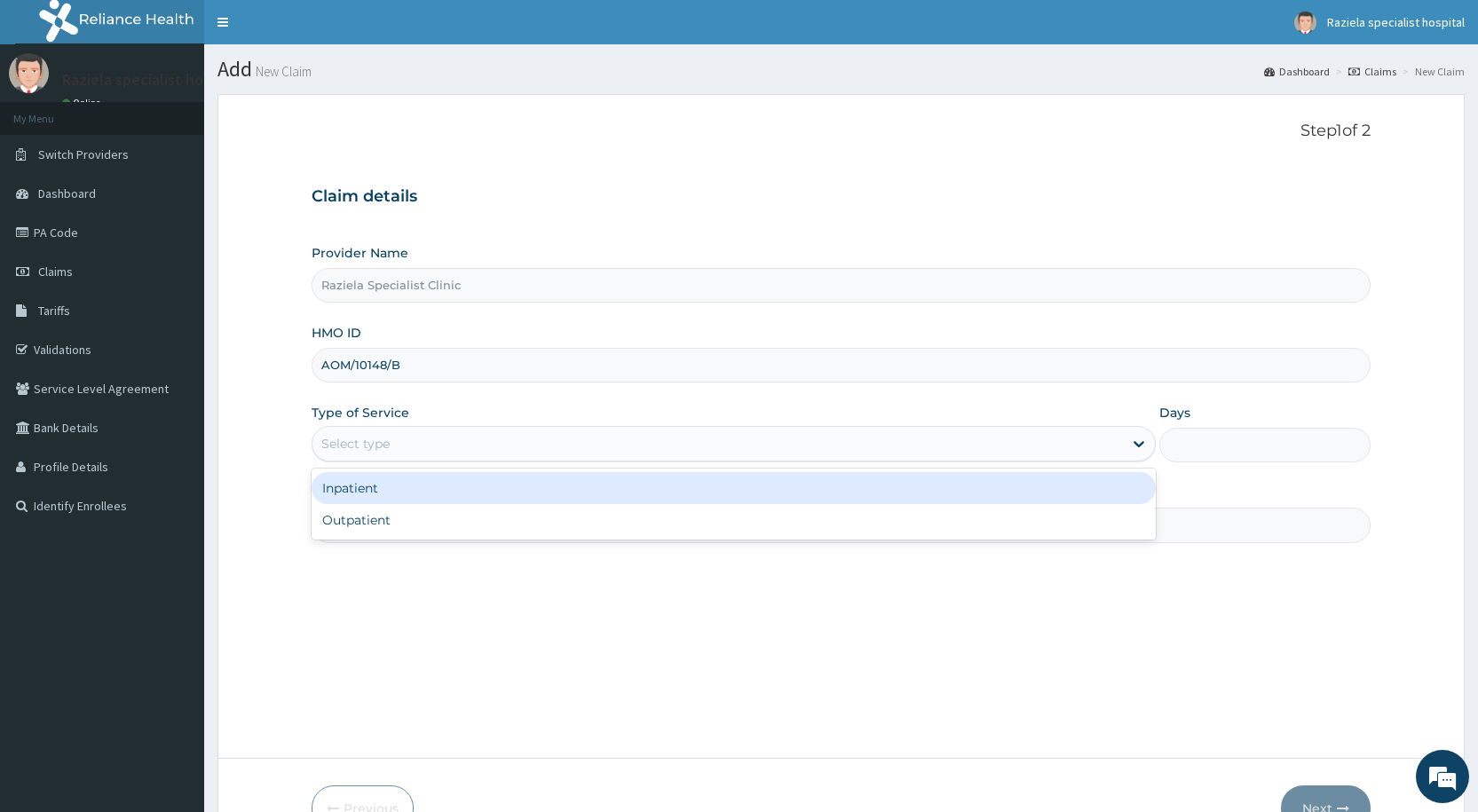
click at [396, 448] on div "Select type" at bounding box center [717, 444] width 810 height 28
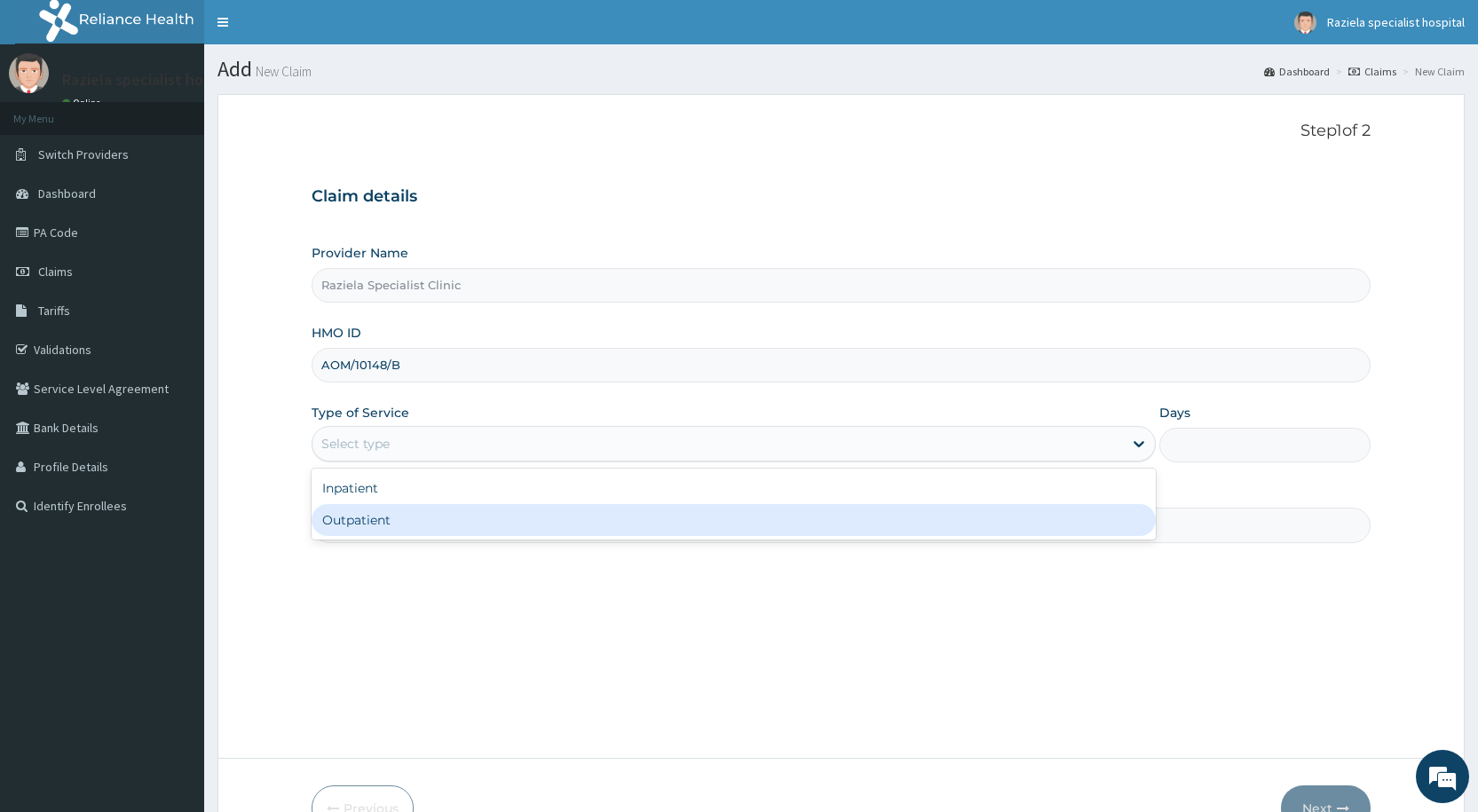
click at [384, 512] on div "Outpatient" at bounding box center [733, 520] width 844 height 32
type input "1"
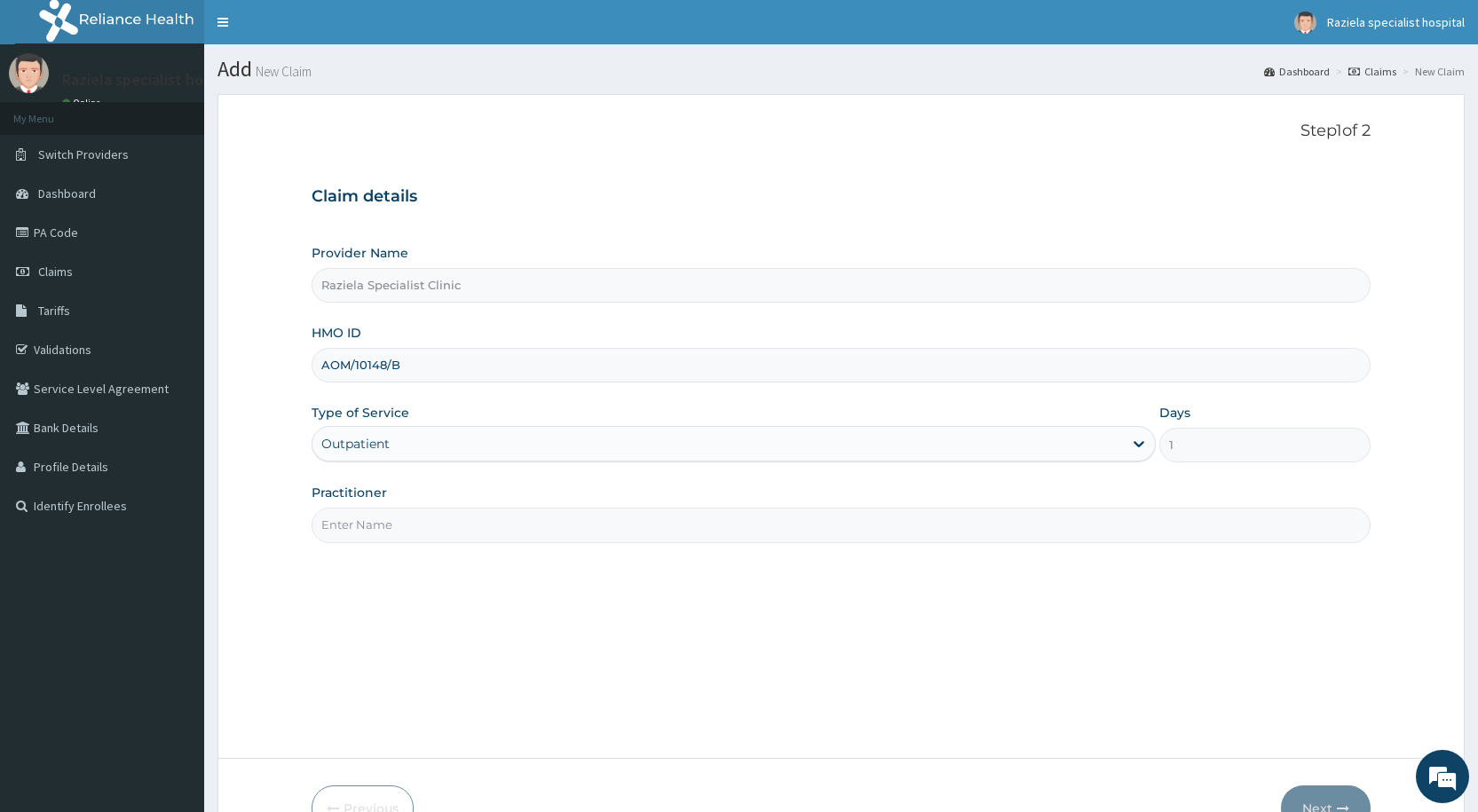
click at [395, 513] on input "Practitioner" at bounding box center [841, 525] width 1059 height 35
type input "DR KELLY"
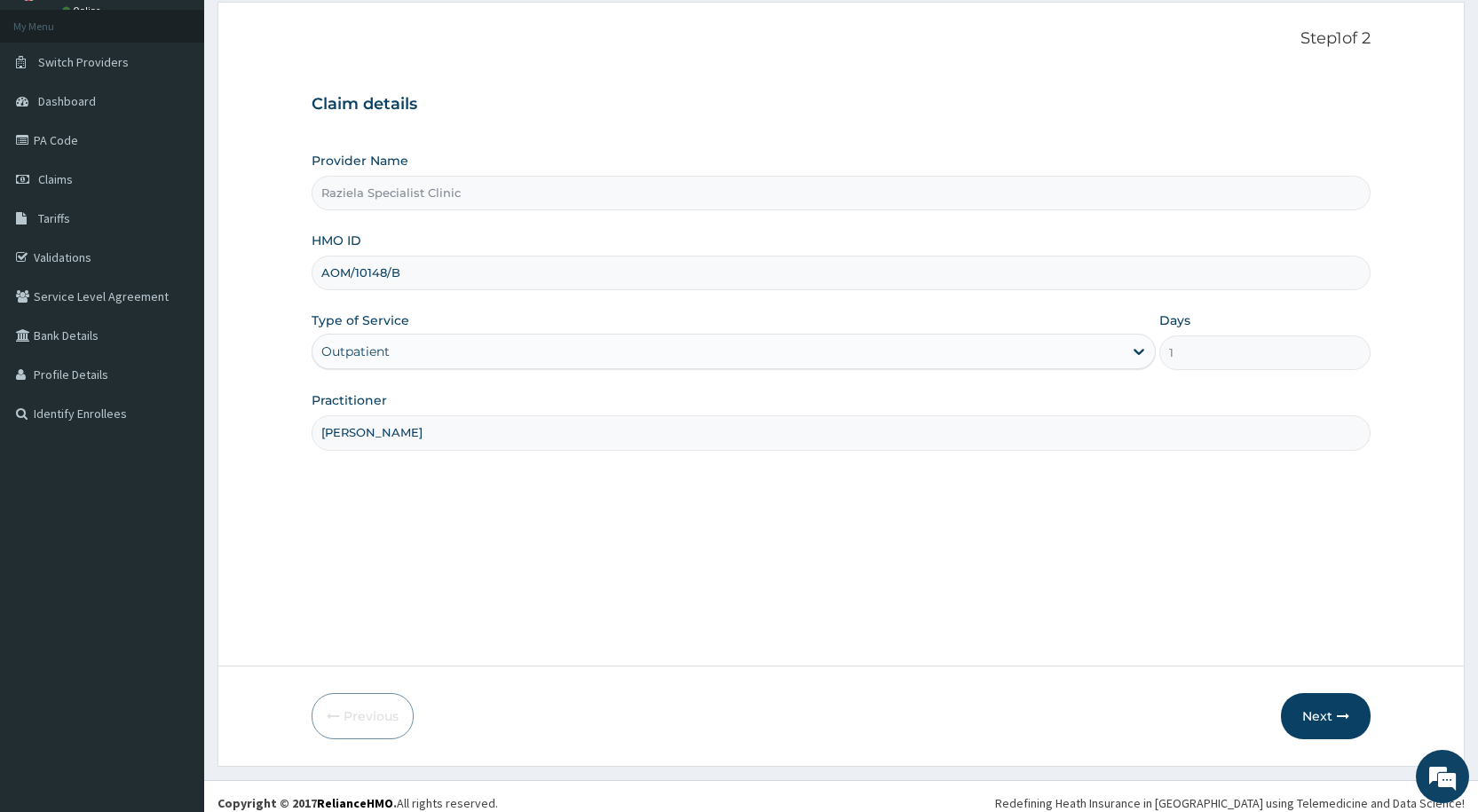
scroll to position [106, 0]
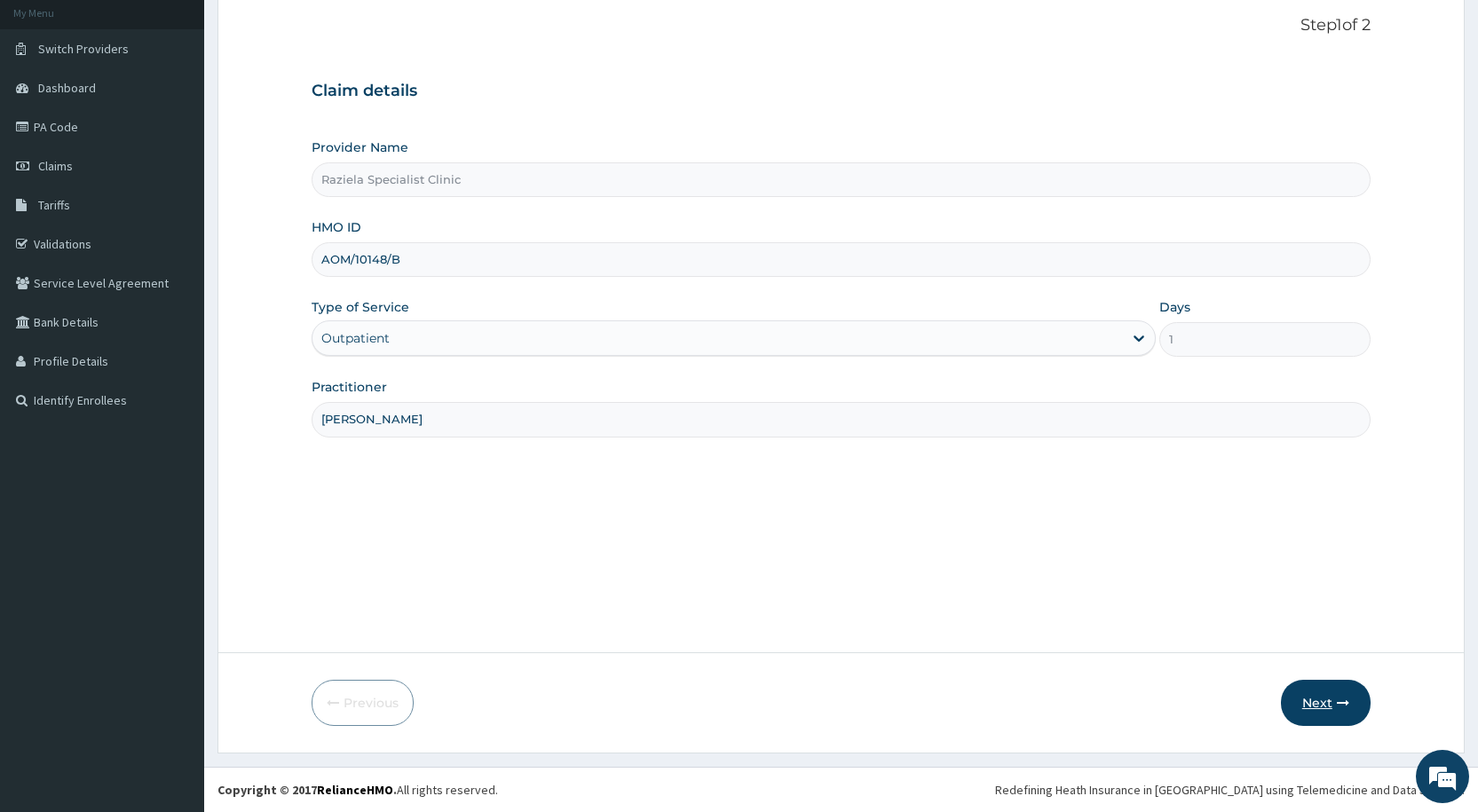
click at [1310, 705] on button "Next" at bounding box center [1326, 703] width 90 height 46
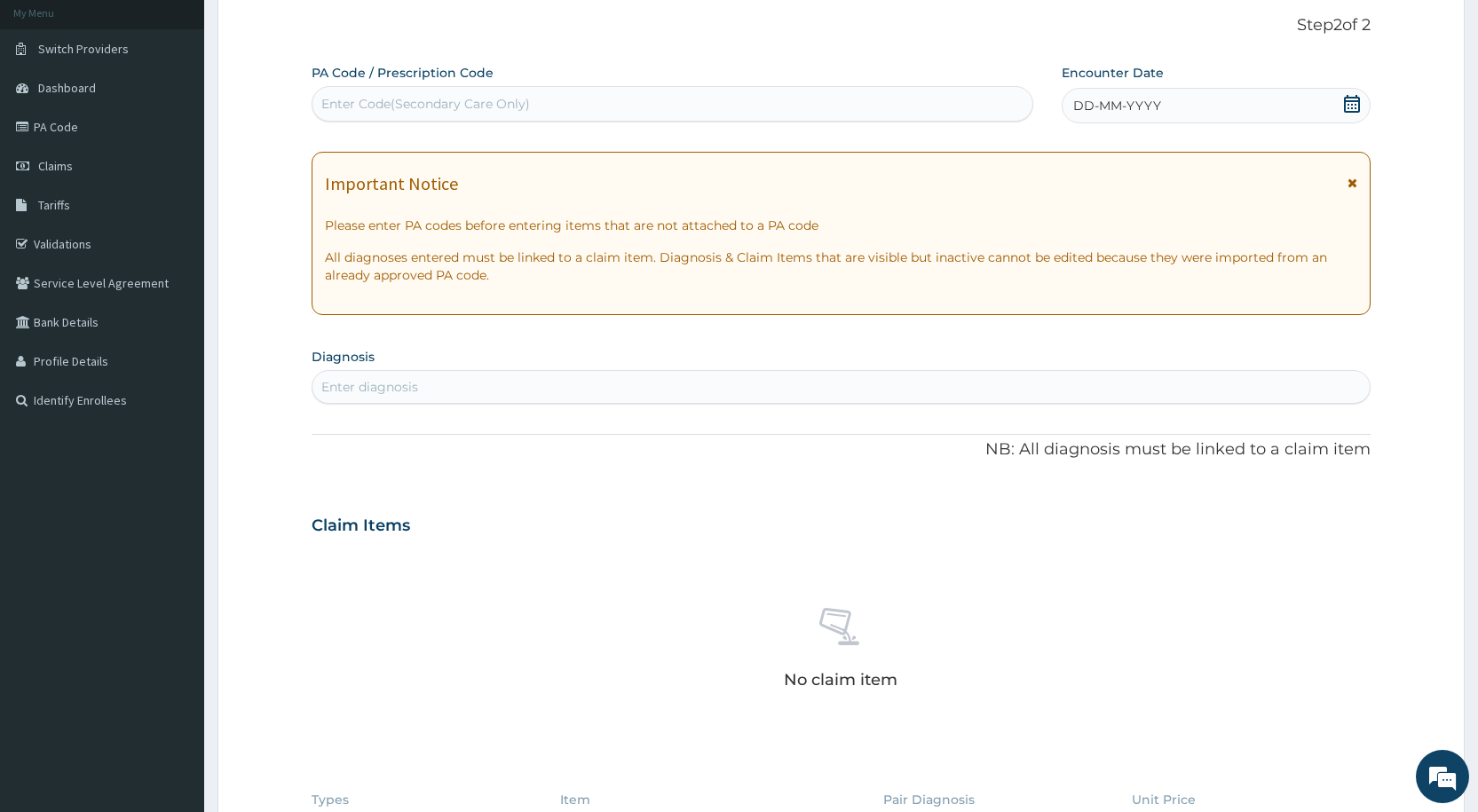
click at [412, 93] on div "Enter Code(Secondary Care Only)" at bounding box center [671, 104] width 719 height 28
paste input "PA/6A53FE"
type input "PA/6A53FE"
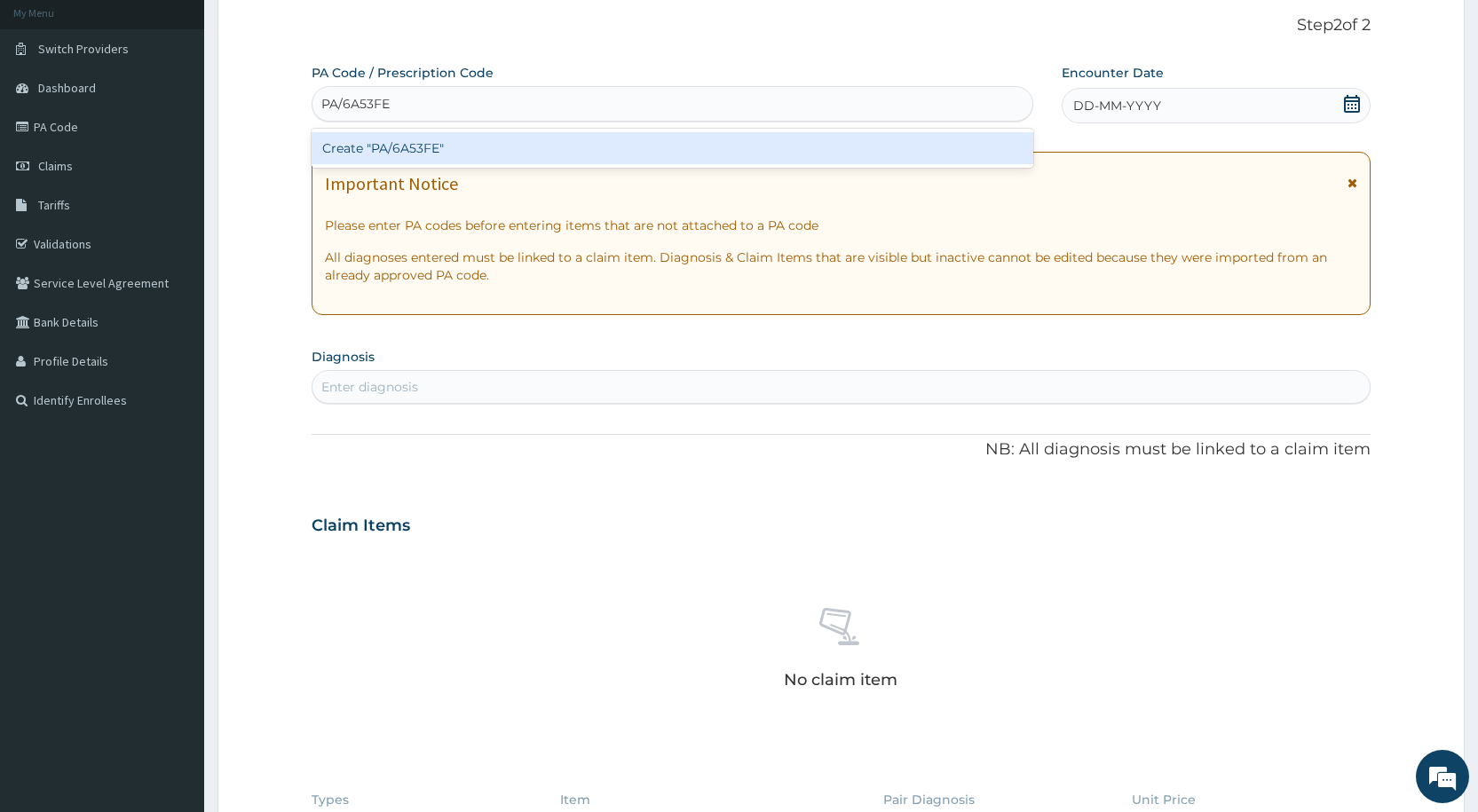
click at [429, 158] on div "Create "PA/6A53FE"" at bounding box center [671, 148] width 721 height 32
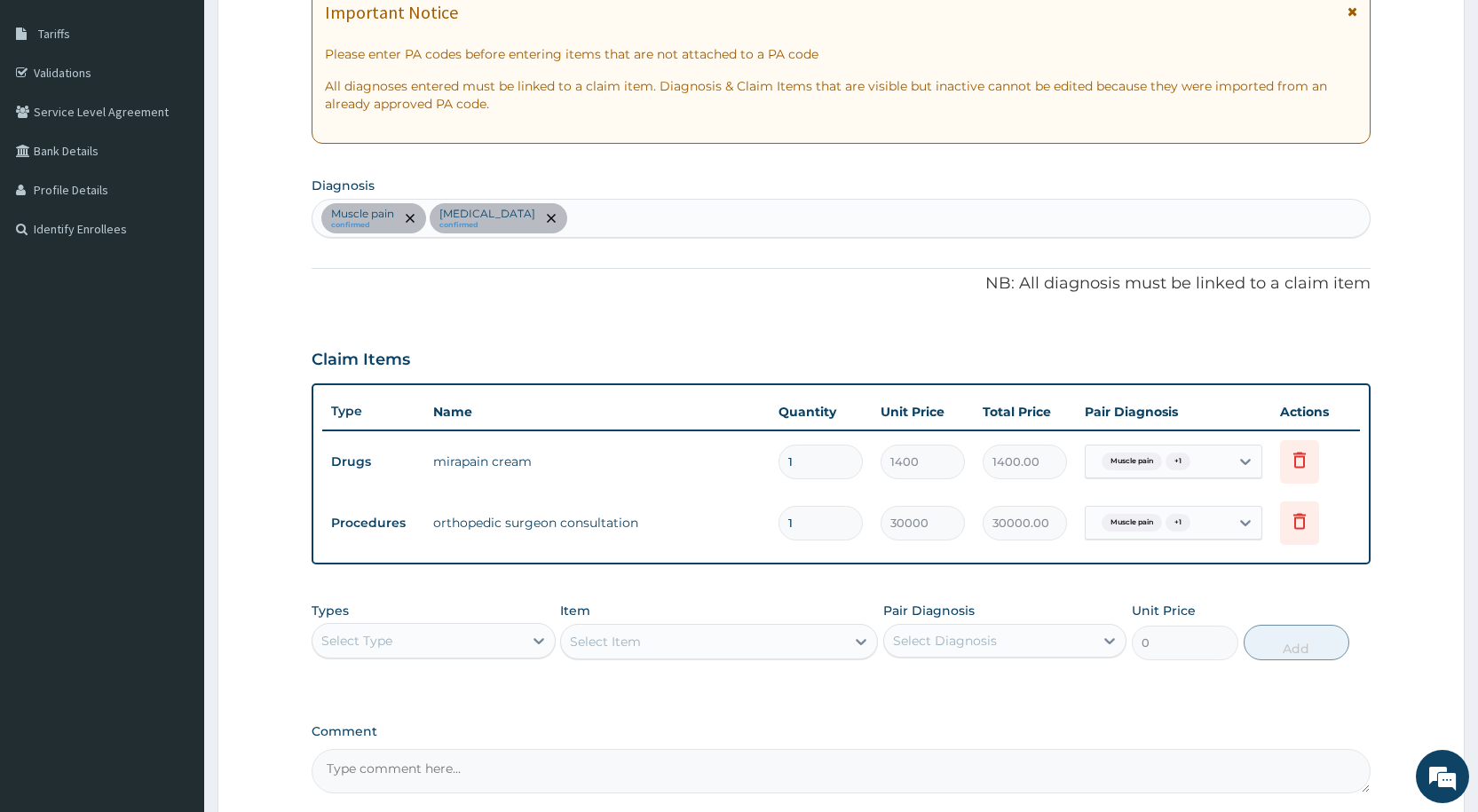
scroll to position [372, 0]
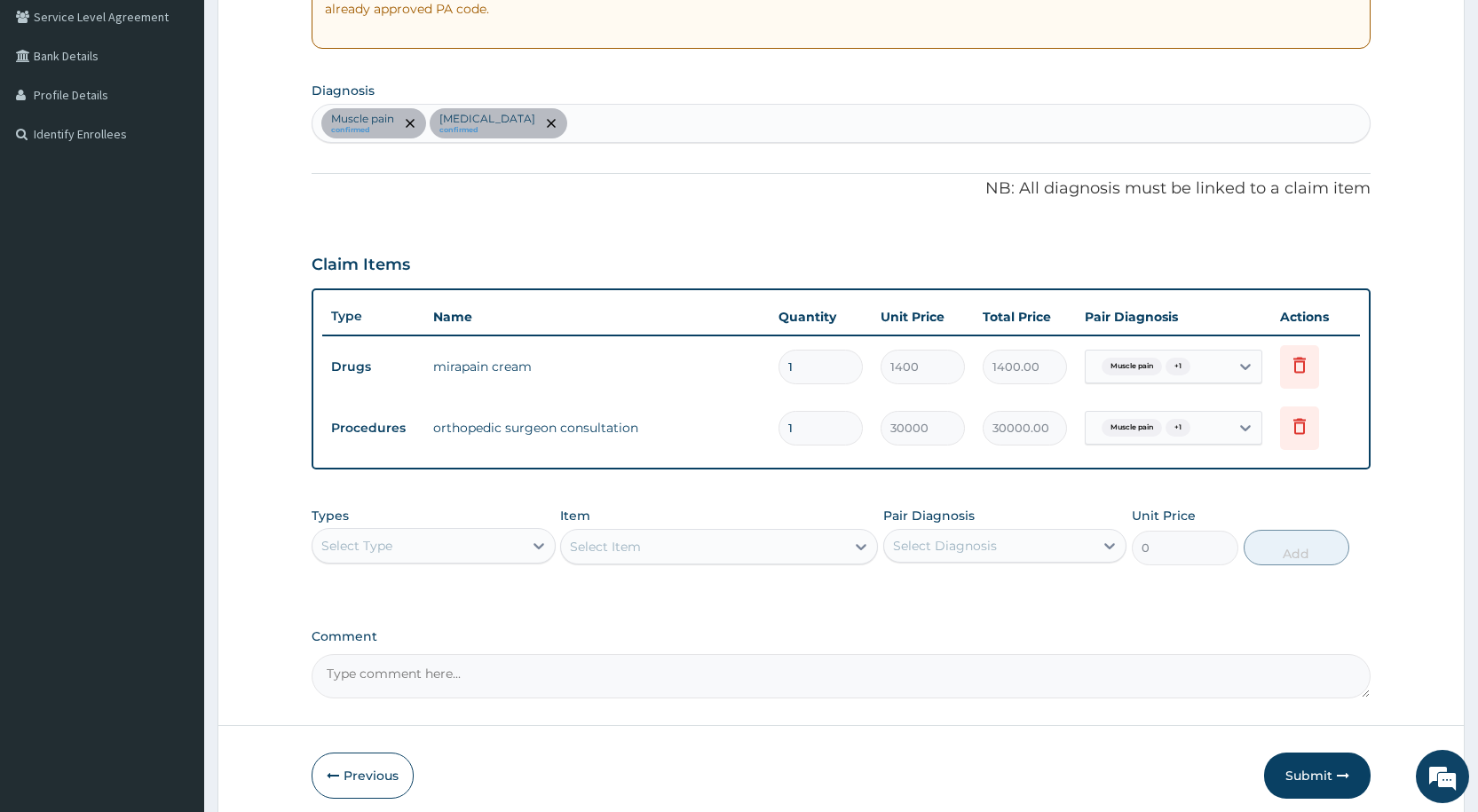
click at [425, 533] on div "Select Type" at bounding box center [417, 546] width 209 height 28
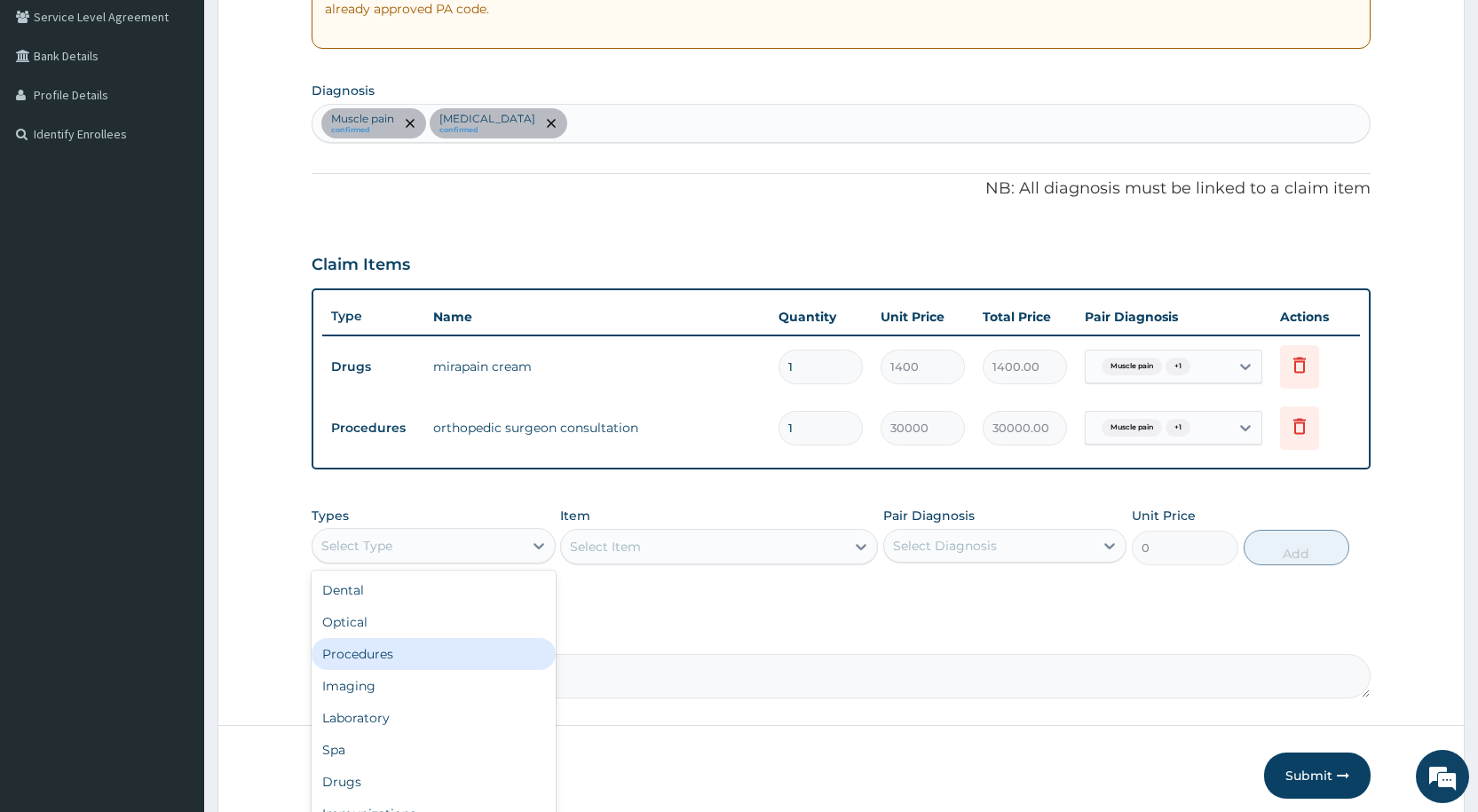
click at [424, 649] on div "Procedures" at bounding box center [433, 654] width 243 height 32
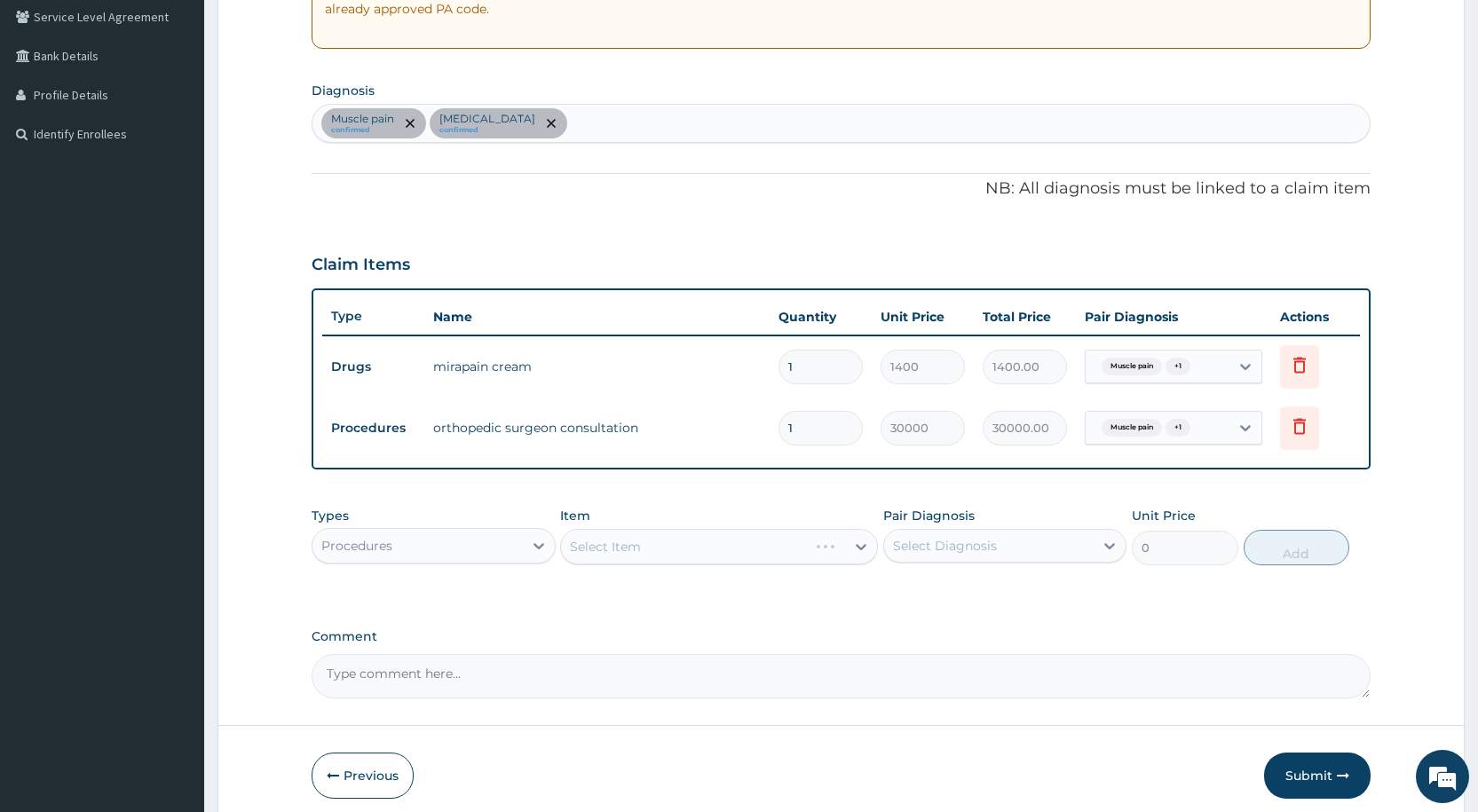
click at [621, 546] on div "Select Item" at bounding box center [719, 547] width 318 height 36
click at [613, 542] on div "Select Item" at bounding box center [719, 547] width 318 height 36
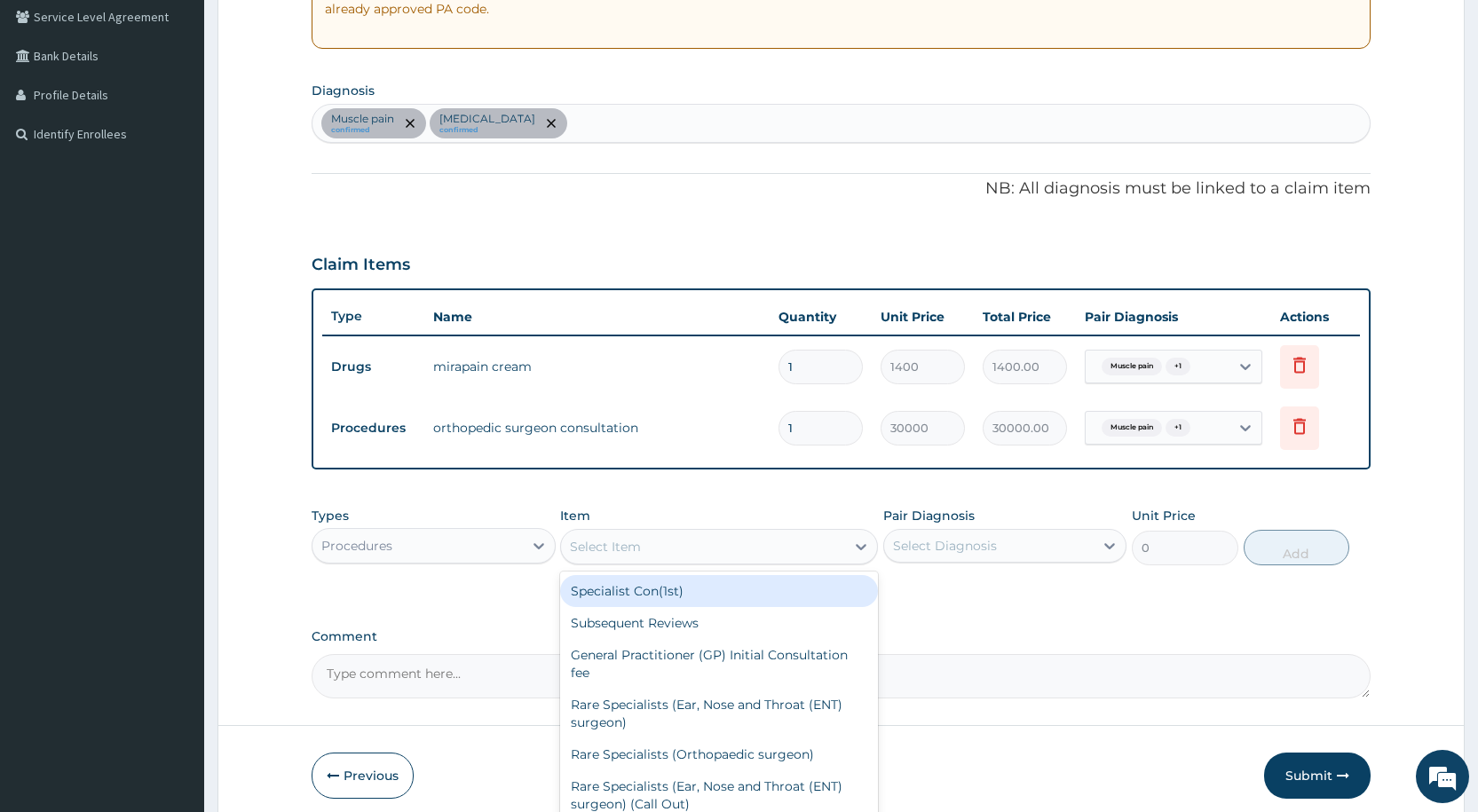
click at [600, 542] on div "Select Item" at bounding box center [604, 547] width 71 height 17
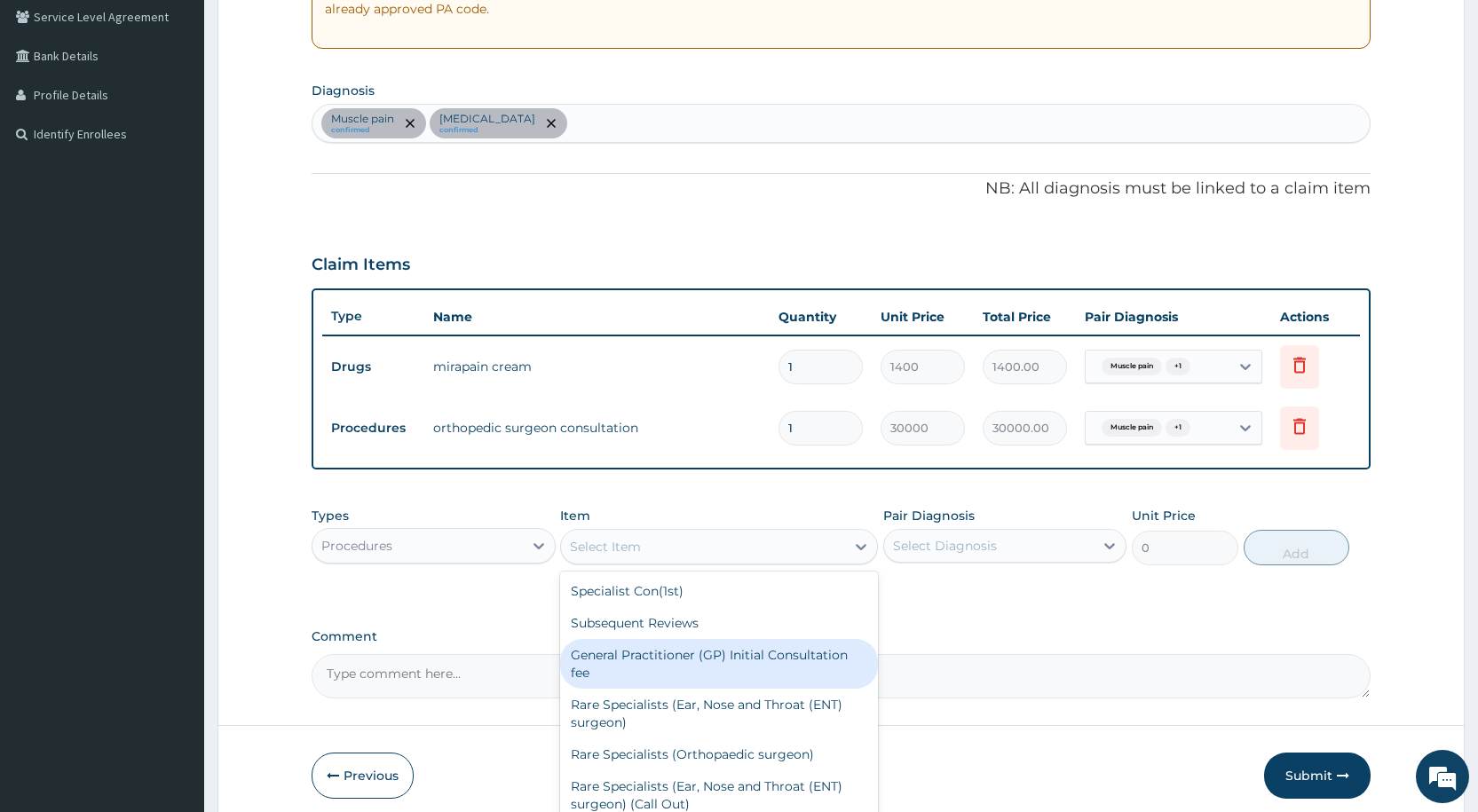
click at [660, 671] on div "General Practitioner (GP) Initial Consultation fee" at bounding box center [719, 664] width 318 height 50
type input "2500"
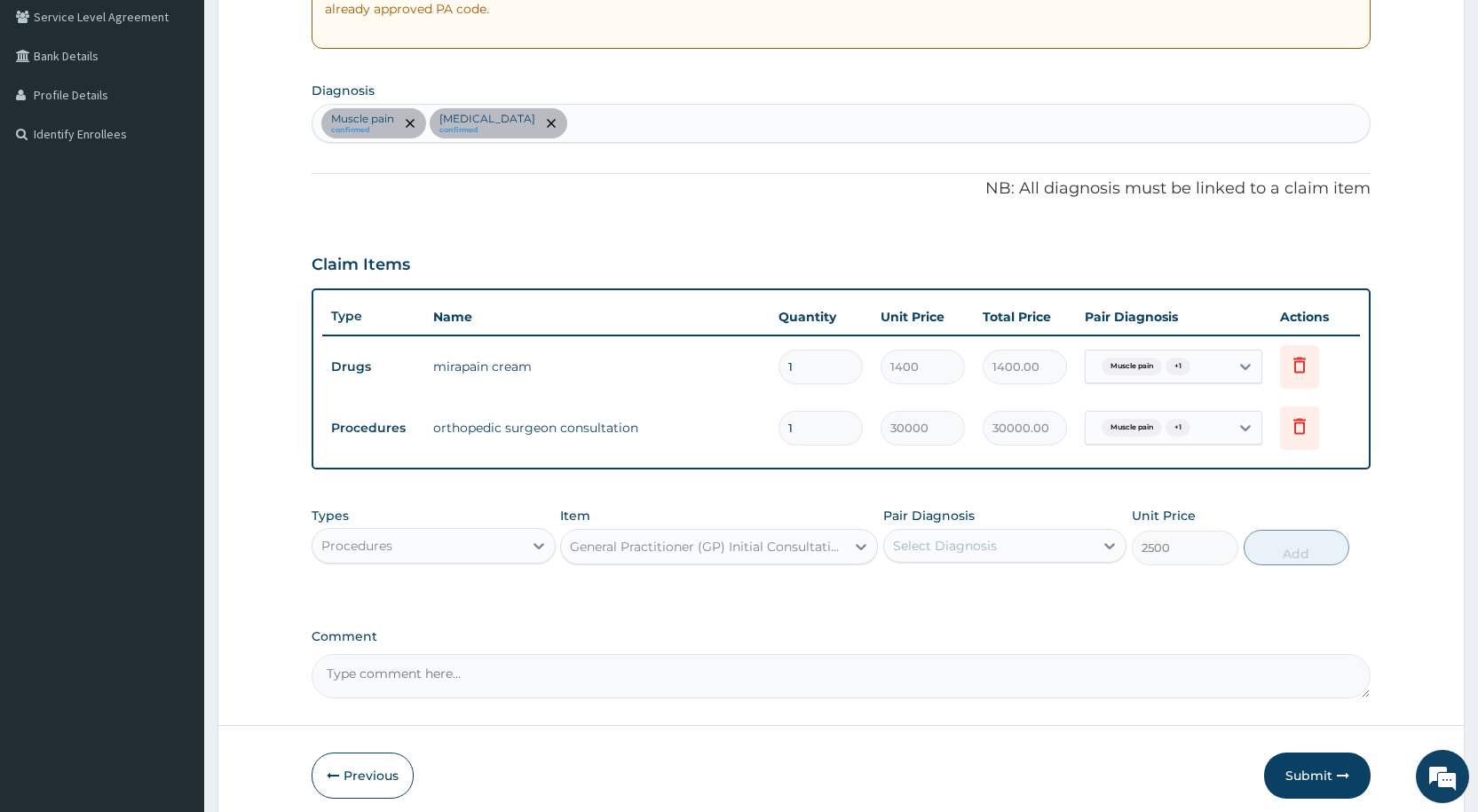
click at [901, 554] on div "Select Diagnosis" at bounding box center [944, 546] width 104 height 17
click at [912, 599] on div "Muscle pain" at bounding box center [1004, 592] width 243 height 37
checkbox input "true"
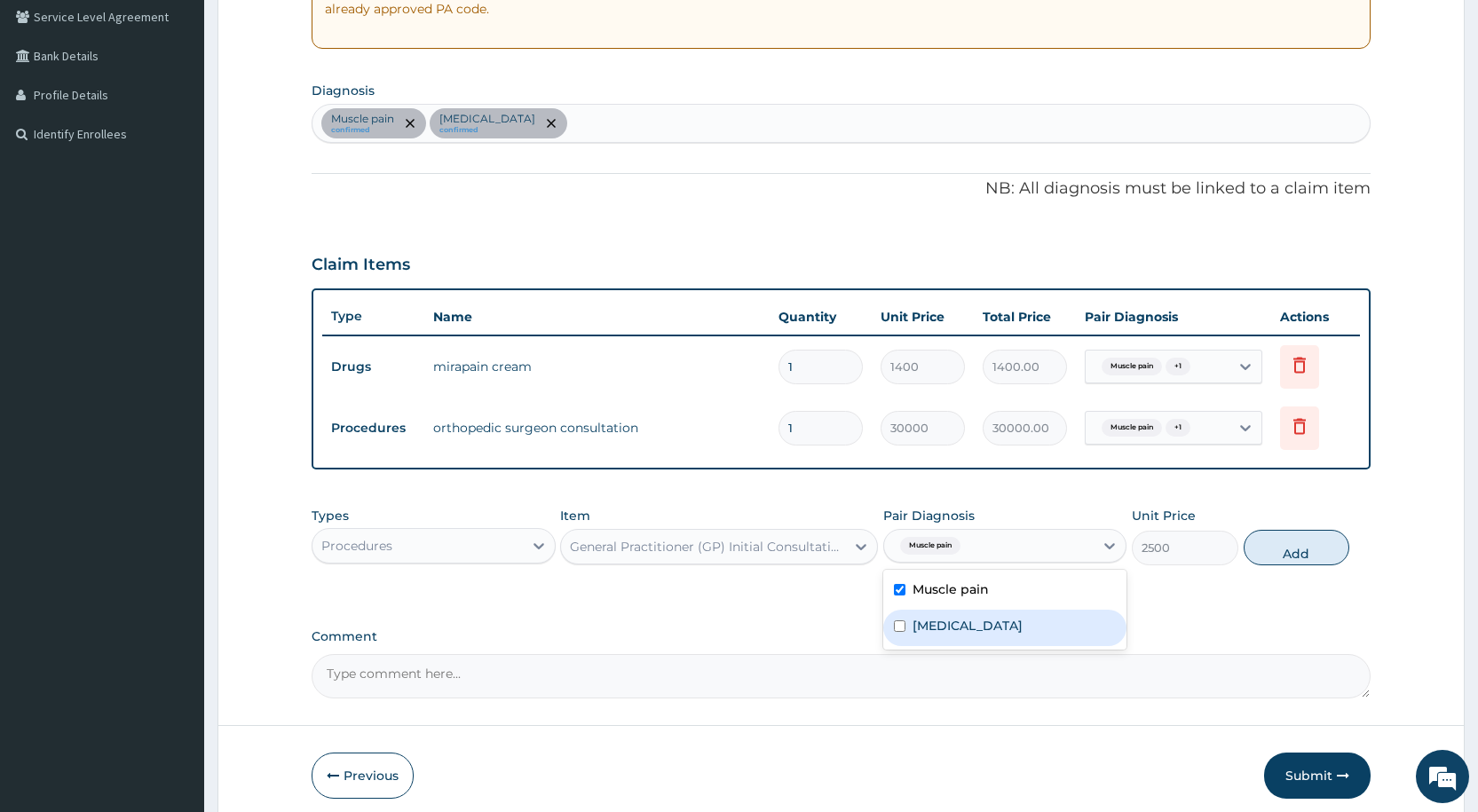
click at [918, 625] on label "Plantar fasciitis" at bounding box center [967, 626] width 110 height 17
checkbox input "true"
click at [1287, 555] on button "Add" at bounding box center [1296, 547] width 106 height 36
type input "0"
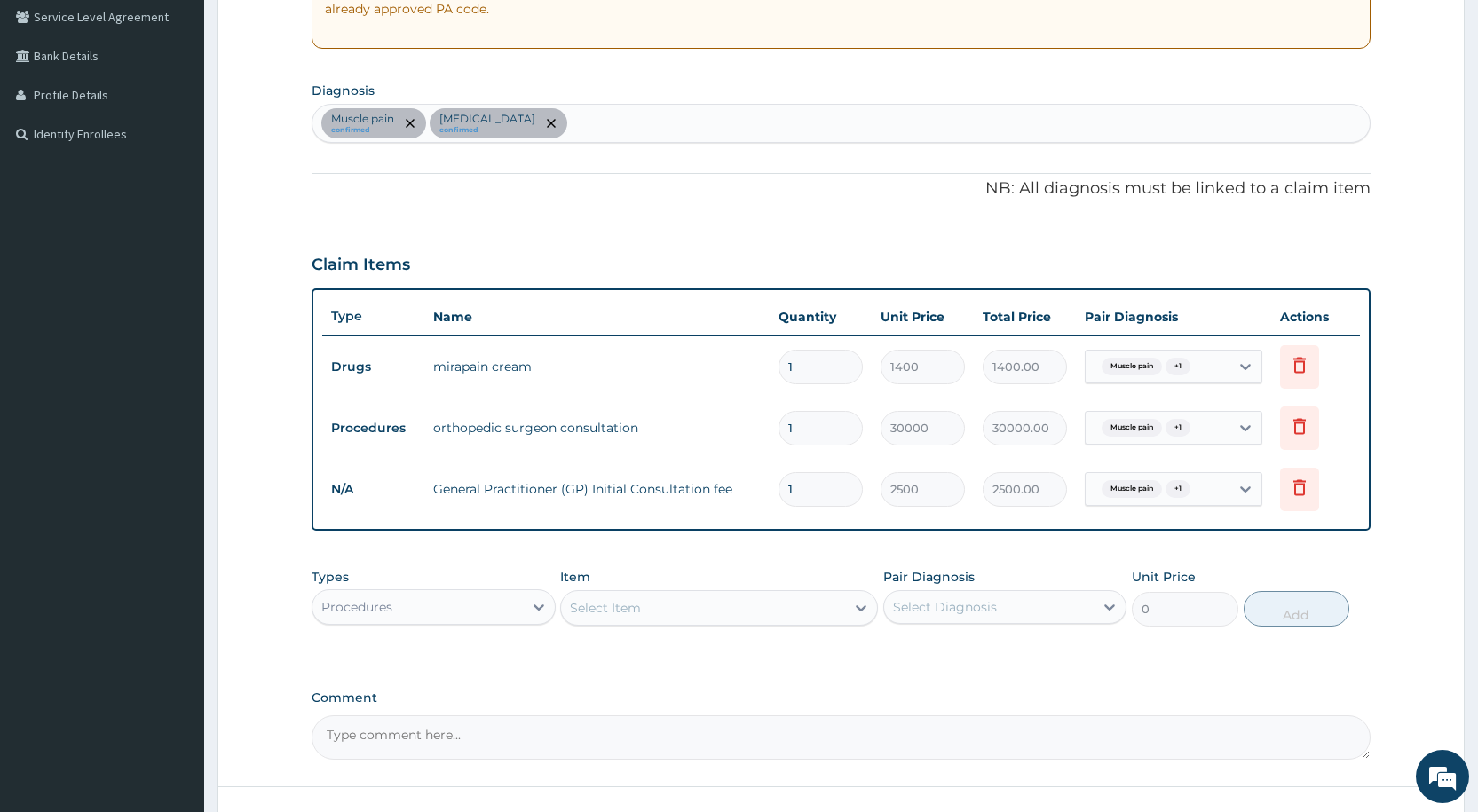
click at [472, 604] on div "Procedures" at bounding box center [417, 606] width 209 height 28
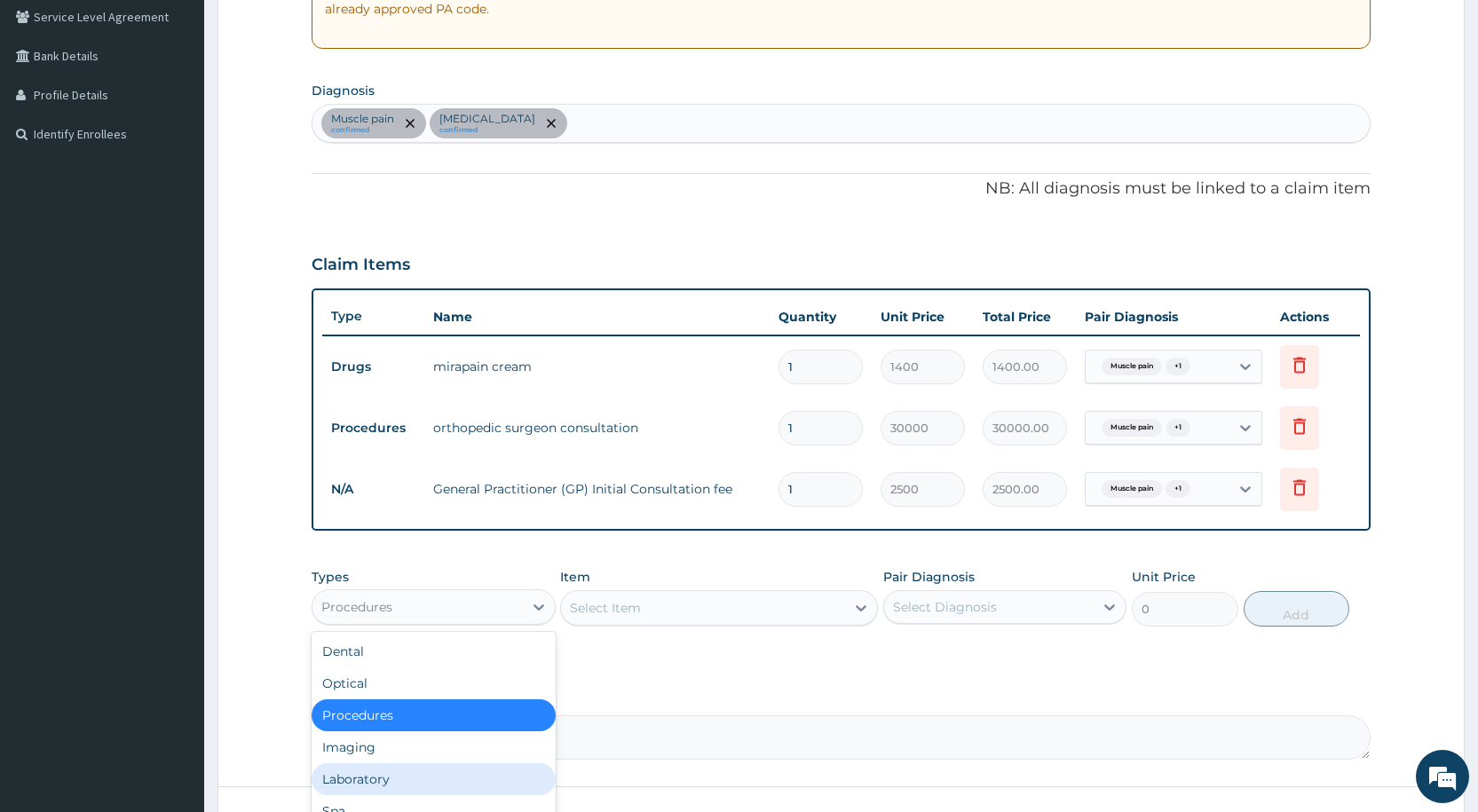
click at [431, 770] on div "Laboratory" at bounding box center [433, 779] width 243 height 32
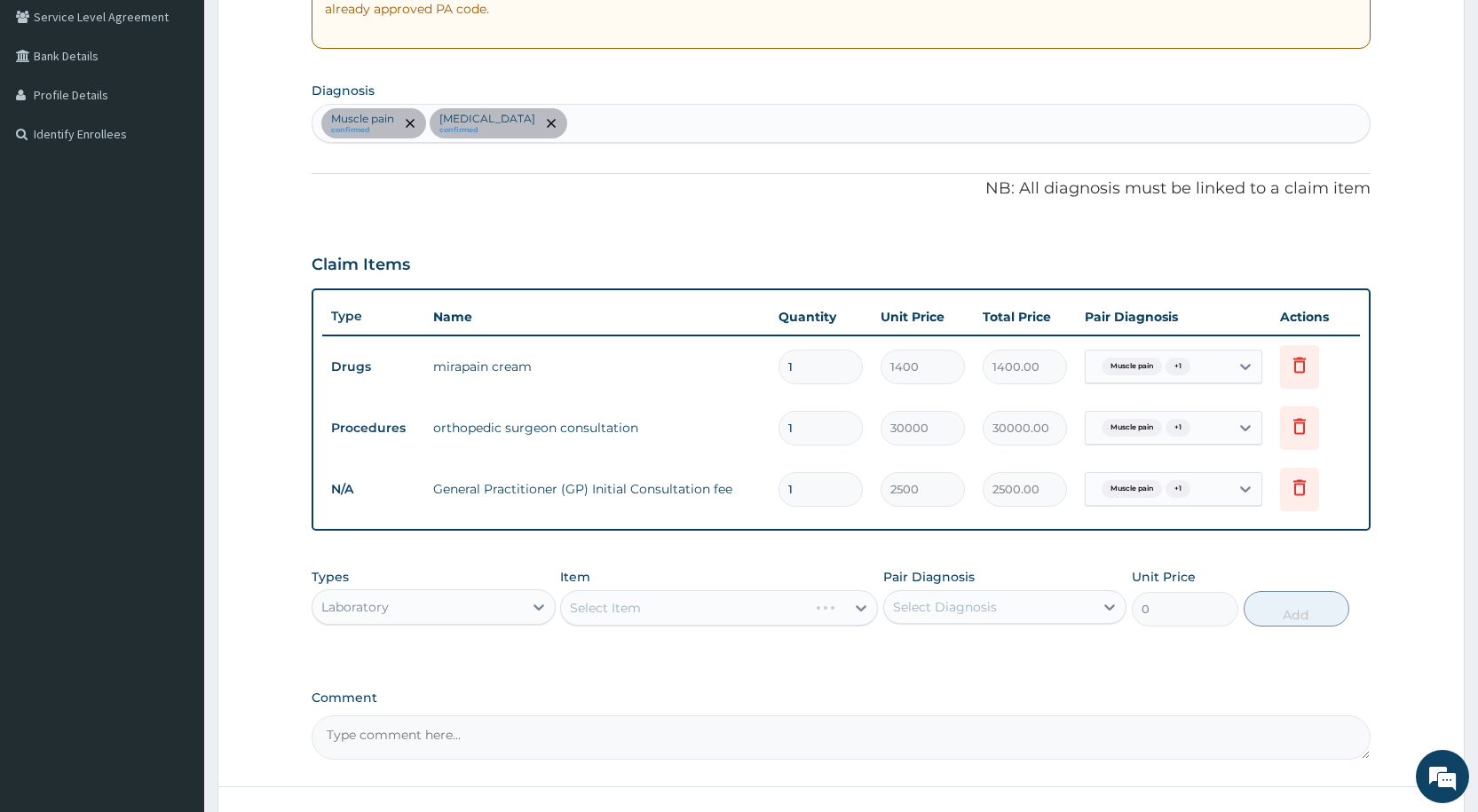
click at [609, 608] on div "Select Item" at bounding box center [719, 608] width 318 height 36
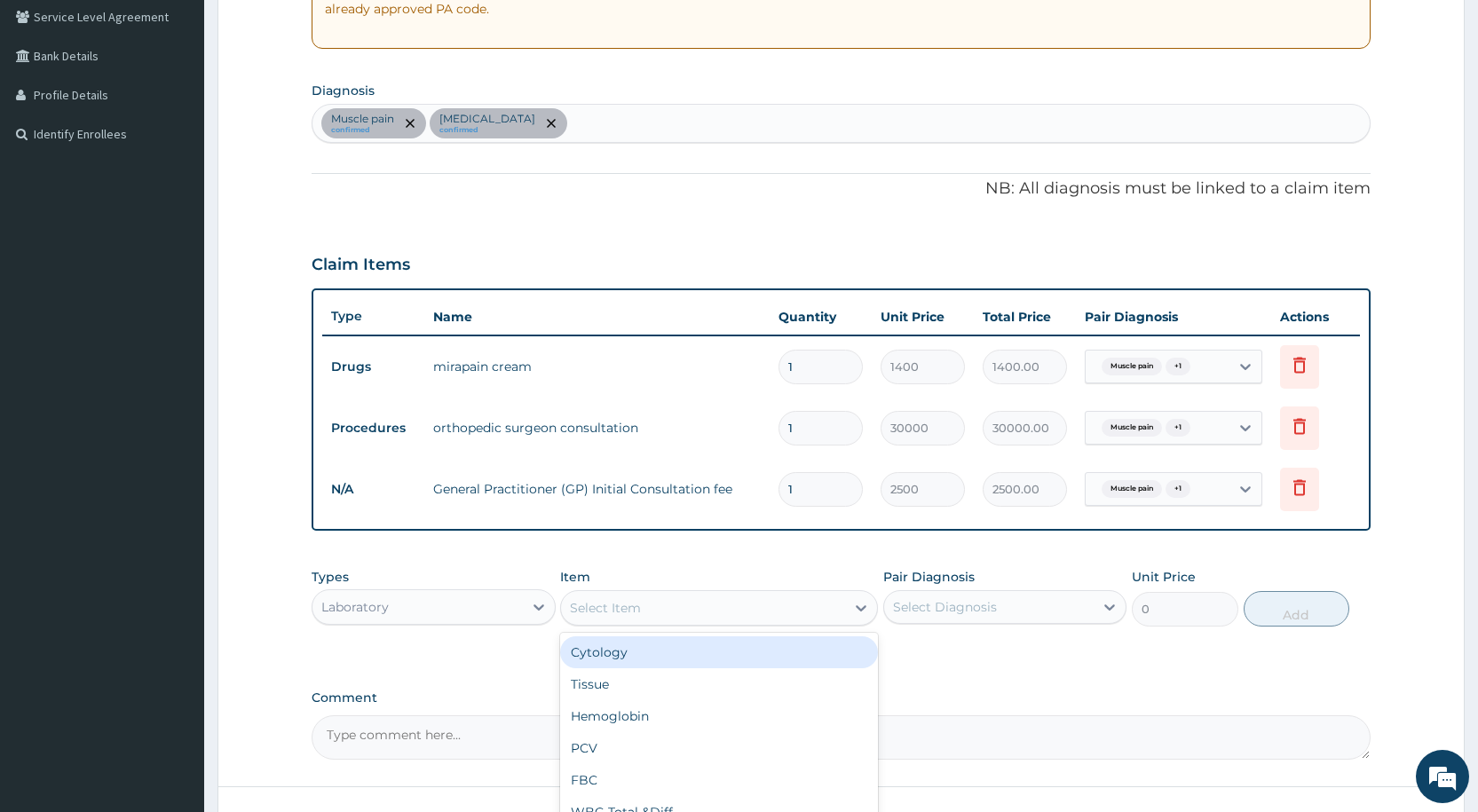
click at [609, 608] on div "Select Item" at bounding box center [604, 607] width 71 height 17
type input "MAL"
click at [685, 655] on div "MALARIA PARASITE" at bounding box center [719, 652] width 318 height 32
type input "1000"
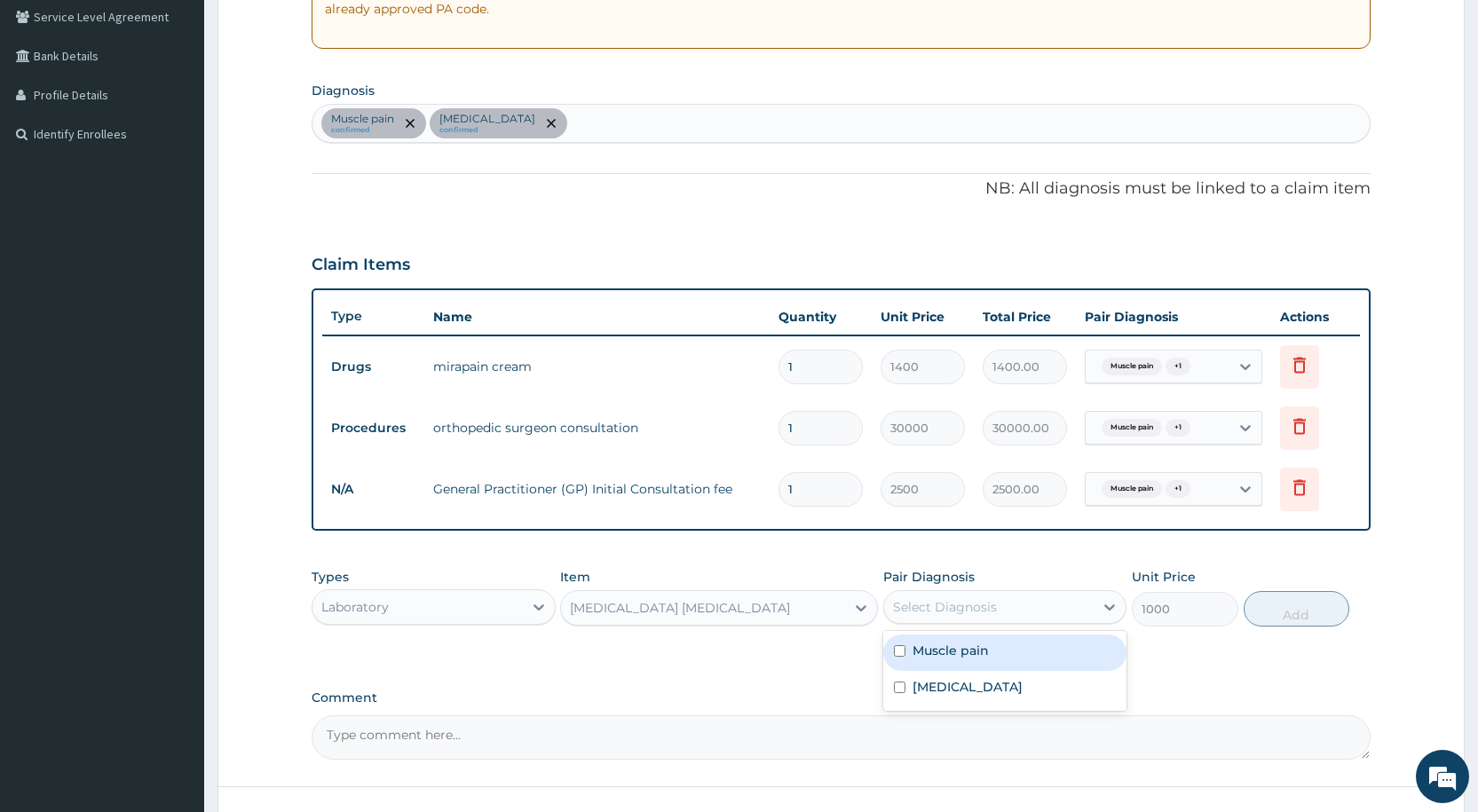
click at [928, 608] on div "Select Diagnosis" at bounding box center [944, 606] width 104 height 17
click at [933, 645] on label "Muscle pain" at bounding box center [950, 650] width 76 height 17
checkbox input "true"
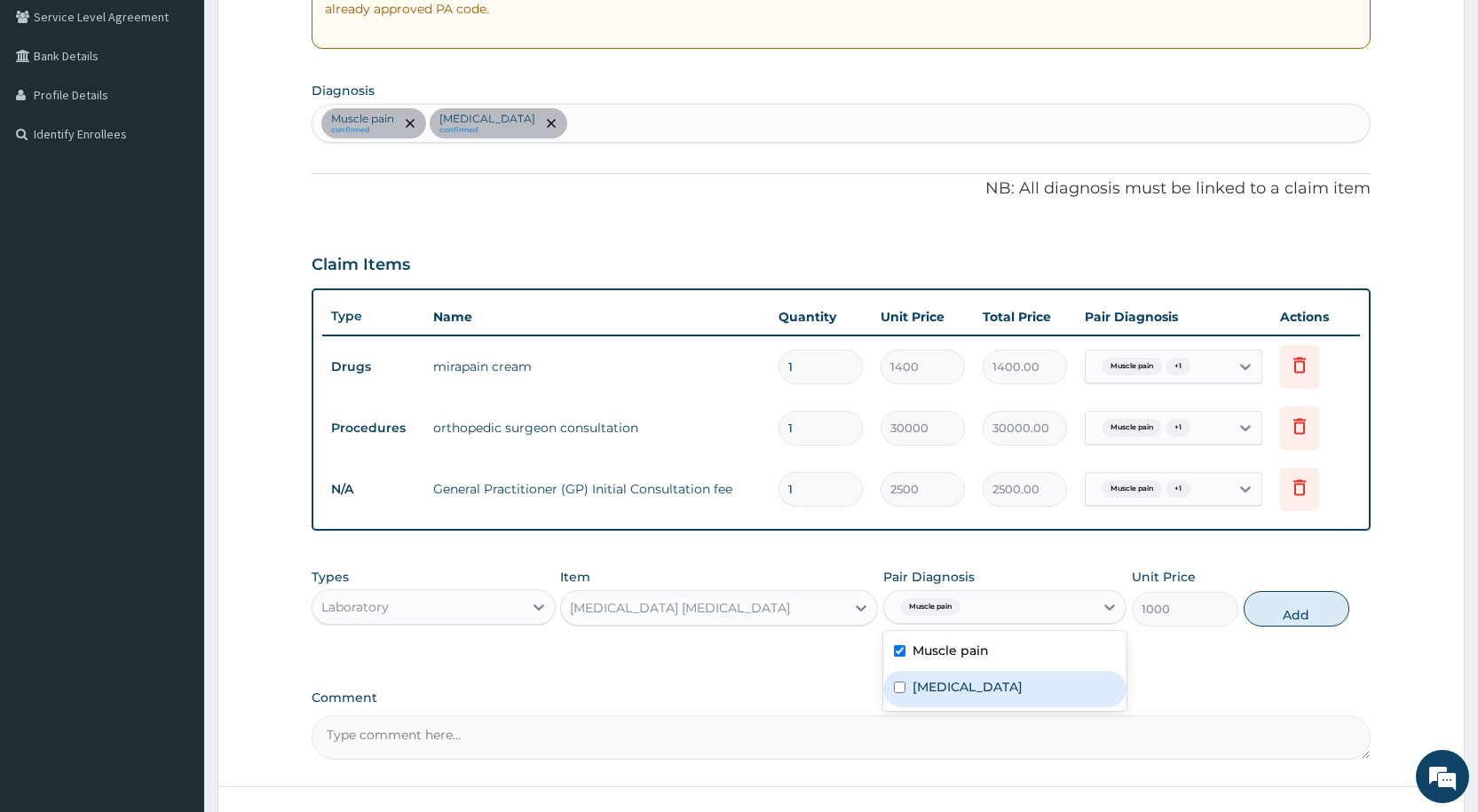
click at [931, 683] on label "Plantar fasciitis" at bounding box center [967, 686] width 110 height 17
checkbox input "true"
click at [1263, 611] on button "Add" at bounding box center [1296, 609] width 106 height 36
type input "0"
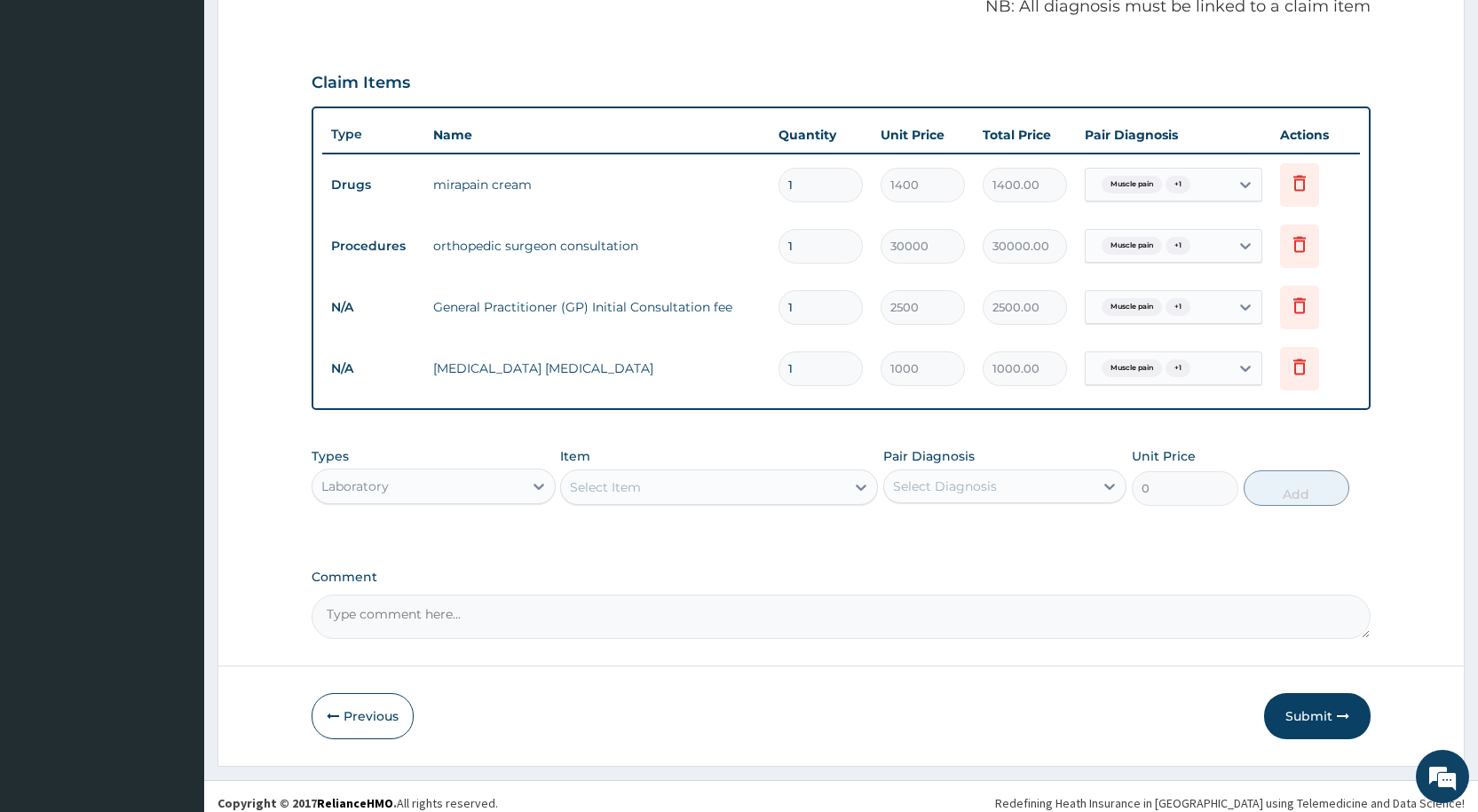
scroll to position [567, 0]
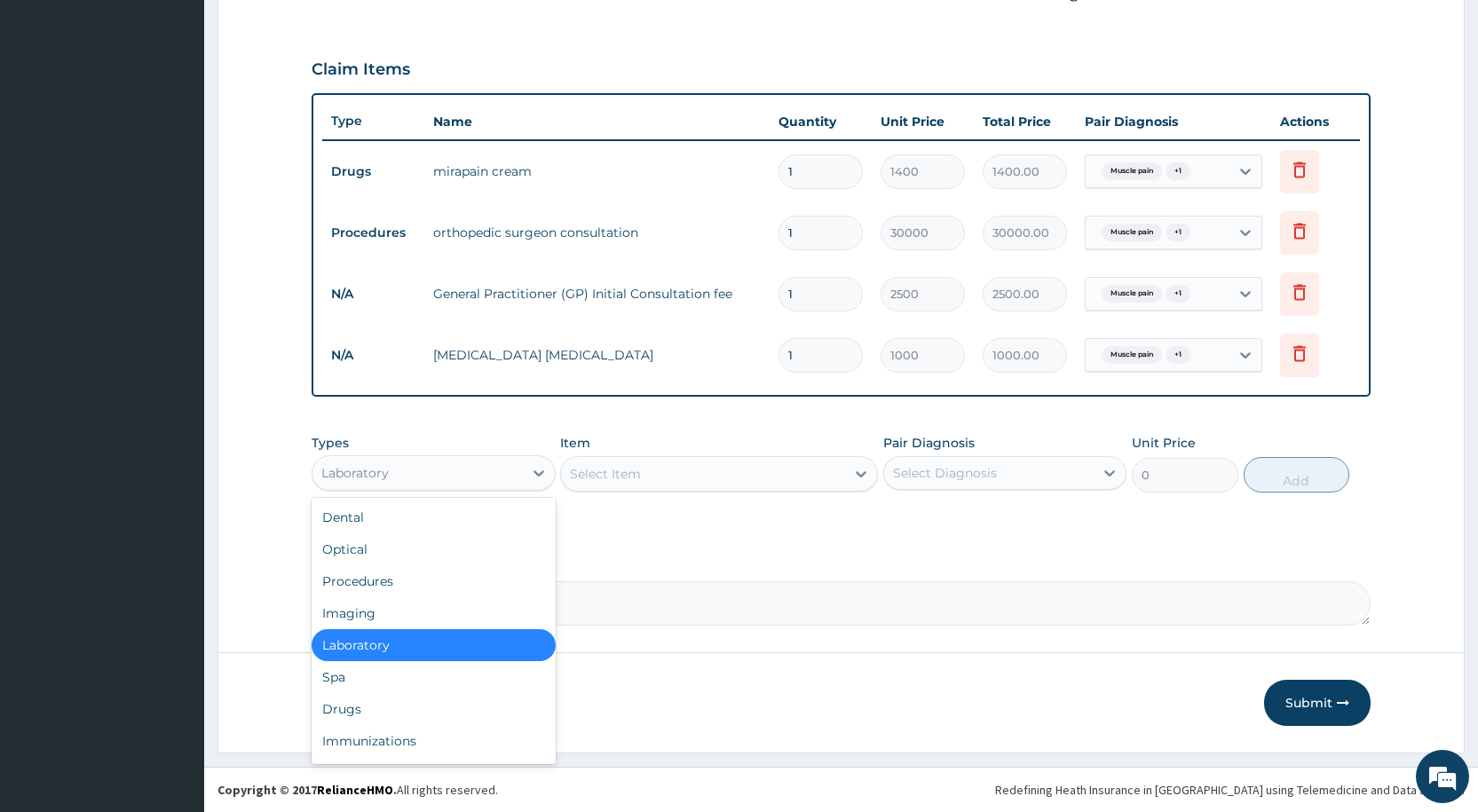
click at [460, 479] on div "Laboratory" at bounding box center [417, 473] width 209 height 28
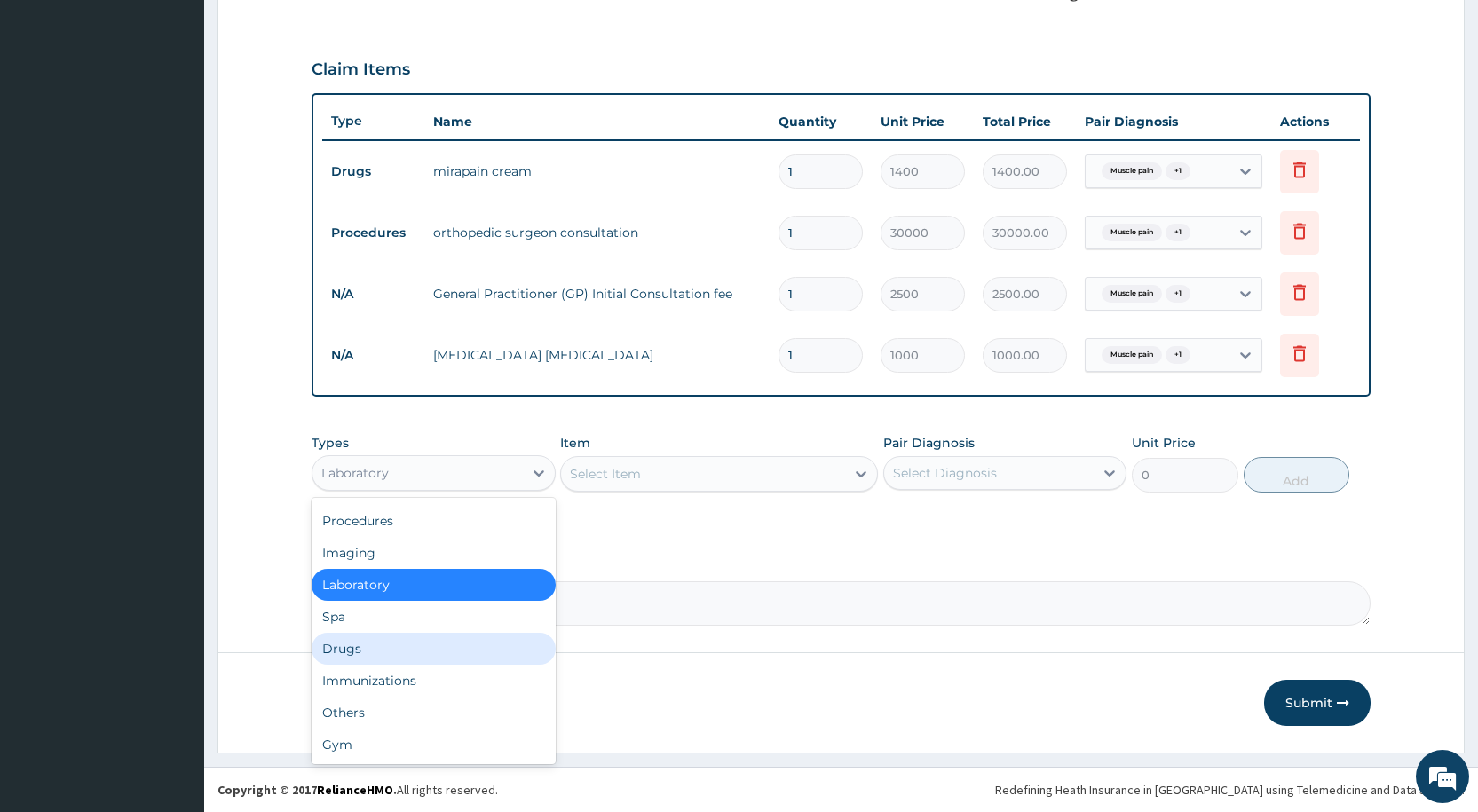
click at [412, 648] on div "Drugs" at bounding box center [433, 648] width 243 height 32
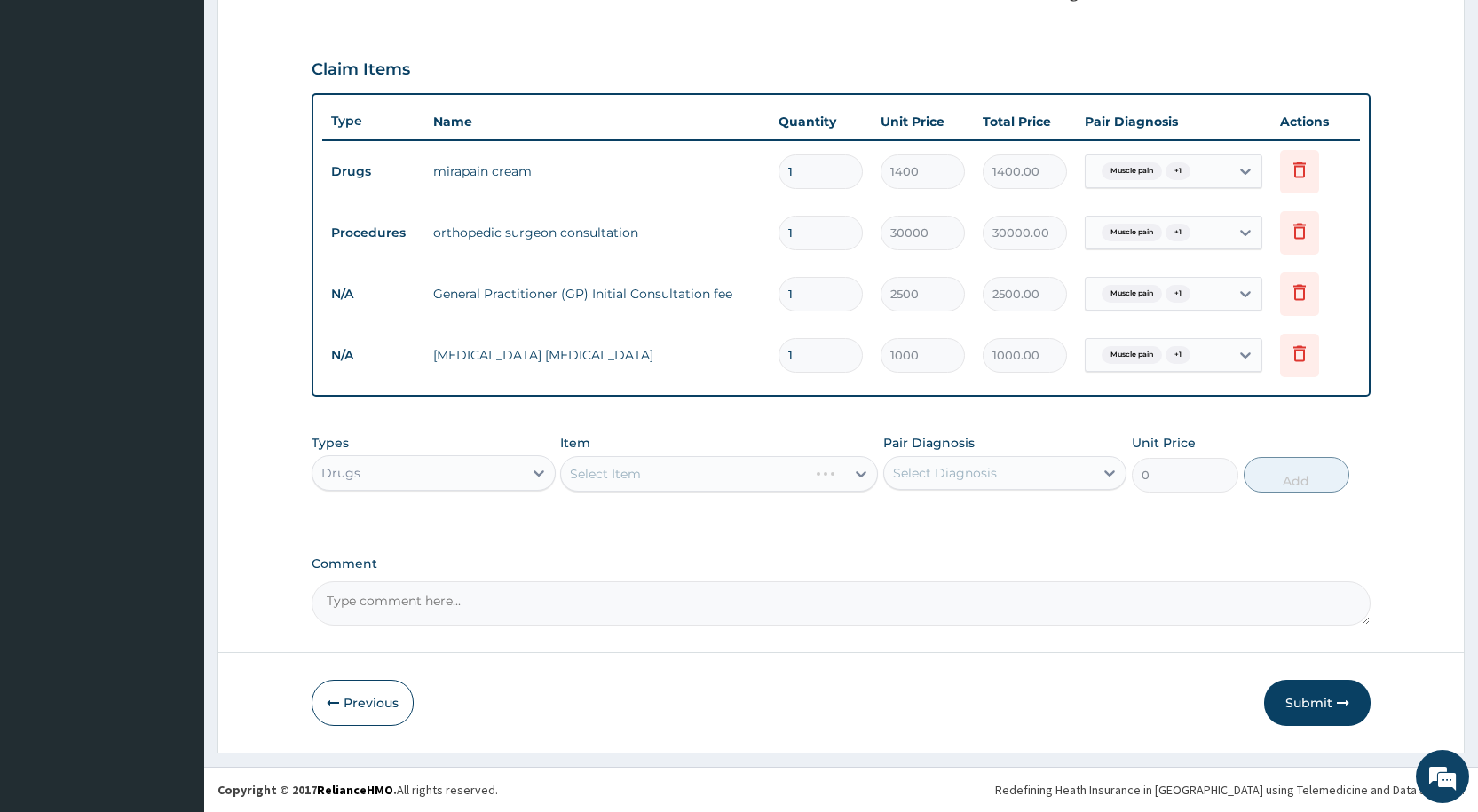
click at [614, 476] on div "Select Item" at bounding box center [719, 474] width 318 height 36
click at [604, 473] on div "Select Item" at bounding box center [719, 474] width 318 height 36
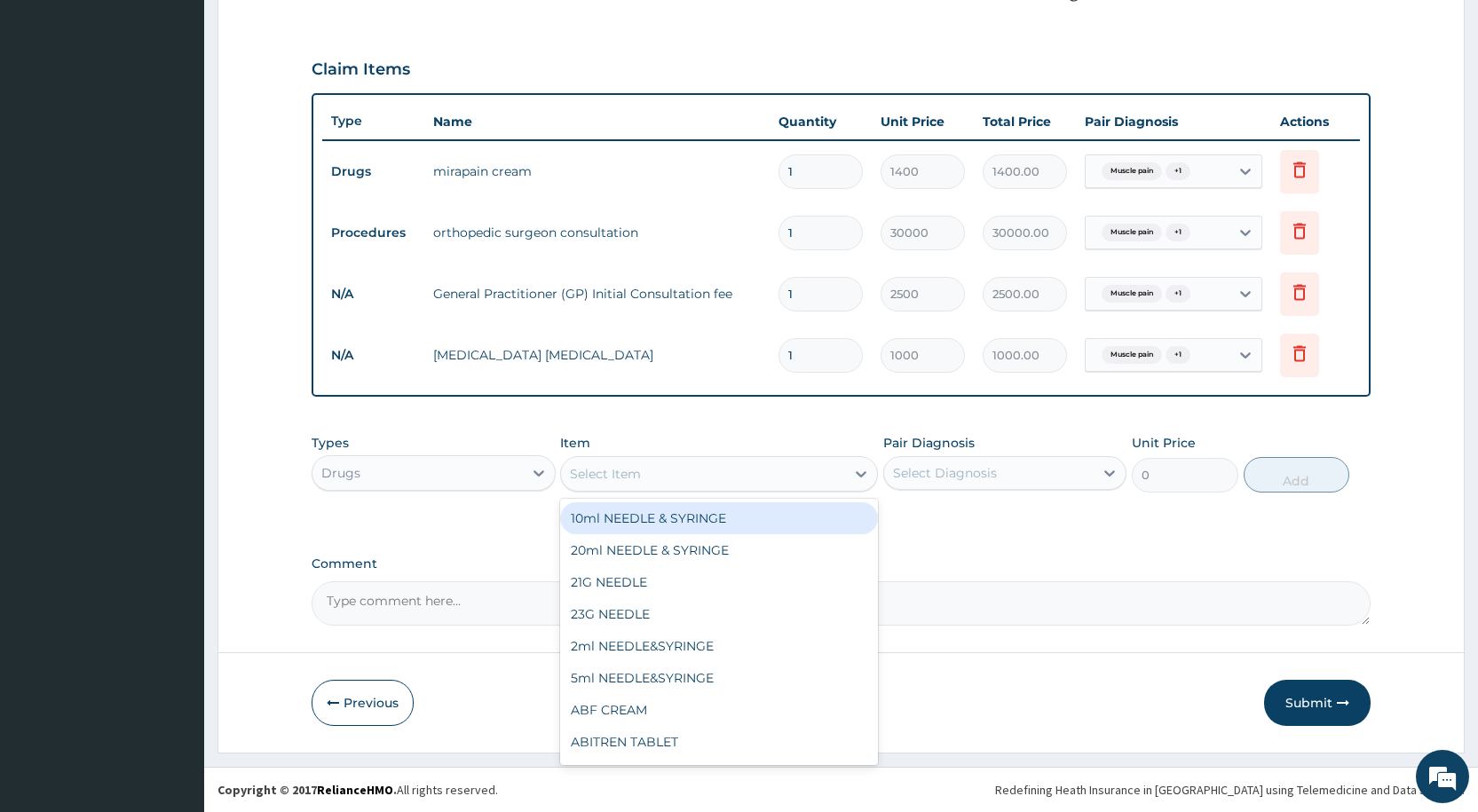
click at [604, 472] on div "Select Item" at bounding box center [604, 473] width 71 height 17
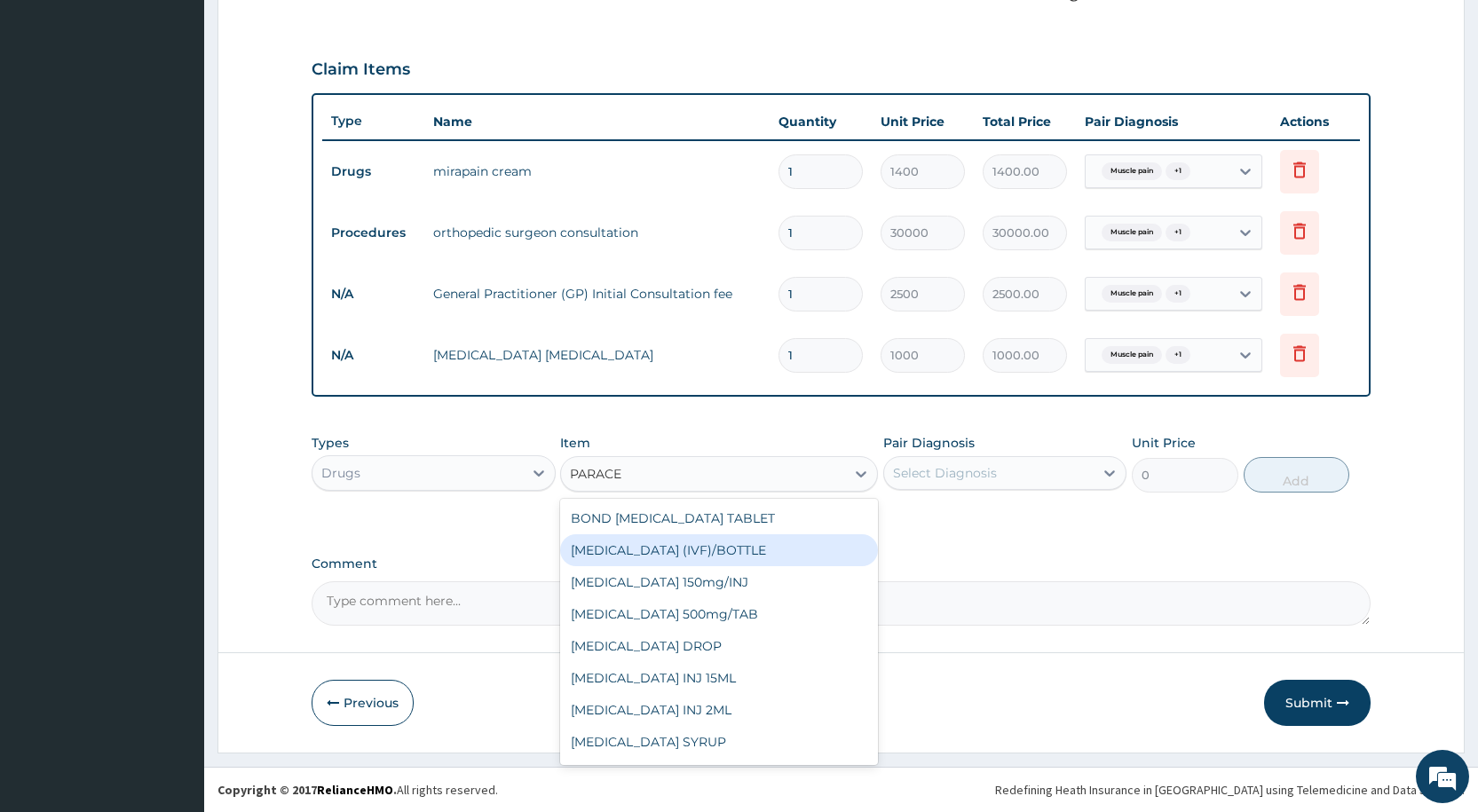
type input "PARACE"
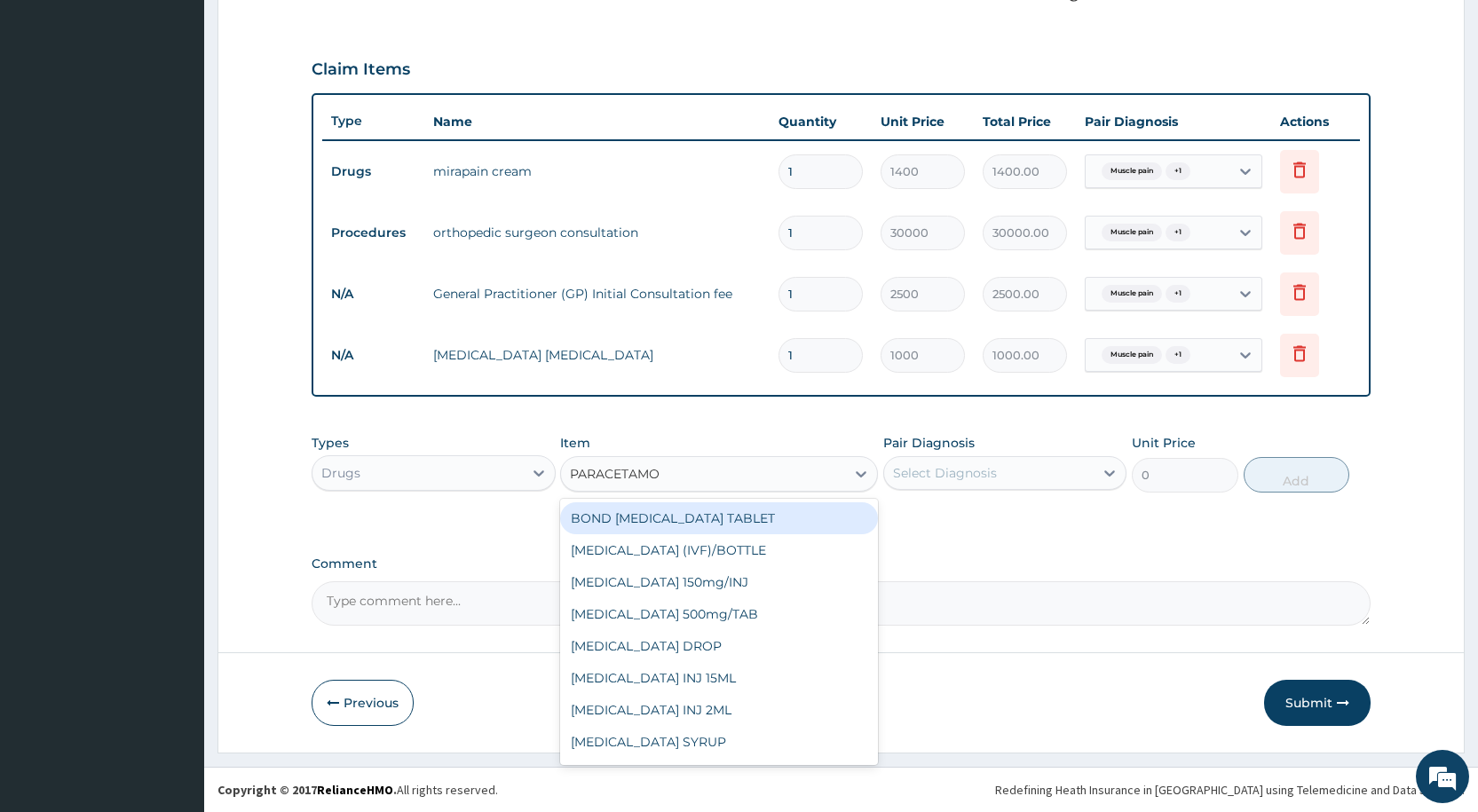
type input "PARACETAMOL"
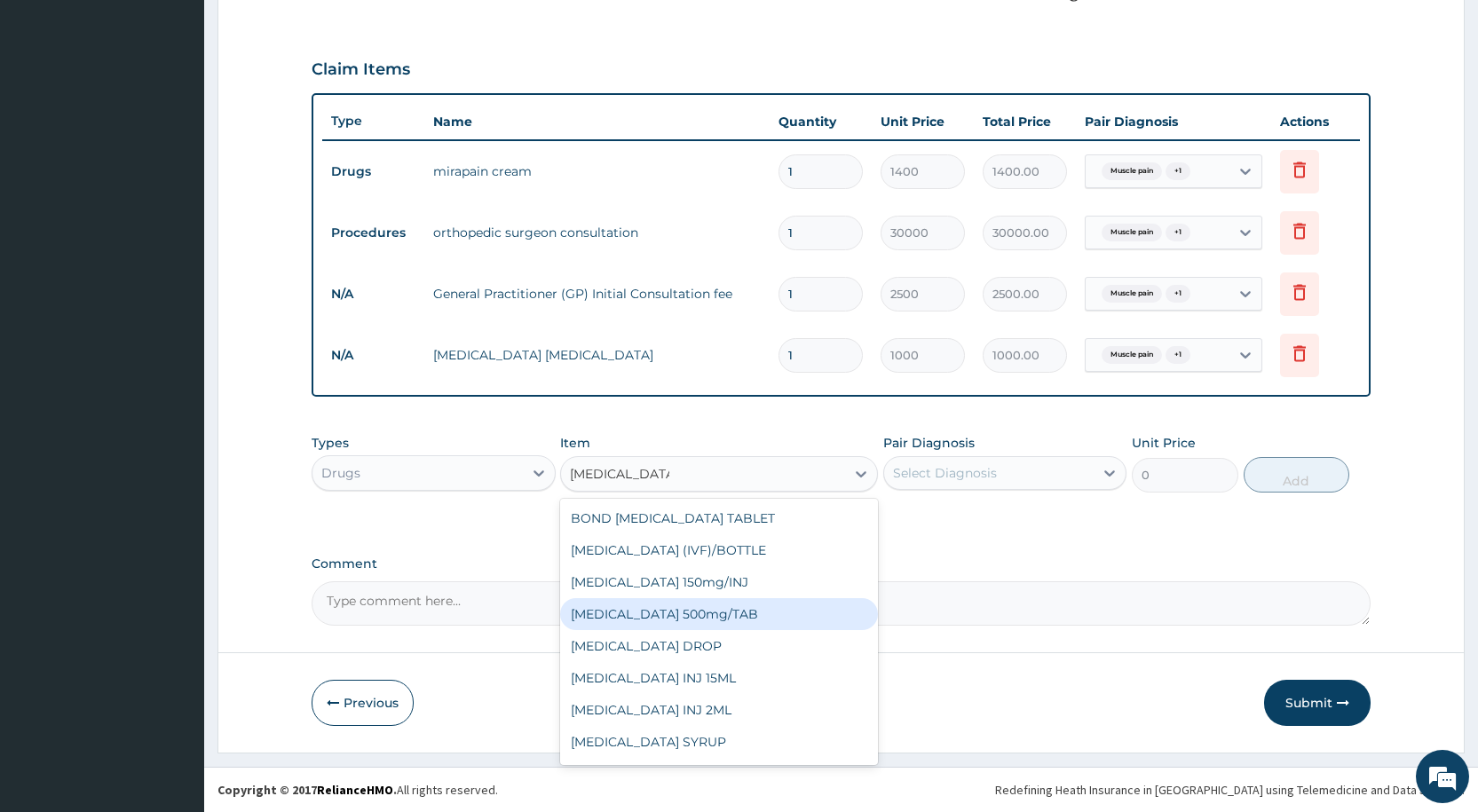
click at [765, 615] on div "PARACETAMOL 500mg/TAB" at bounding box center [719, 614] width 318 height 32
type input "10"
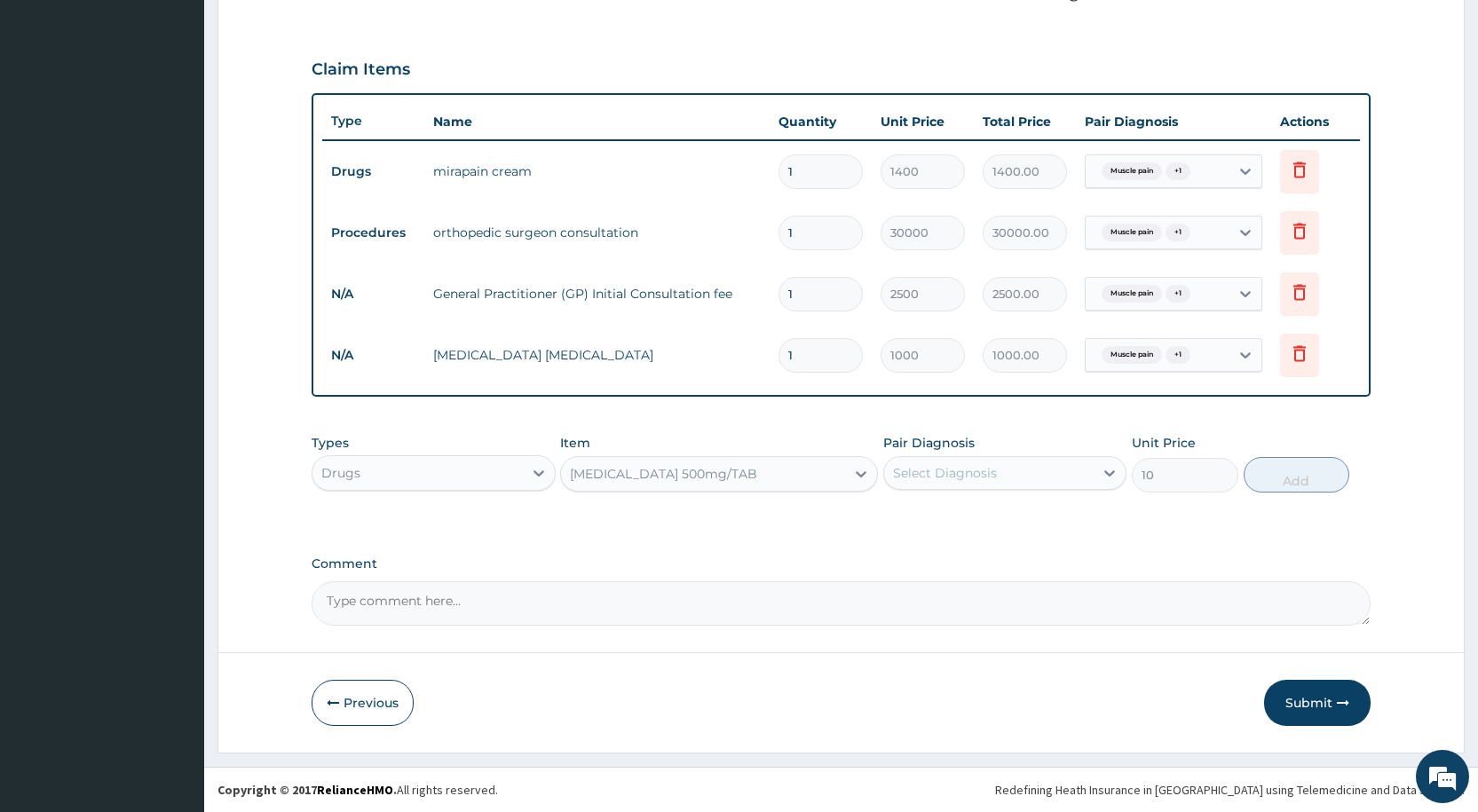
click at [727, 473] on div "PARACETAMOL 500mg/TAB" at bounding box center [663, 473] width 187 height 17
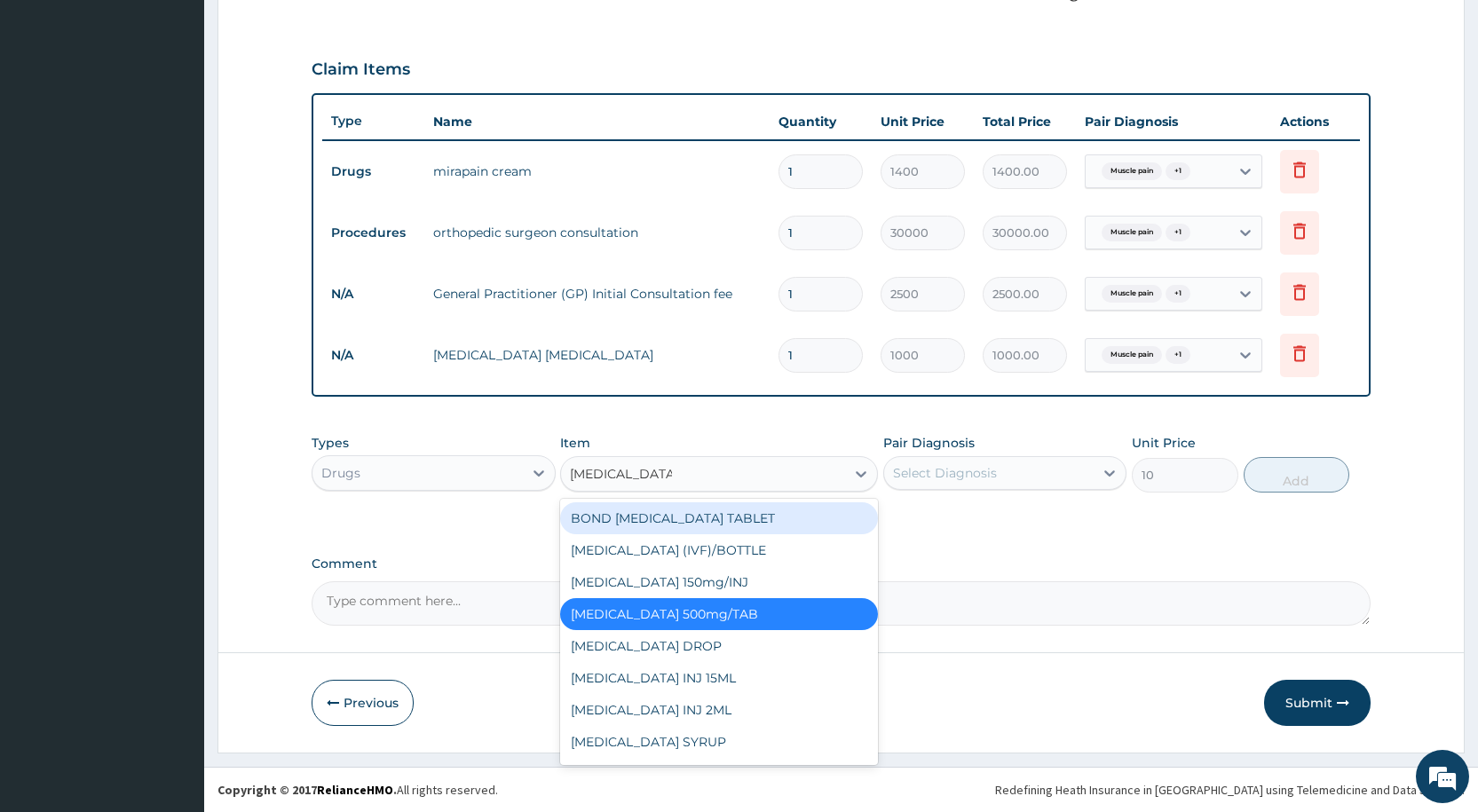
type input "PARACETAMOL 5"
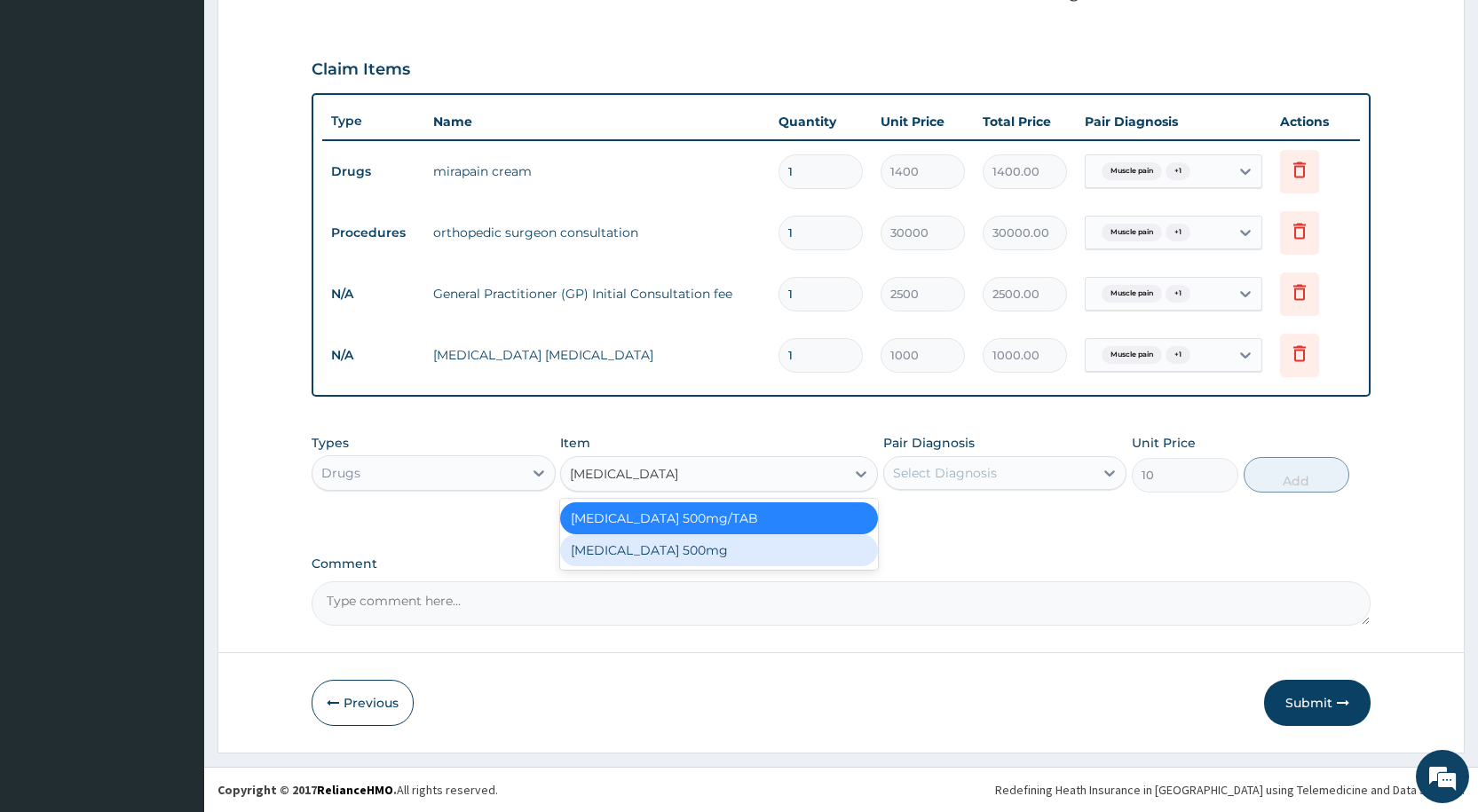
click at [616, 540] on div "PARACETAMOL 500mg" at bounding box center [719, 550] width 318 height 32
type input "30"
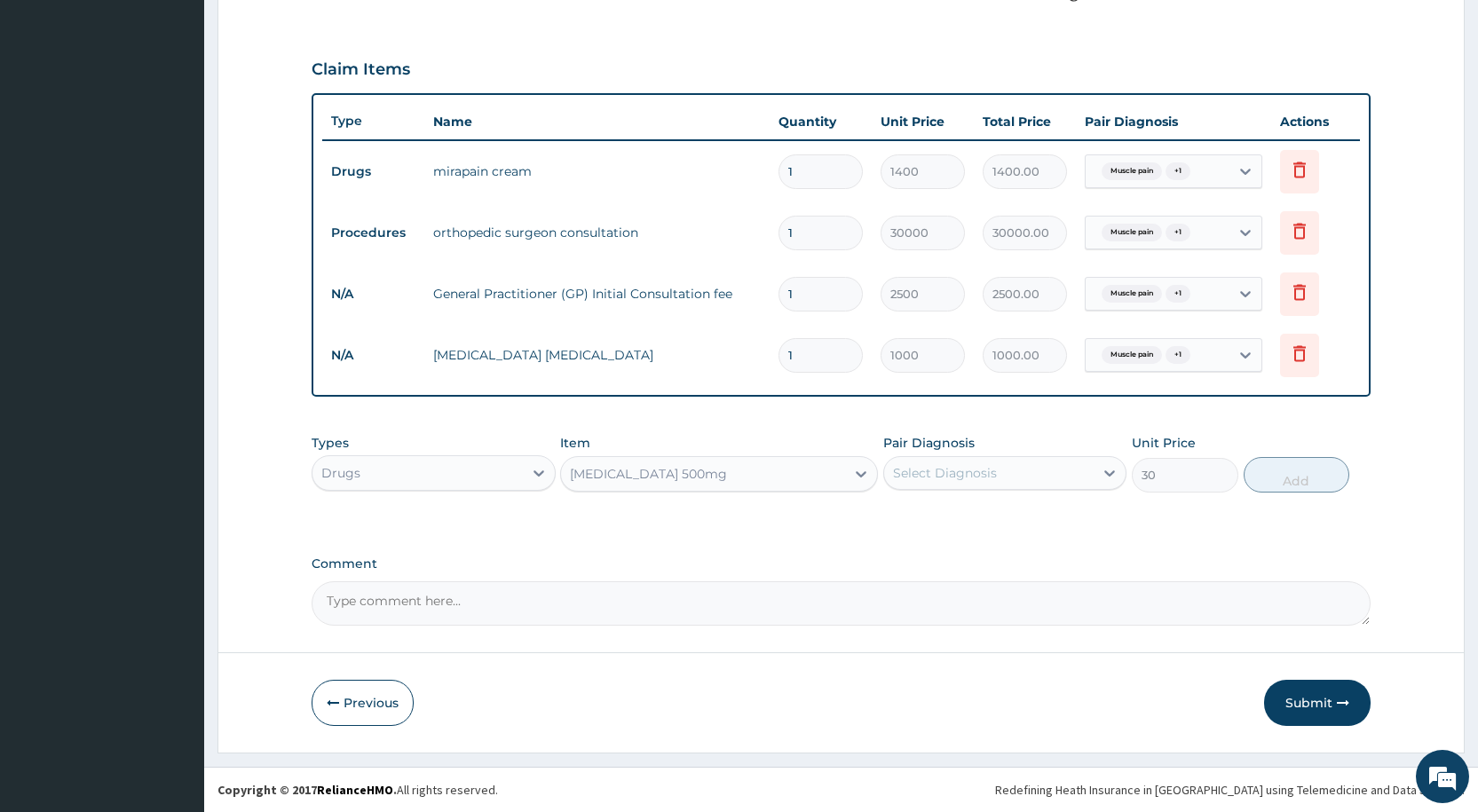
click at [916, 457] on div "Select Diagnosis" at bounding box center [1004, 473] width 243 height 34
click at [968, 528] on div "Muscle pain" at bounding box center [1004, 519] width 243 height 37
checkbox input "true"
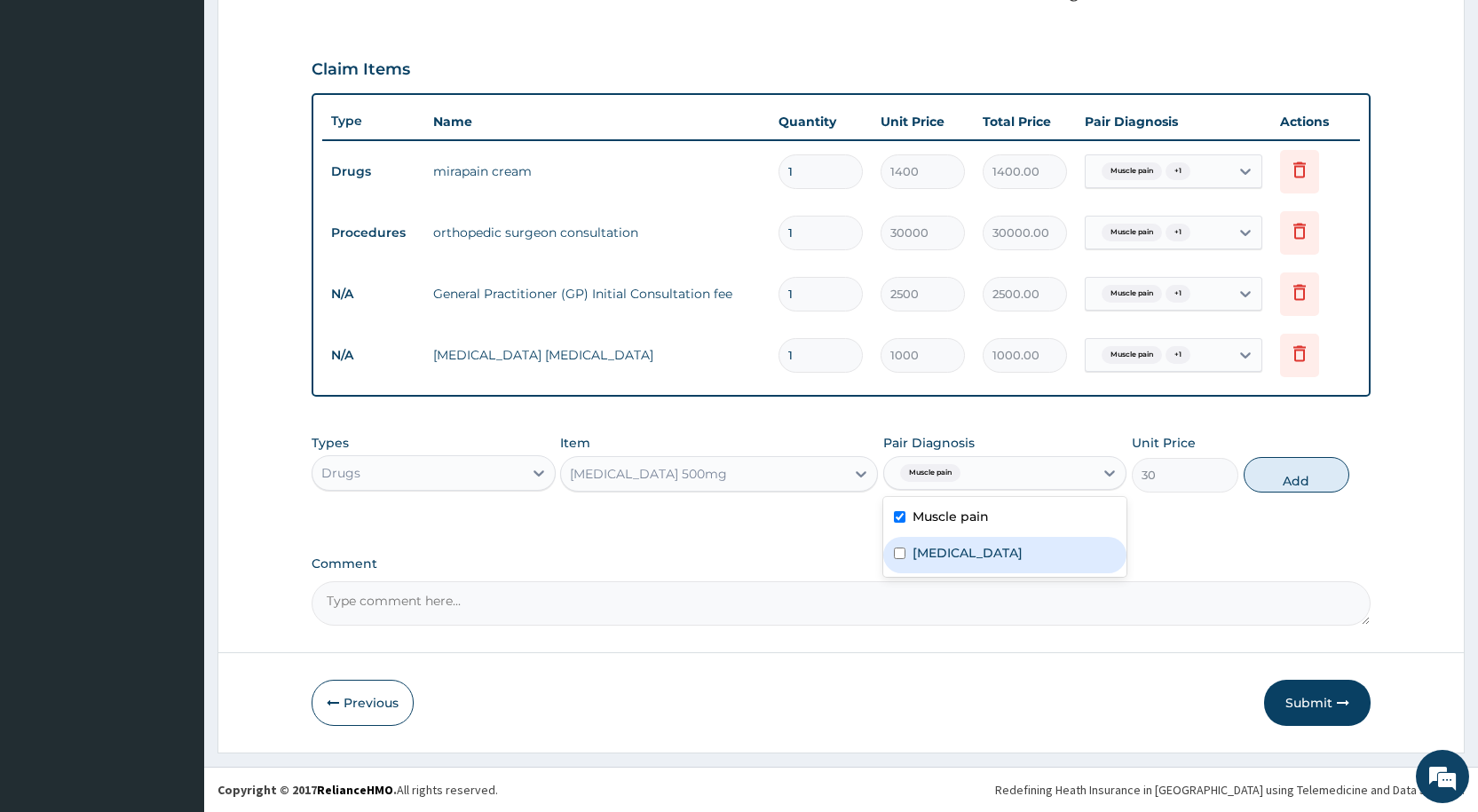
drag, startPoint x: 976, startPoint y: 558, endPoint x: 987, endPoint y: 540, distance: 21.1
click at [981, 547] on label "Plantar fasciitis" at bounding box center [967, 552] width 110 height 17
checkbox input "true"
click at [1269, 476] on button "Add" at bounding box center [1296, 475] width 106 height 36
type input "0"
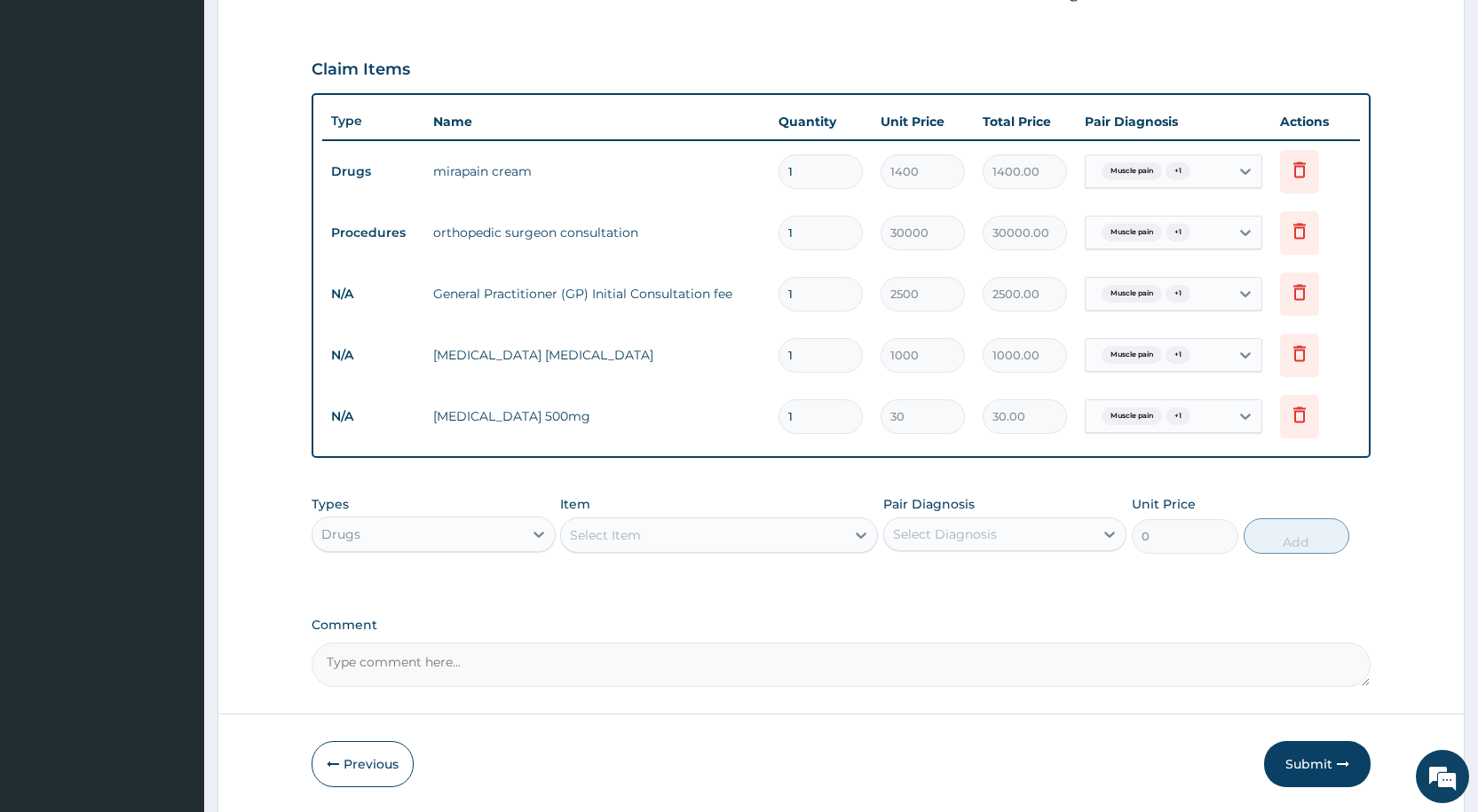
type input "18"
type input "540.00"
type input "18"
click at [441, 554] on div "Types Drugs Item Select Item Pair Diagnosis Select Diagnosis Unit Price 0 Add" at bounding box center [841, 524] width 1059 height 76
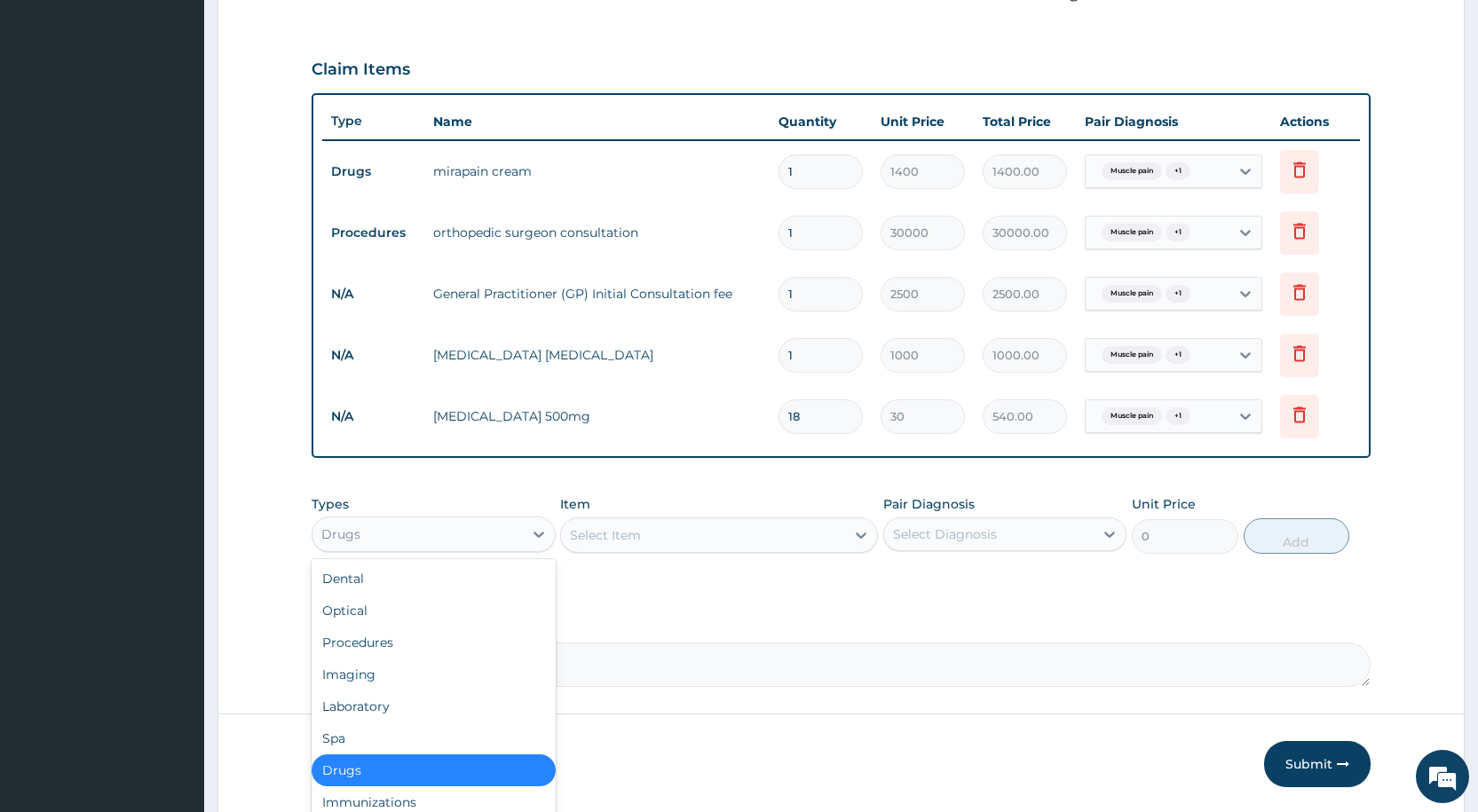
click at [434, 536] on div "Drugs" at bounding box center [417, 534] width 209 height 28
click at [400, 706] on div "Laboratory" at bounding box center [433, 706] width 243 height 32
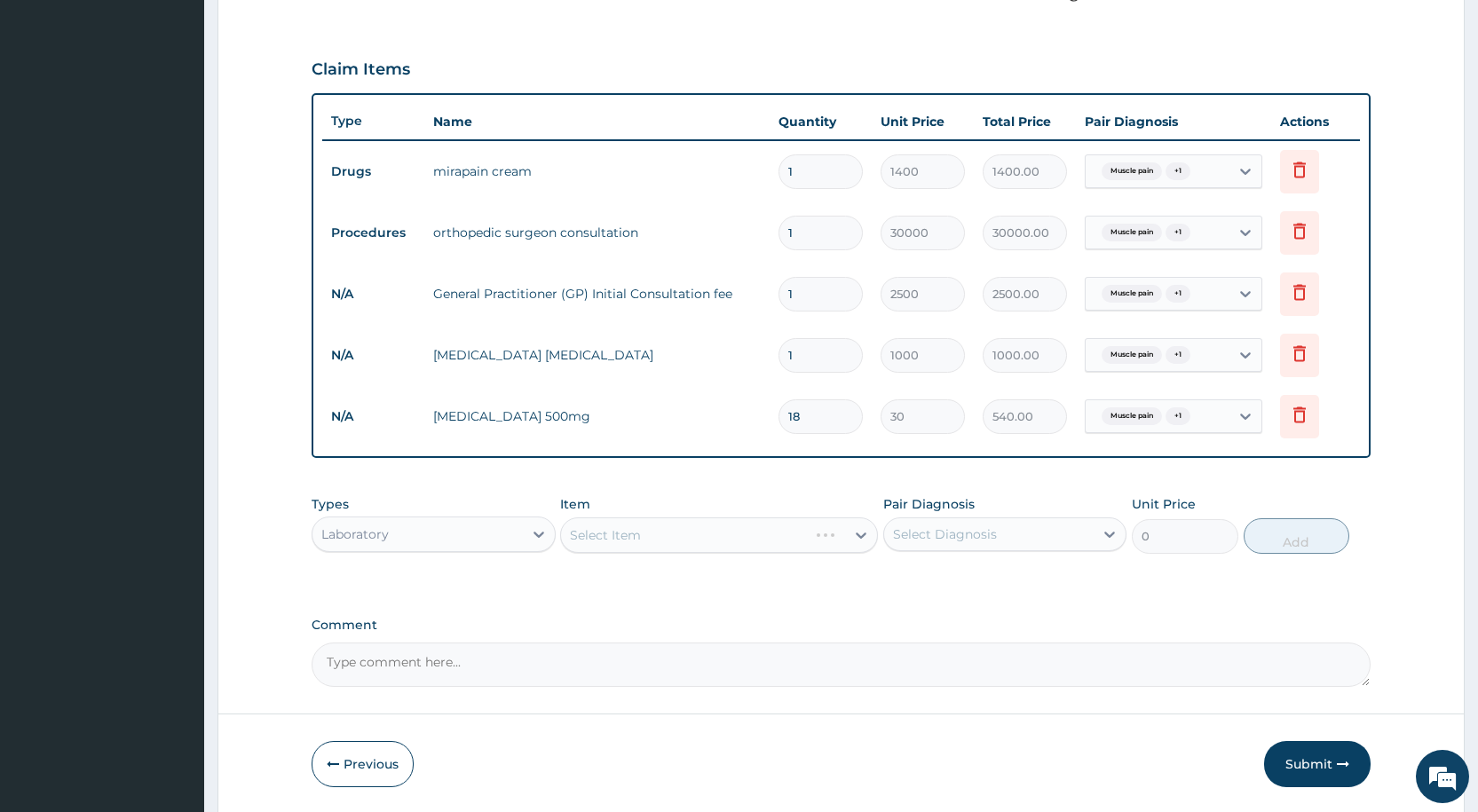
click at [611, 536] on div "Select Item" at bounding box center [719, 535] width 318 height 36
click at [592, 524] on div "Select Item" at bounding box center [719, 535] width 318 height 36
click at [590, 534] on div "Select Item" at bounding box center [719, 535] width 318 height 36
click at [585, 527] on div "Select Item" at bounding box center [719, 535] width 318 height 36
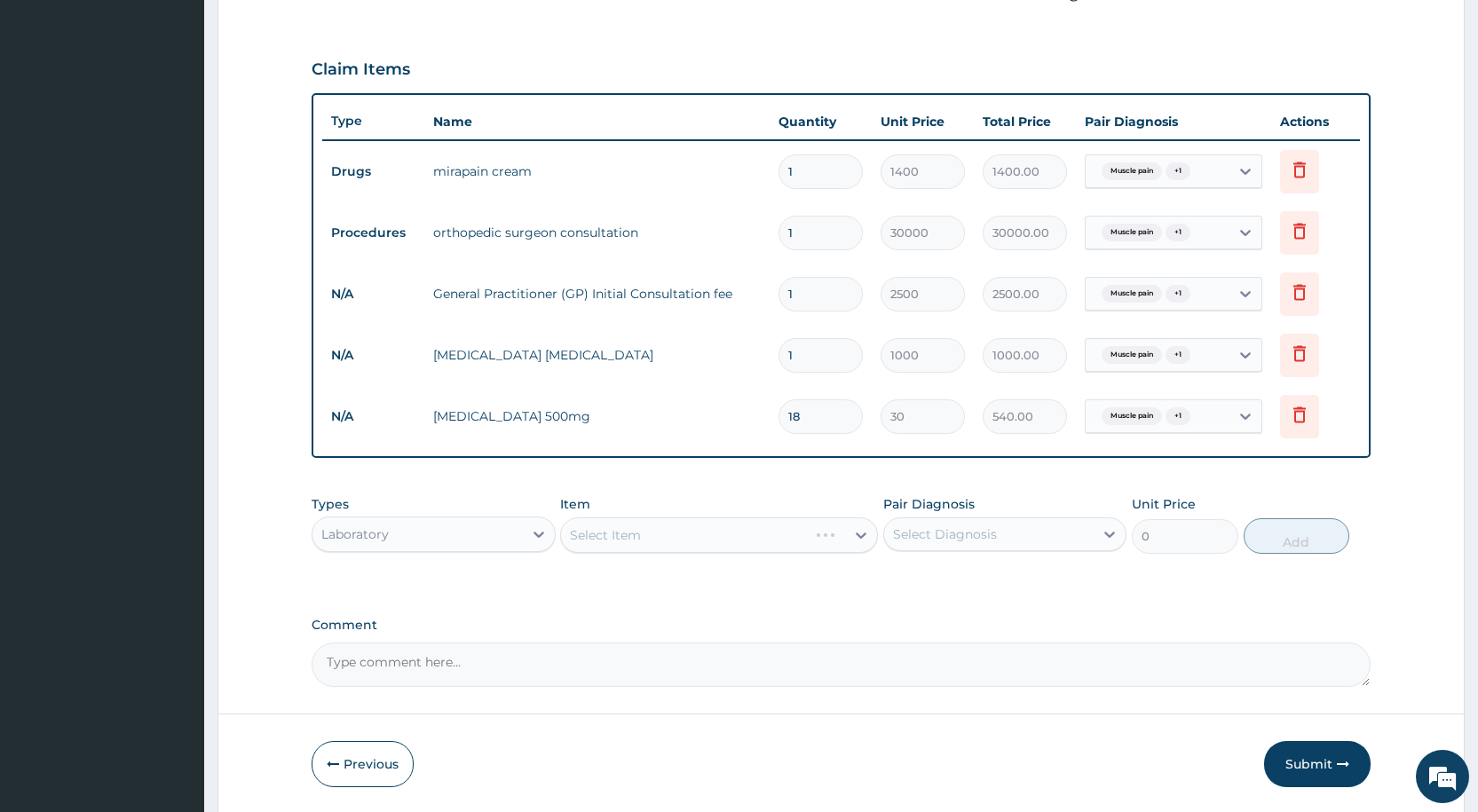
click at [578, 530] on div "Select Item" at bounding box center [719, 535] width 318 height 36
drag, startPoint x: 616, startPoint y: 517, endPoint x: 628, endPoint y: 531, distance: 18.4
click at [617, 519] on div "Select Item" at bounding box center [719, 535] width 318 height 36
click at [591, 539] on div "Select Item" at bounding box center [719, 535] width 318 height 36
drag, startPoint x: 580, startPoint y: 540, endPoint x: 600, endPoint y: 535, distance: 20.6
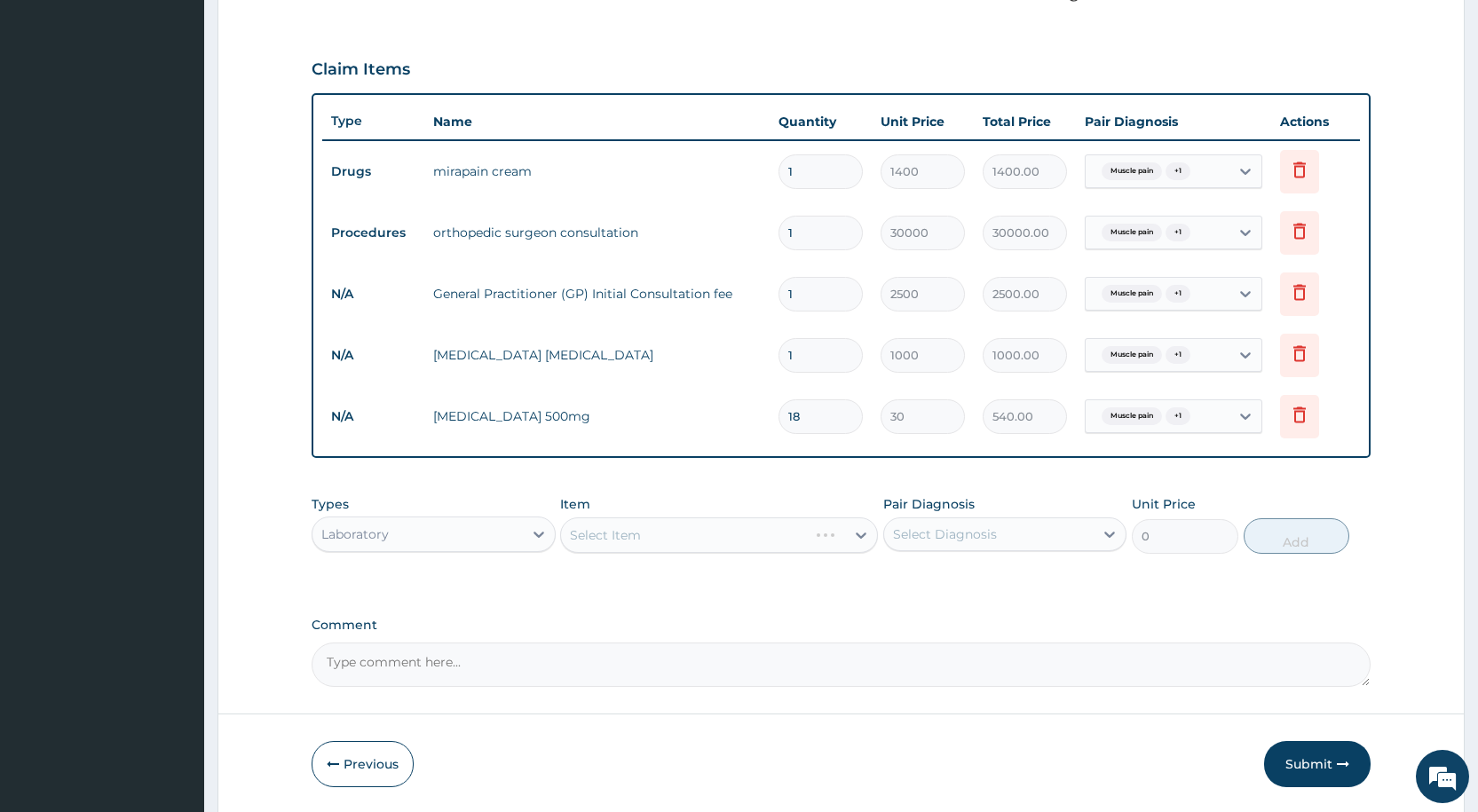
click at [580, 540] on div "Select Item" at bounding box center [719, 535] width 318 height 36
click at [597, 539] on div "Select Item" at bounding box center [719, 535] width 318 height 36
click at [592, 533] on div "Select Item" at bounding box center [719, 535] width 318 height 36
click at [592, 529] on div "Select Item" at bounding box center [719, 535] width 318 height 36
drag, startPoint x: 592, startPoint y: 529, endPoint x: 594, endPoint y: 541, distance: 12.2
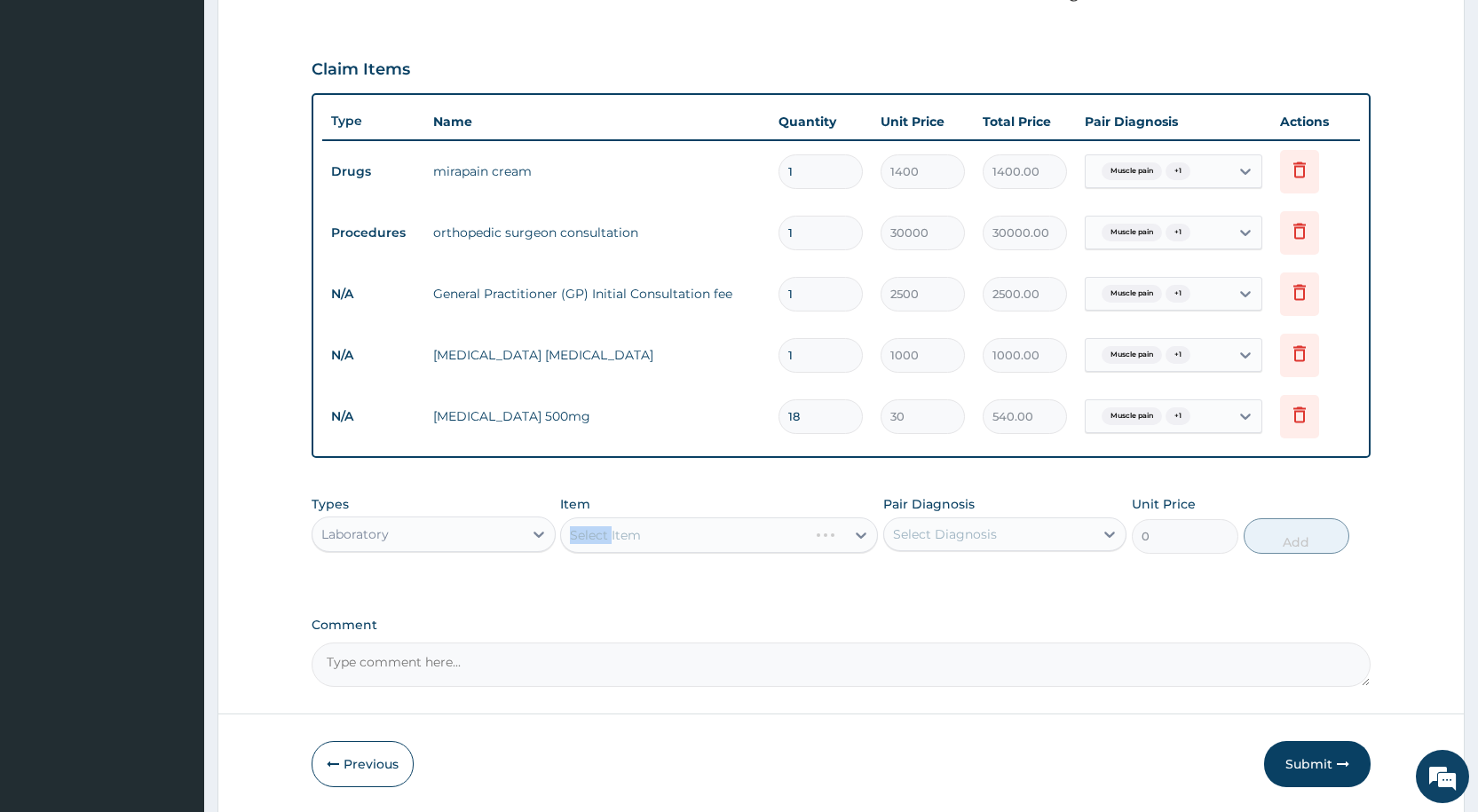
click at [592, 530] on div "Select Item" at bounding box center [719, 535] width 318 height 36
click at [635, 535] on div "Select Item" at bounding box center [719, 535] width 318 height 36
click at [579, 535] on div "Select Item" at bounding box center [719, 535] width 318 height 36
click at [587, 532] on div "Select Item" at bounding box center [719, 535] width 318 height 36
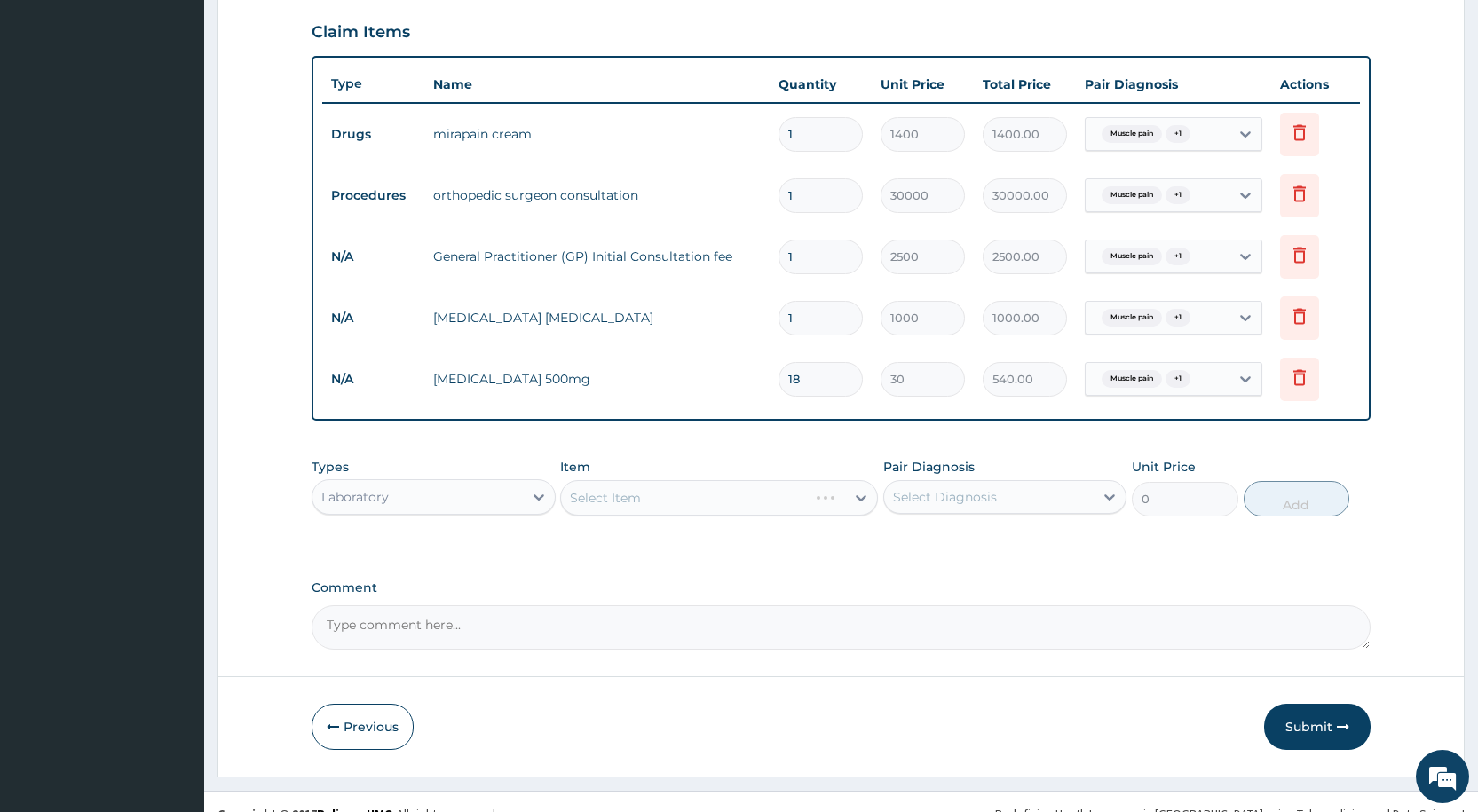
scroll to position [628, 0]
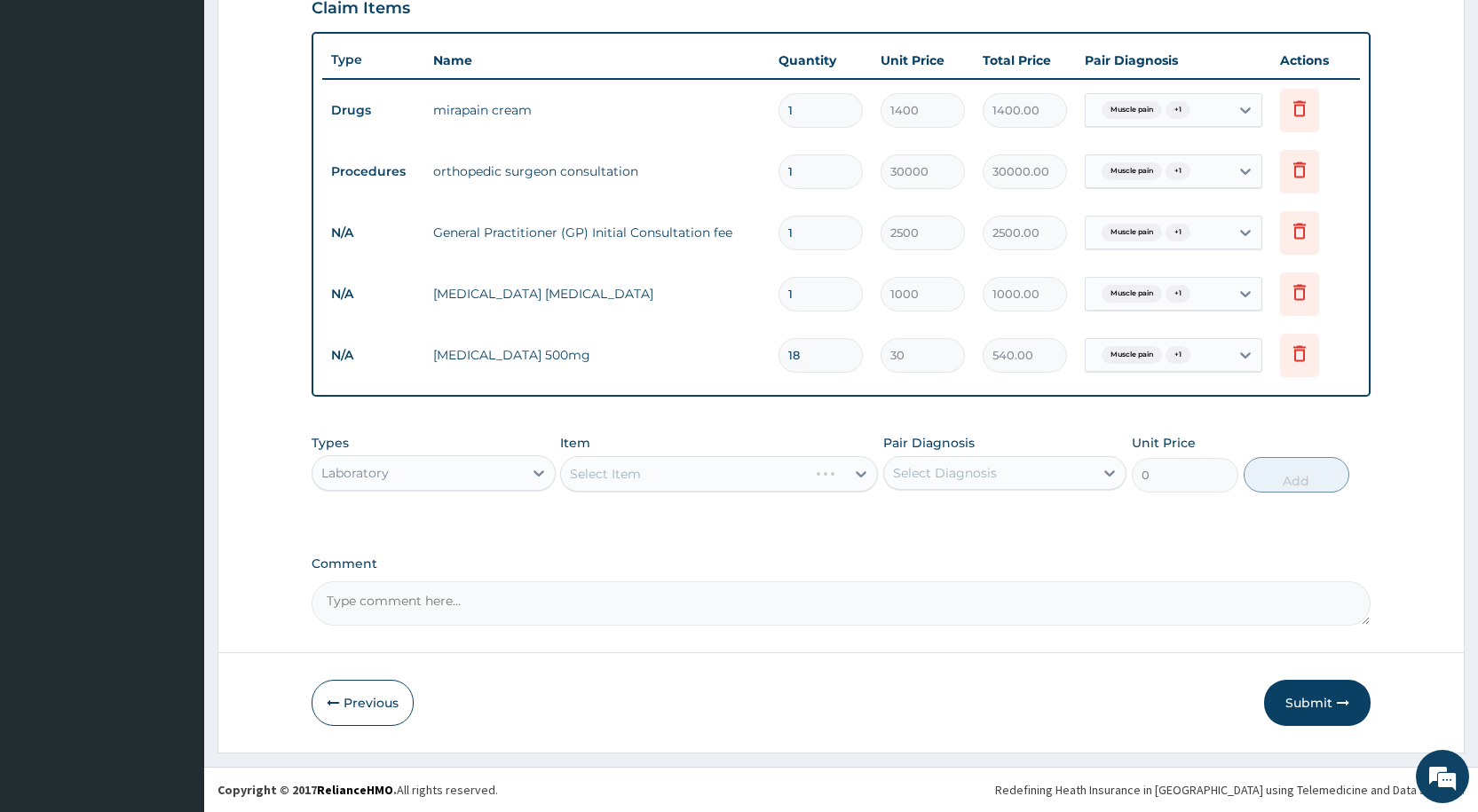
click at [603, 474] on div "Select Item" at bounding box center [719, 474] width 318 height 36
click at [604, 468] on div "Select Item" at bounding box center [719, 474] width 318 height 36
click at [592, 479] on div "Select Item" at bounding box center [719, 474] width 318 height 36
click at [622, 473] on div "Select Item" at bounding box center [719, 474] width 318 height 36
click at [610, 485] on div "Select Item" at bounding box center [719, 474] width 318 height 36
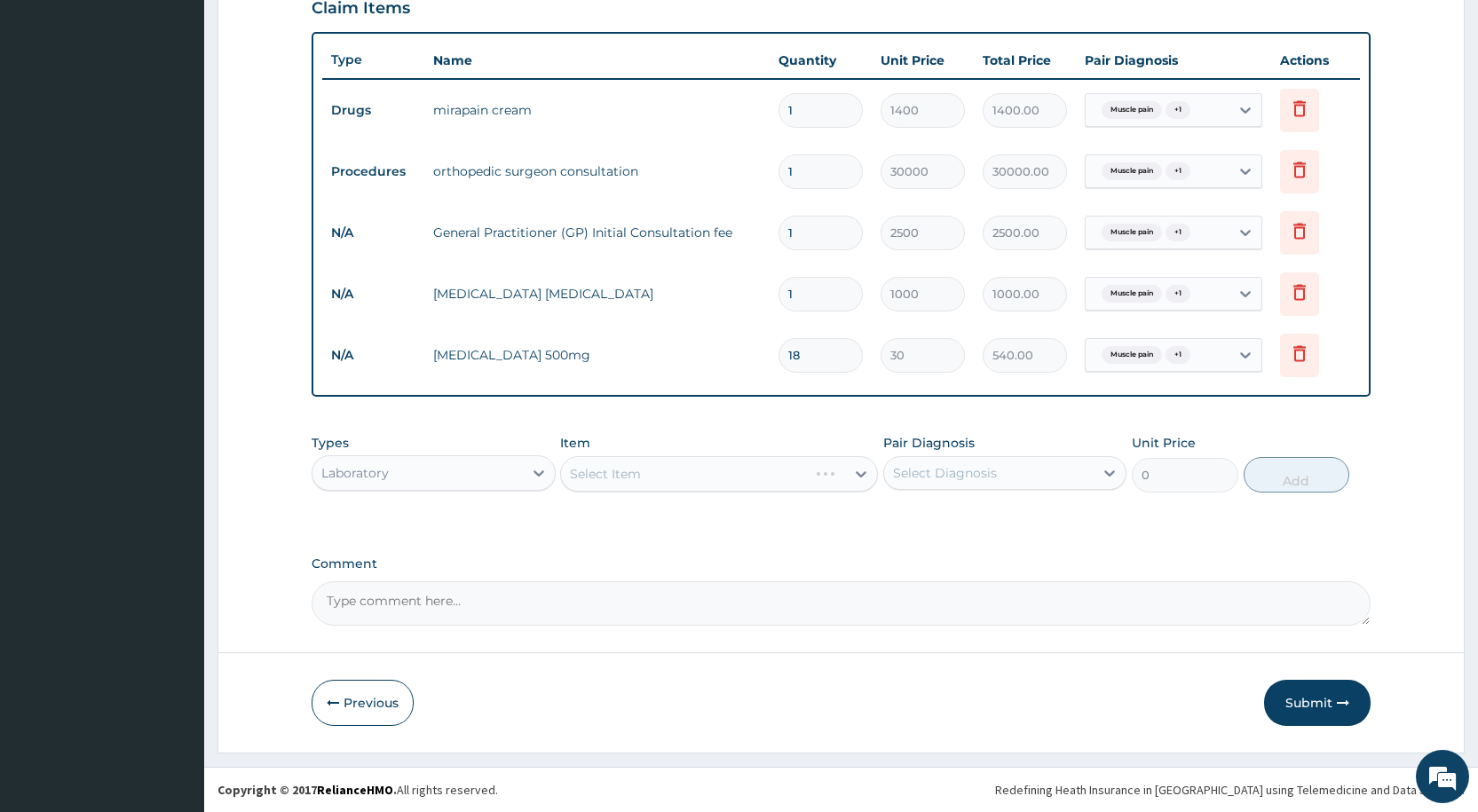
drag, startPoint x: 625, startPoint y: 479, endPoint x: 596, endPoint y: 479, distance: 29.0
click at [623, 479] on div "Select Item" at bounding box center [719, 474] width 318 height 36
click at [586, 473] on div "Select Item" at bounding box center [719, 474] width 318 height 36
click at [589, 470] on div "Select Item" at bounding box center [719, 474] width 318 height 36
click at [862, 470] on div "Select Item" at bounding box center [719, 474] width 318 height 36
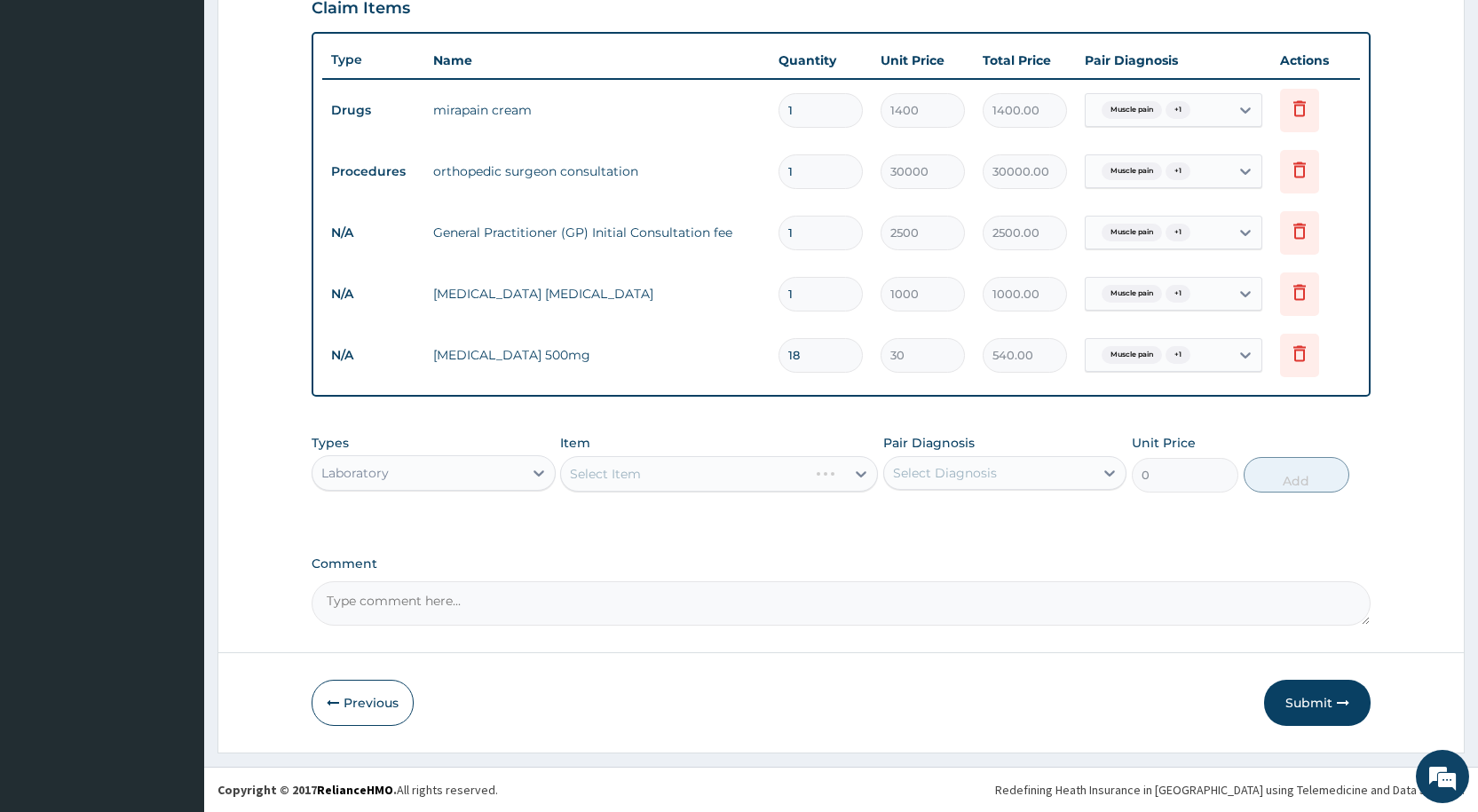
click at [661, 462] on div "Select Item" at bounding box center [719, 474] width 318 height 36
click at [623, 465] on div "Select Item" at bounding box center [719, 474] width 318 height 36
click at [581, 475] on div "Select Item" at bounding box center [719, 474] width 318 height 36
click at [614, 475] on div "Select Item" at bounding box center [719, 474] width 318 height 36
click at [596, 469] on div "Select Item" at bounding box center [719, 474] width 318 height 36
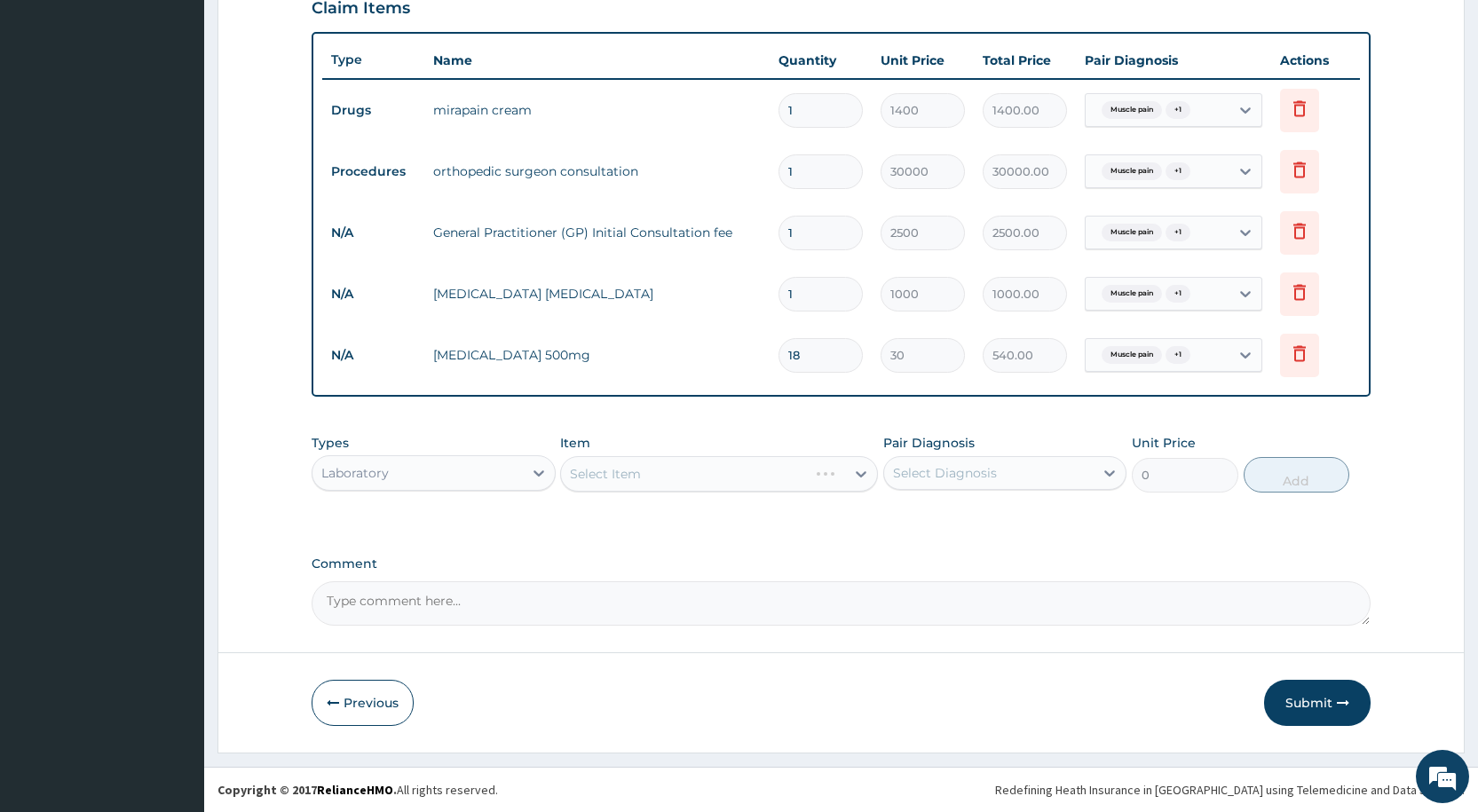
click at [595, 474] on div "Select Item" at bounding box center [719, 474] width 318 height 36
click at [861, 472] on div "Select Item" at bounding box center [719, 474] width 318 height 36
click at [616, 472] on div "Select Item" at bounding box center [719, 474] width 318 height 36
click at [587, 474] on div "Select Item" at bounding box center [719, 474] width 318 height 36
click at [588, 474] on div "Select Item" at bounding box center [719, 474] width 318 height 36
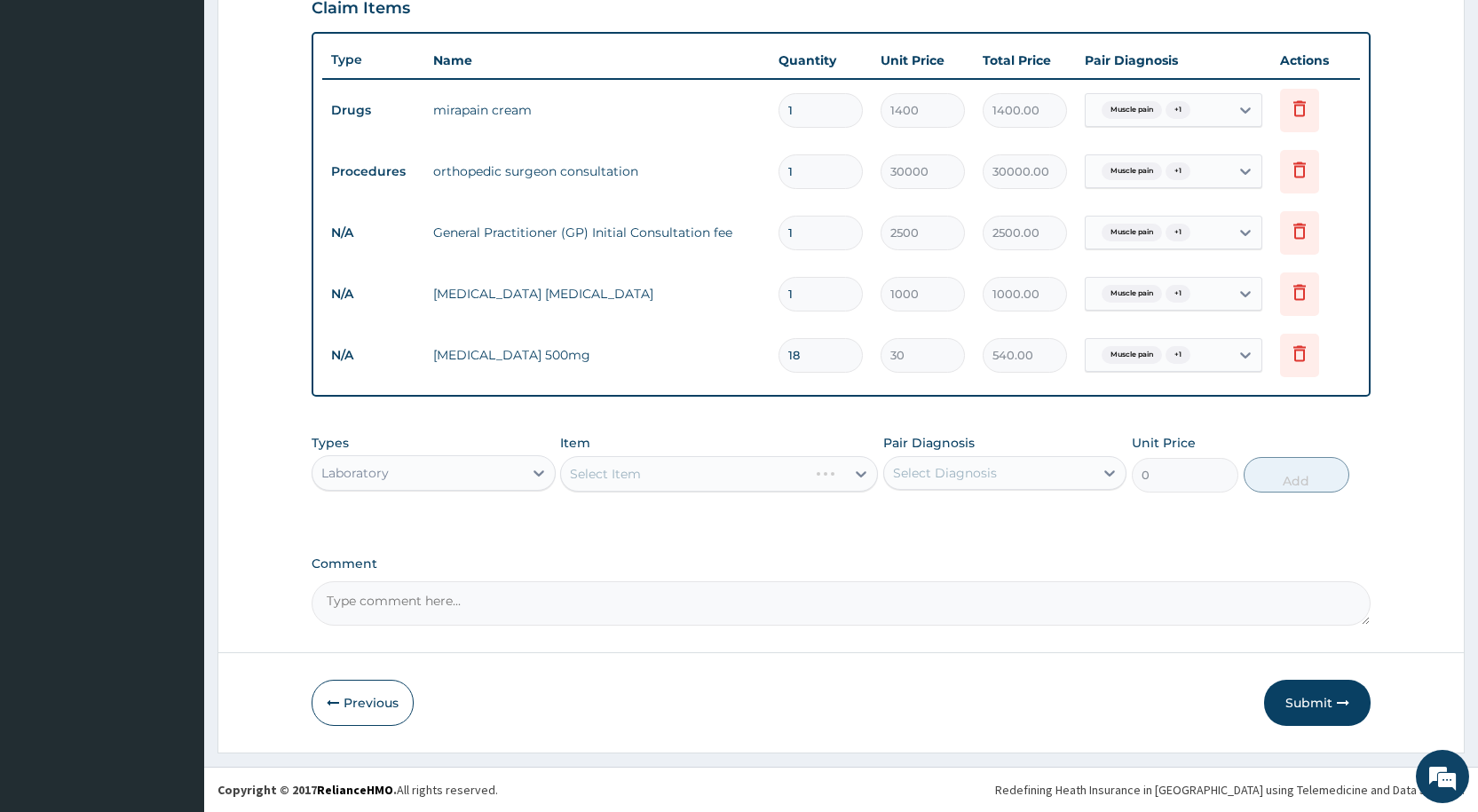
click at [612, 463] on div "Select Item" at bounding box center [719, 474] width 318 height 36
click at [611, 466] on div "Select Item" at bounding box center [719, 474] width 318 height 36
drag, startPoint x: 565, startPoint y: 486, endPoint x: 569, endPoint y: 476, distance: 10.8
click at [564, 480] on div "Select Item" at bounding box center [719, 474] width 318 height 36
click at [570, 473] on div "Select Item" at bounding box center [719, 474] width 318 height 36
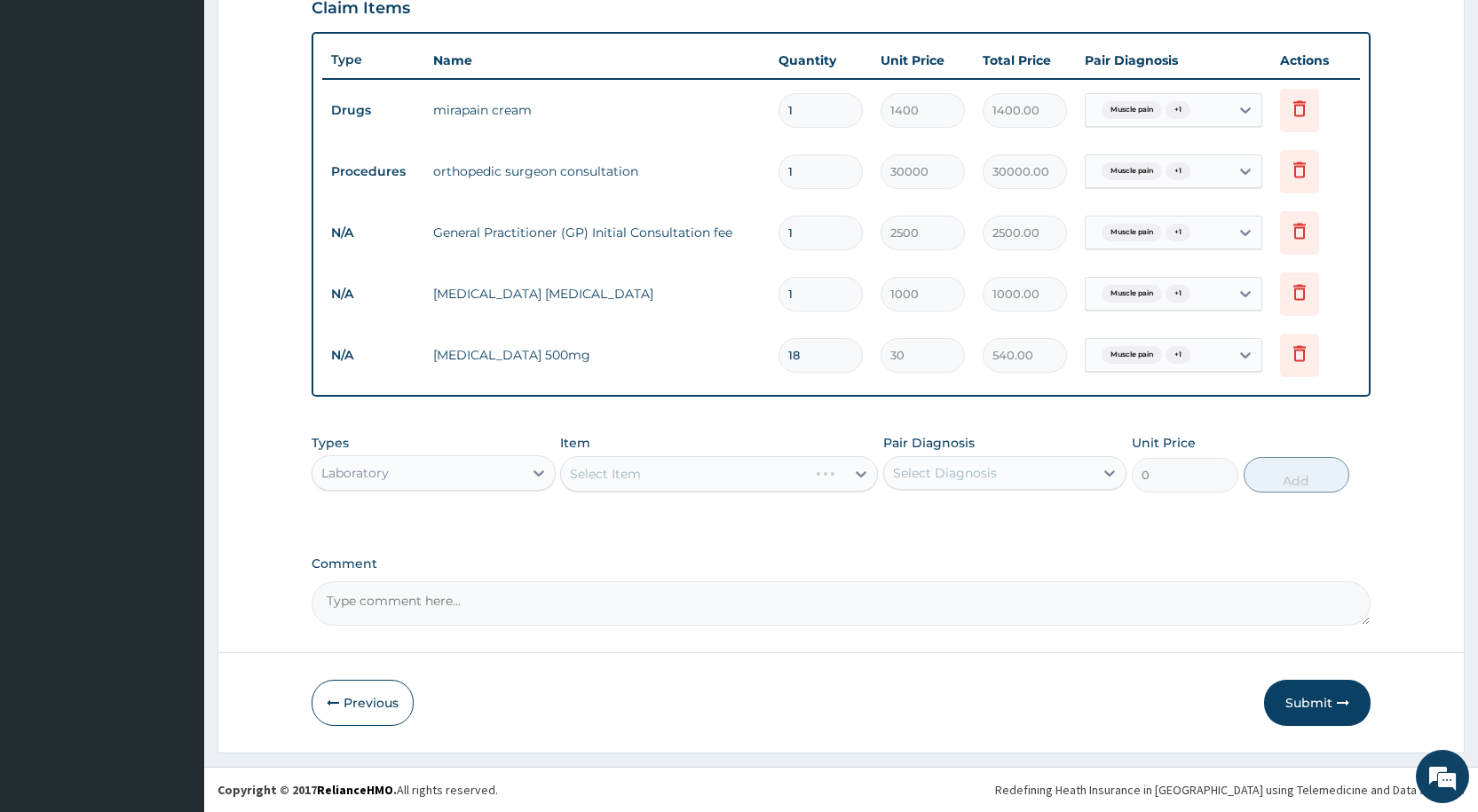
click at [576, 472] on div "Select Item" at bounding box center [719, 474] width 318 height 36
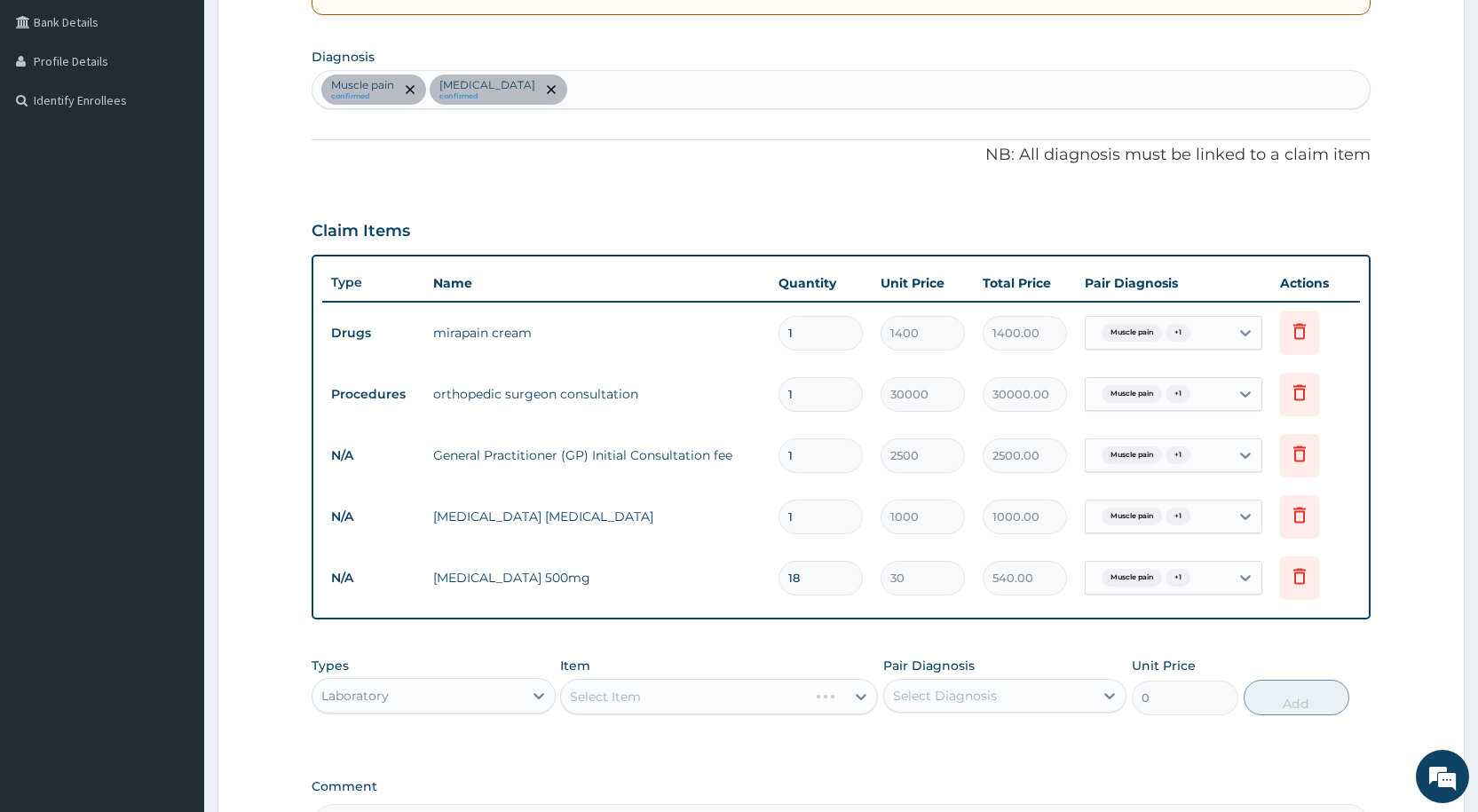
scroll to position [362, 0]
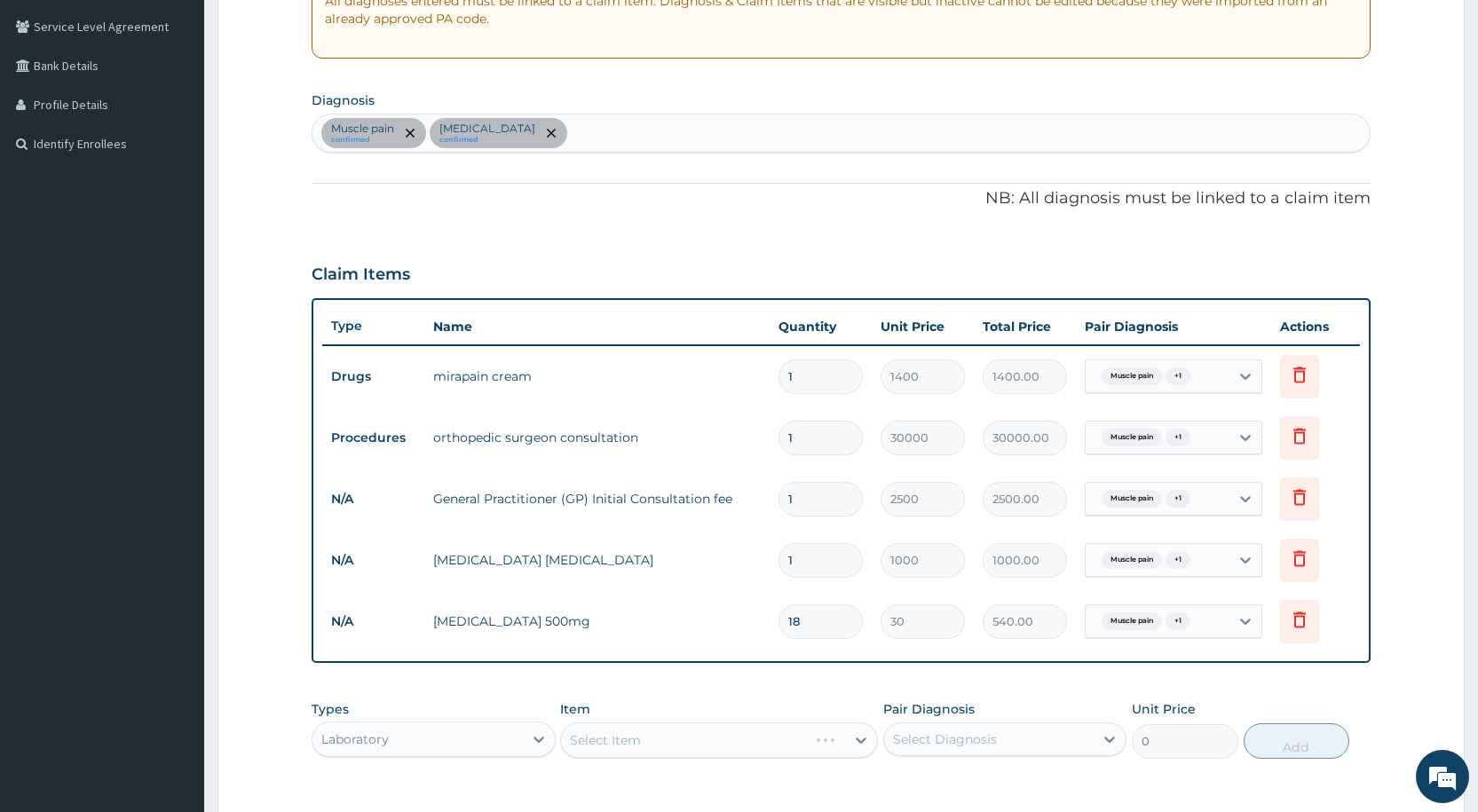
click at [581, 737] on div "Select Item" at bounding box center [719, 740] width 318 height 36
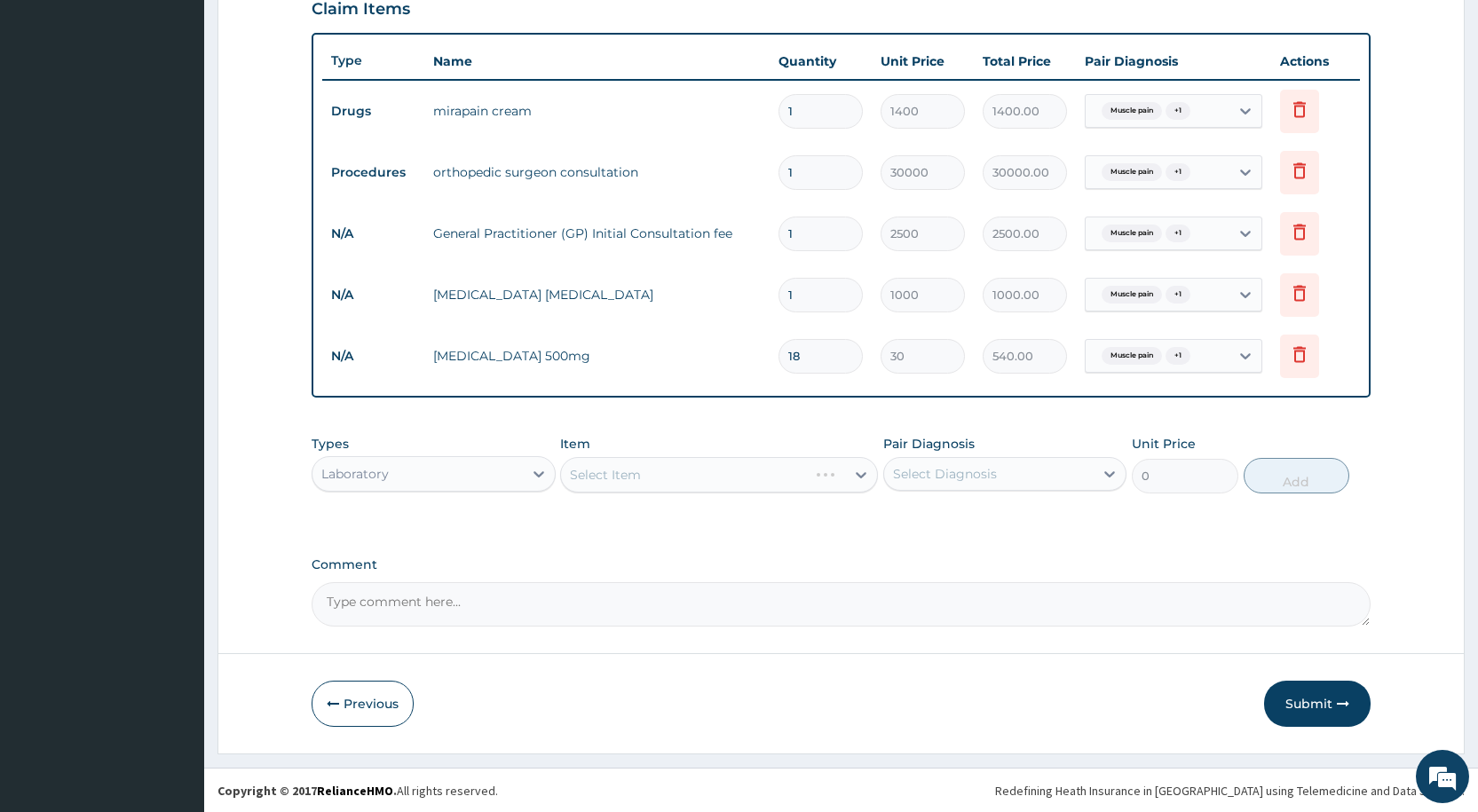
scroll to position [628, 0]
click at [595, 468] on div "Select Item" at bounding box center [719, 474] width 318 height 36
click at [595, 471] on div "Select Item" at bounding box center [719, 474] width 318 height 36
click at [601, 476] on div "Select Item" at bounding box center [719, 474] width 318 height 36
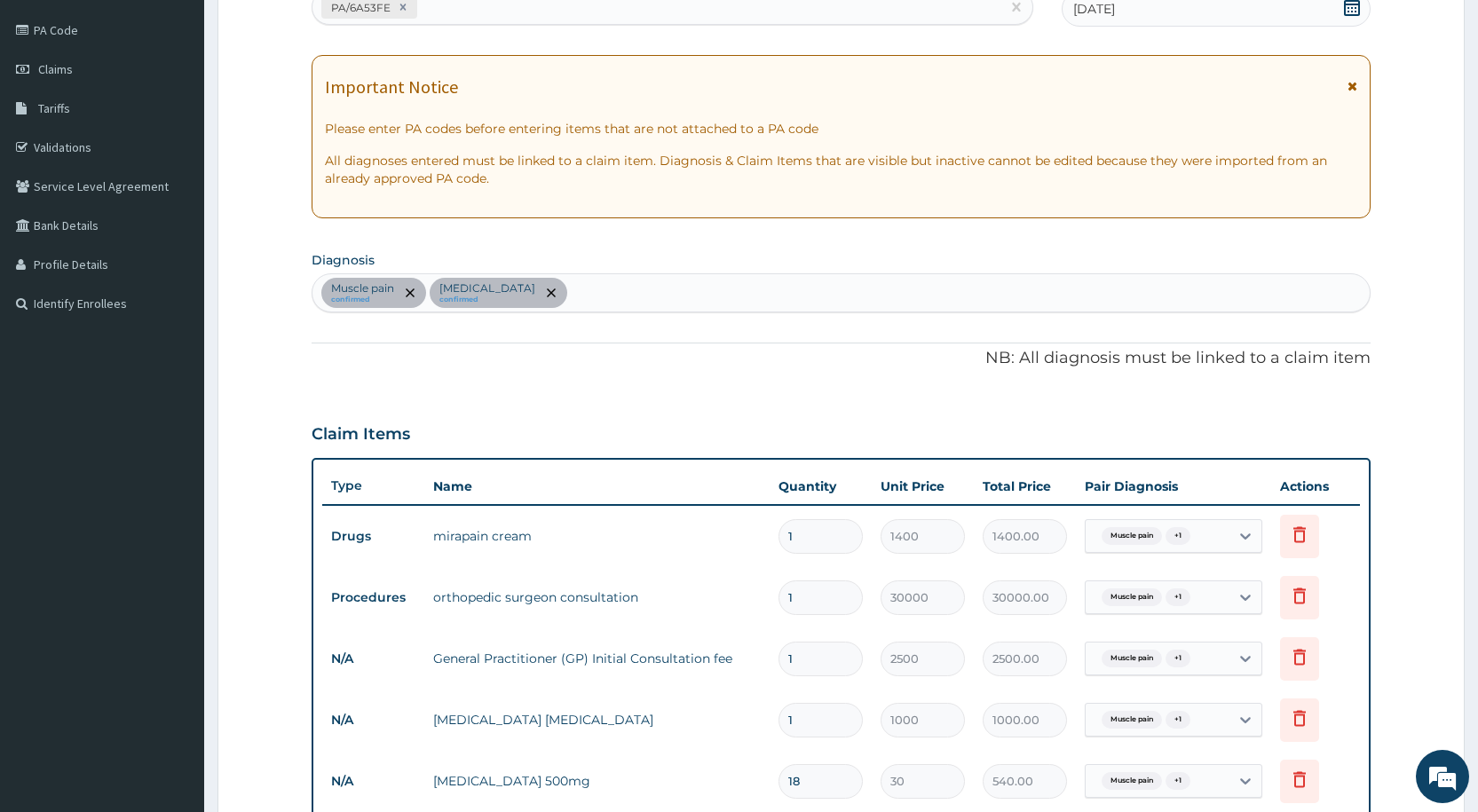
scroll to position [96, 0]
